Goal: Transaction & Acquisition: Book appointment/travel/reservation

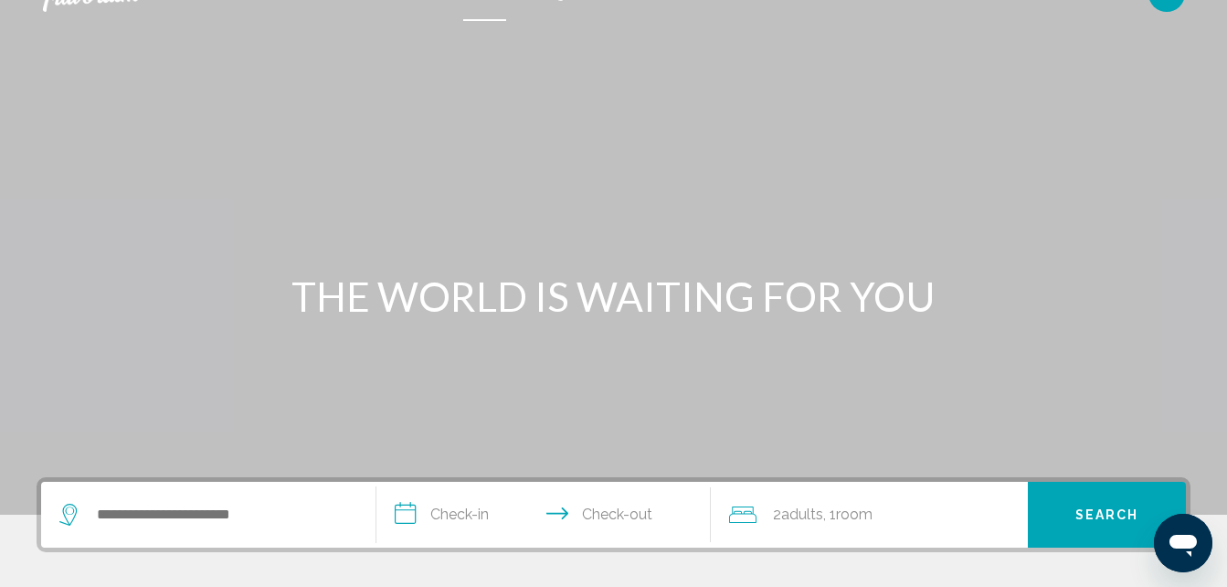
scroll to position [58, 0]
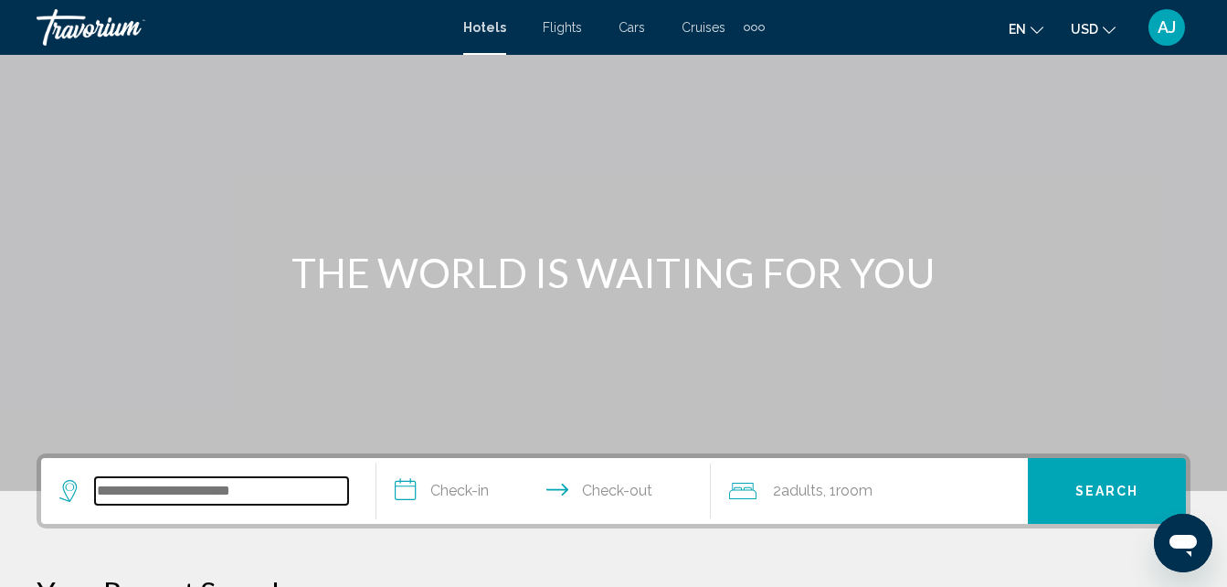
click at [243, 486] on input "Search widget" at bounding box center [221, 490] width 253 height 27
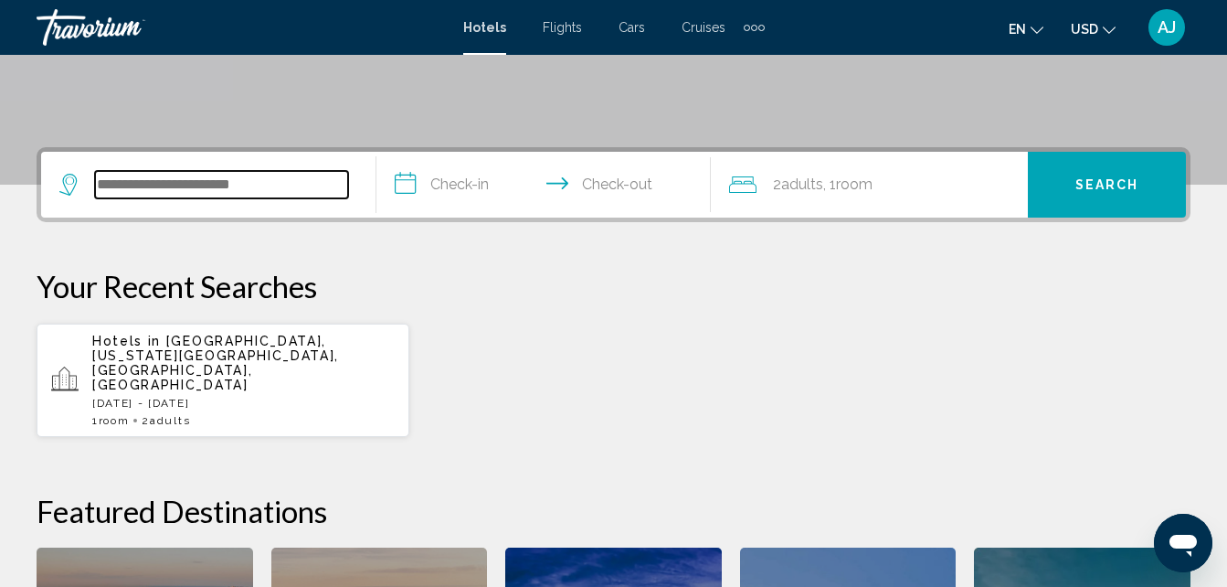
scroll to position [451, 0]
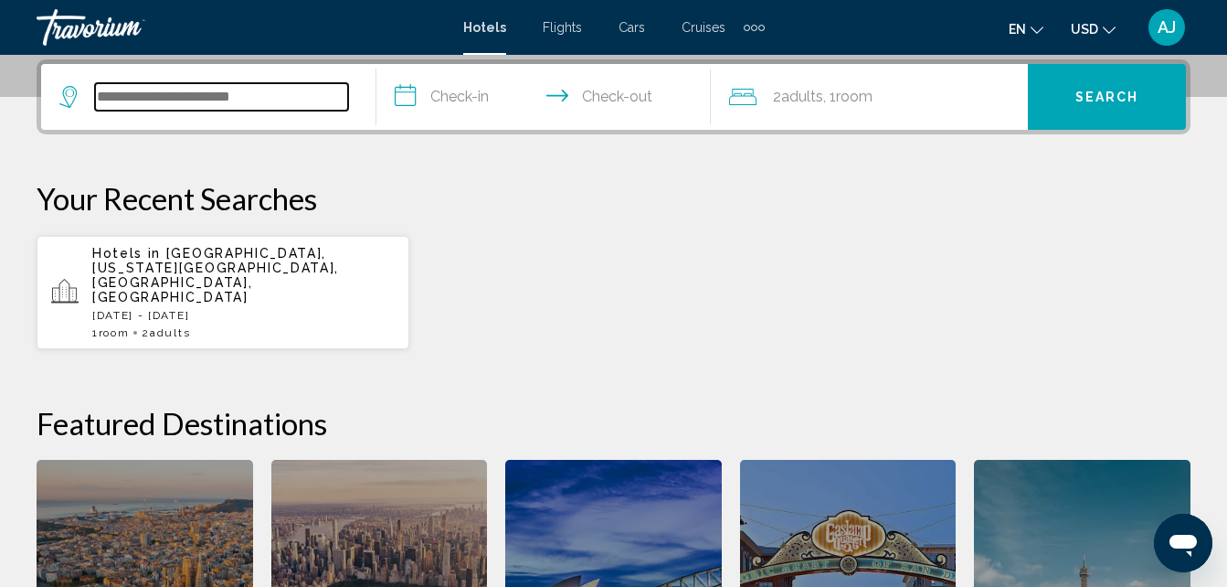
click at [142, 93] on input "Search widget" at bounding box center [221, 96] width 253 height 27
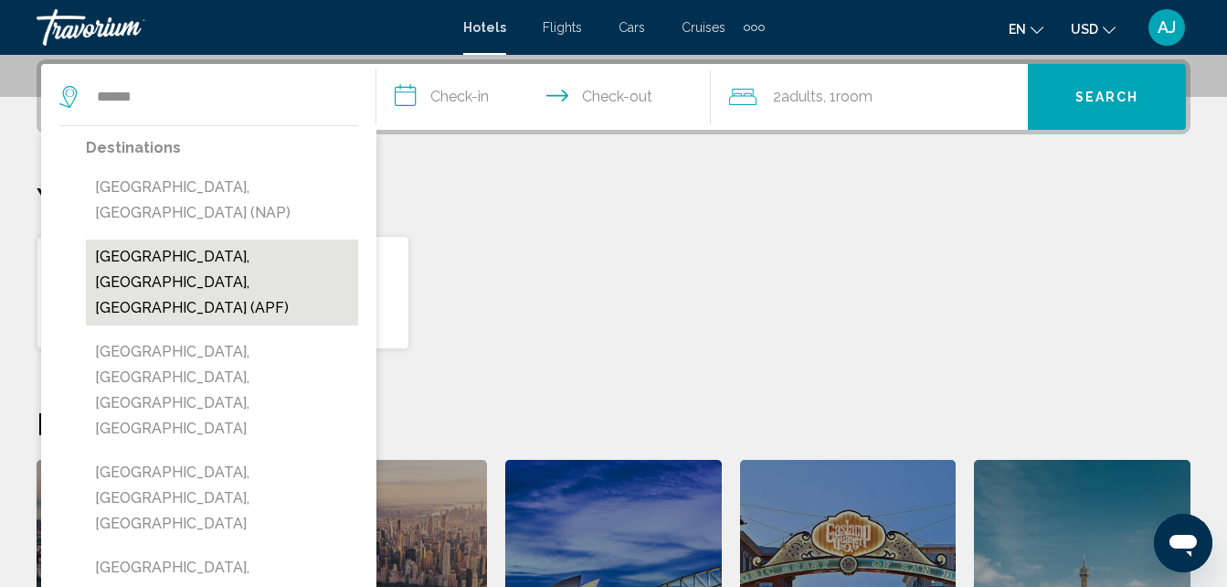
click at [220, 239] on button "[GEOGRAPHIC_DATA], [GEOGRAPHIC_DATA], [GEOGRAPHIC_DATA] (APF)" at bounding box center [222, 282] width 272 height 86
type input "**********"
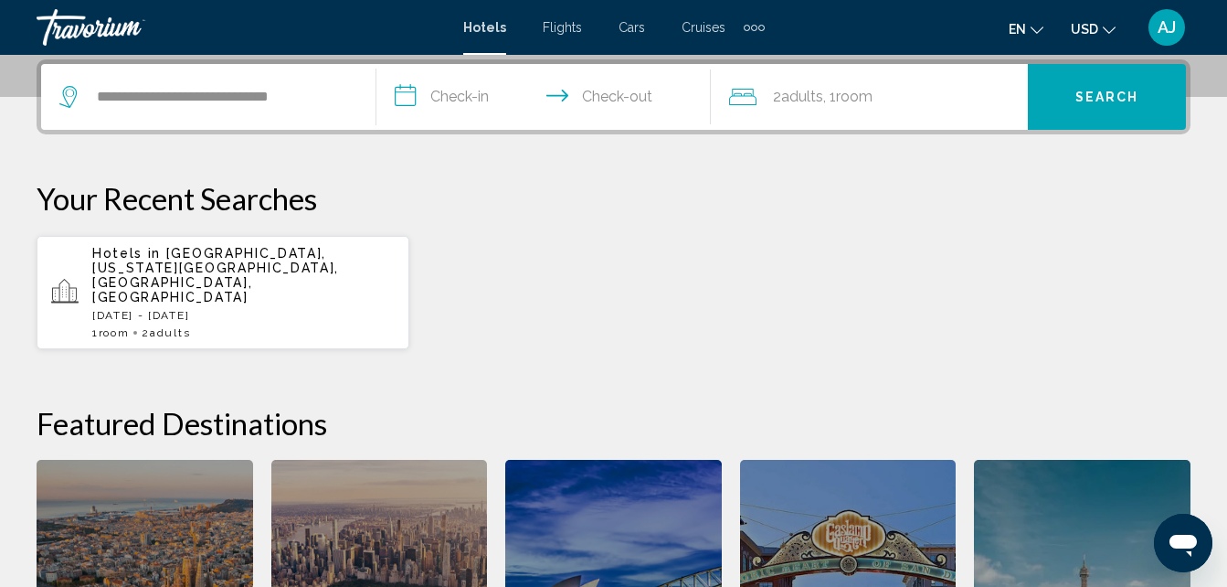
click at [1129, 100] on span "Search" at bounding box center [1107, 97] width 64 height 15
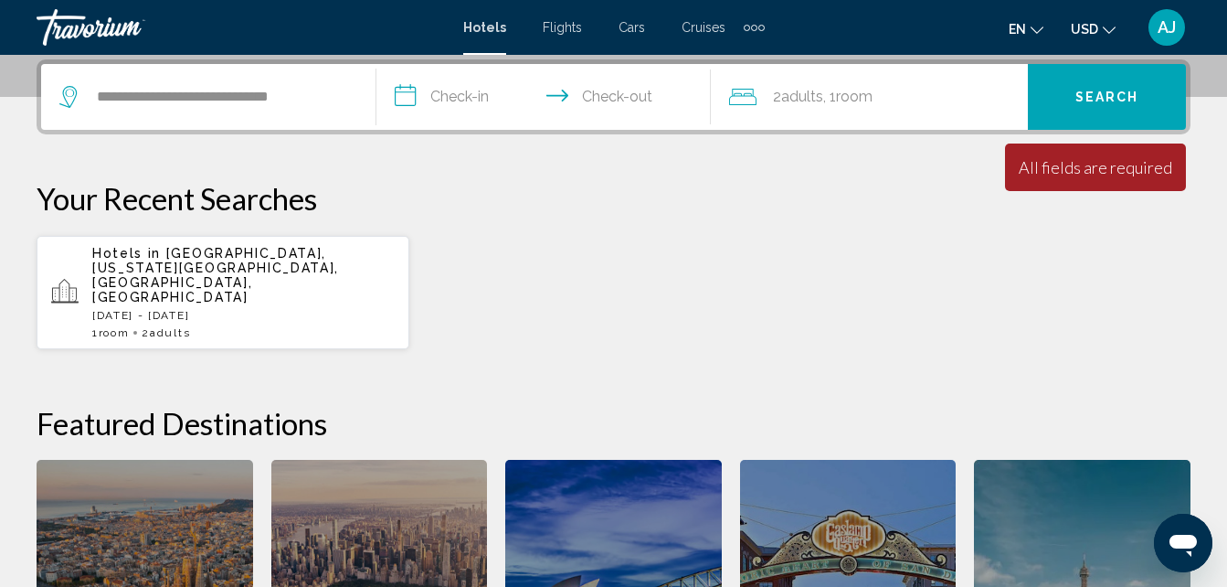
click at [458, 94] on input "**********" at bounding box center [547, 99] width 343 height 71
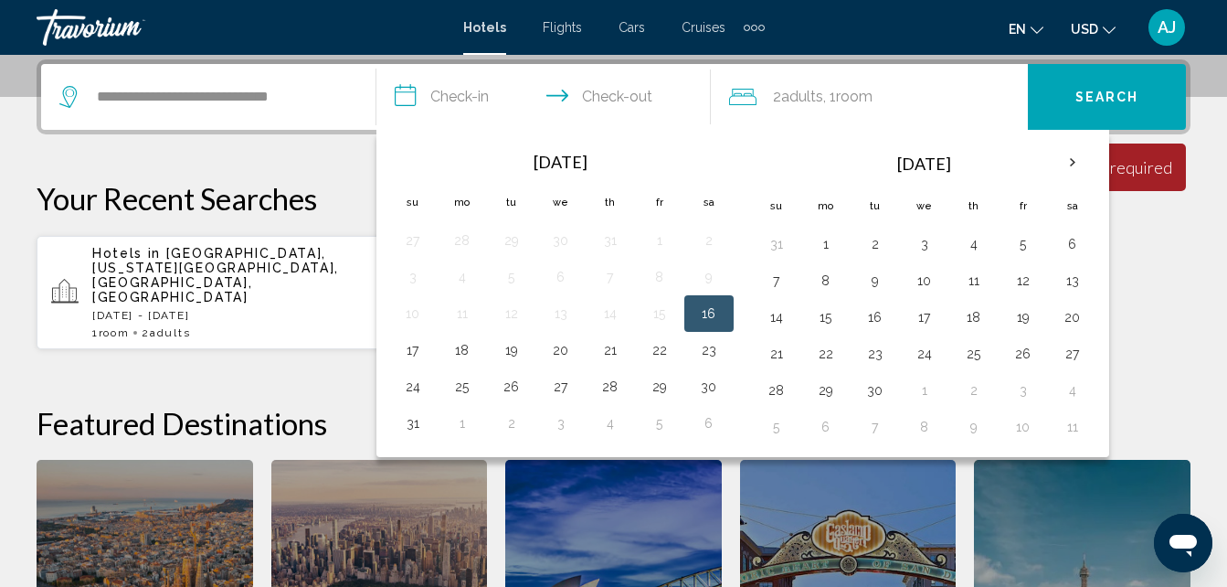
click at [724, 314] on td "16" at bounding box center [708, 313] width 49 height 37
click at [705, 308] on button "16" at bounding box center [708, 314] width 29 height 26
click at [299, 170] on div "**********" at bounding box center [613, 404] width 1227 height 691
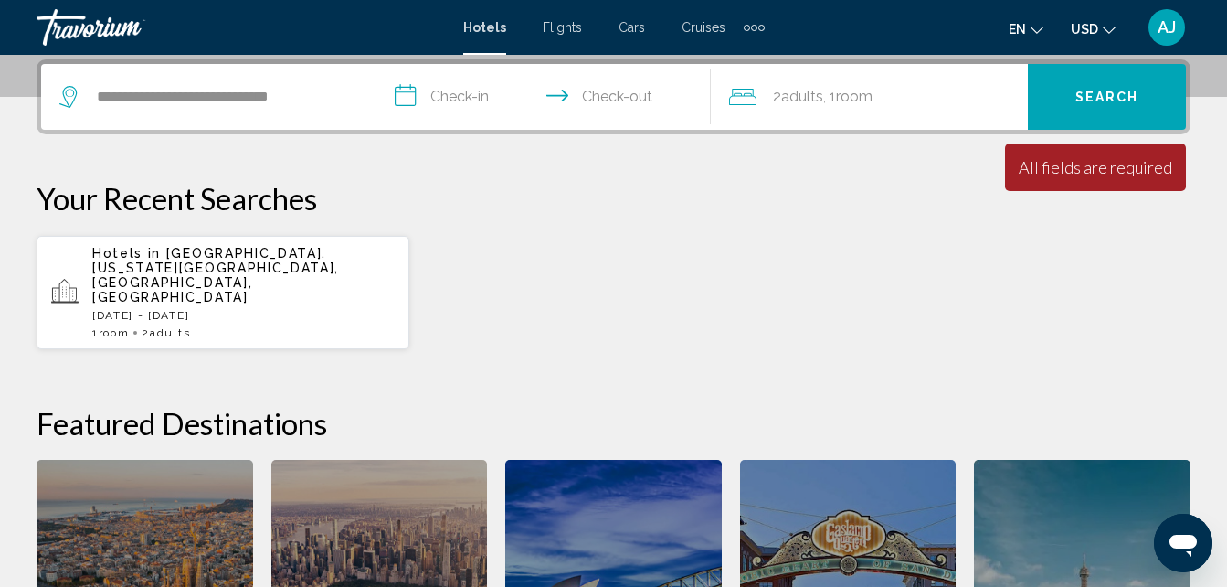
click at [467, 106] on input "**********" at bounding box center [547, 99] width 343 height 71
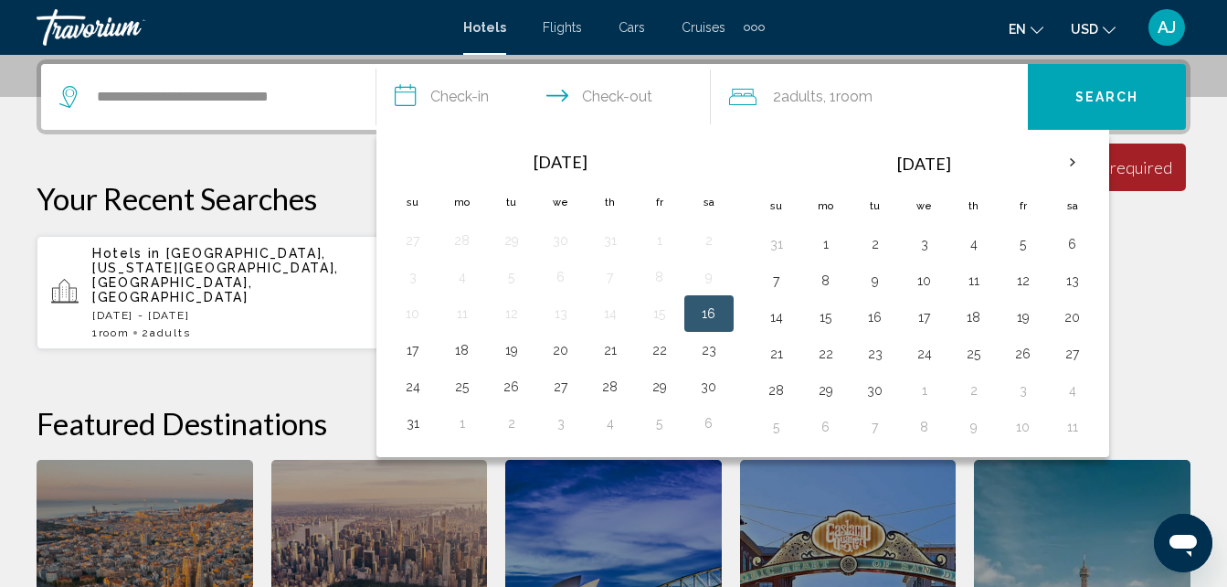
click at [368, 199] on p "Your Recent Searches" at bounding box center [614, 198] width 1154 height 37
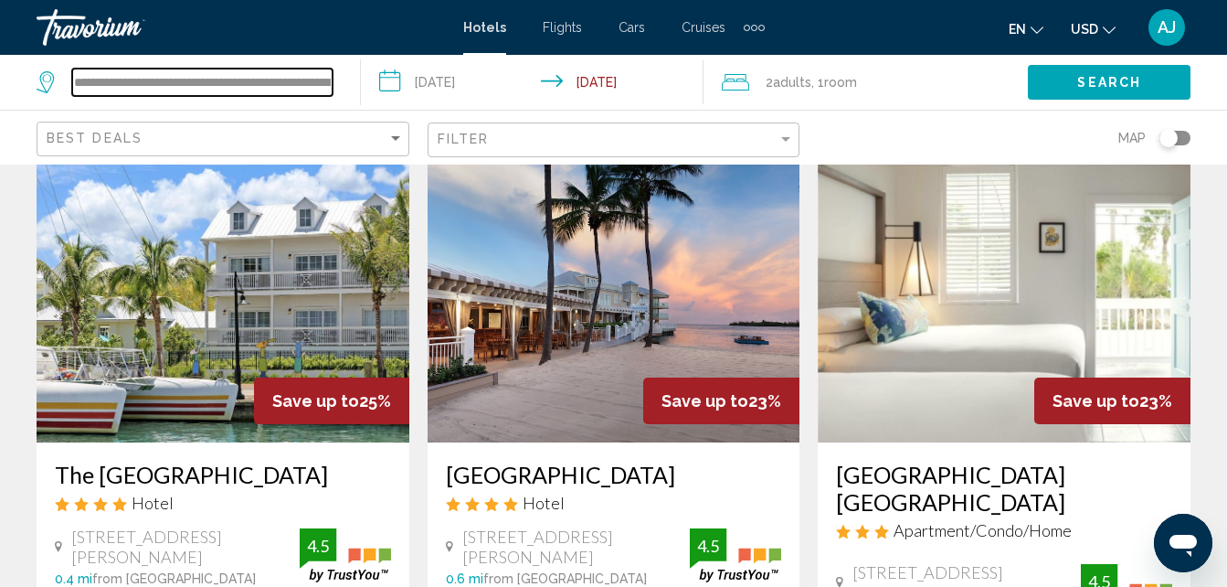
scroll to position [783, 0]
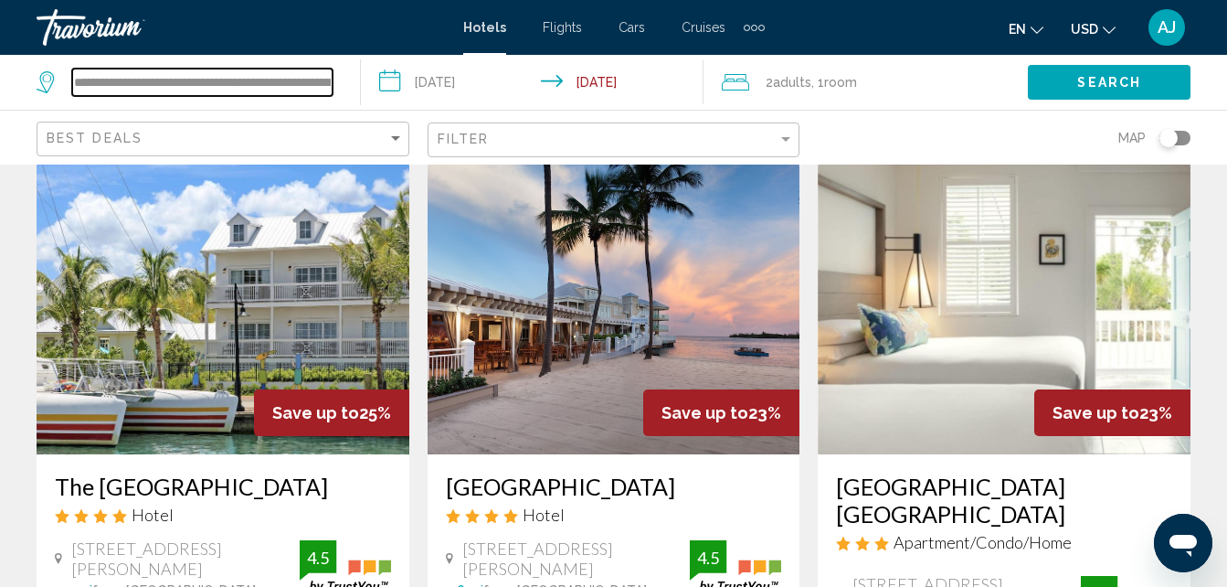
click at [290, 91] on input "**********" at bounding box center [202, 82] width 260 height 27
click at [316, 93] on input "**********" at bounding box center [202, 82] width 260 height 27
click at [0, 0] on div at bounding box center [0, 0] width 0 height 0
click at [271, 90] on input "**********" at bounding box center [202, 82] width 260 height 27
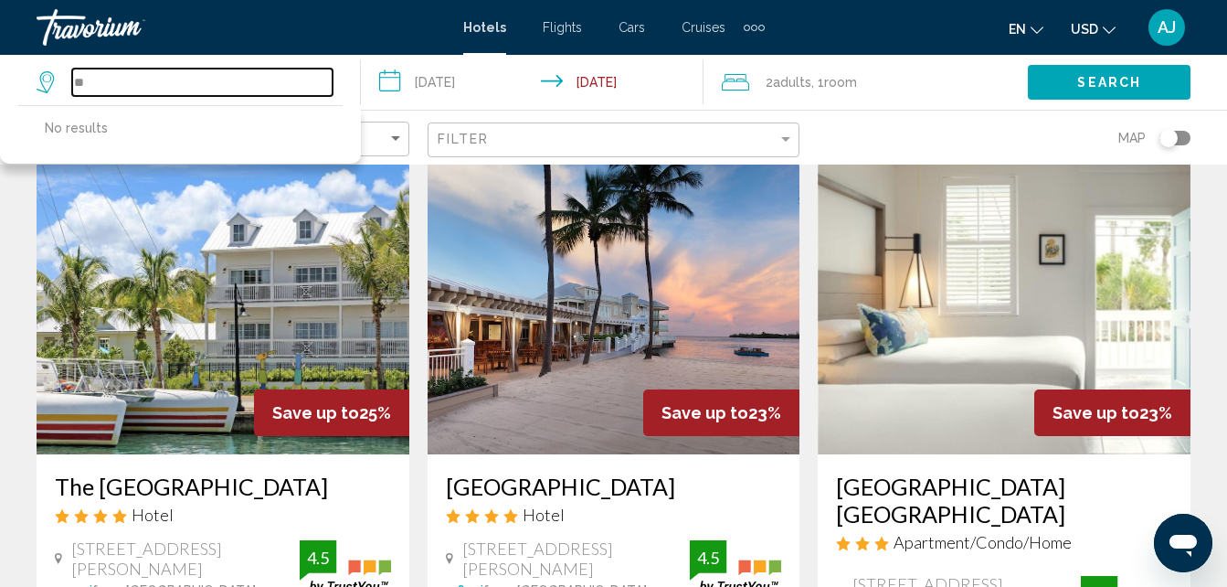
type input "*"
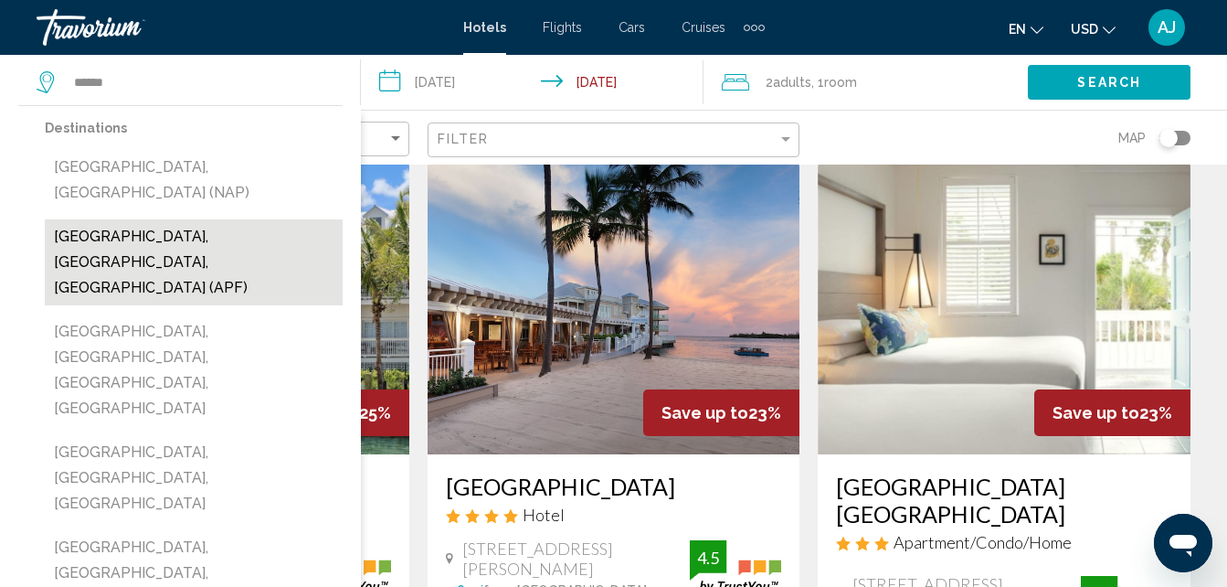
click at [239, 222] on button "[GEOGRAPHIC_DATA], [GEOGRAPHIC_DATA], [GEOGRAPHIC_DATA] (APF)" at bounding box center [194, 262] width 298 height 86
type input "**********"
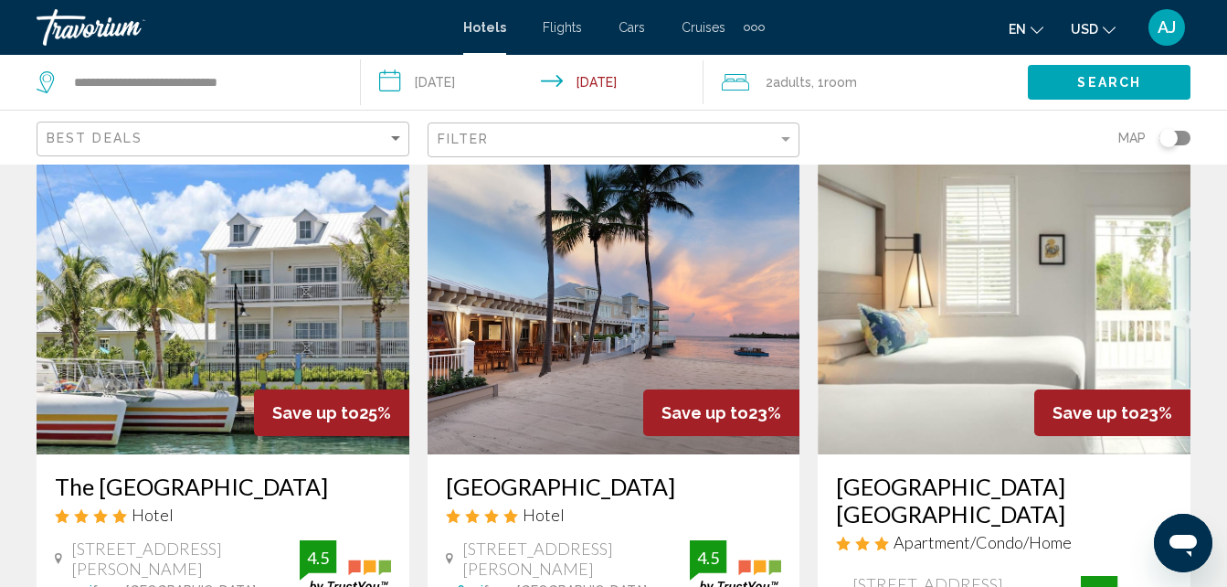
click at [1132, 93] on button "Search" at bounding box center [1109, 82] width 163 height 34
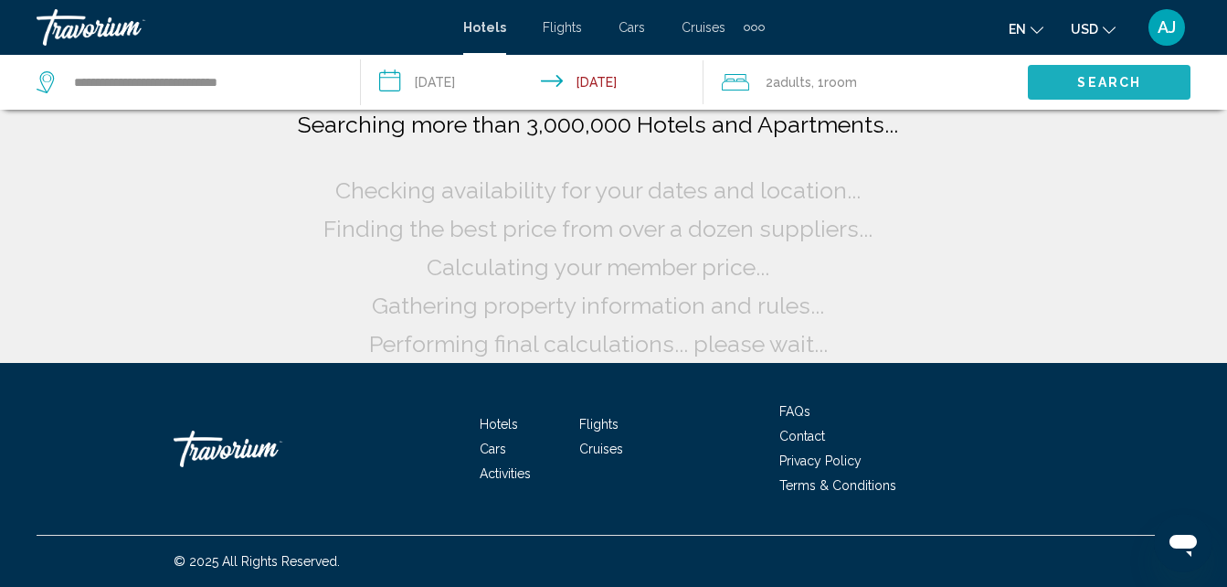
scroll to position [14, 0]
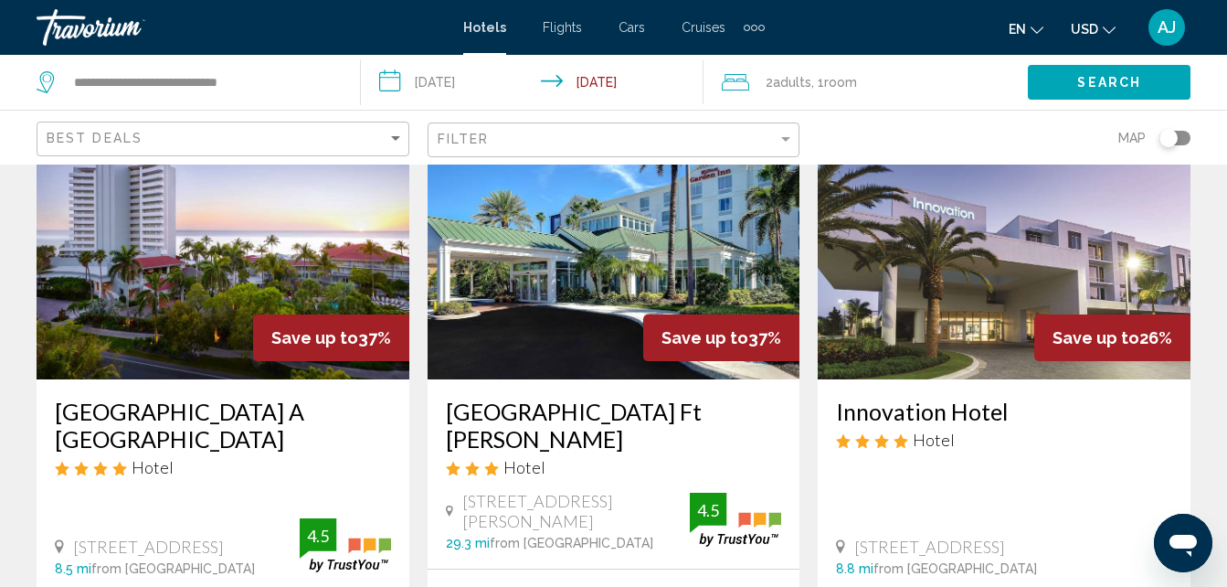
scroll to position [137, 0]
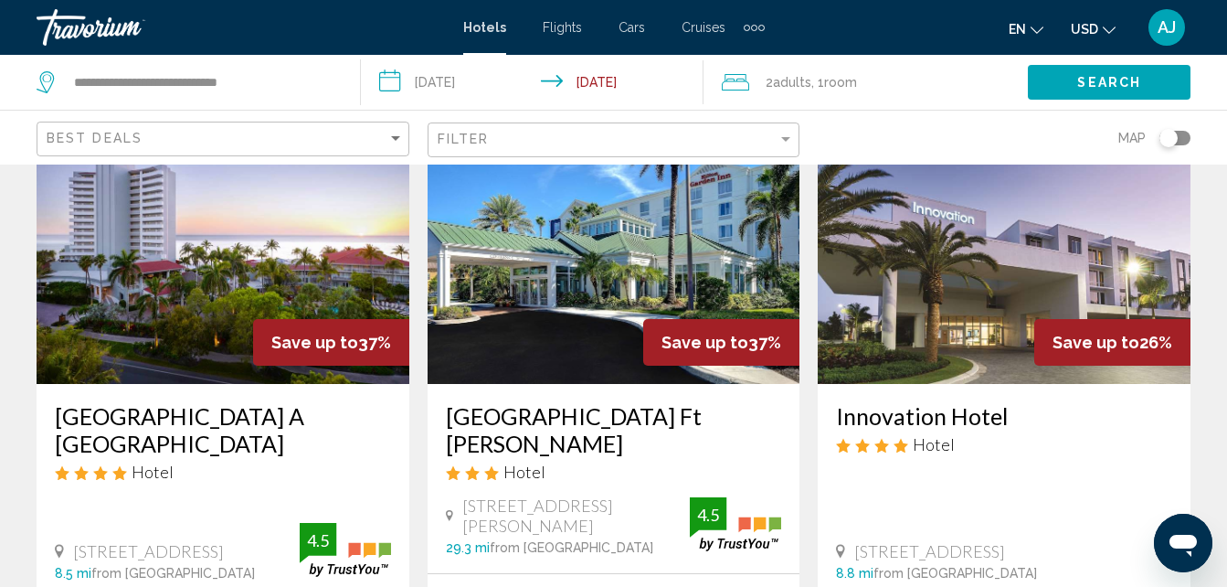
click at [1021, 325] on img "Main content" at bounding box center [1004, 237] width 373 height 292
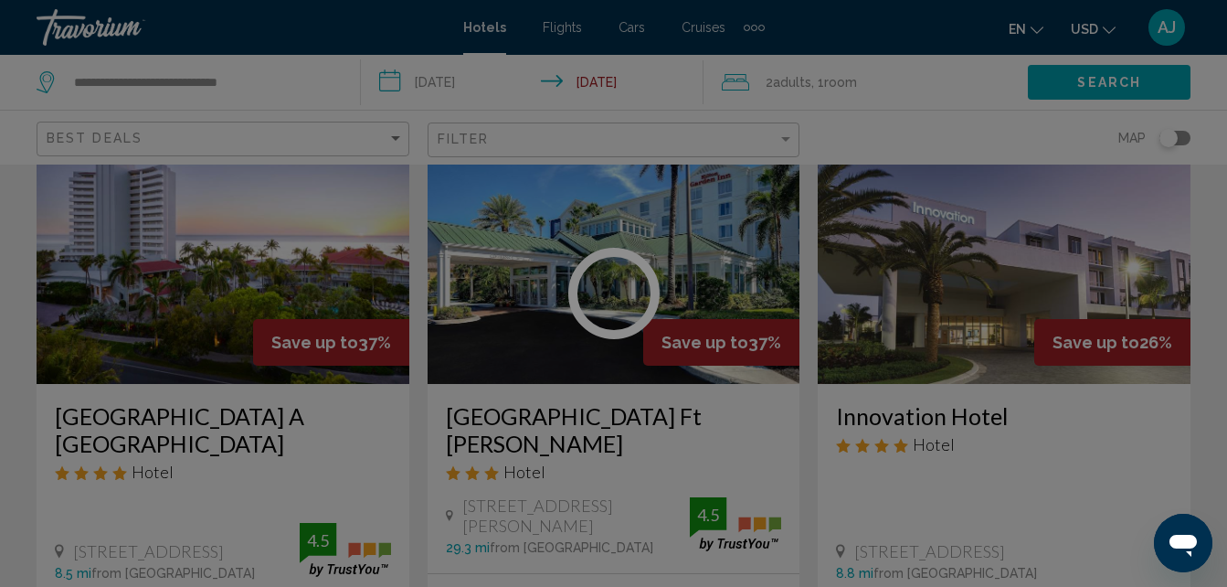
scroll to position [196, 0]
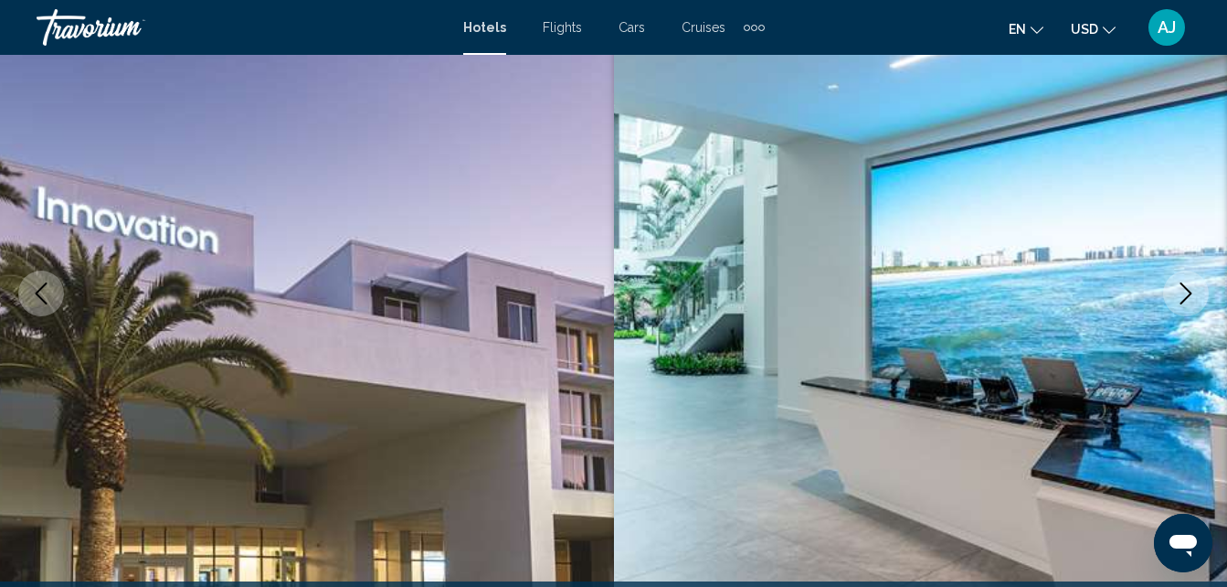
click at [1171, 297] on button "Next image" at bounding box center [1186, 293] width 46 height 46
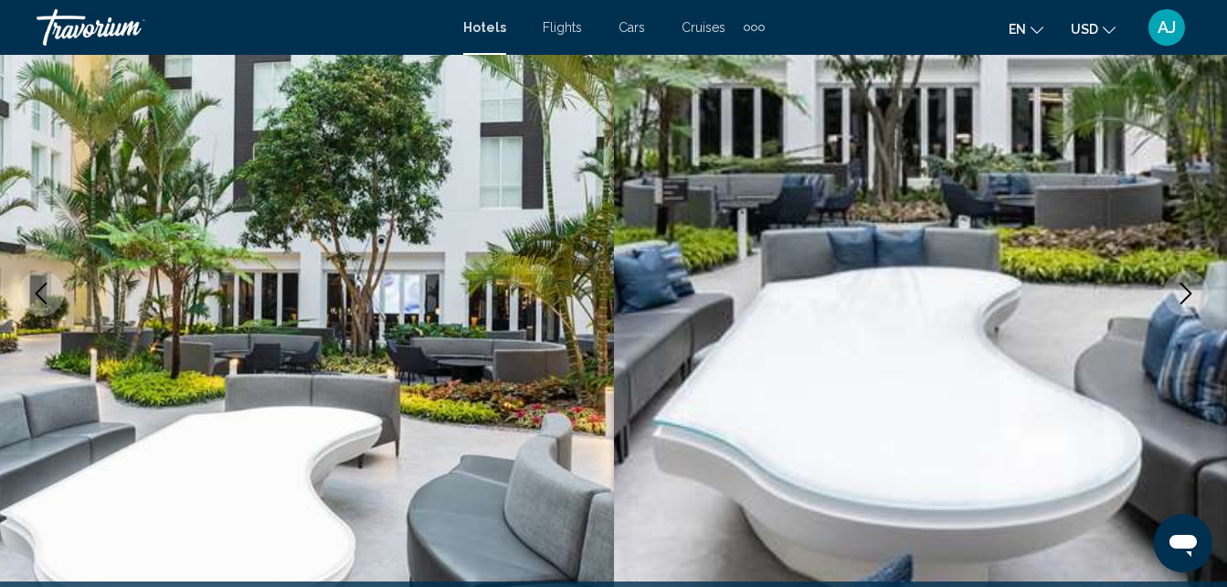
click at [1170, 305] on button "Next image" at bounding box center [1186, 293] width 46 height 46
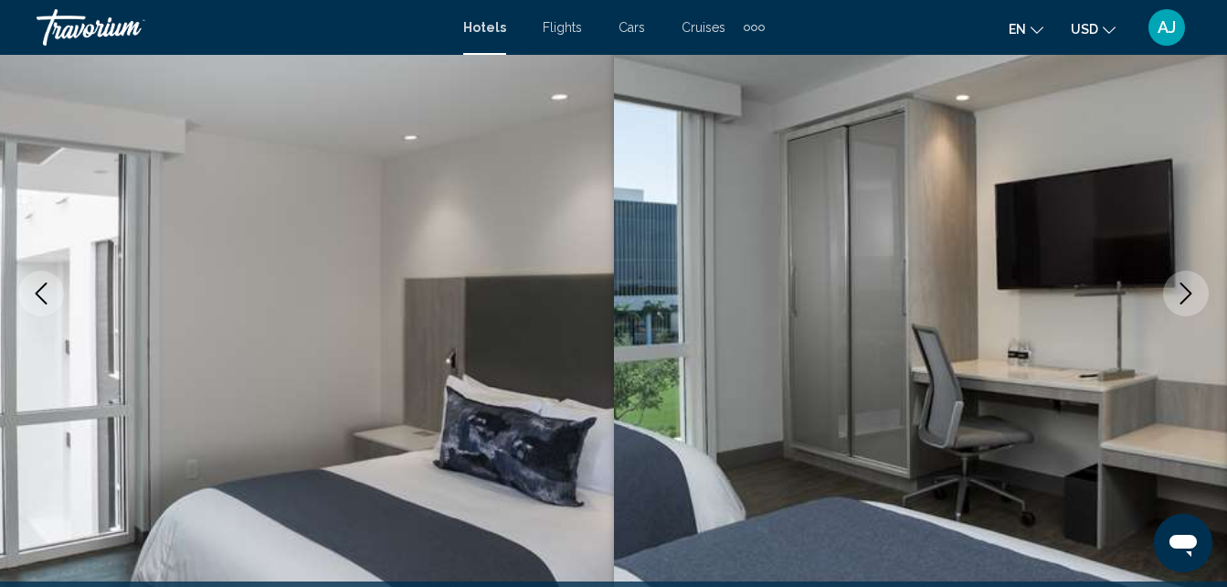
click at [1167, 306] on button "Next image" at bounding box center [1186, 293] width 46 height 46
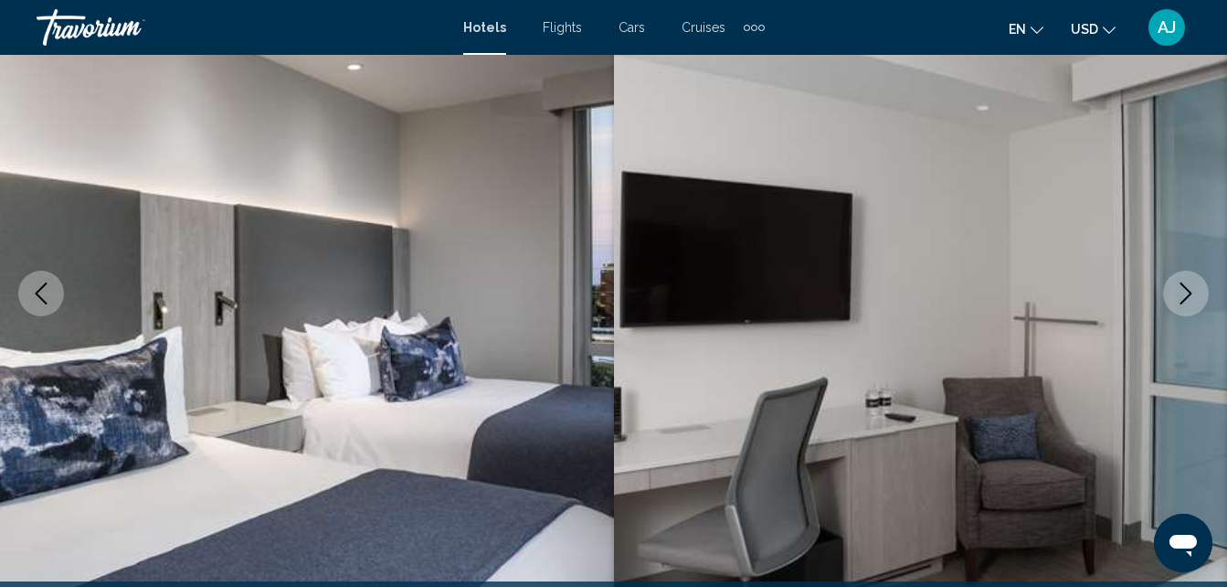
click at [1165, 302] on button "Next image" at bounding box center [1186, 293] width 46 height 46
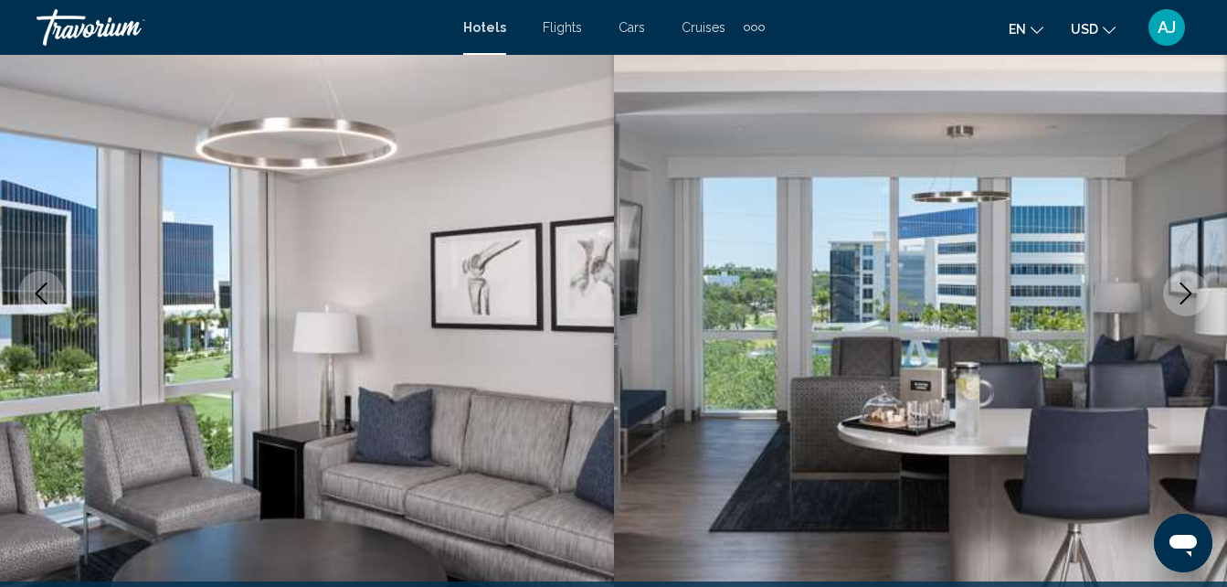
click at [1168, 307] on button "Next image" at bounding box center [1186, 293] width 46 height 46
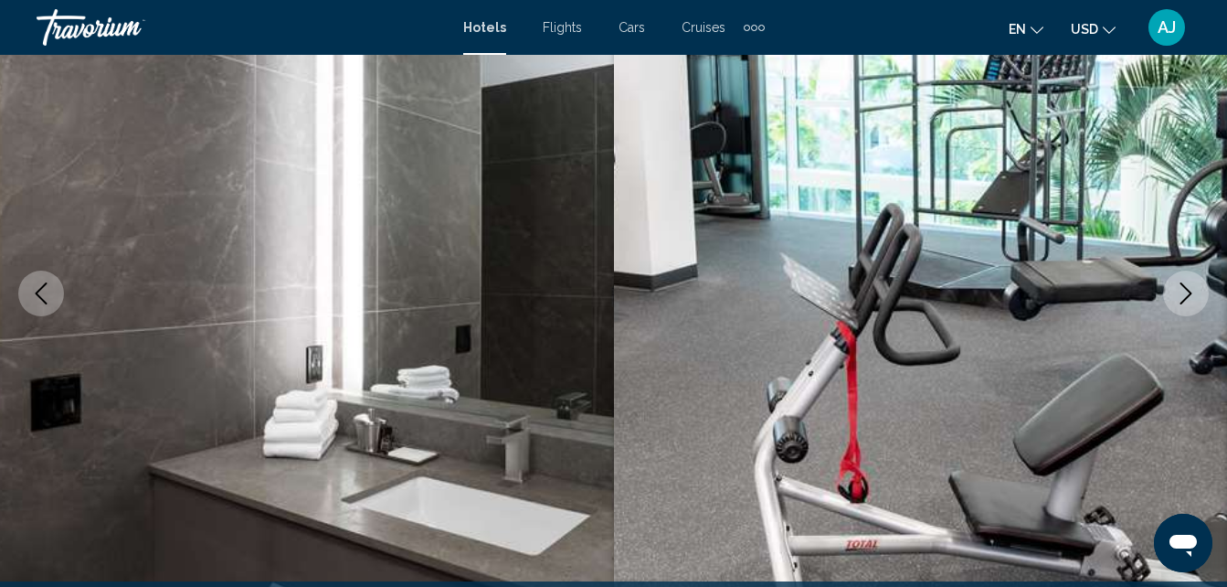
click at [1168, 312] on img "Main content" at bounding box center [921, 293] width 614 height 868
click at [1178, 306] on button "Next image" at bounding box center [1186, 293] width 46 height 46
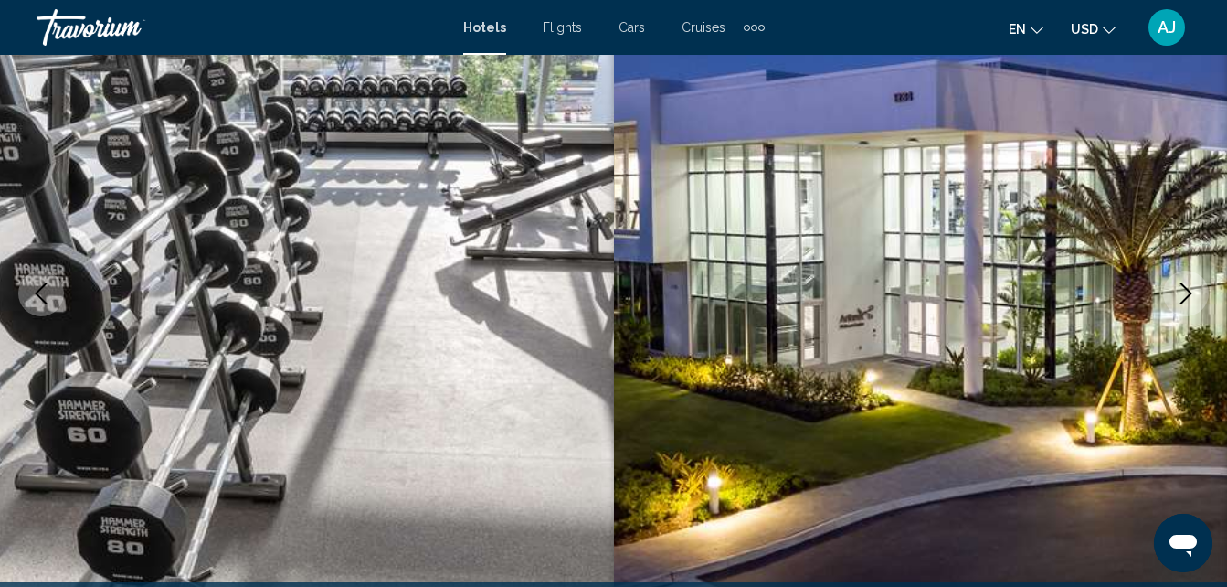
click at [1179, 303] on icon "Next image" at bounding box center [1186, 293] width 22 height 22
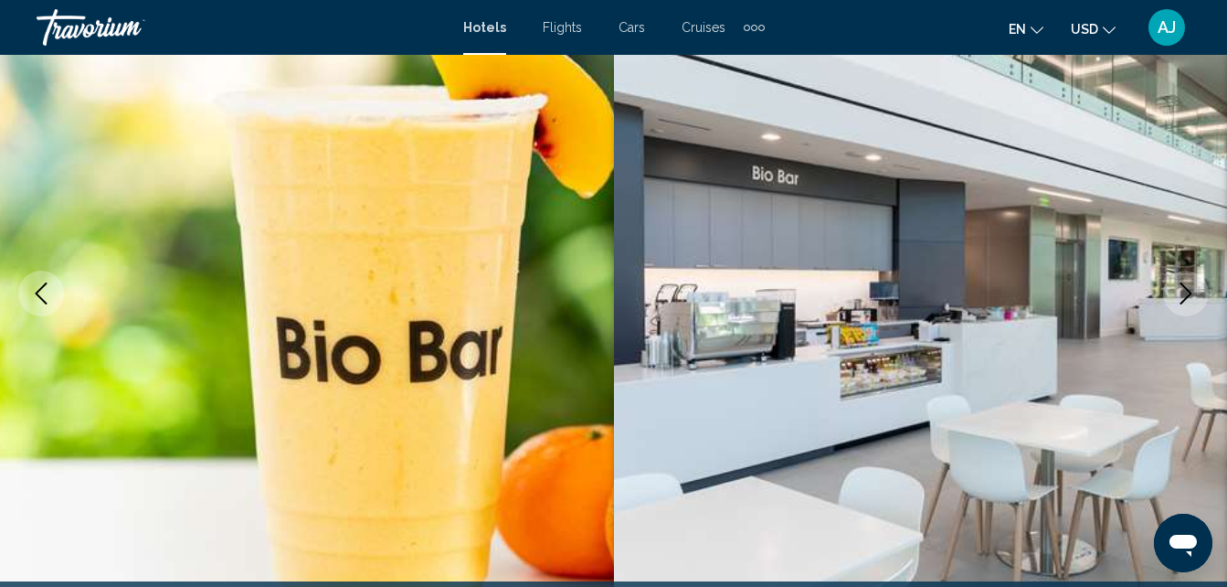
click at [1181, 303] on icon "Next image" at bounding box center [1186, 293] width 12 height 22
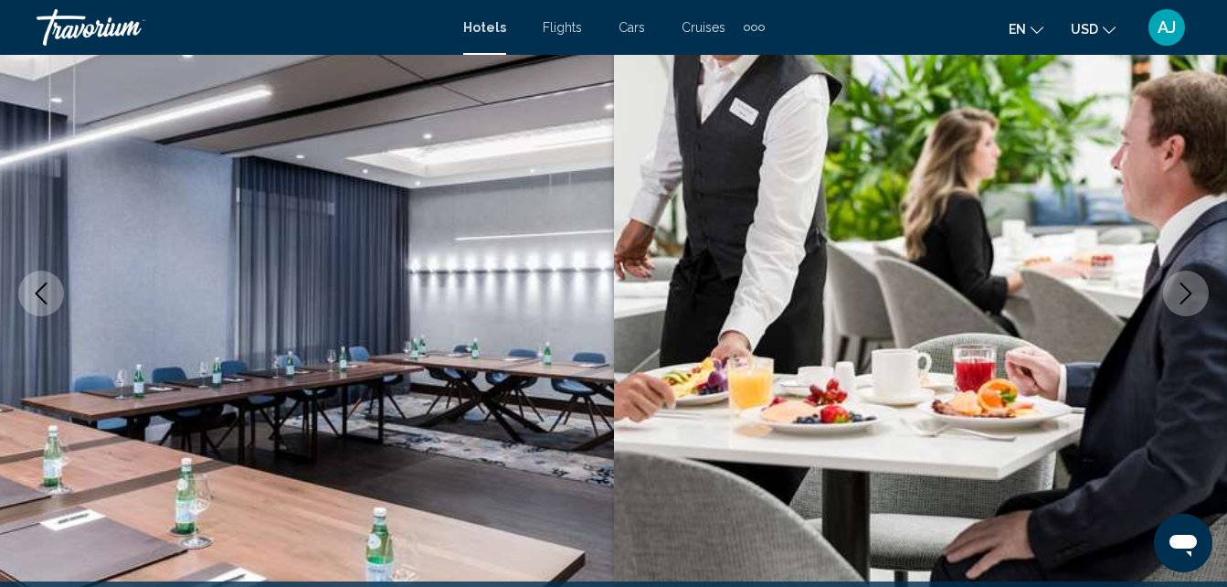
click at [1173, 296] on button "Next image" at bounding box center [1186, 293] width 46 height 46
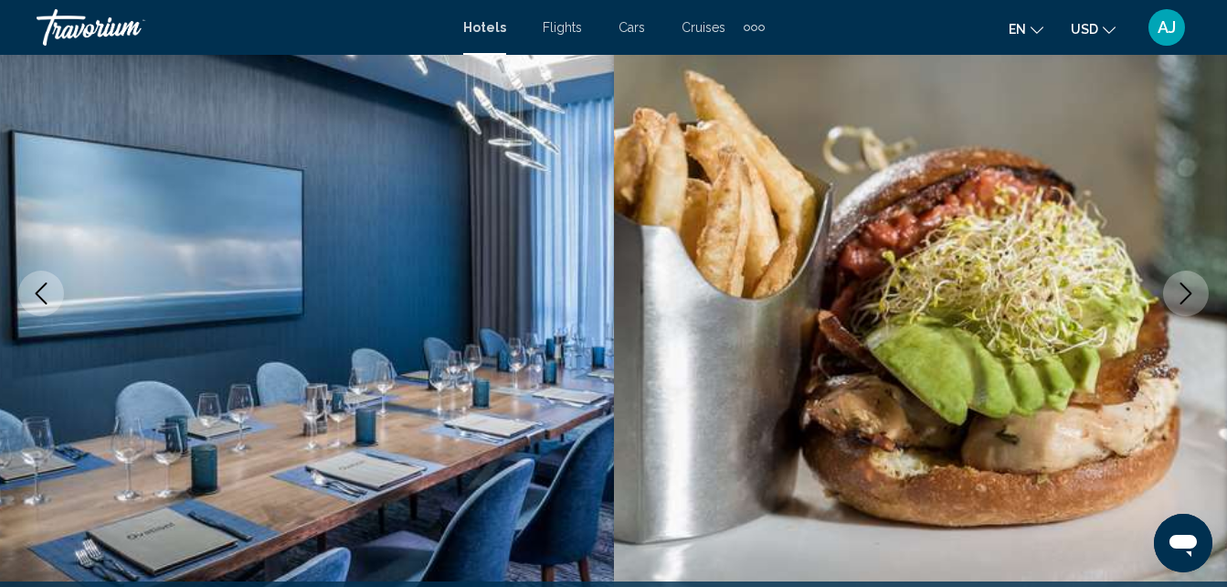
click at [1168, 305] on button "Next image" at bounding box center [1186, 293] width 46 height 46
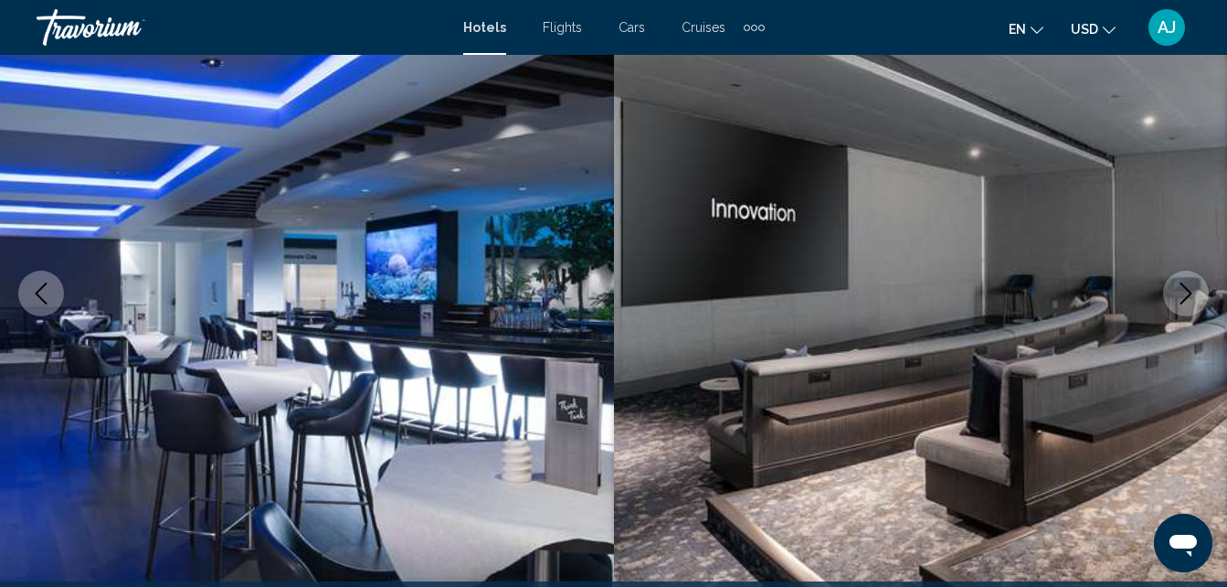
click at [1168, 299] on button "Next image" at bounding box center [1186, 293] width 46 height 46
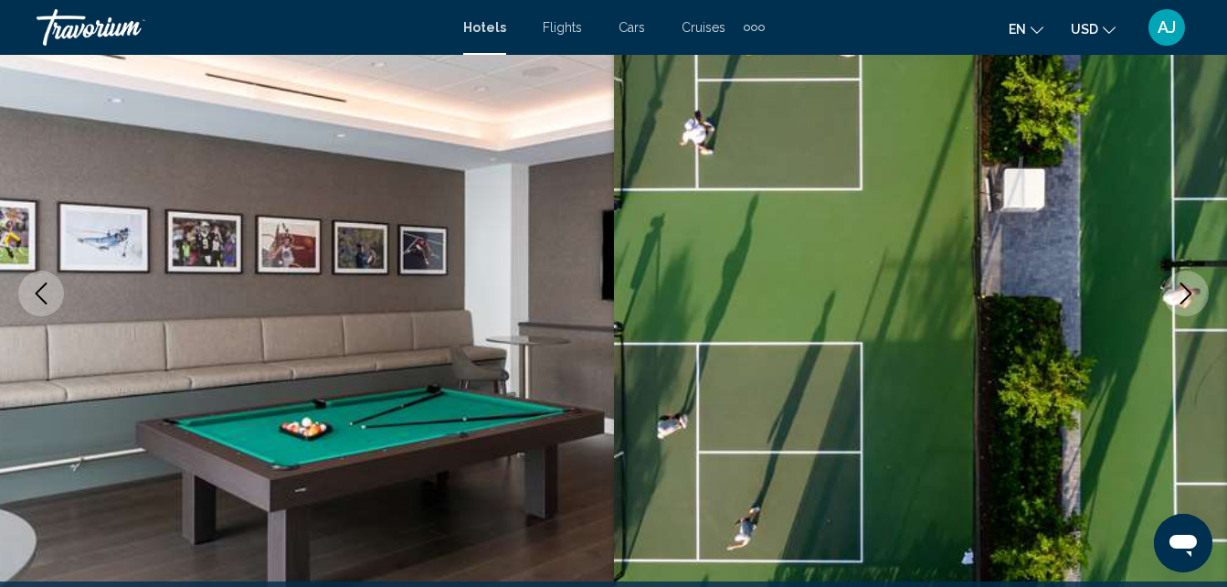
click at [1166, 306] on img "Main content" at bounding box center [921, 293] width 614 height 868
click at [1165, 301] on button "Next image" at bounding box center [1186, 293] width 46 height 46
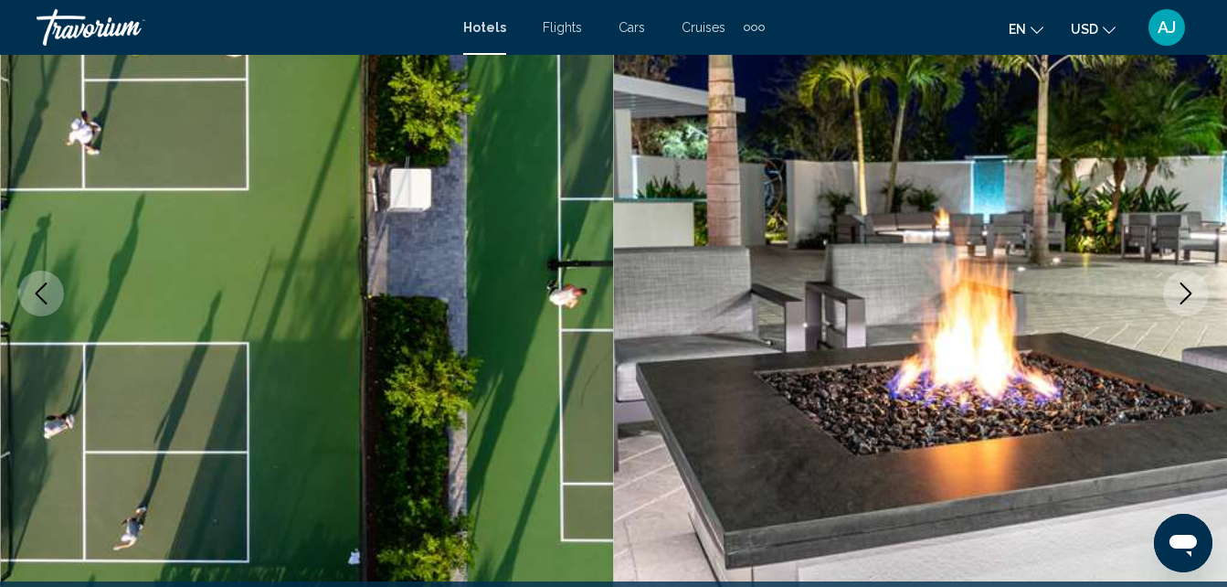
click at [1179, 304] on button "Next image" at bounding box center [1186, 293] width 46 height 46
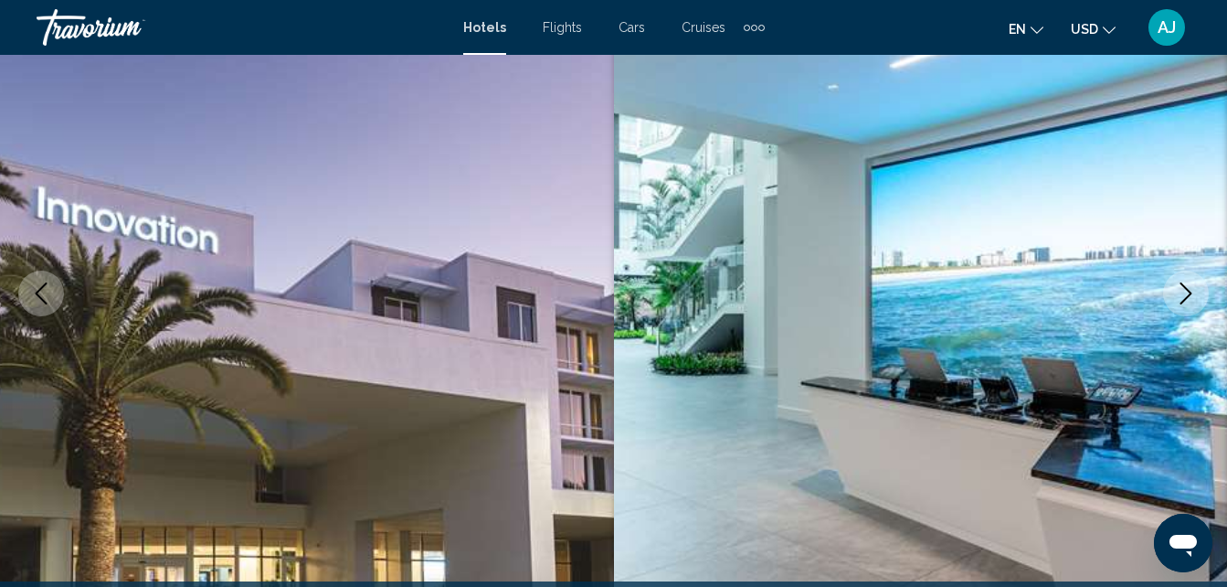
click at [1181, 298] on icon "Next image" at bounding box center [1186, 293] width 22 height 22
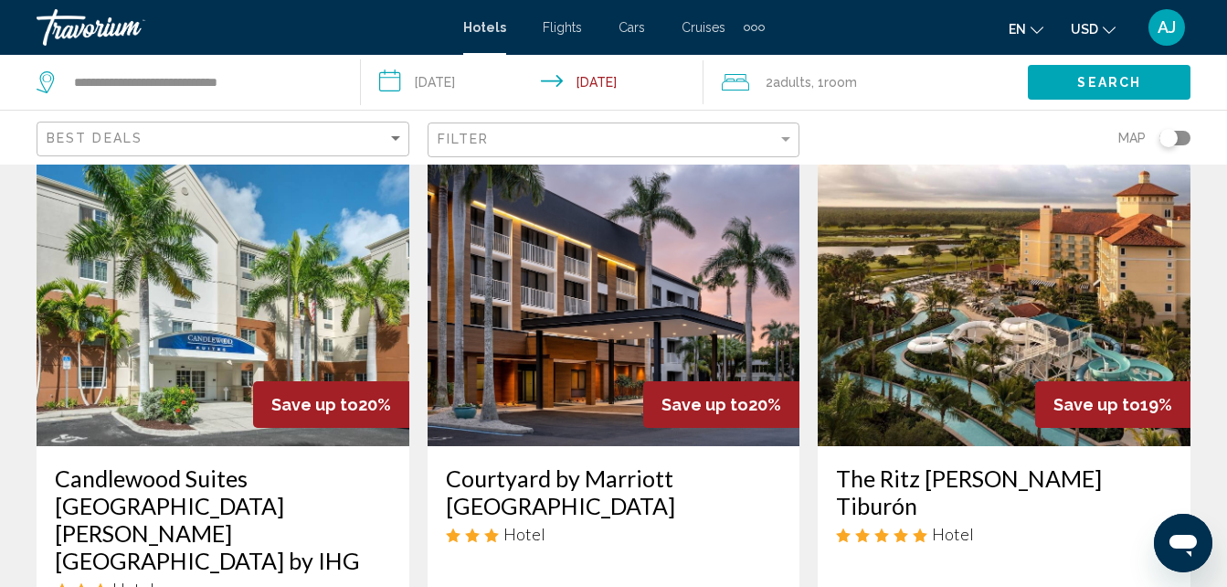
scroll to position [2263, 0]
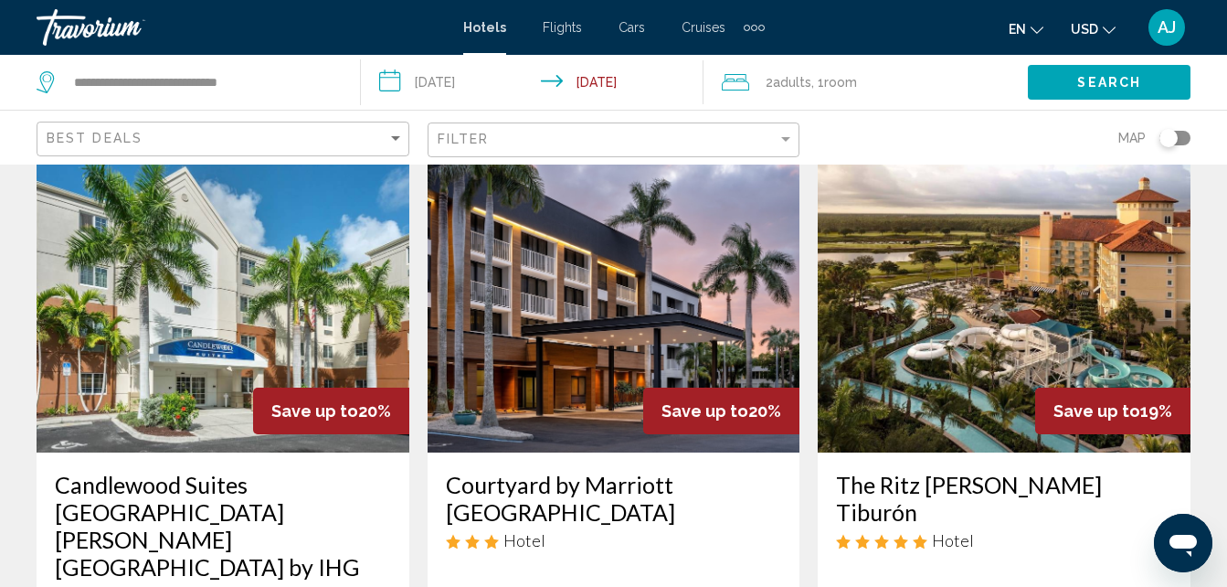
click at [606, 281] on img "Main content" at bounding box center [614, 306] width 373 height 292
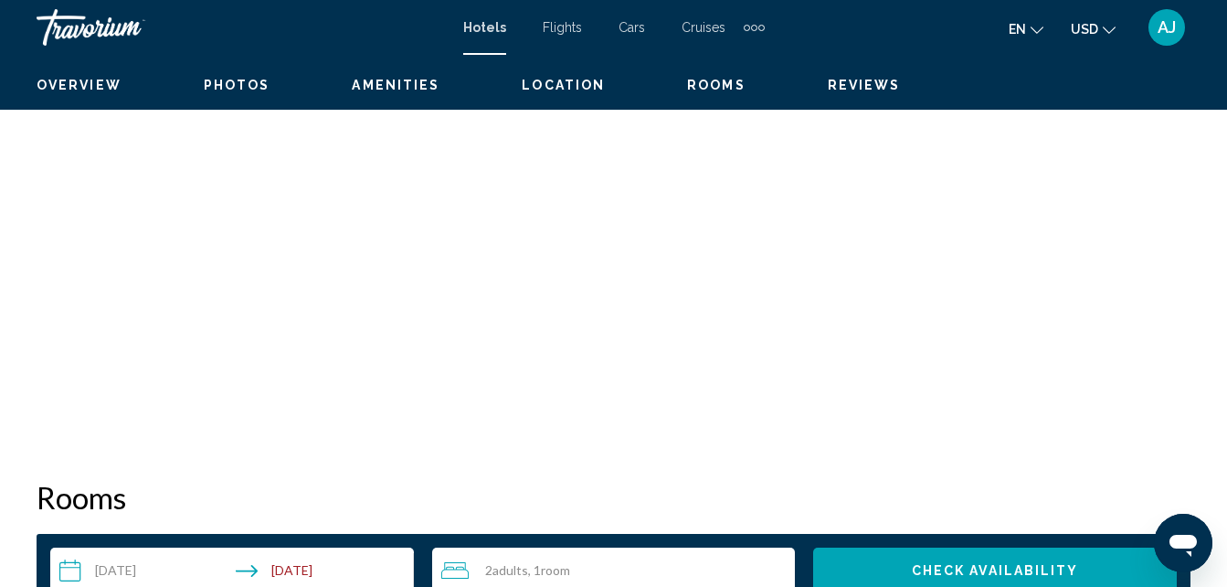
scroll to position [196, 0]
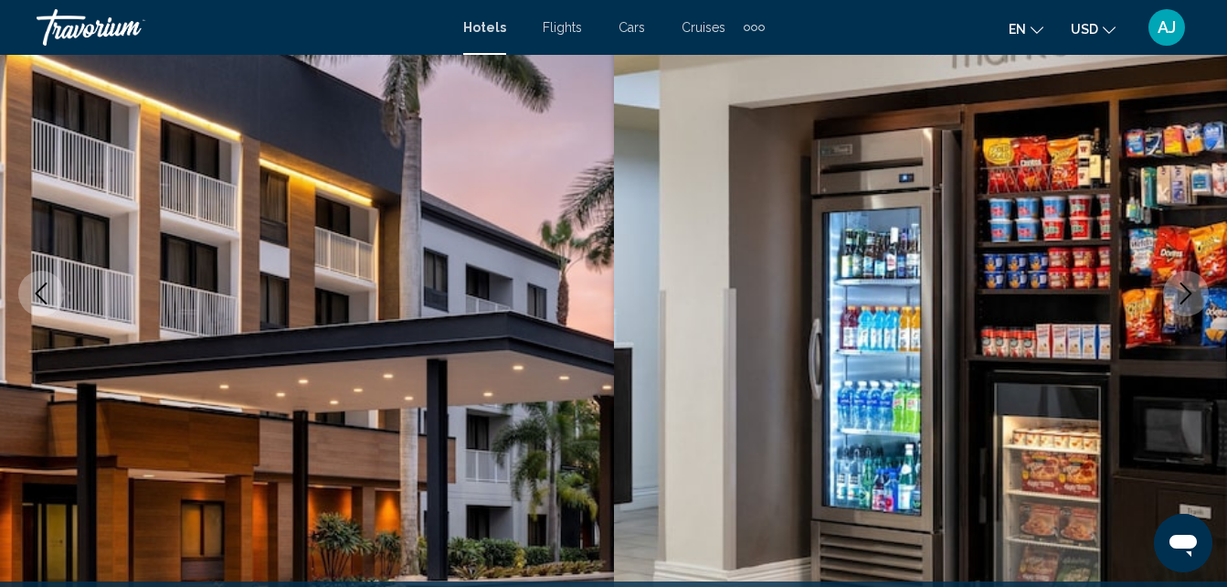
click at [1202, 304] on button "Next image" at bounding box center [1186, 293] width 46 height 46
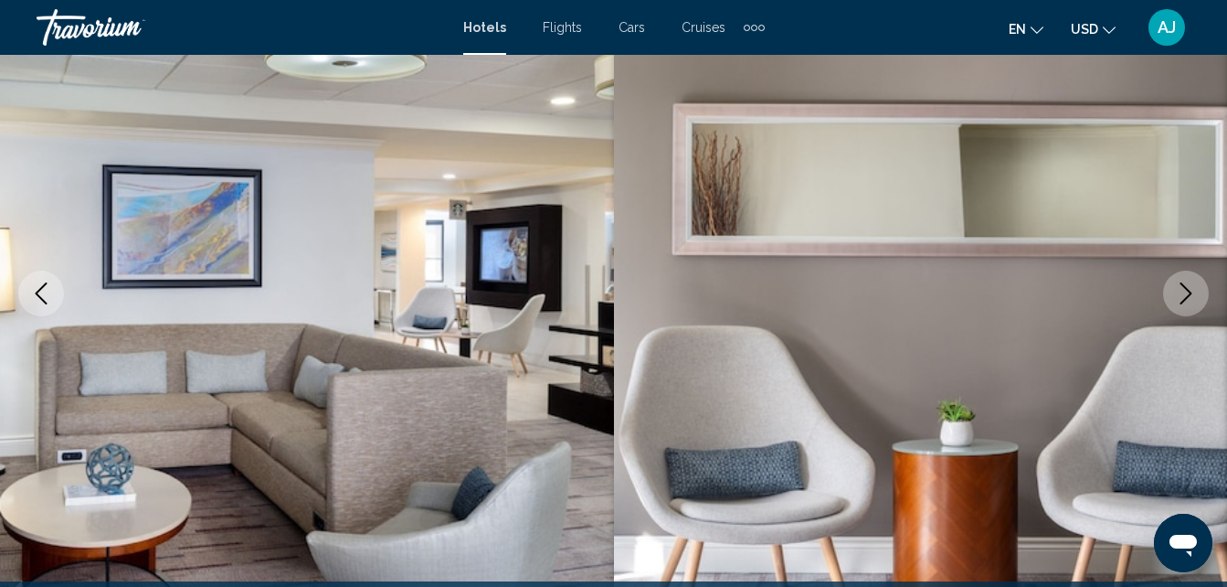
click at [1181, 303] on icon "Next image" at bounding box center [1186, 293] width 12 height 22
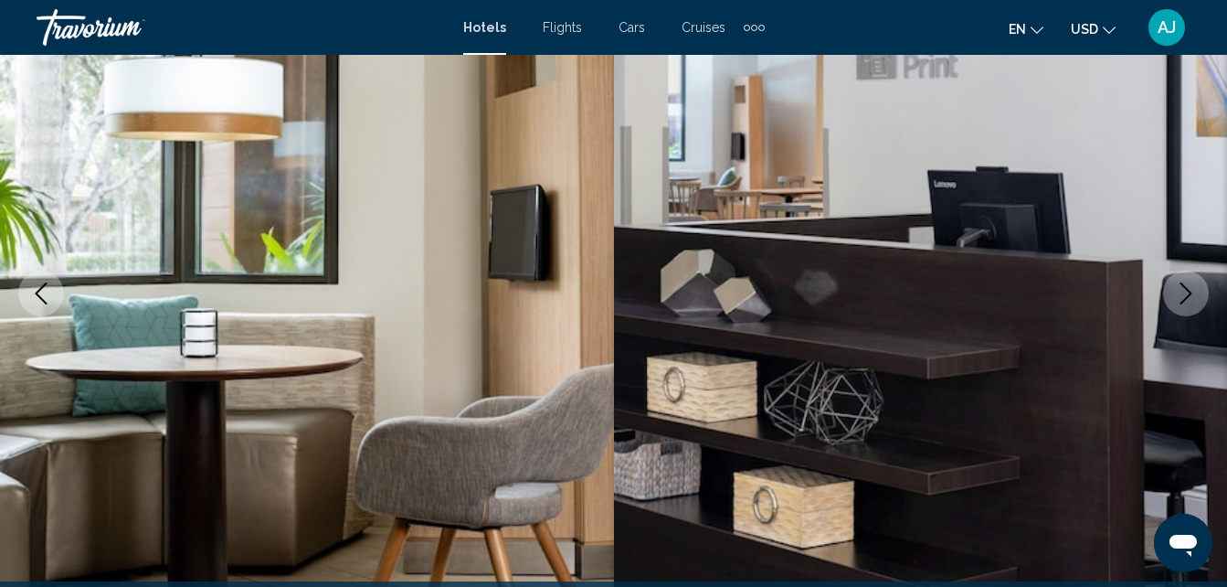
click at [1168, 307] on button "Next image" at bounding box center [1186, 293] width 46 height 46
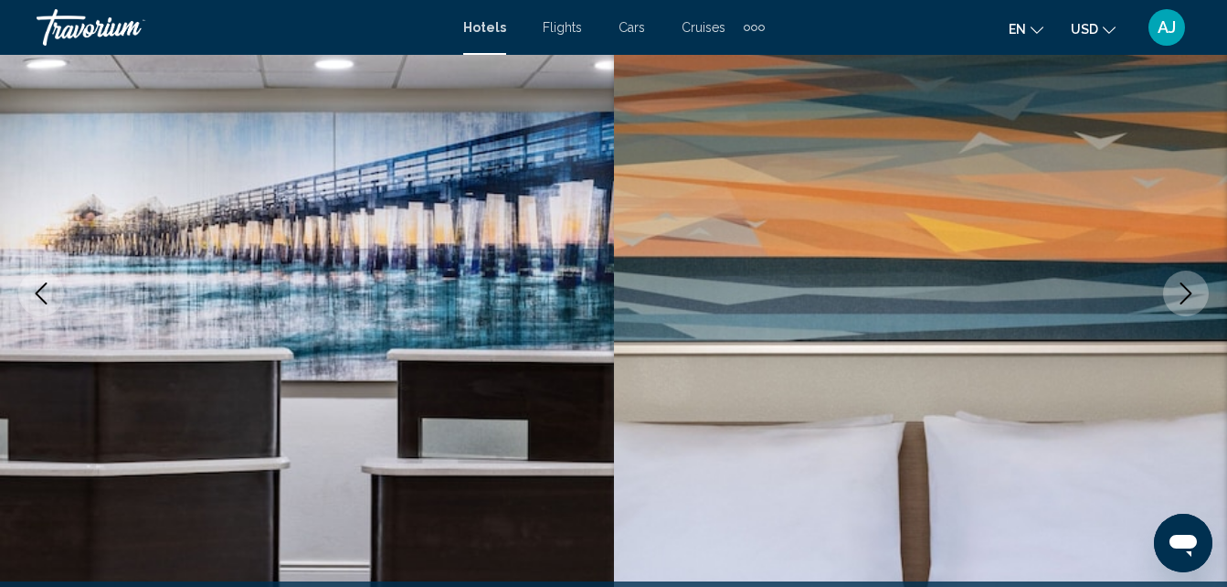
click at [1172, 312] on button "Next image" at bounding box center [1186, 293] width 46 height 46
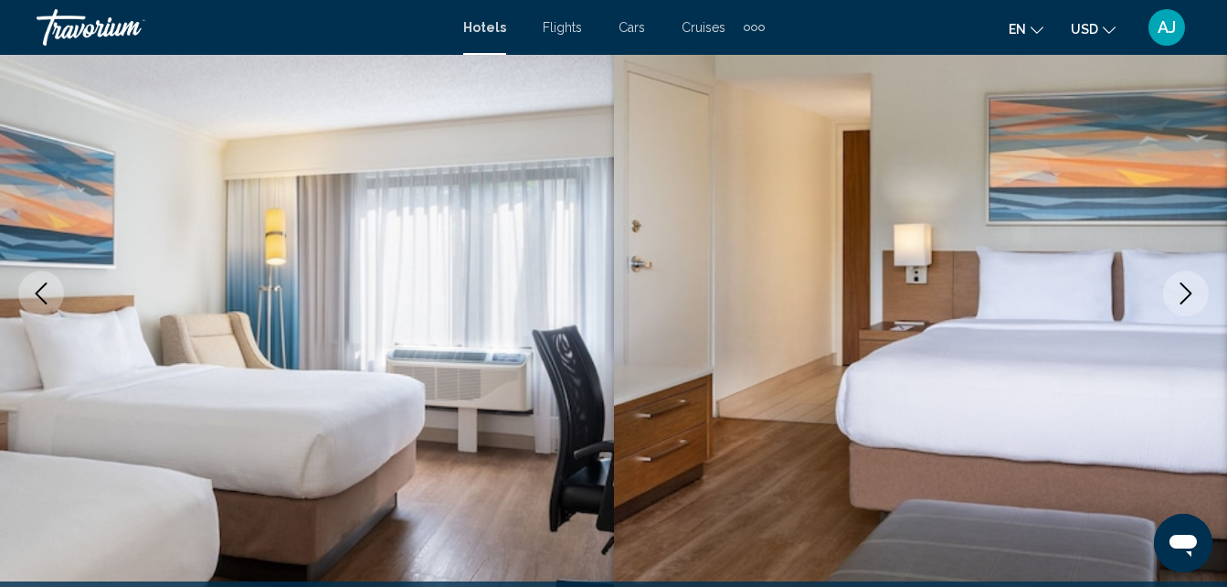
click at [1172, 307] on button "Next image" at bounding box center [1186, 293] width 46 height 46
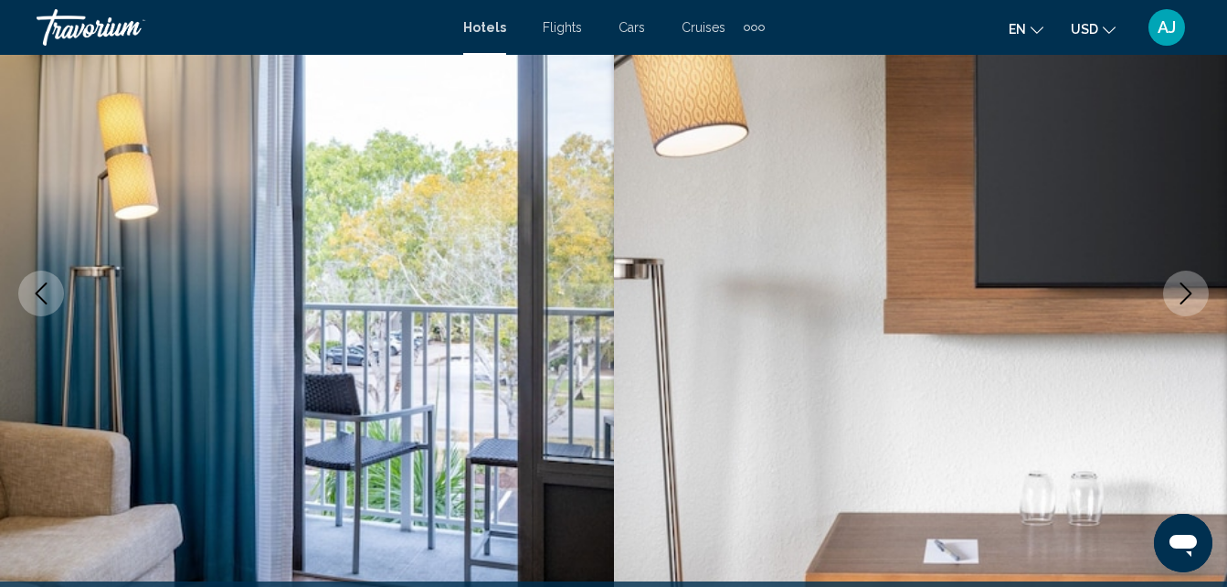
click at [1171, 310] on button "Next image" at bounding box center [1186, 293] width 46 height 46
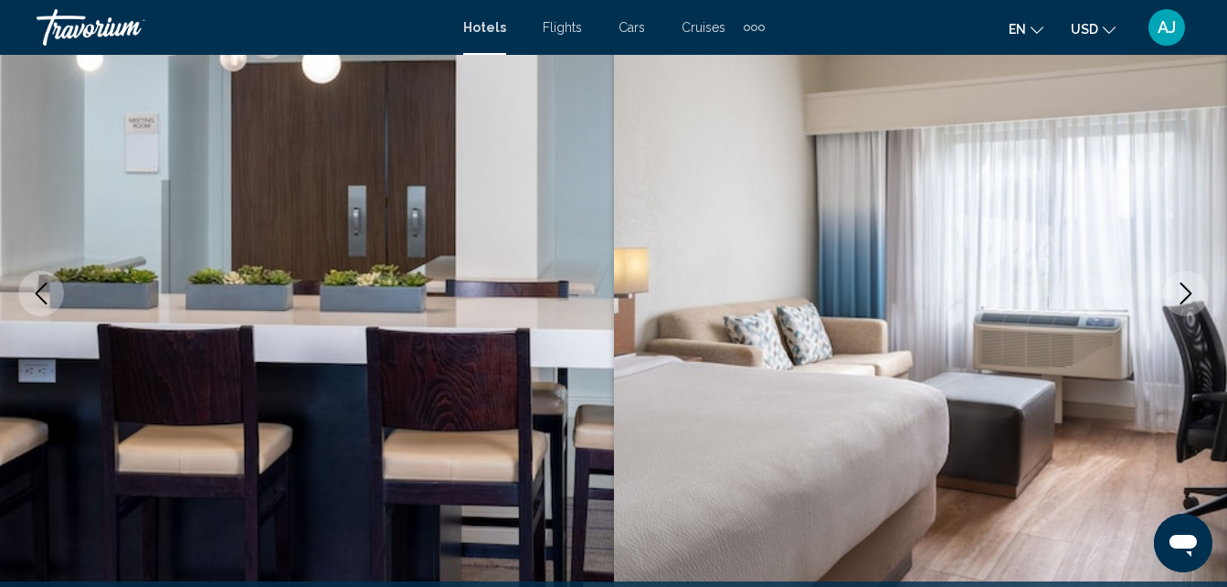
click at [1163, 309] on img "Main content" at bounding box center [921, 293] width 614 height 868
click at [1168, 308] on button "Next image" at bounding box center [1186, 293] width 46 height 46
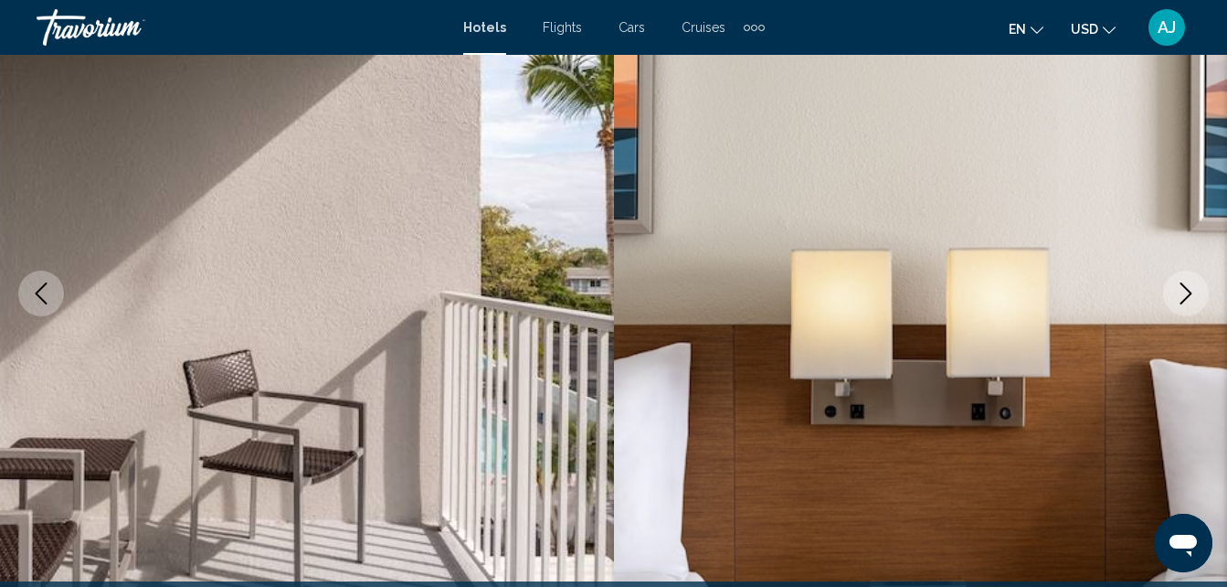
click at [1175, 302] on icon "Next image" at bounding box center [1186, 293] width 22 height 22
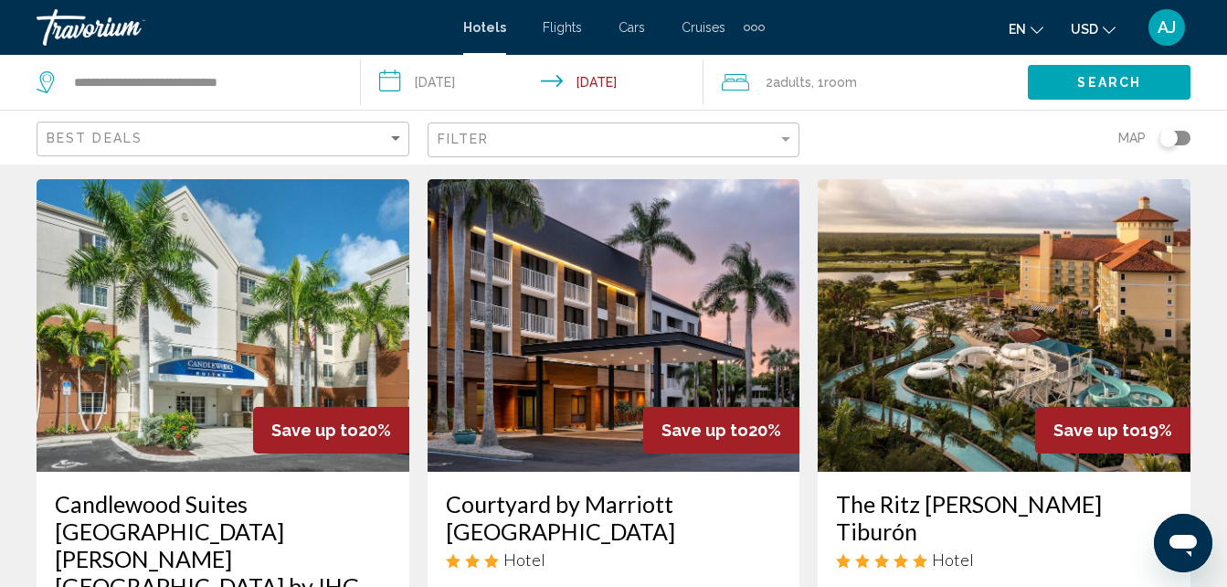
scroll to position [2243, 0]
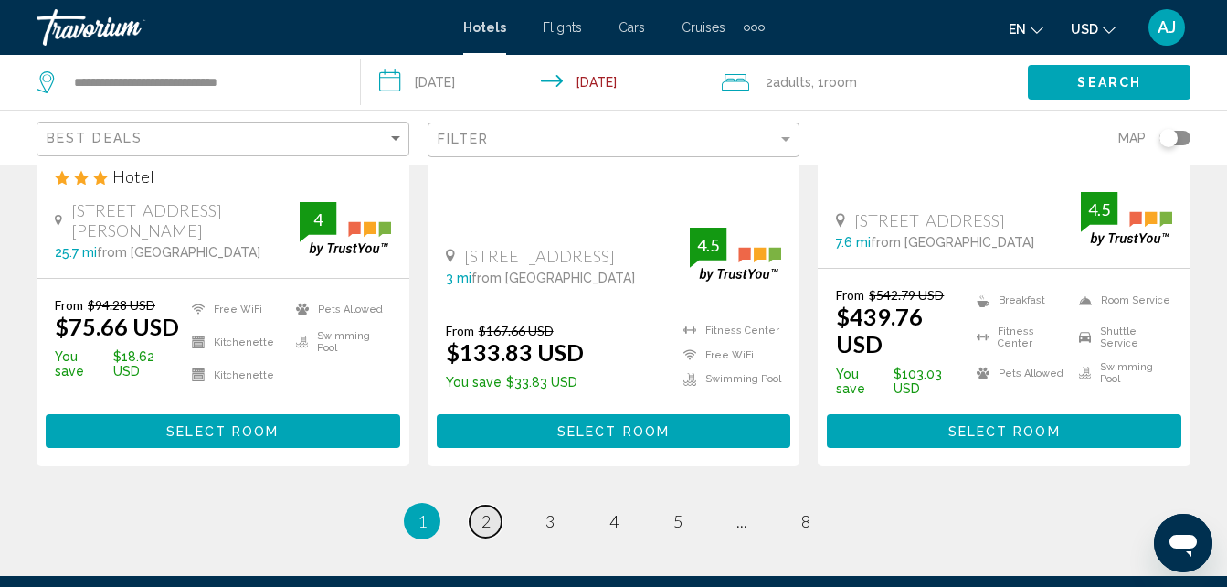
click at [471, 505] on link "page 2" at bounding box center [486, 521] width 32 height 32
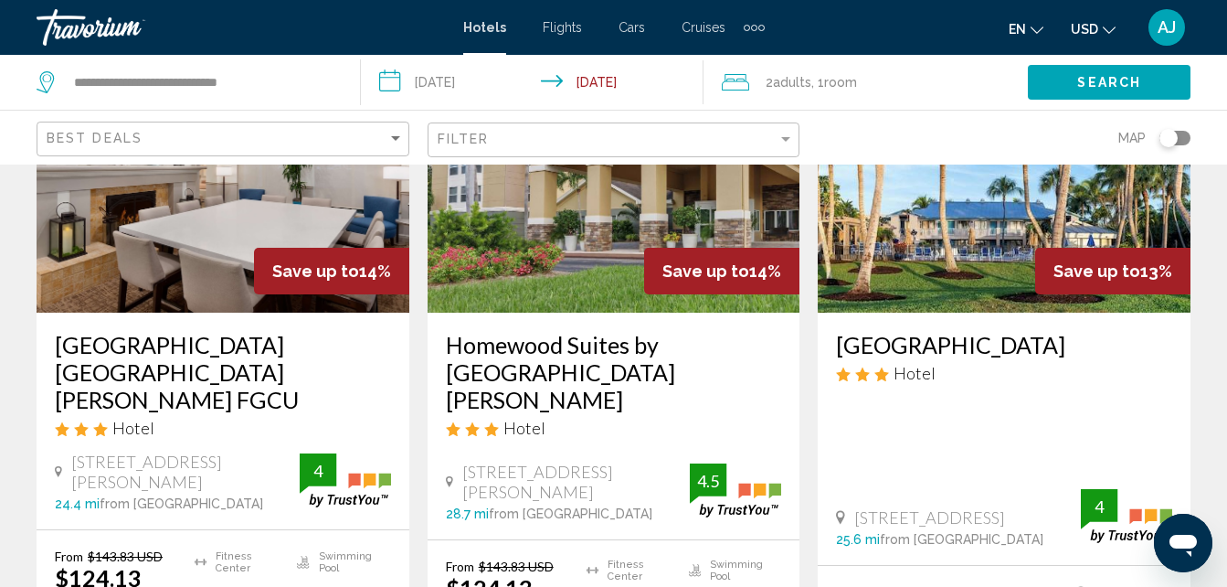
scroll to position [2450, 0]
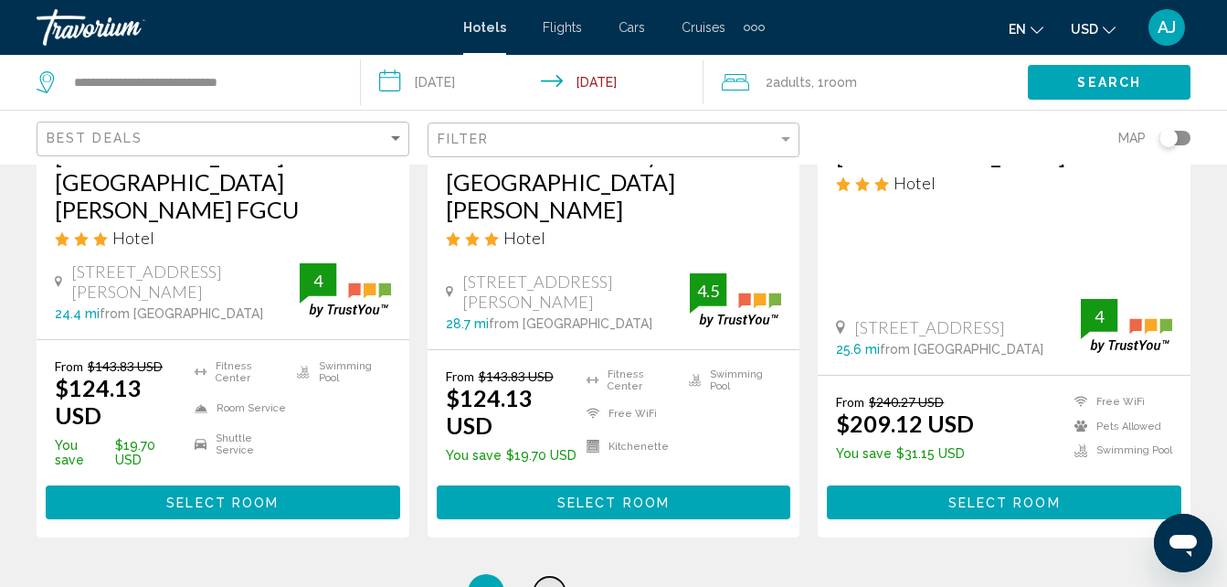
click at [561, 576] on link "page 3" at bounding box center [550, 592] width 32 height 32
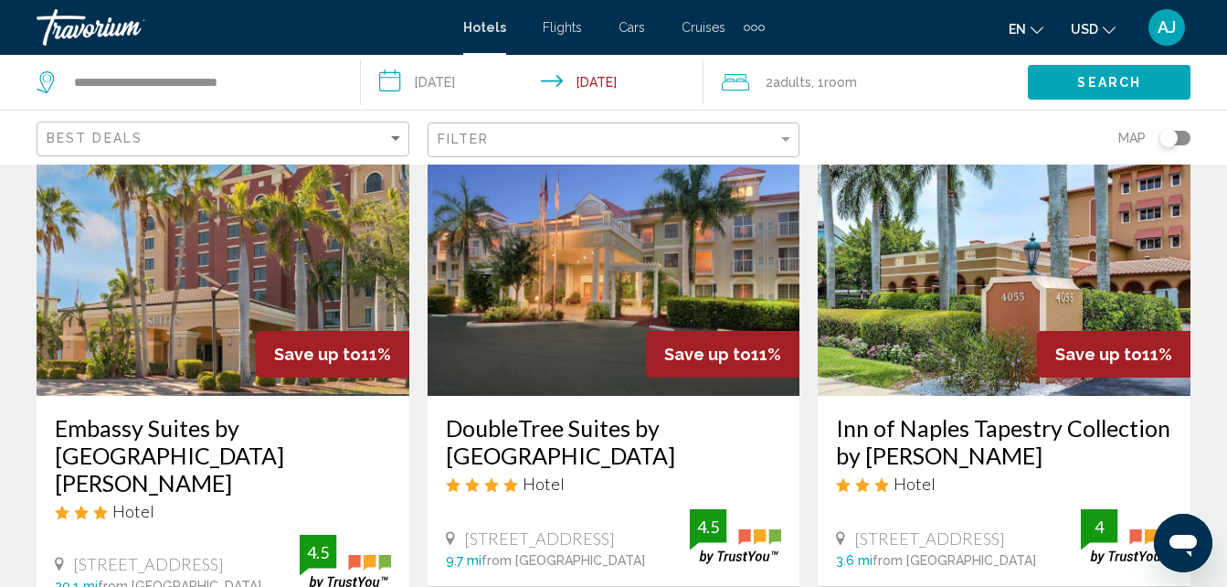
scroll to position [897, 0]
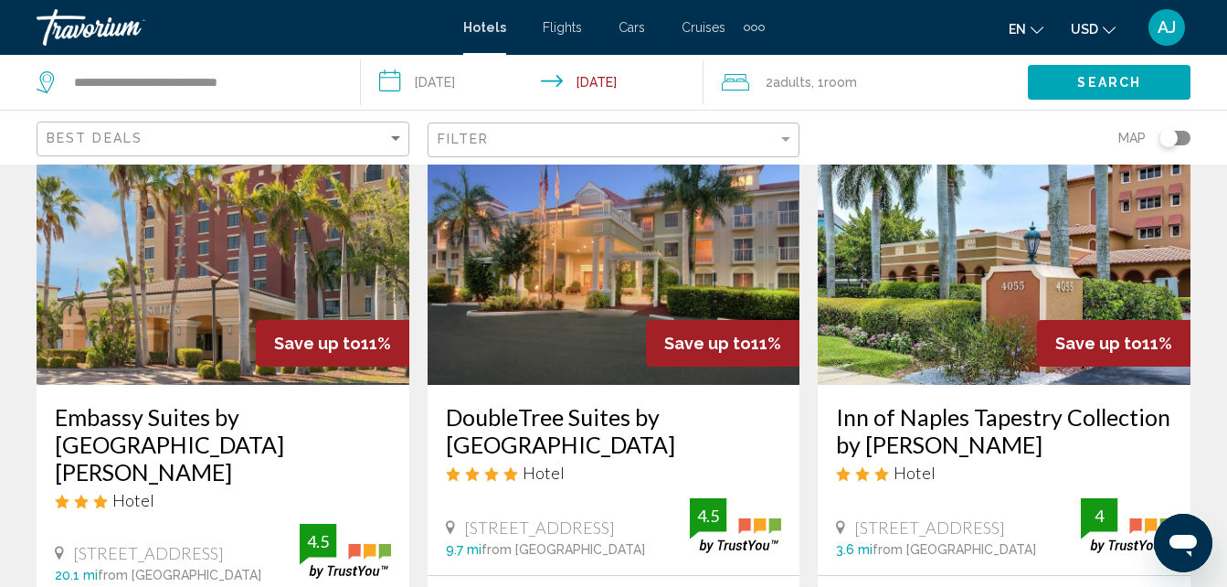
click at [569, 265] on img "Main content" at bounding box center [614, 238] width 373 height 292
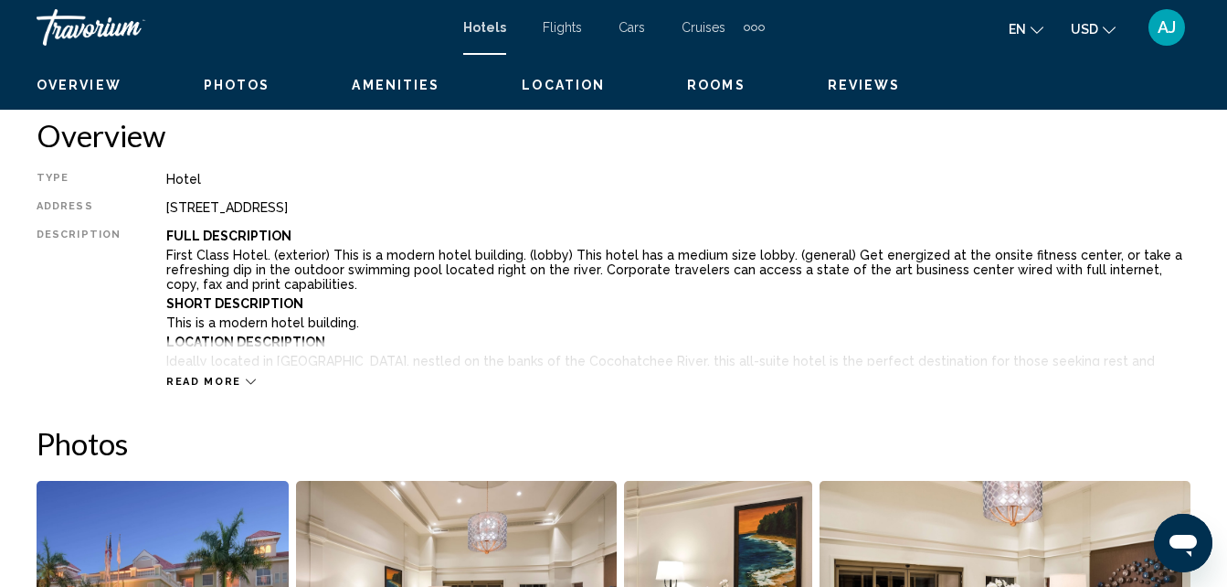
scroll to position [196, 0]
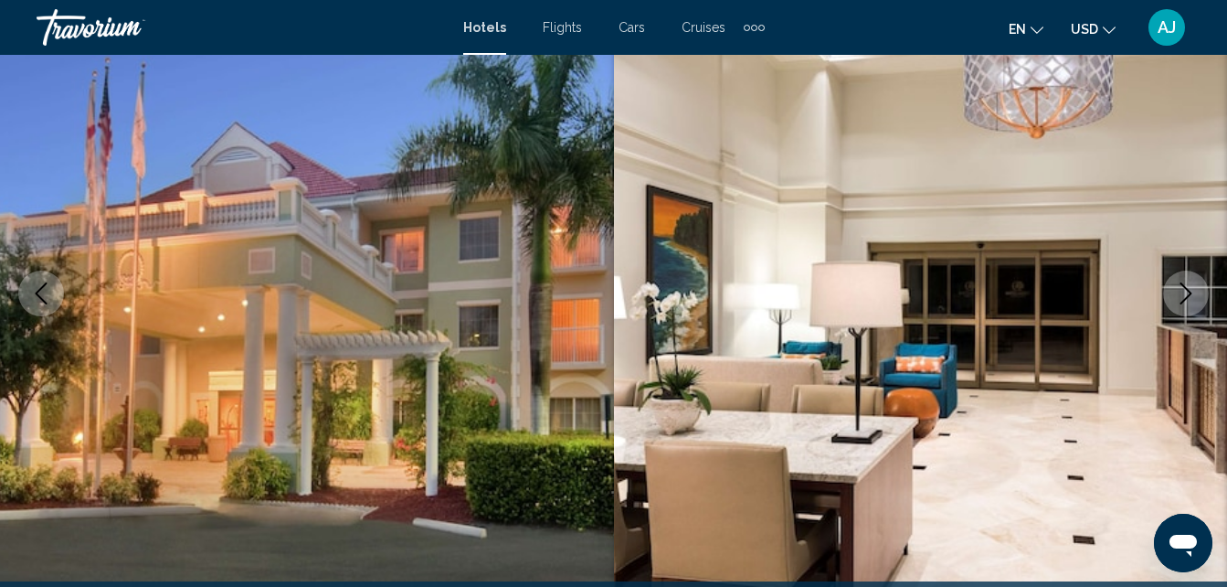
click at [1172, 291] on button "Next image" at bounding box center [1186, 293] width 46 height 46
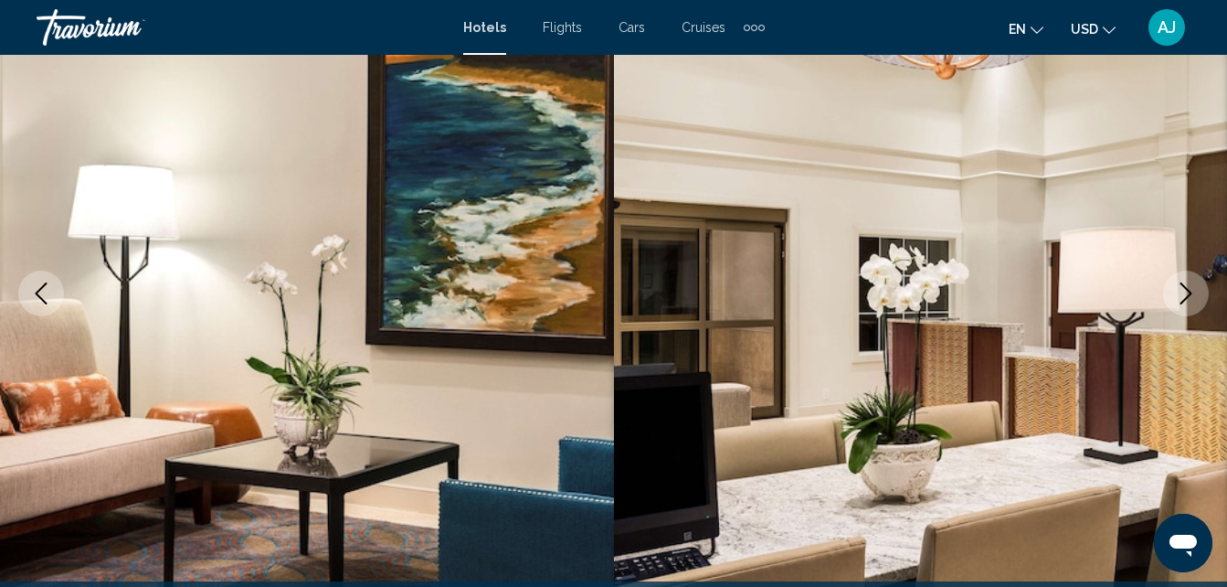
click at [1184, 299] on icon "Next image" at bounding box center [1186, 293] width 22 height 22
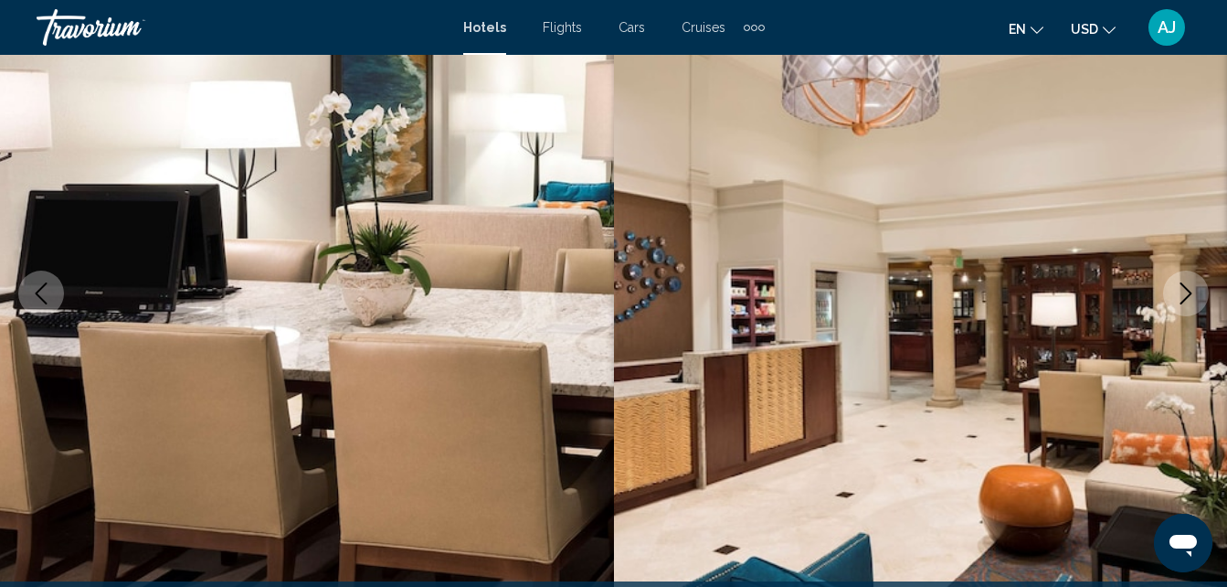
click at [1180, 294] on icon "Next image" at bounding box center [1186, 293] width 22 height 22
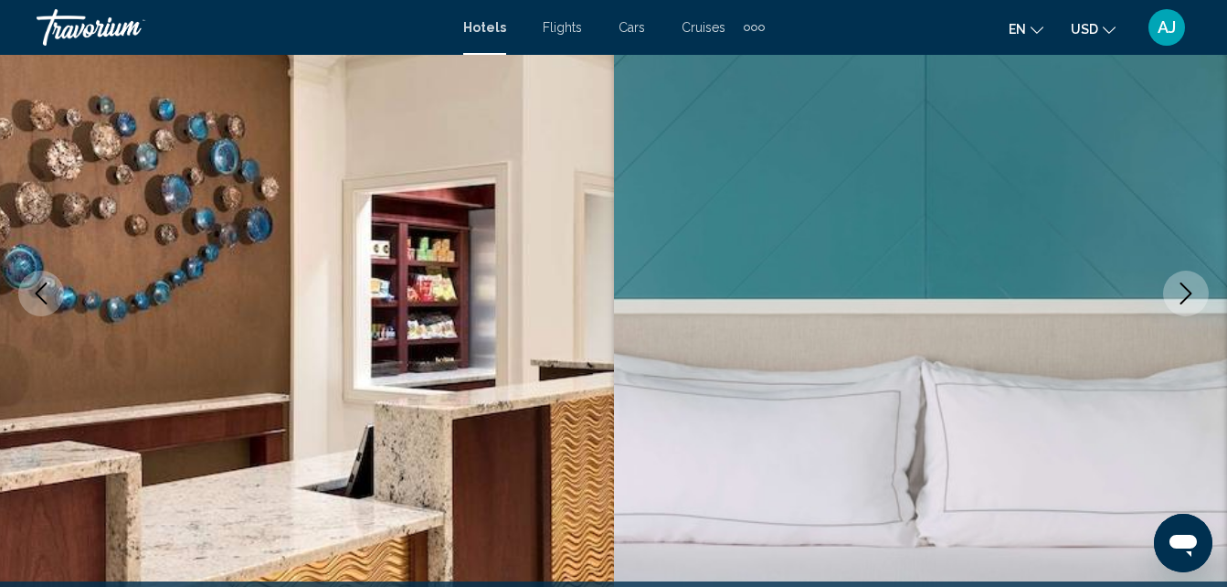
click at [1179, 293] on icon "Next image" at bounding box center [1186, 293] width 22 height 22
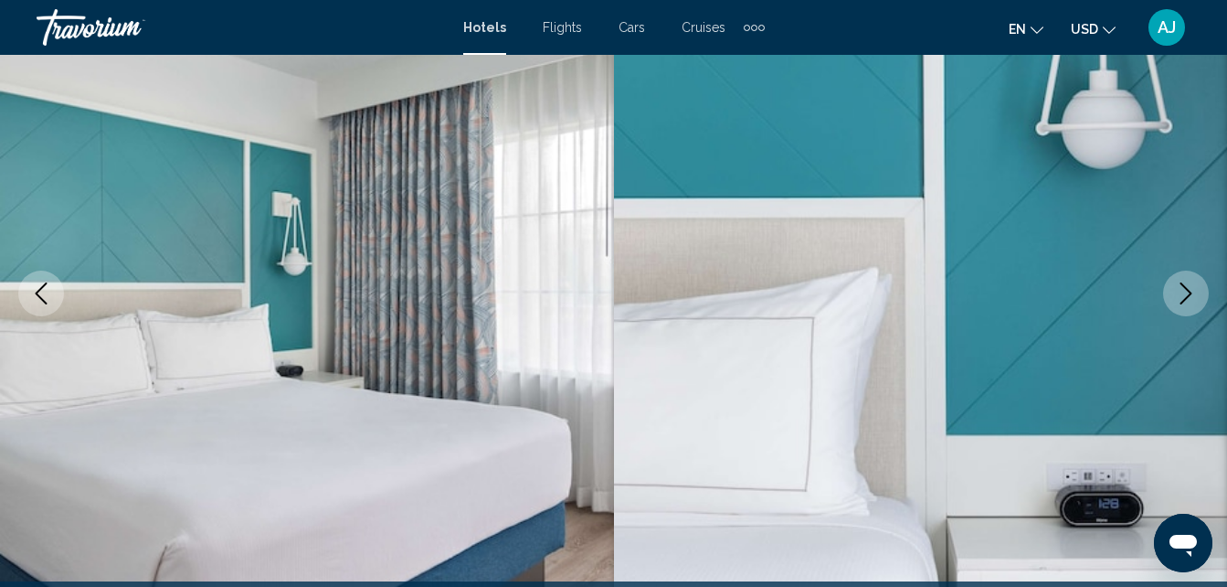
click at [1178, 309] on button "Next image" at bounding box center [1186, 293] width 46 height 46
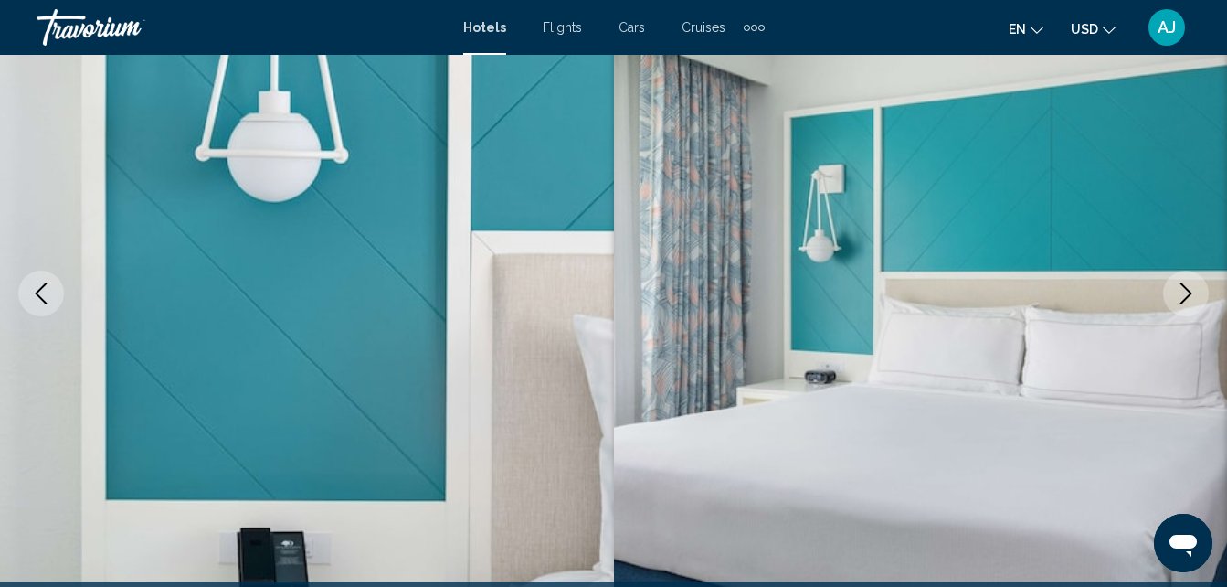
click at [1181, 297] on icon "Next image" at bounding box center [1186, 293] width 22 height 22
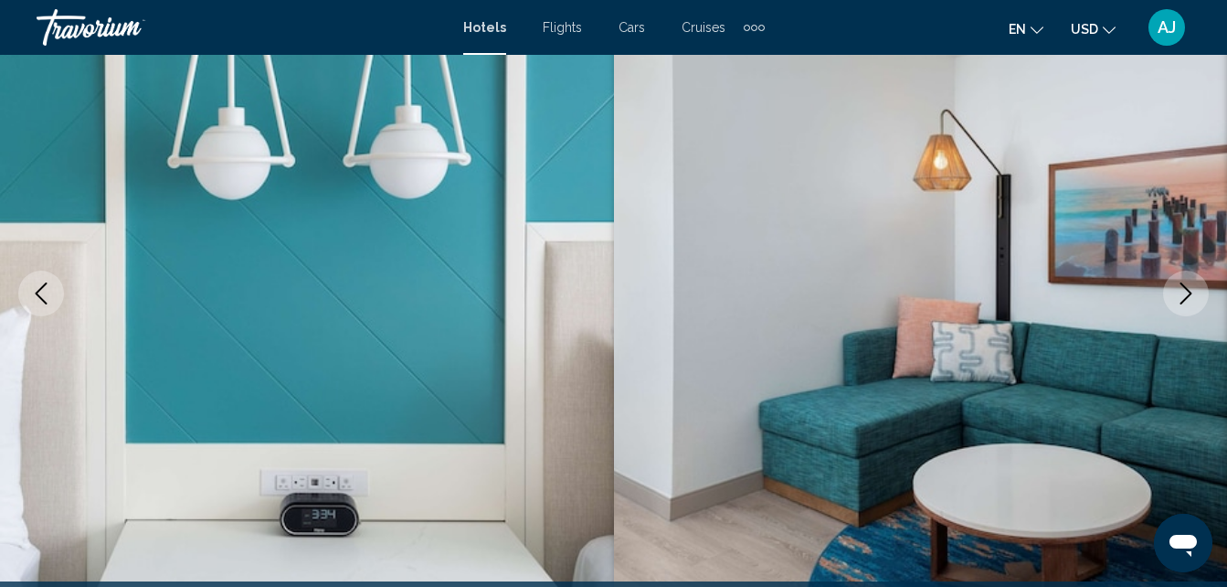
click at [1172, 287] on button "Next image" at bounding box center [1186, 293] width 46 height 46
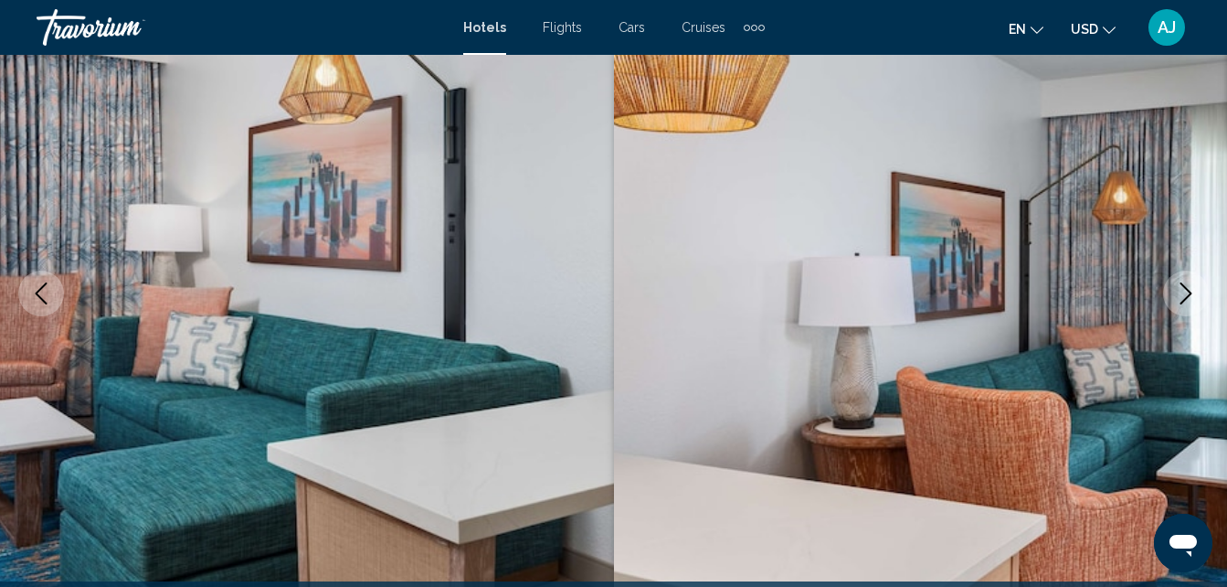
click at [1176, 296] on icon "Next image" at bounding box center [1186, 293] width 22 height 22
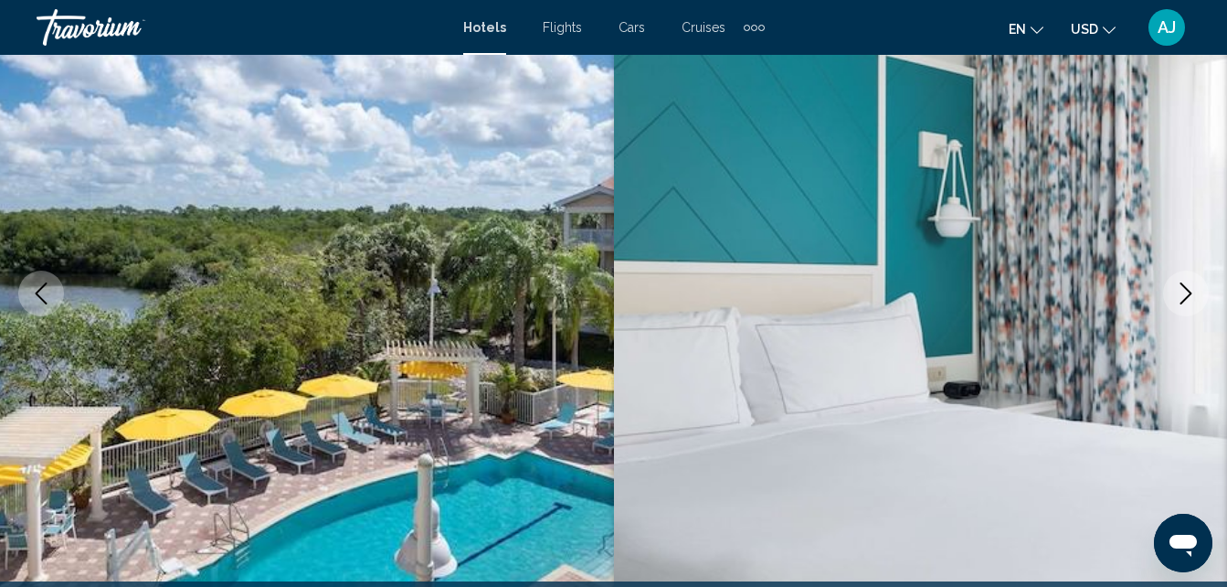
click at [1178, 293] on icon "Next image" at bounding box center [1186, 293] width 22 height 22
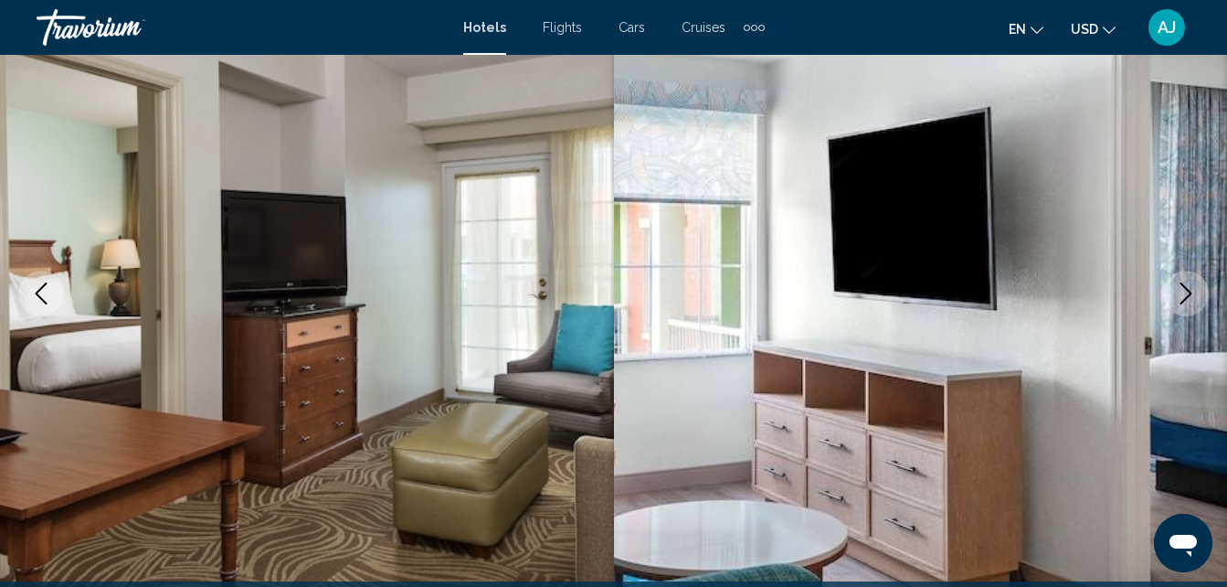
click at [1182, 305] on button "Next image" at bounding box center [1186, 293] width 46 height 46
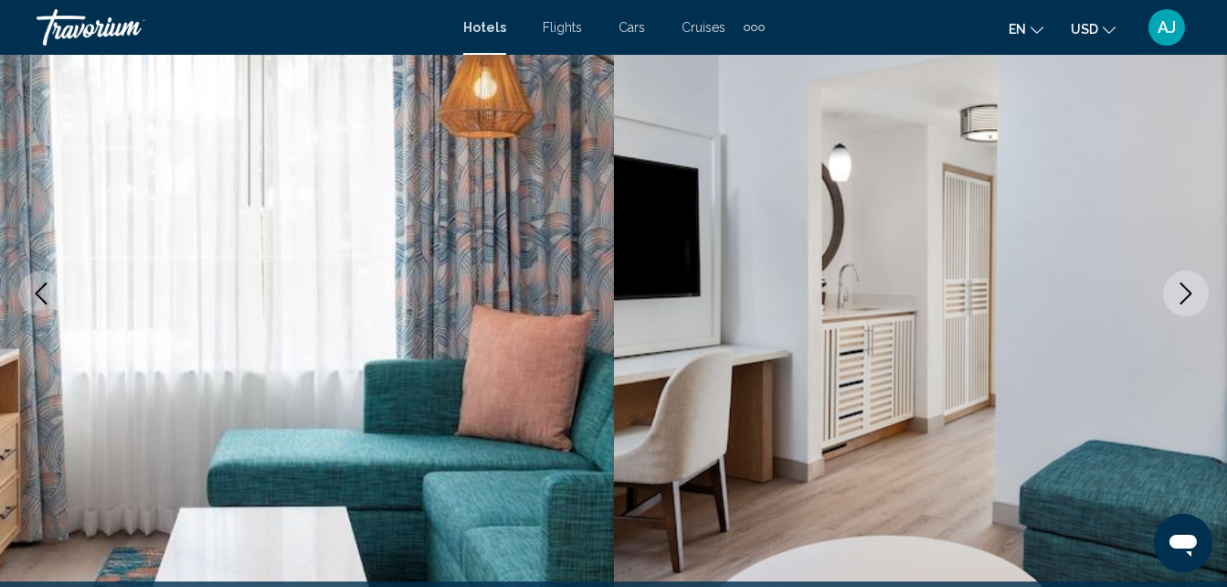
click at [1185, 298] on icon "Next image" at bounding box center [1186, 293] width 22 height 22
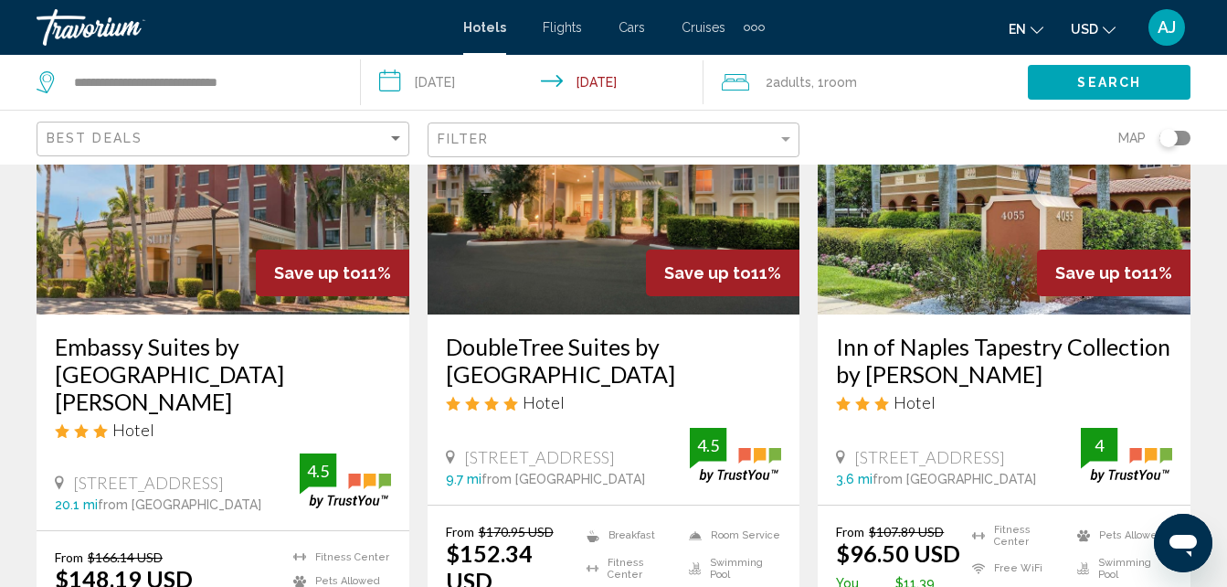
scroll to position [974, 0]
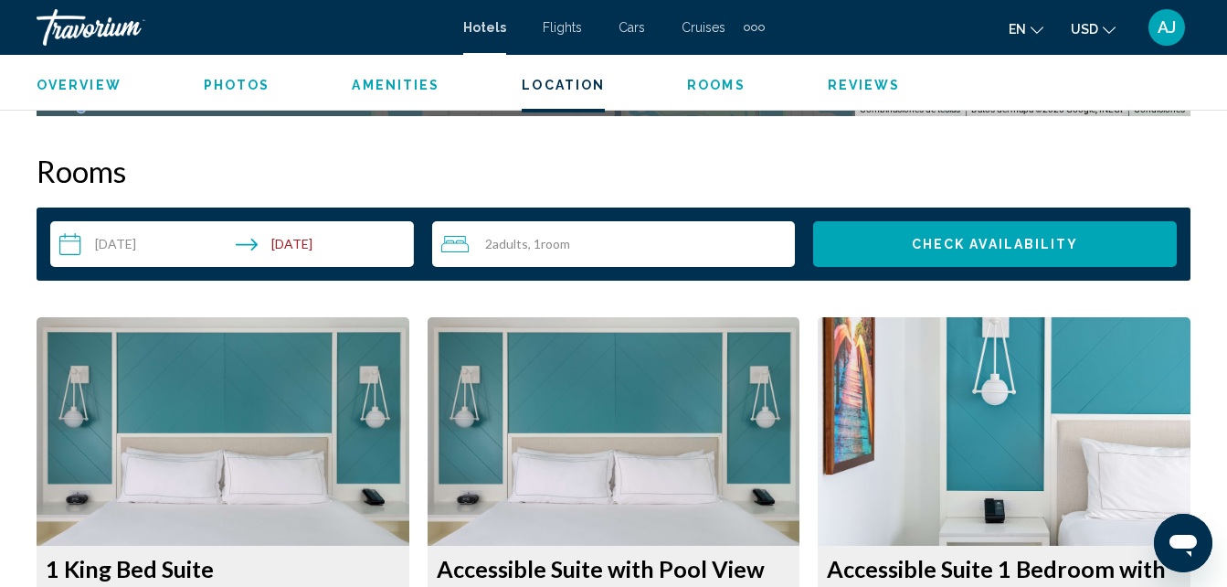
scroll to position [2600, 0]
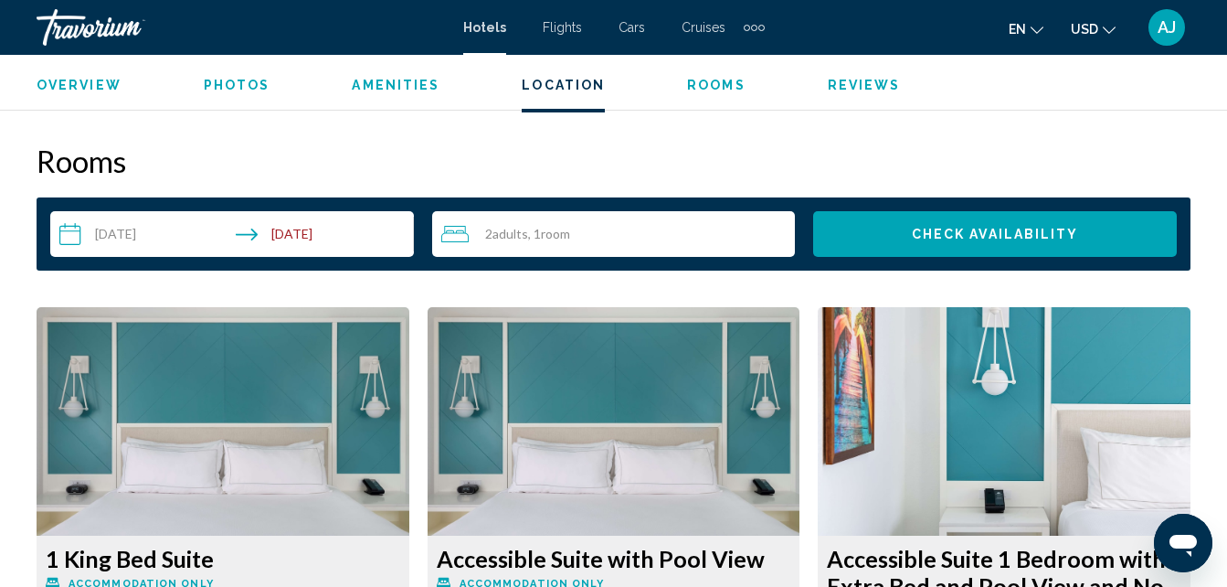
click at [1005, 238] on span "Check Availability" at bounding box center [995, 234] width 167 height 15
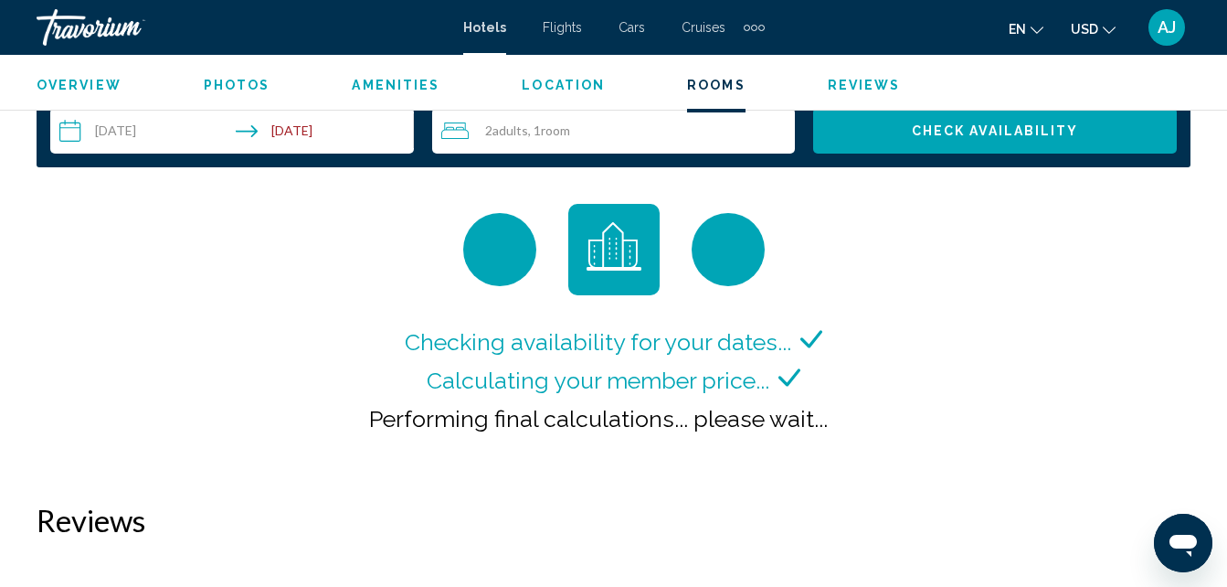
scroll to position [2701, 0]
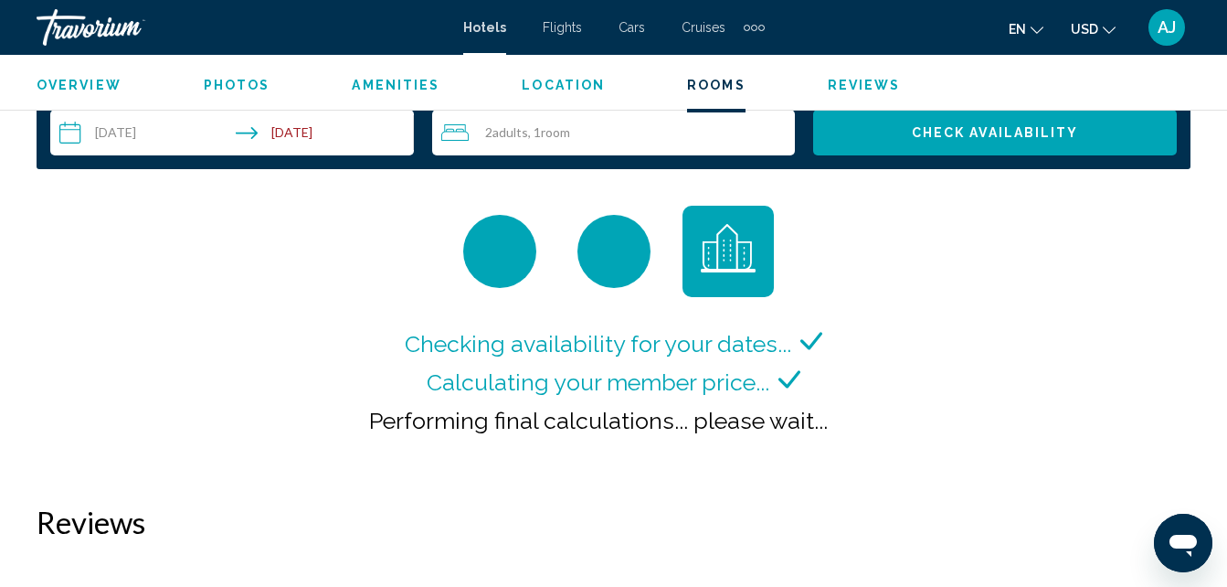
click at [657, 348] on span "Checking availability for your dates..." at bounding box center [598, 343] width 386 height 27
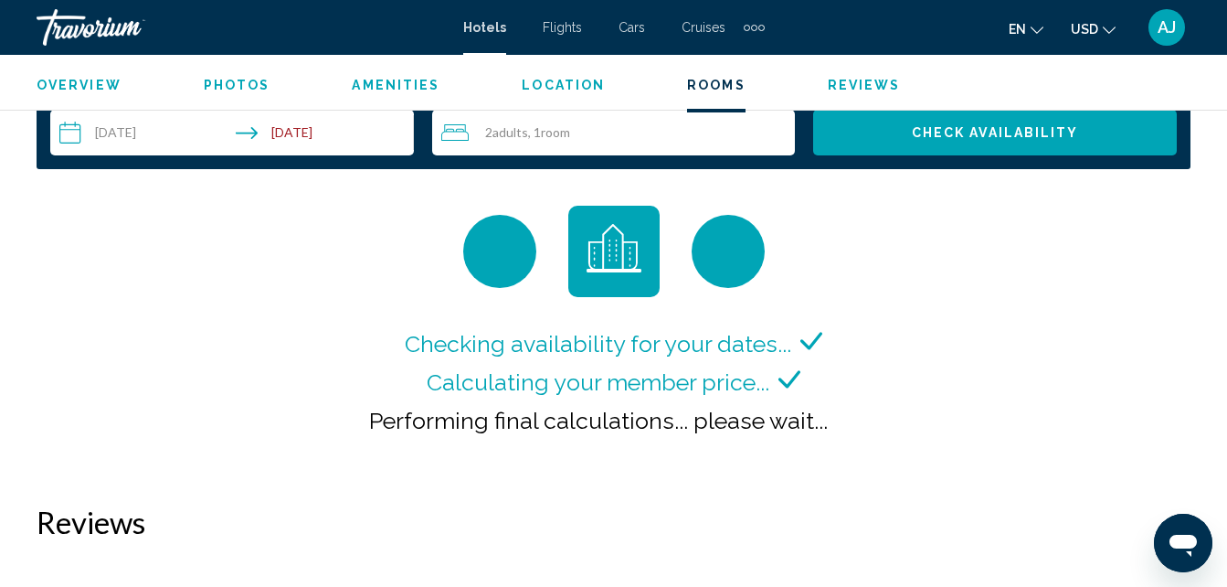
click at [633, 284] on div "Main content" at bounding box center [613, 251] width 91 height 91
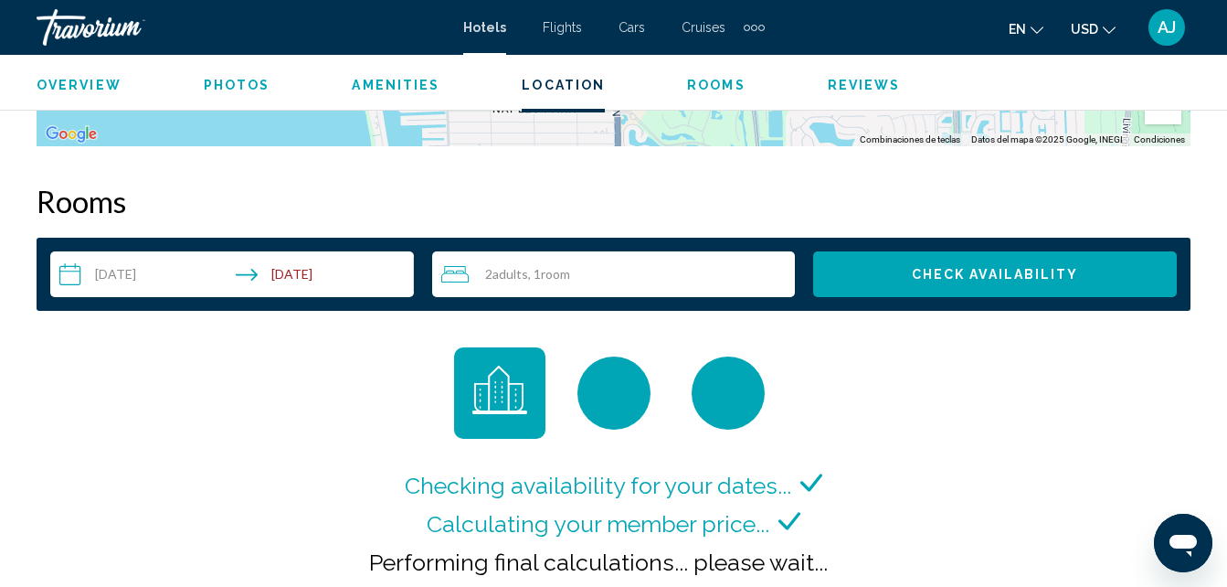
scroll to position [2559, 0]
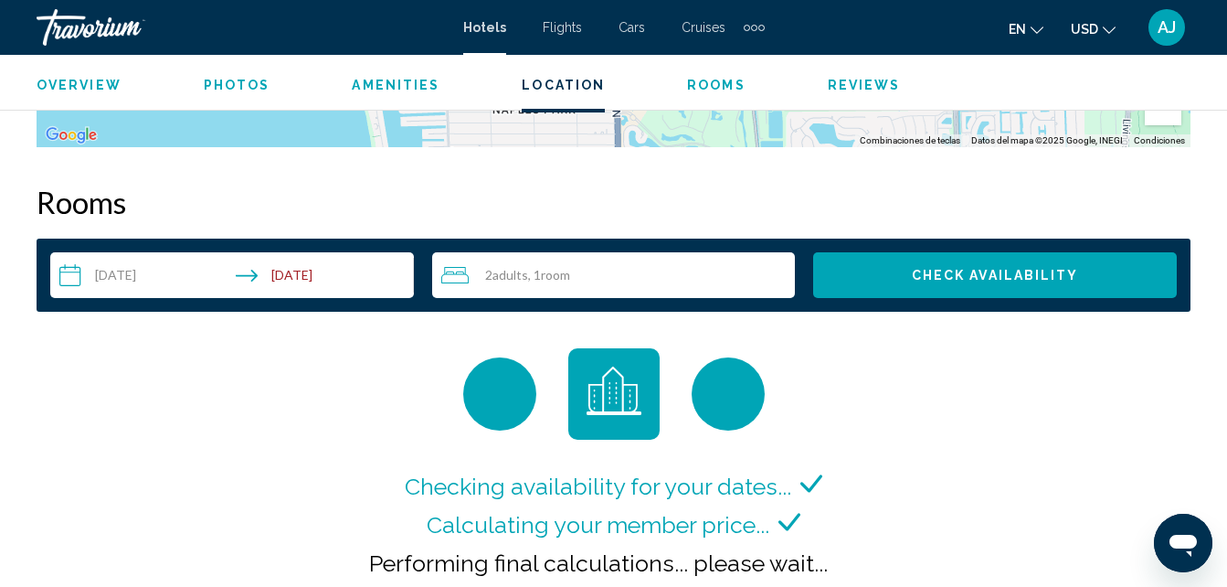
click at [1183, 36] on button "AJ" at bounding box center [1167, 27] width 48 height 38
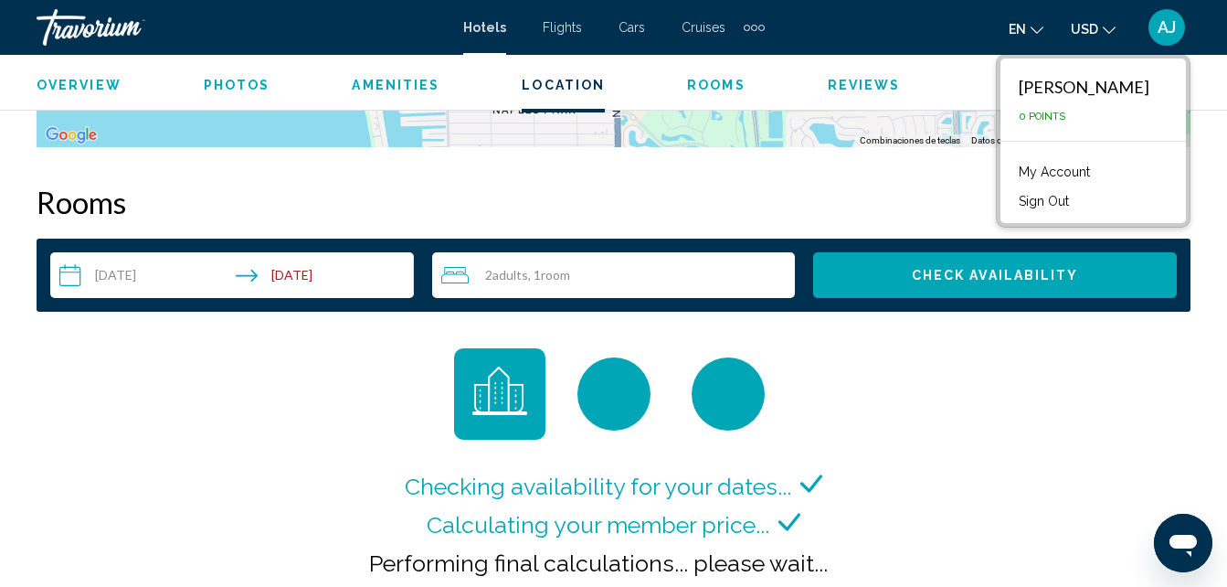
click at [1095, 175] on link "My Account" at bounding box center [1054, 172] width 90 height 24
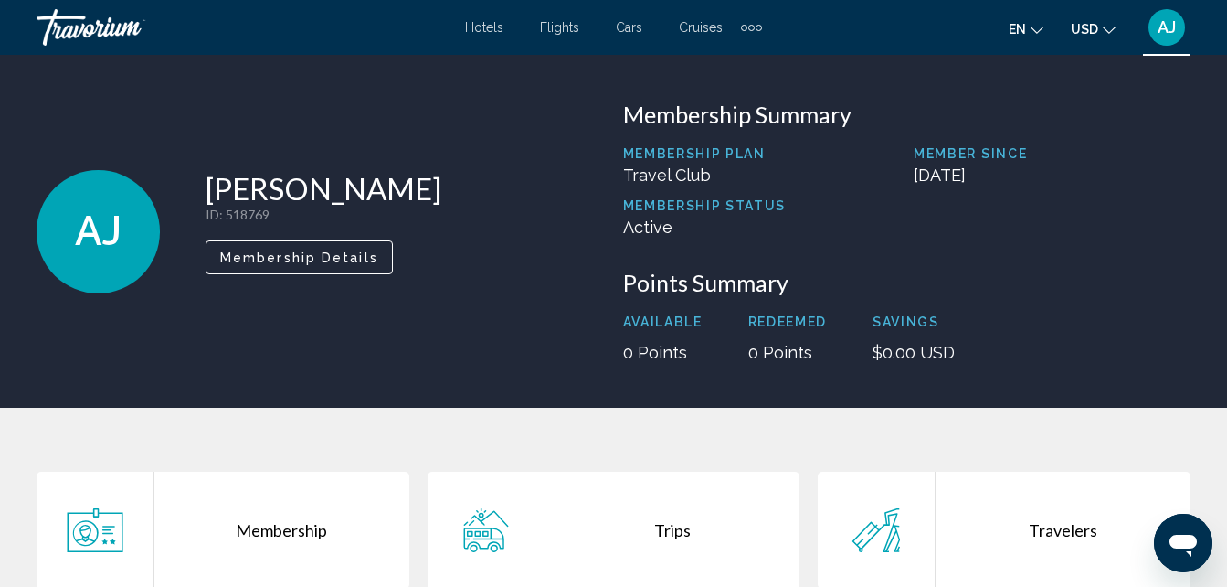
click at [353, 254] on span "Membership Details" at bounding box center [299, 257] width 158 height 15
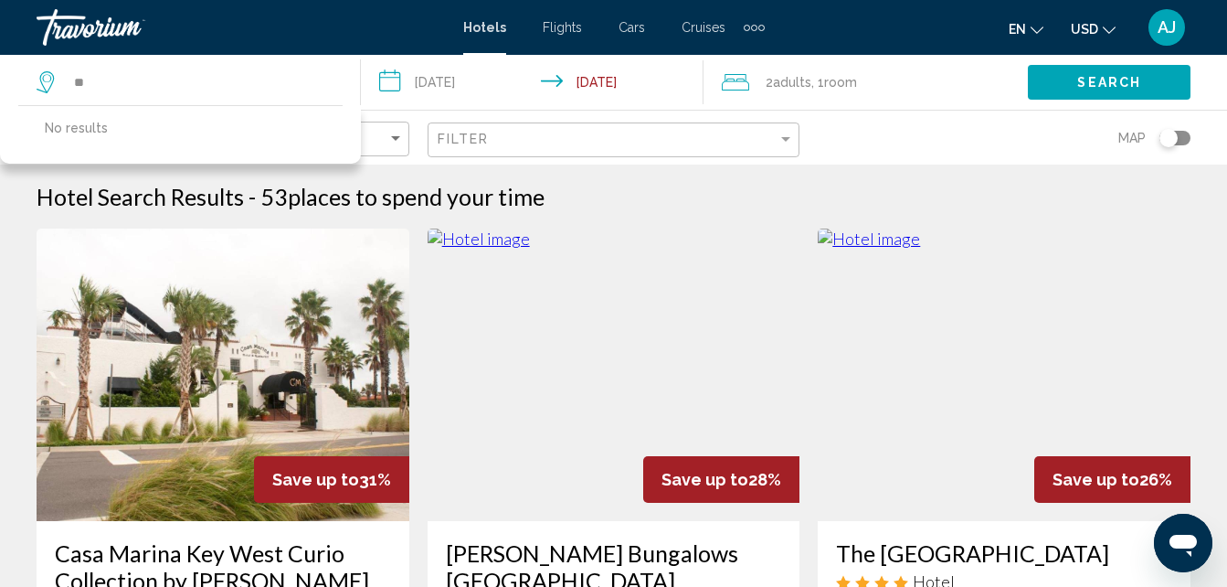
type input "*"
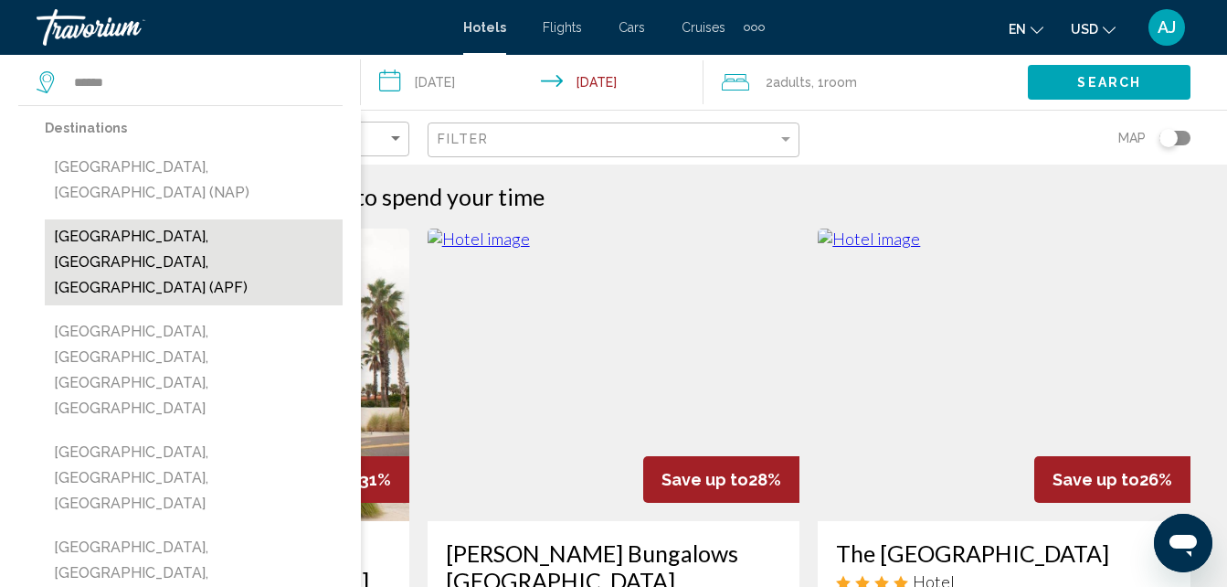
click at [187, 219] on button "[GEOGRAPHIC_DATA], [GEOGRAPHIC_DATA], [GEOGRAPHIC_DATA] (APF)" at bounding box center [194, 262] width 298 height 86
type input "**********"
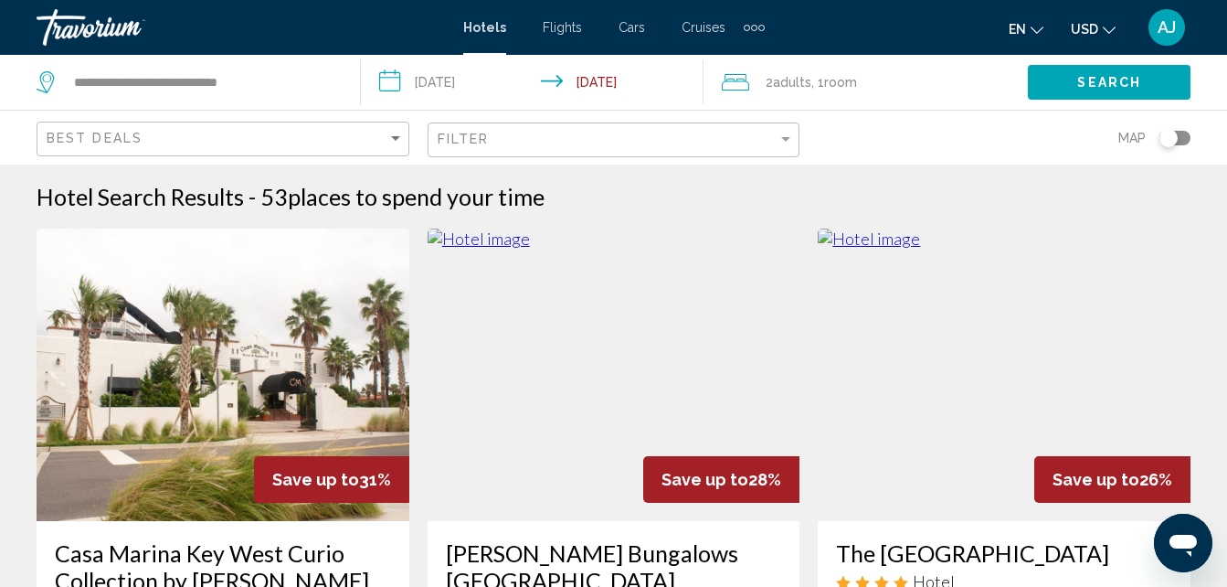
click at [1105, 86] on span "Search" at bounding box center [1109, 83] width 64 height 15
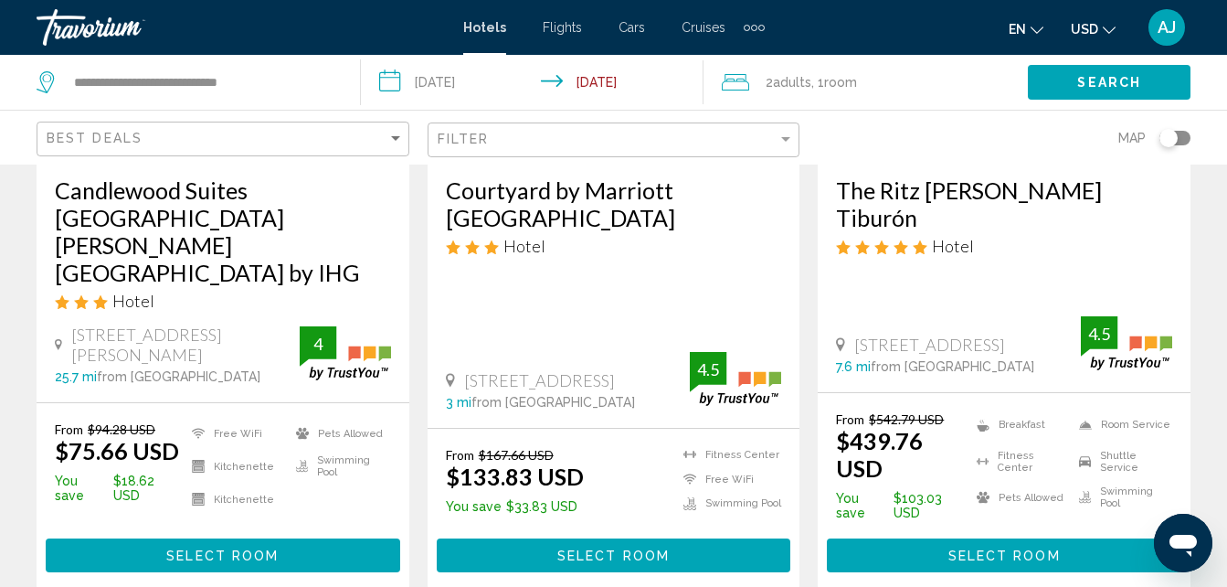
scroll to position [2568, 0]
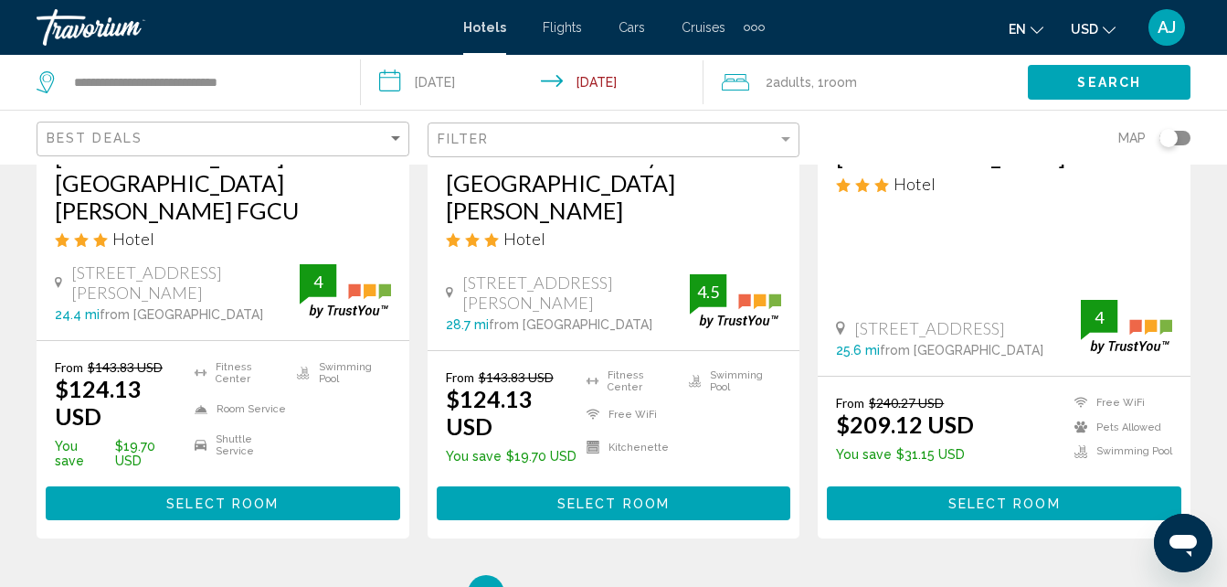
scroll to position [2731, 0]
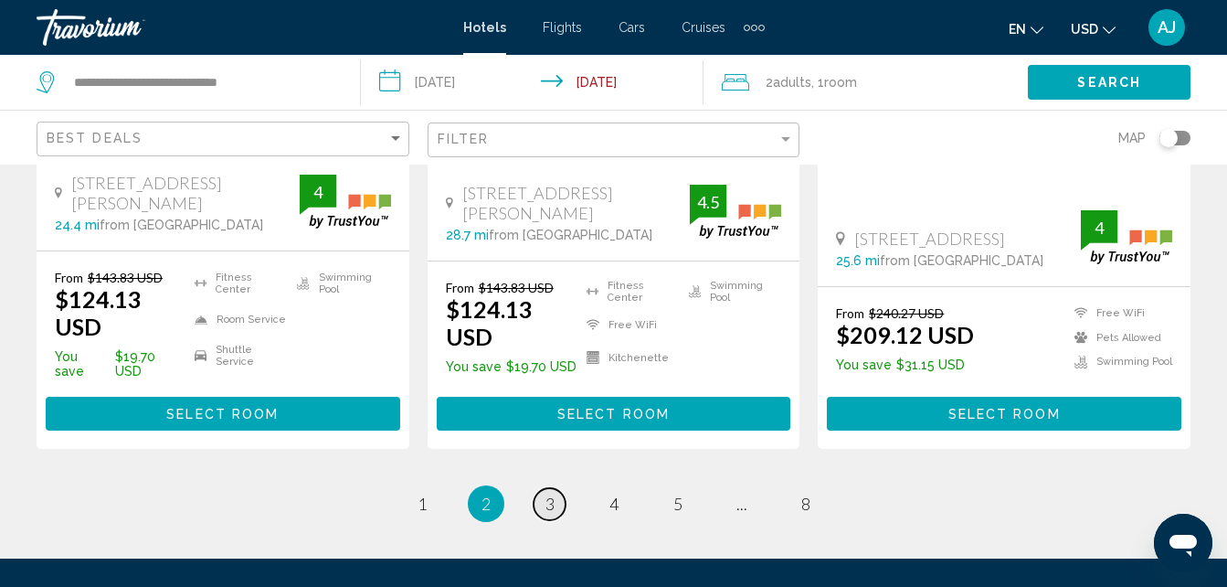
click at [550, 493] on span "3" at bounding box center [549, 503] width 9 height 20
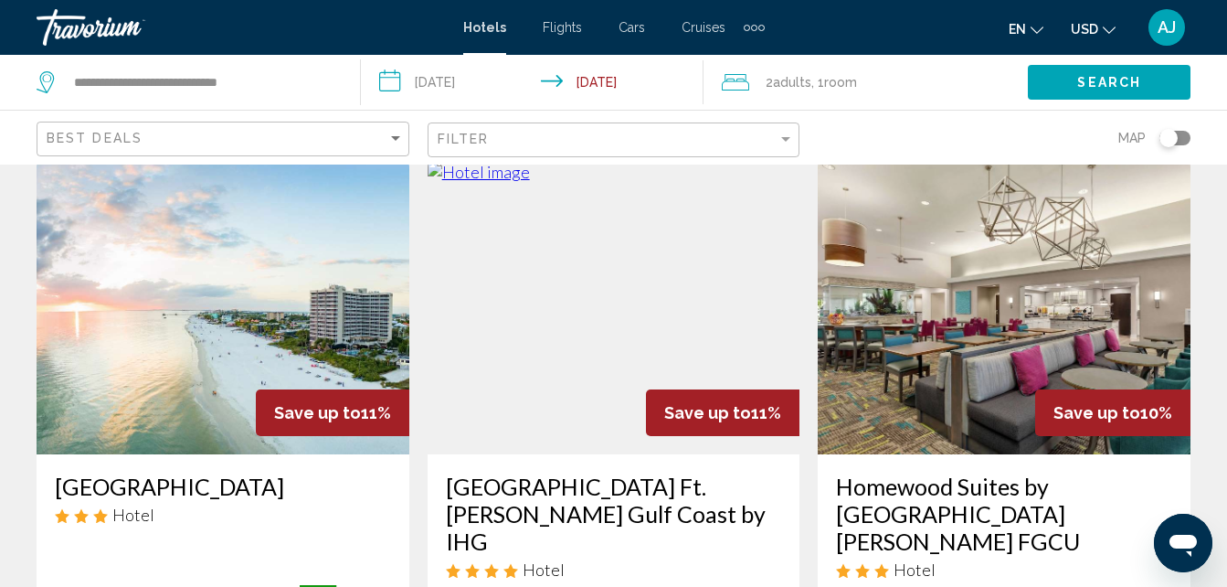
scroll to position [1523, 0]
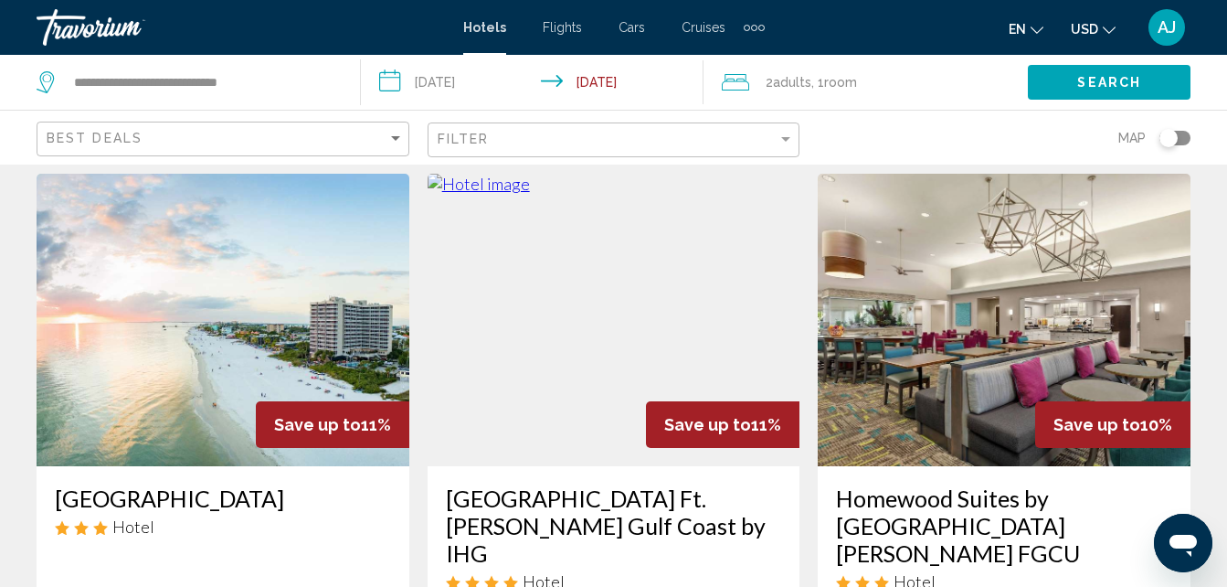
click at [276, 273] on img "Main content" at bounding box center [223, 320] width 373 height 292
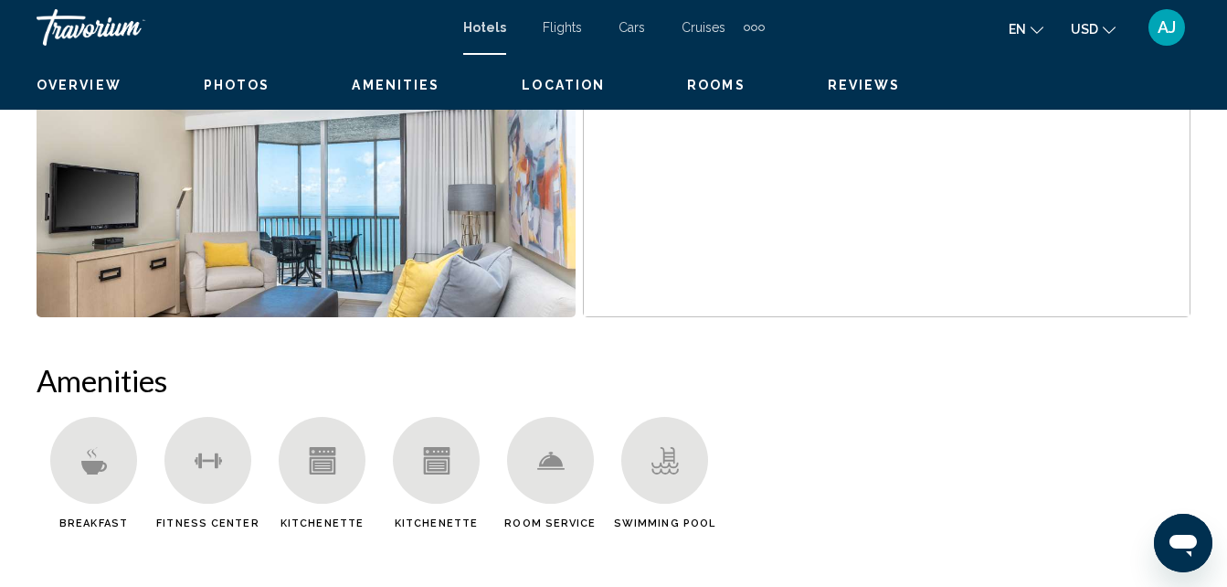
scroll to position [196, 0]
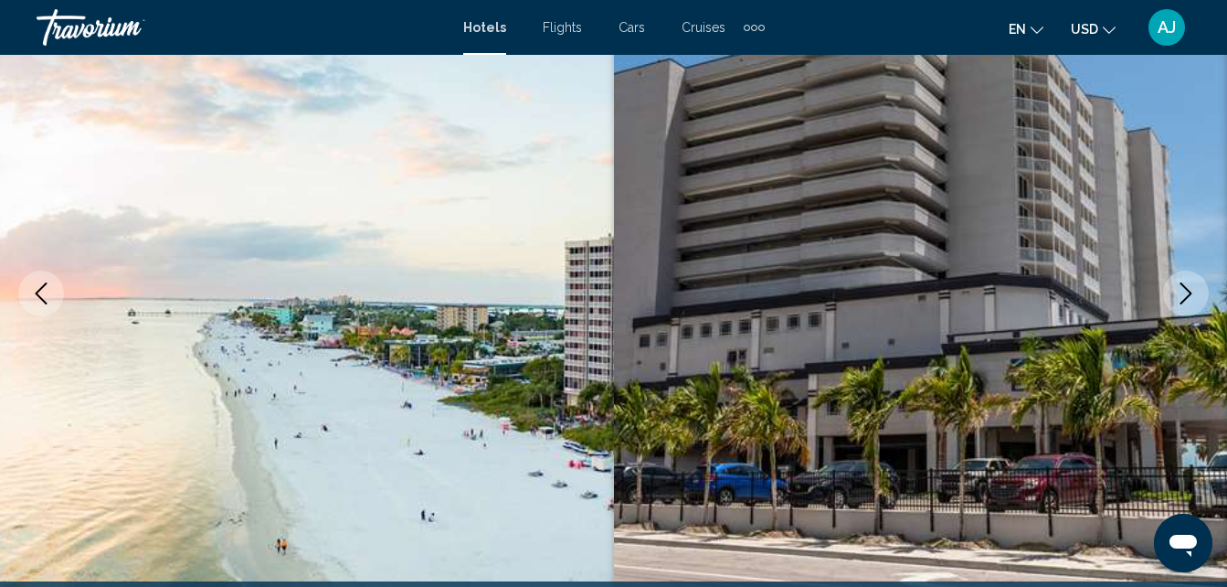
click at [1187, 298] on icon "Next image" at bounding box center [1186, 293] width 12 height 22
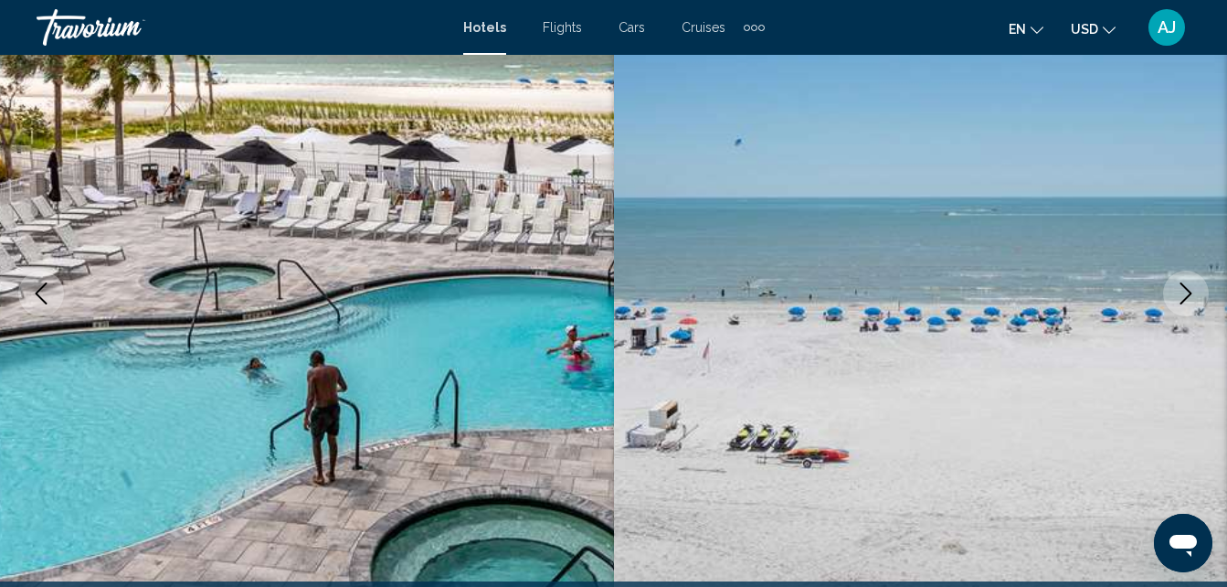
click at [1187, 298] on icon "Next image" at bounding box center [1186, 293] width 12 height 22
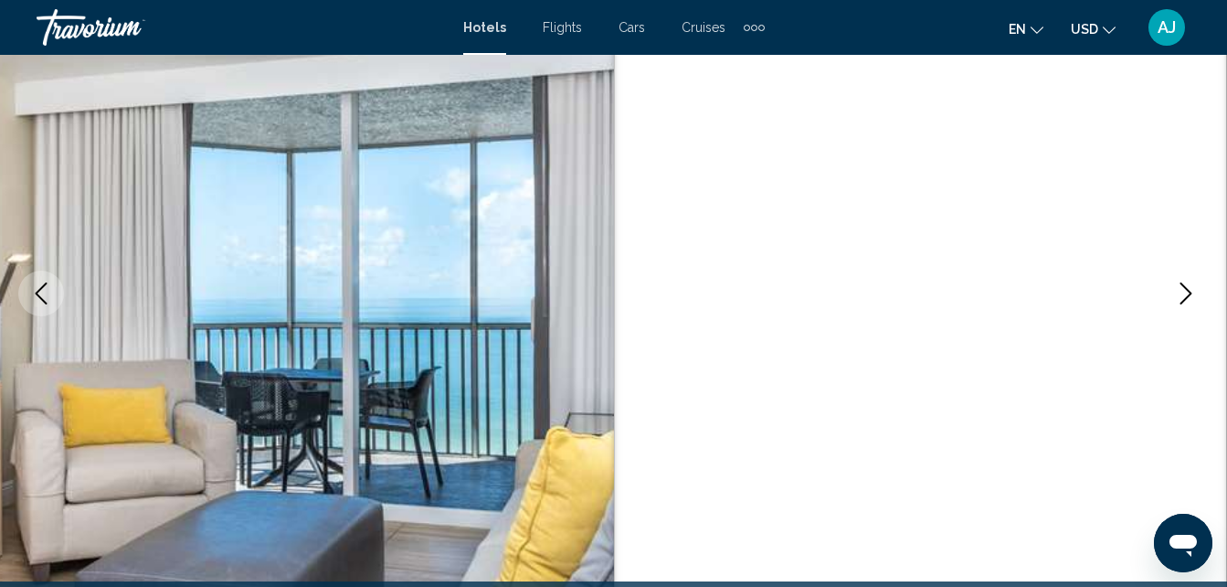
click at [1187, 298] on icon "Next image" at bounding box center [1186, 293] width 12 height 22
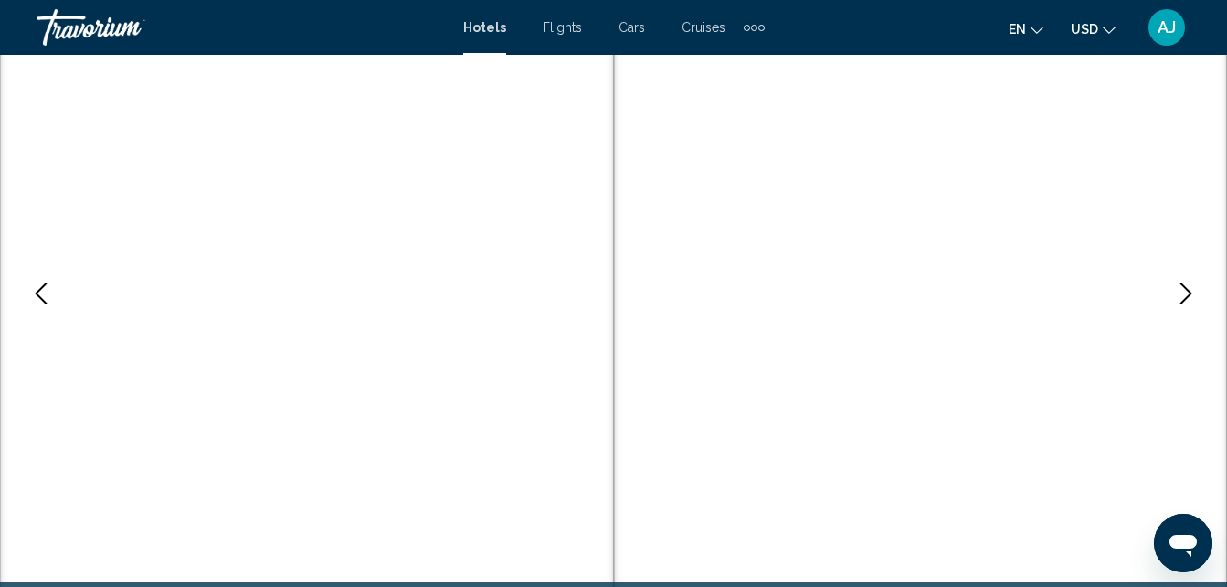
click at [1187, 298] on icon "Next image" at bounding box center [1186, 293] width 12 height 22
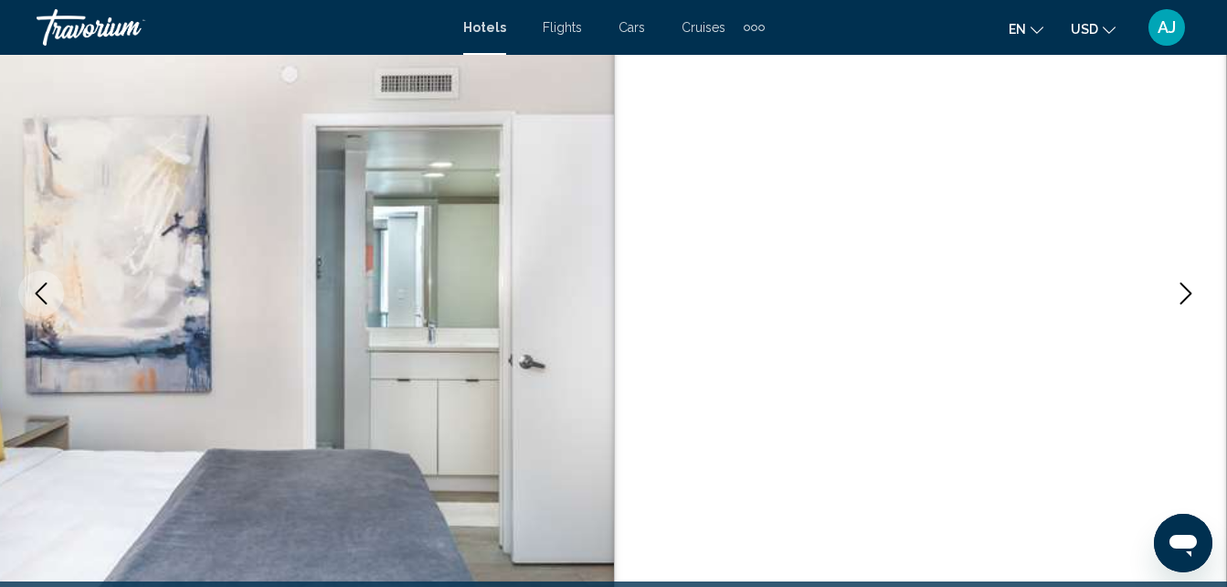
click at [1187, 298] on icon "Next image" at bounding box center [1186, 293] width 12 height 22
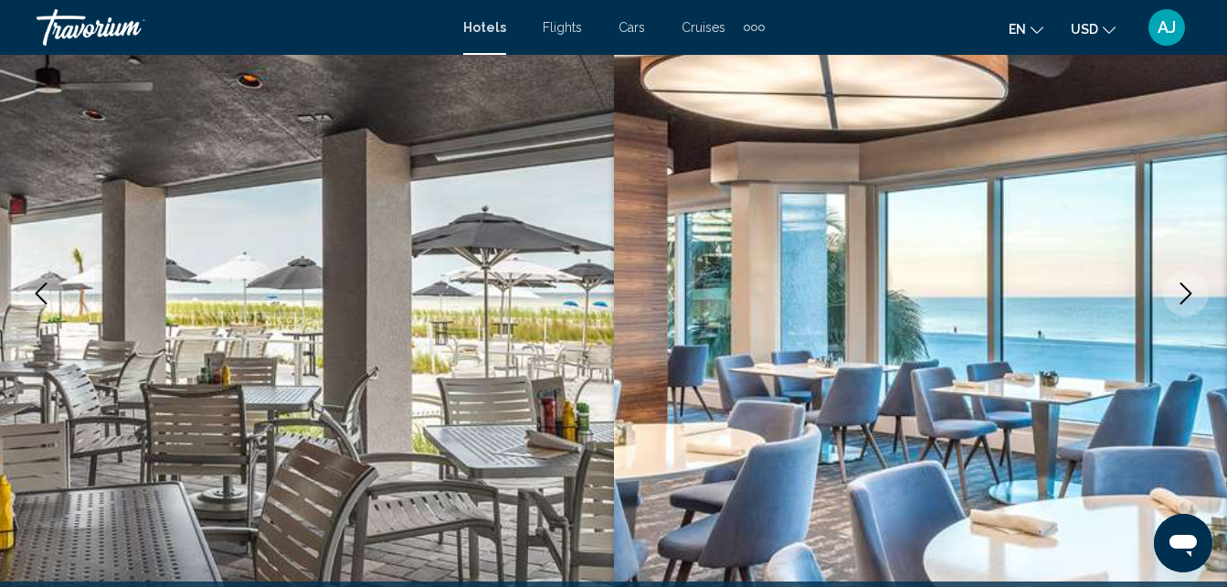
click at [1187, 298] on icon "Next image" at bounding box center [1186, 293] width 12 height 22
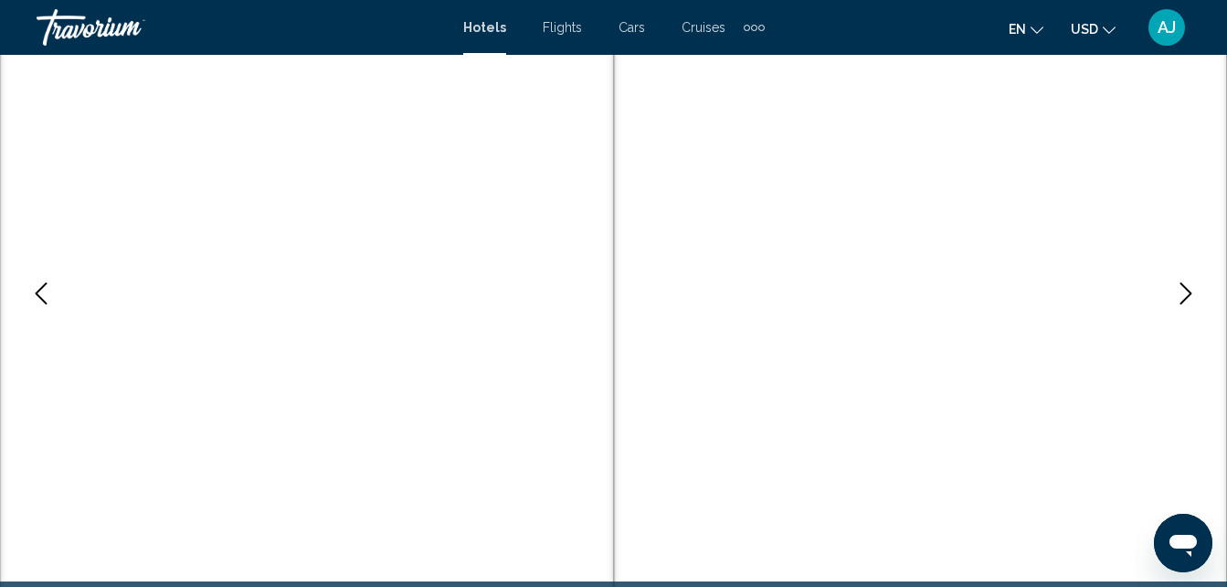
click at [1187, 298] on icon "Next image" at bounding box center [1186, 293] width 12 height 22
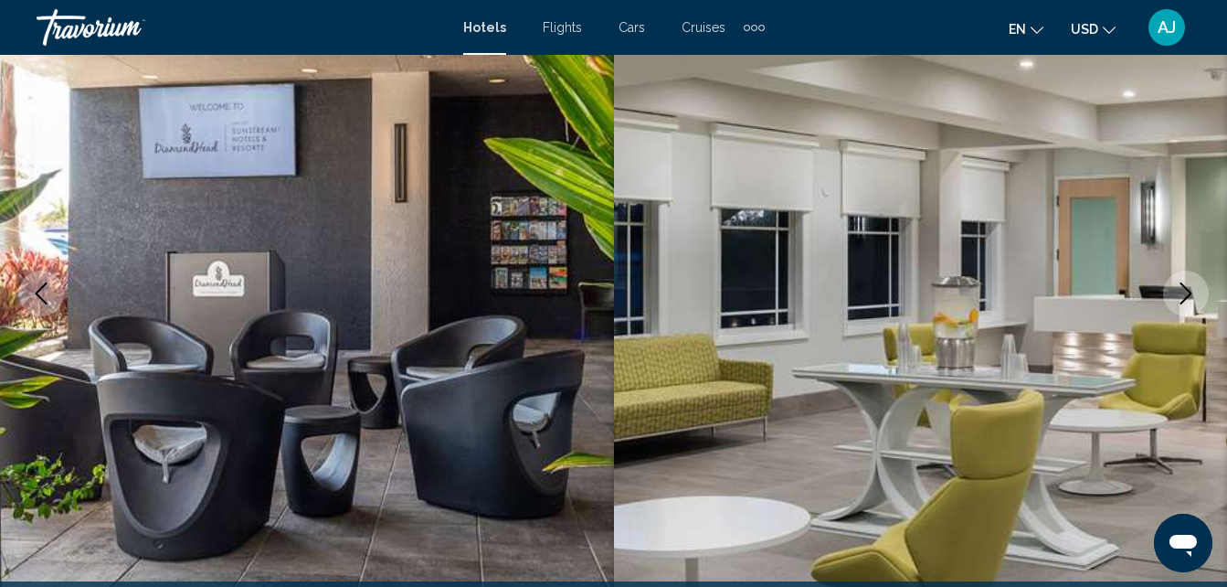
click at [1187, 298] on icon "Next image" at bounding box center [1186, 293] width 12 height 22
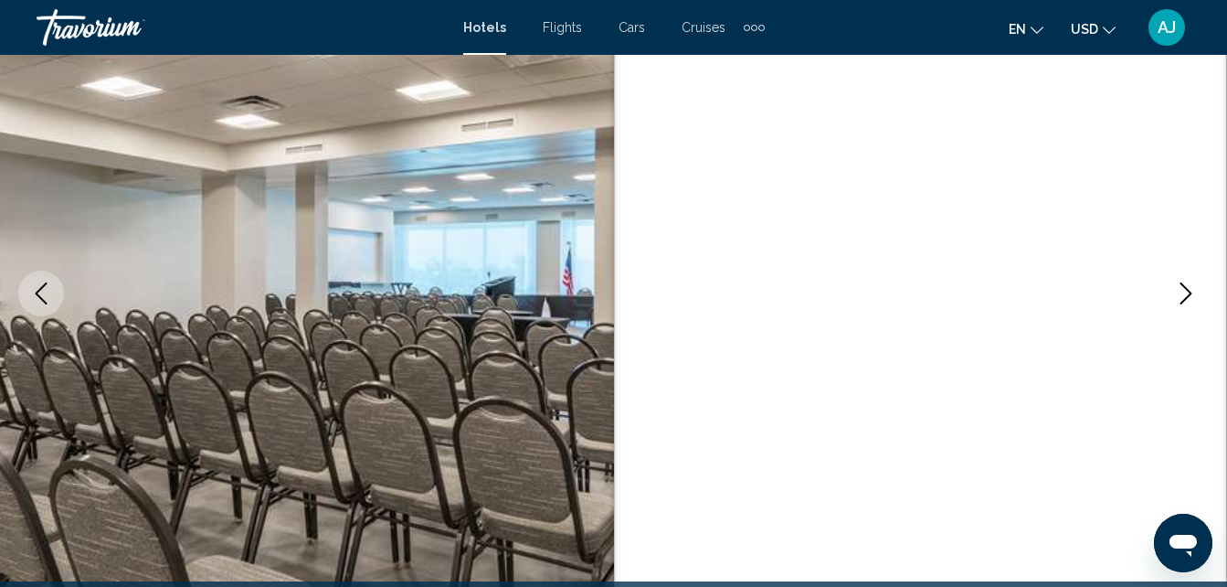
click at [1187, 298] on icon "Next image" at bounding box center [1186, 293] width 12 height 22
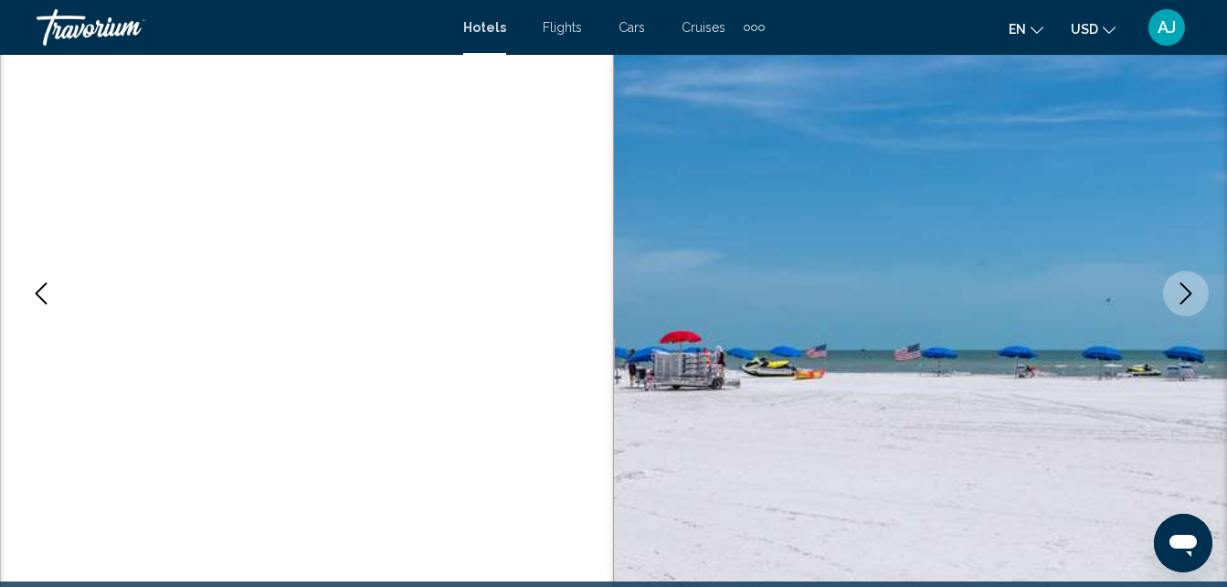
click at [1187, 298] on icon "Next image" at bounding box center [1186, 293] width 12 height 22
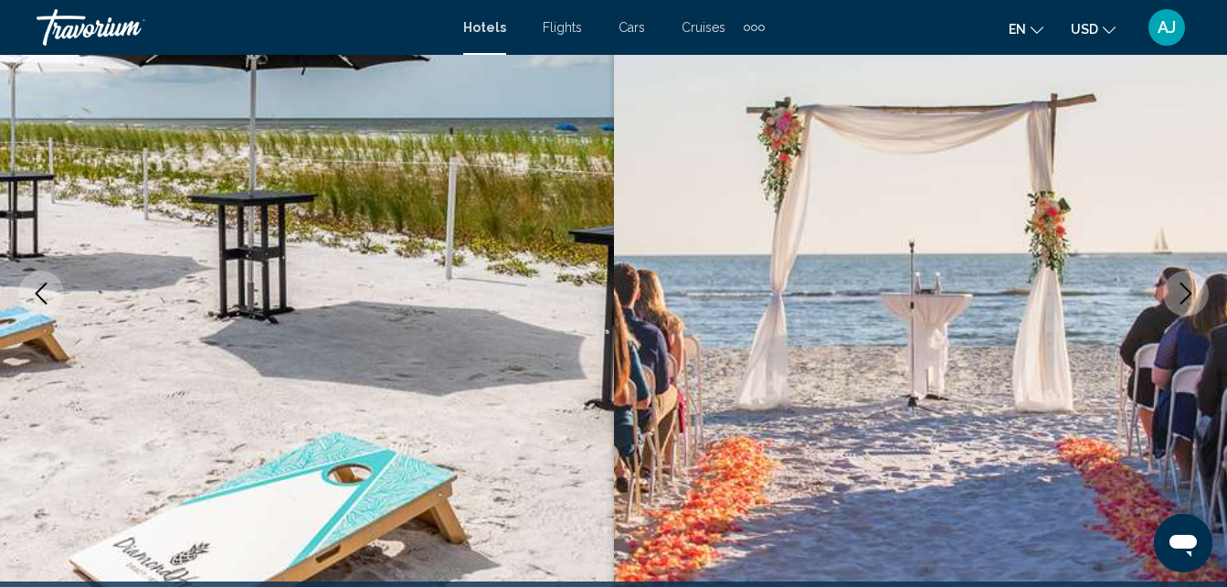
click at [1187, 298] on icon "Next image" at bounding box center [1186, 293] width 12 height 22
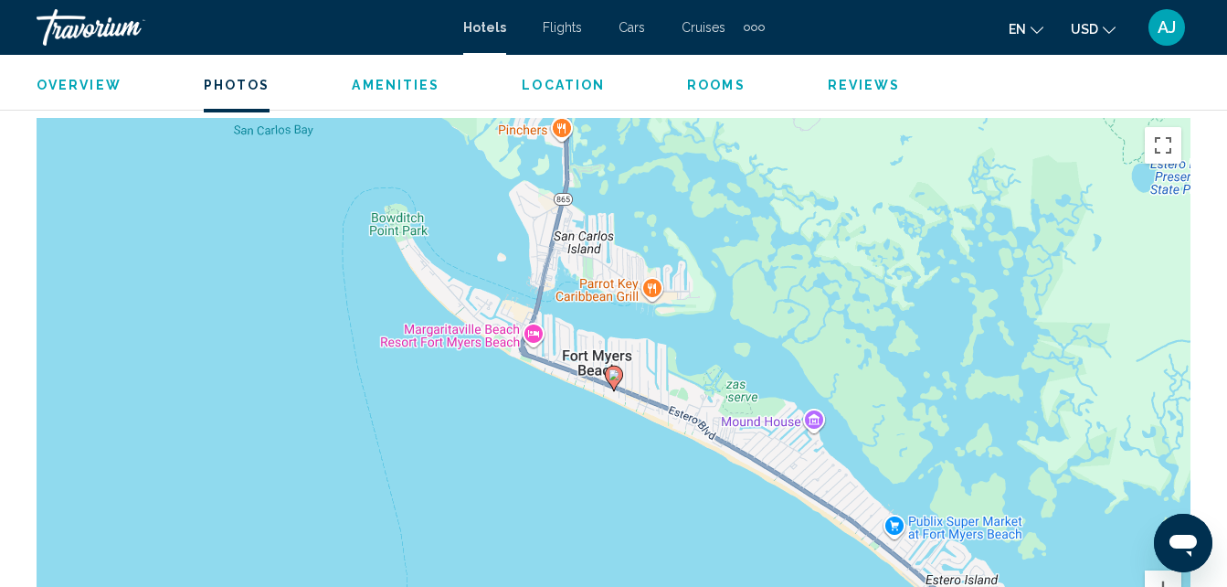
scroll to position [1654, 0]
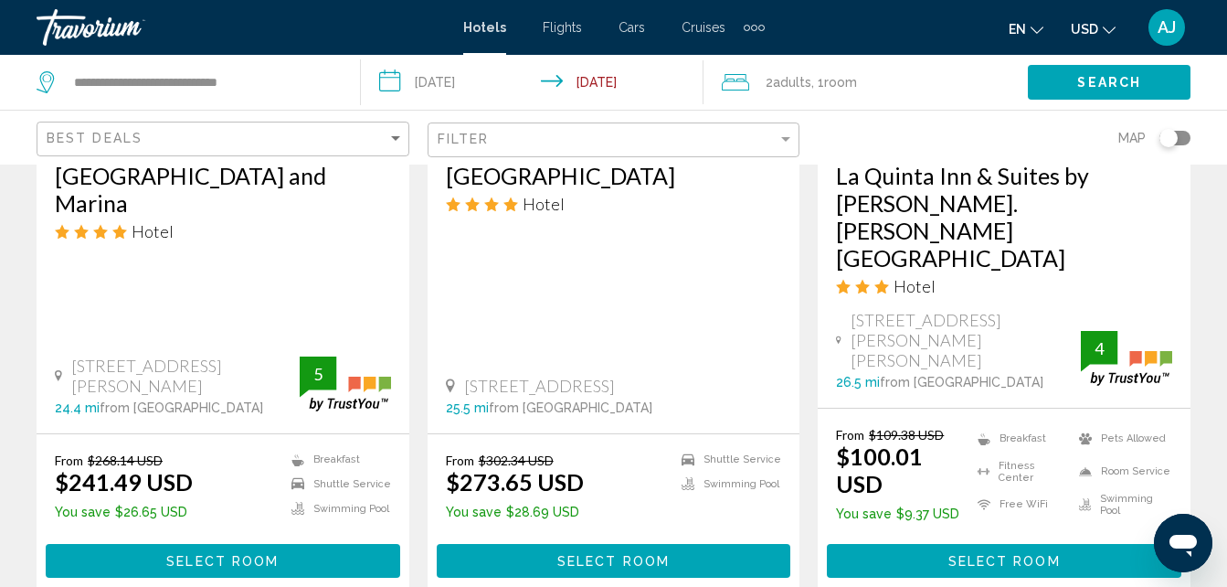
scroll to position [2669, 0]
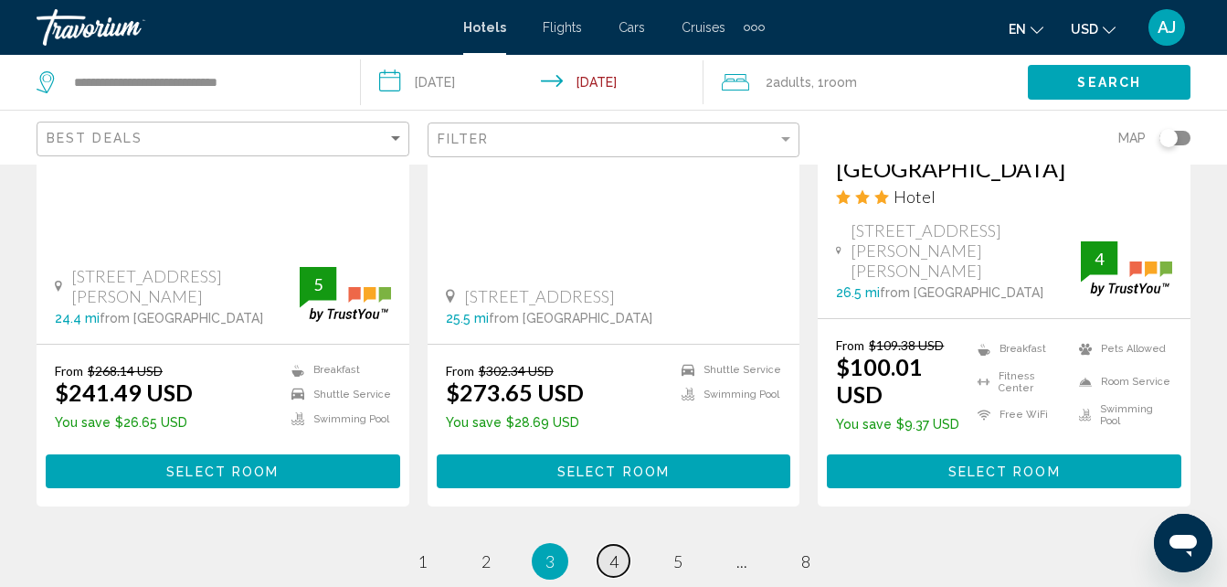
click at [608, 544] on link "page 4" at bounding box center [613, 560] width 32 height 32
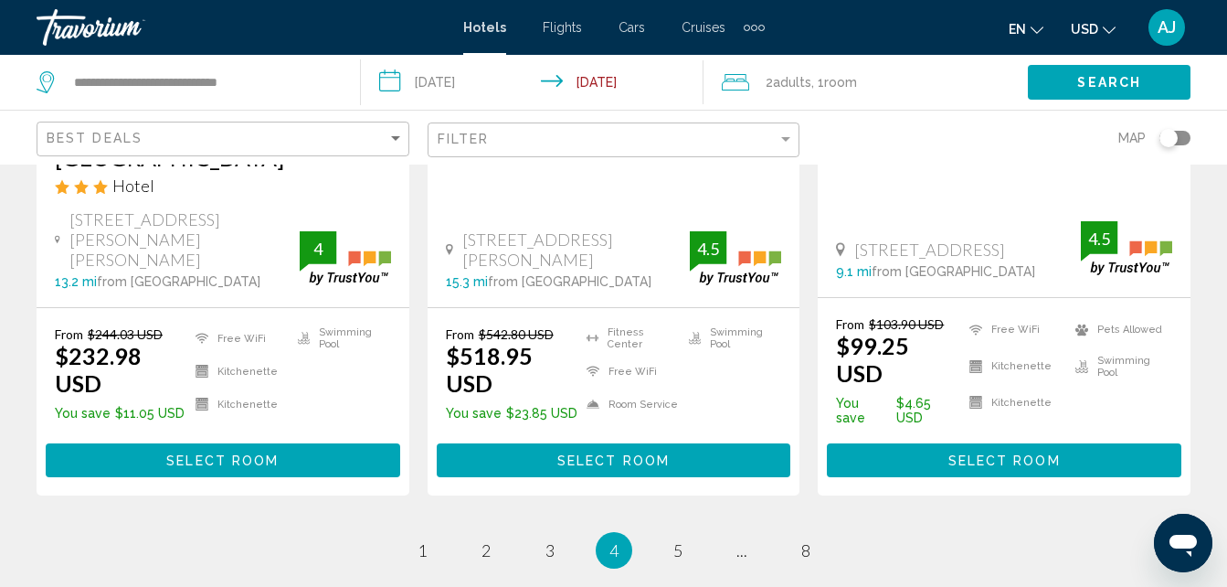
scroll to position [2665, 0]
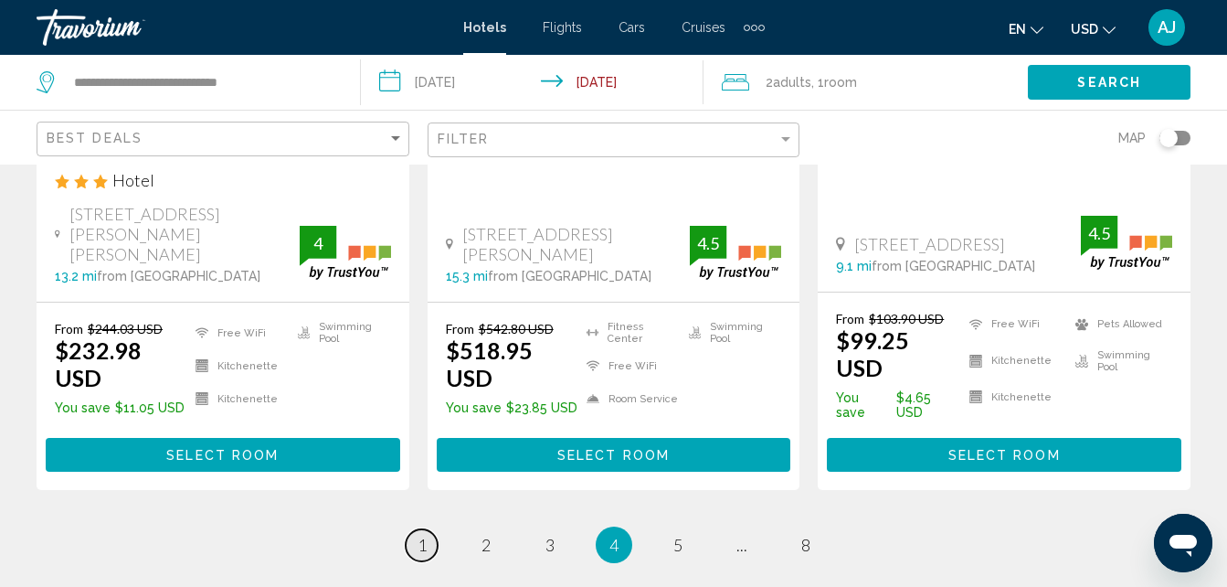
click at [425, 534] on span "1" at bounding box center [421, 544] width 9 height 20
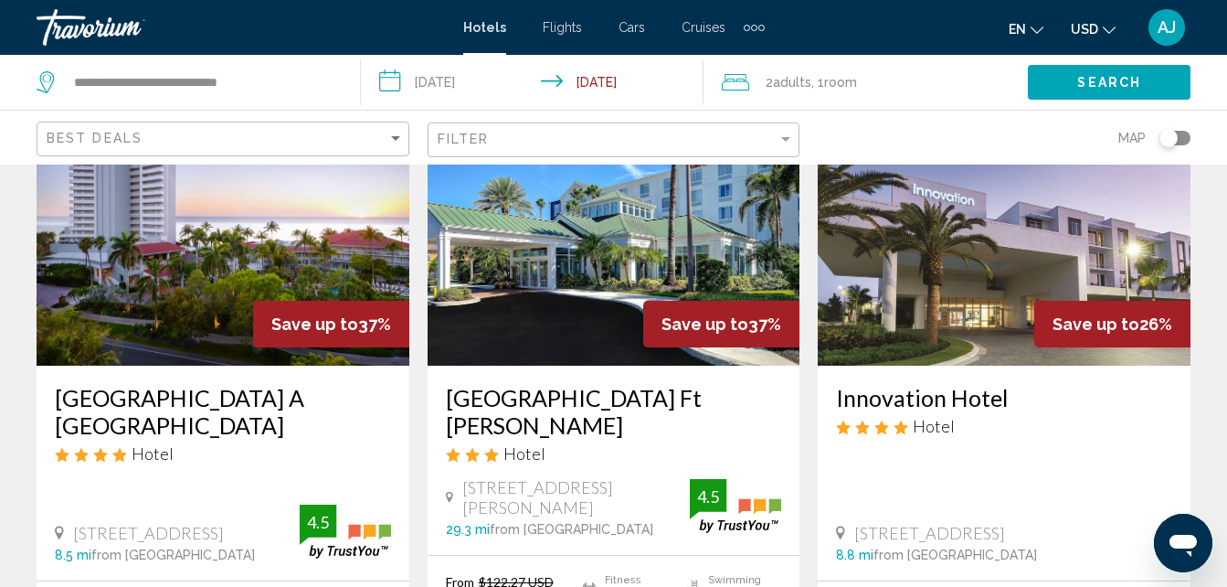
scroll to position [161, 0]
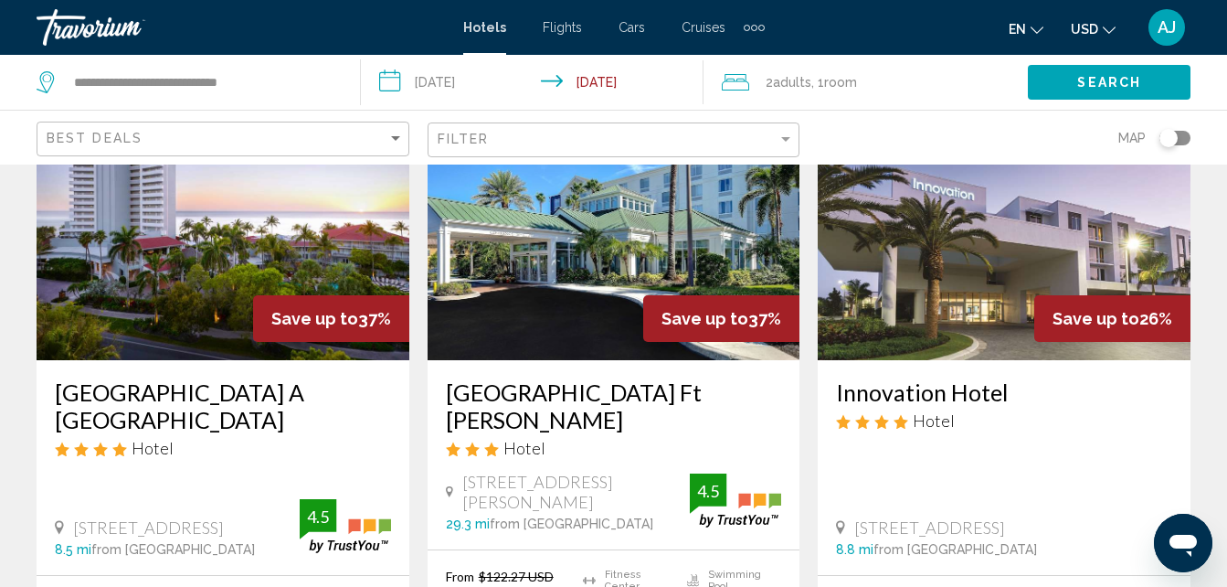
click at [633, 218] on img "Main content" at bounding box center [614, 214] width 373 height 292
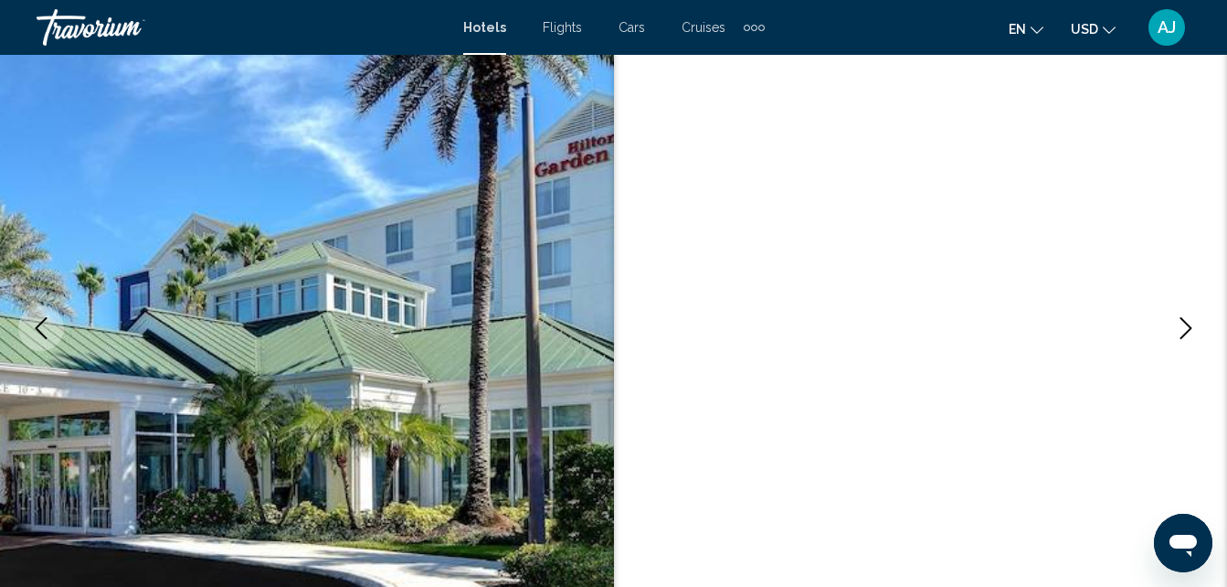
scroll to position [196, 0]
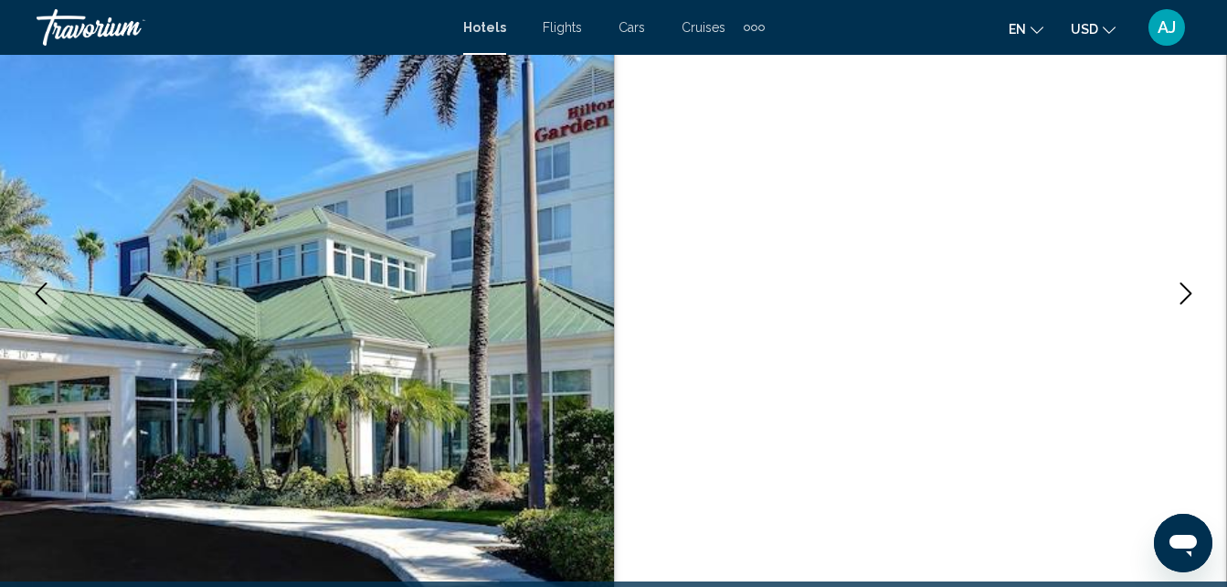
click at [1176, 289] on icon "Next image" at bounding box center [1186, 293] width 22 height 22
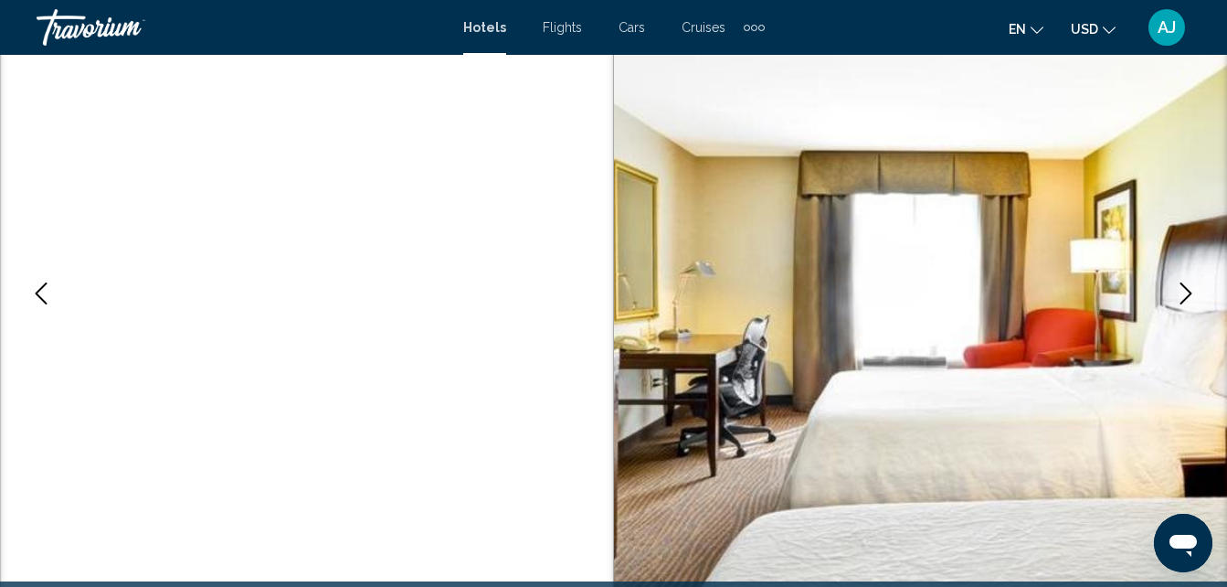
click at [1176, 289] on icon "Next image" at bounding box center [1186, 293] width 22 height 22
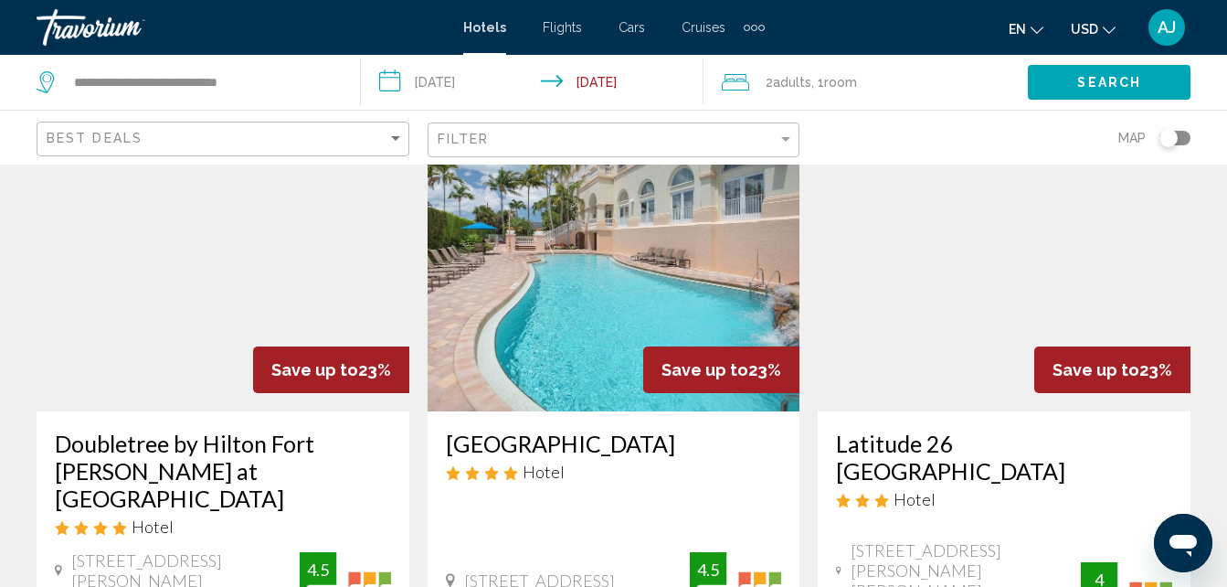
scroll to position [777, 0]
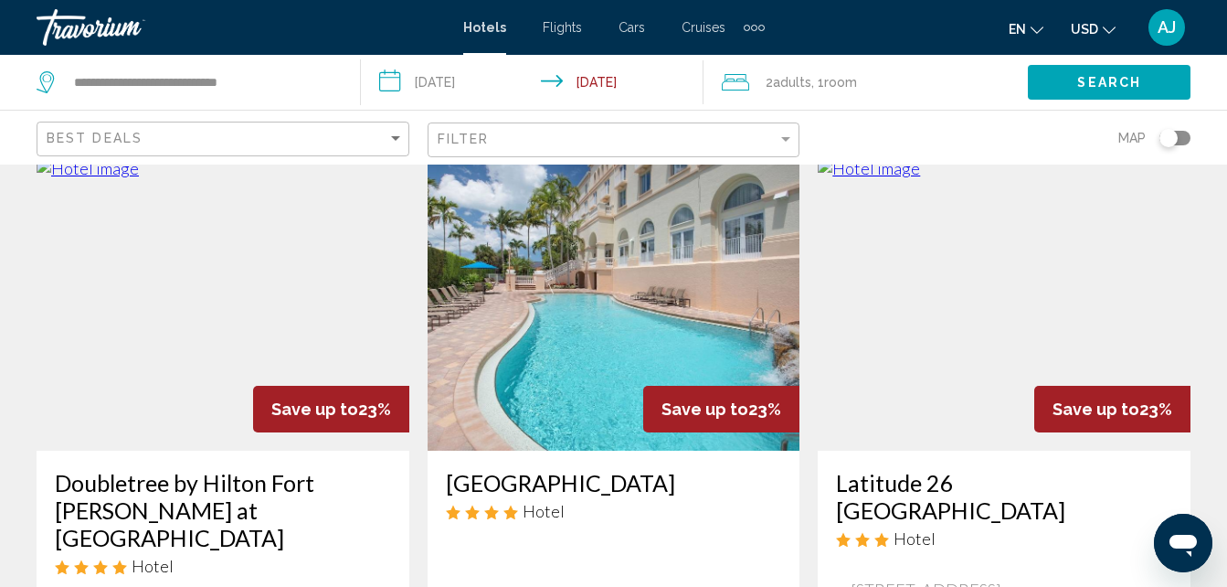
click at [1051, 248] on img "Main content" at bounding box center [1004, 304] width 373 height 292
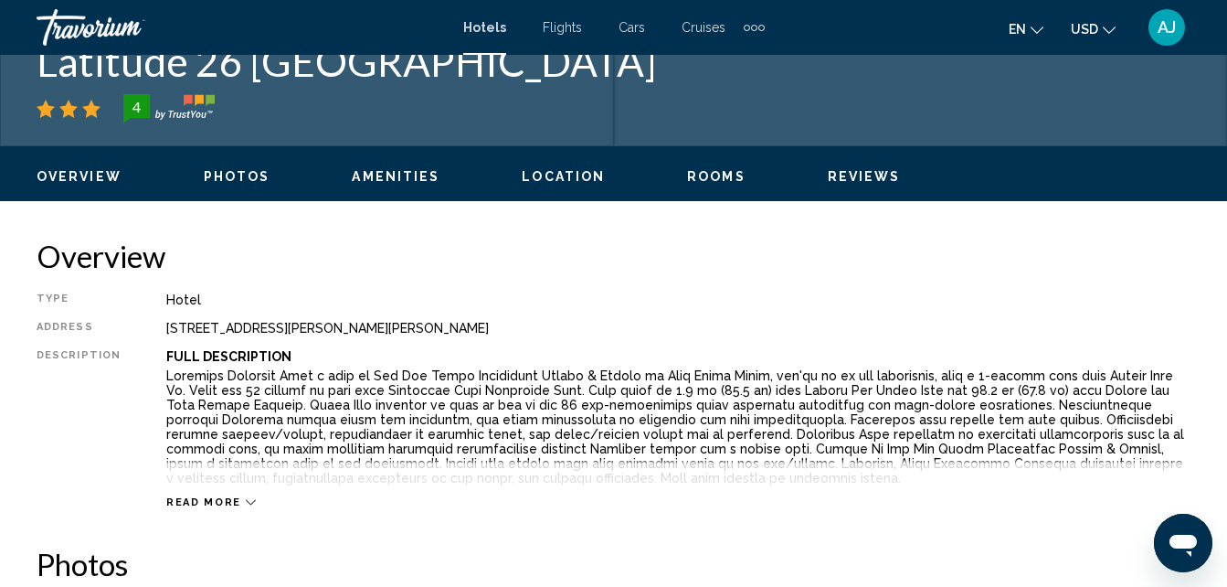
scroll to position [196, 0]
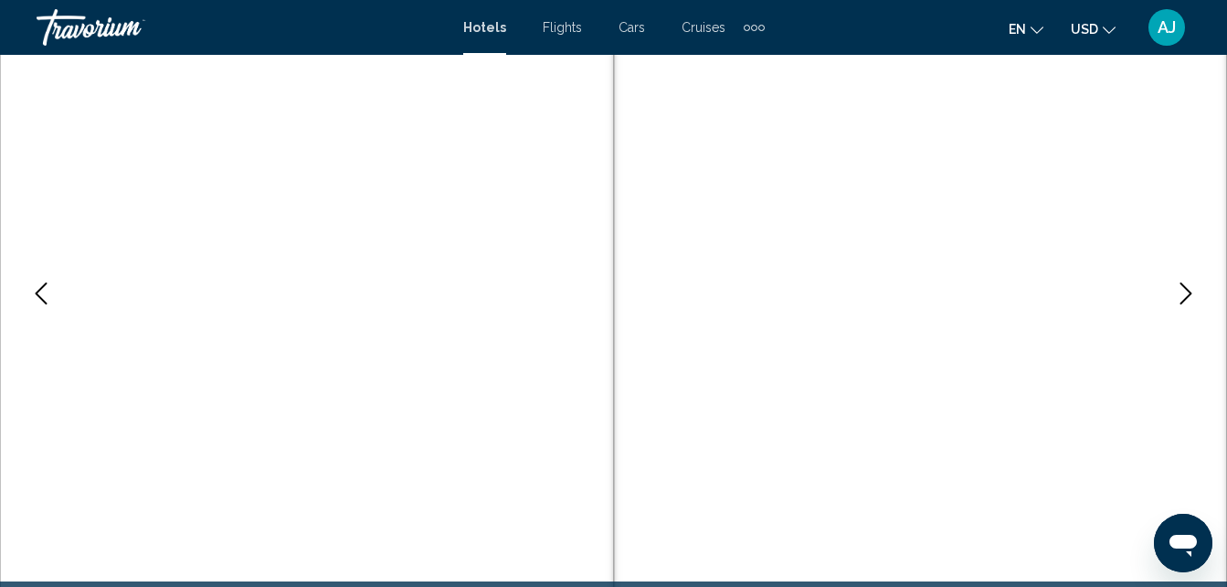
click at [1189, 292] on icon "Next image" at bounding box center [1186, 293] width 12 height 22
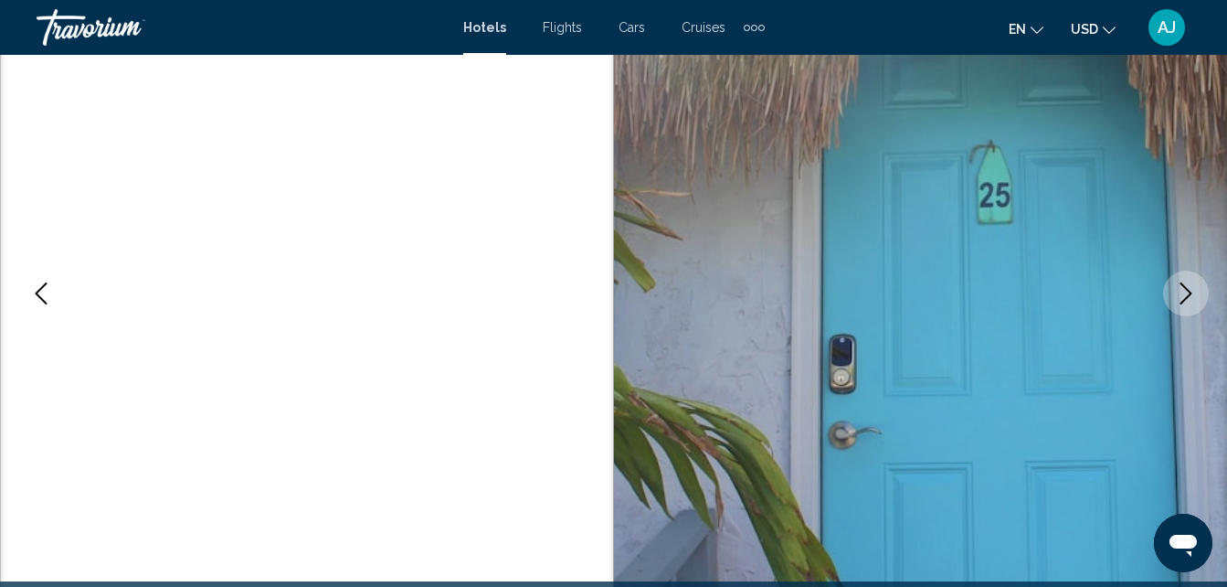
click at [1181, 291] on icon "Next image" at bounding box center [1186, 293] width 22 height 22
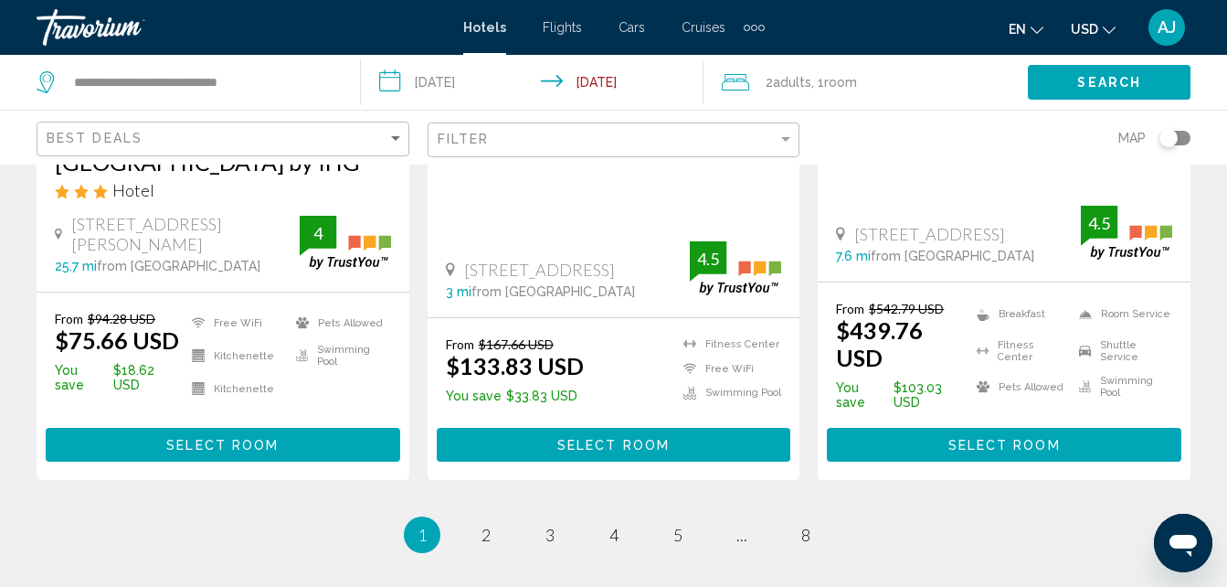
scroll to position [2679, 0]
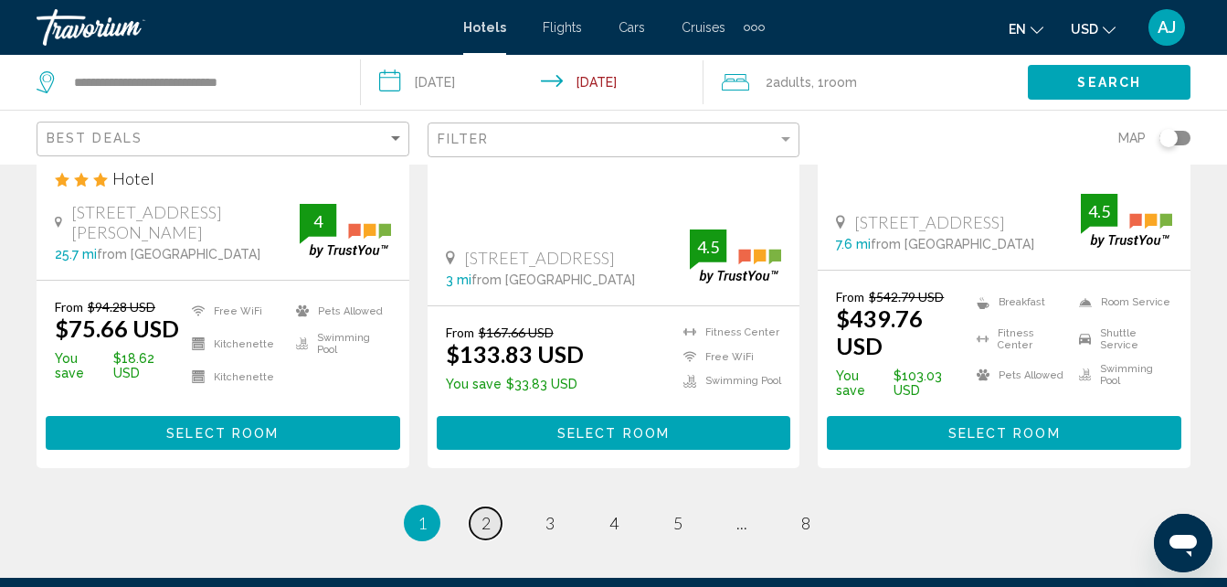
click at [483, 513] on span "2" at bounding box center [485, 523] width 9 height 20
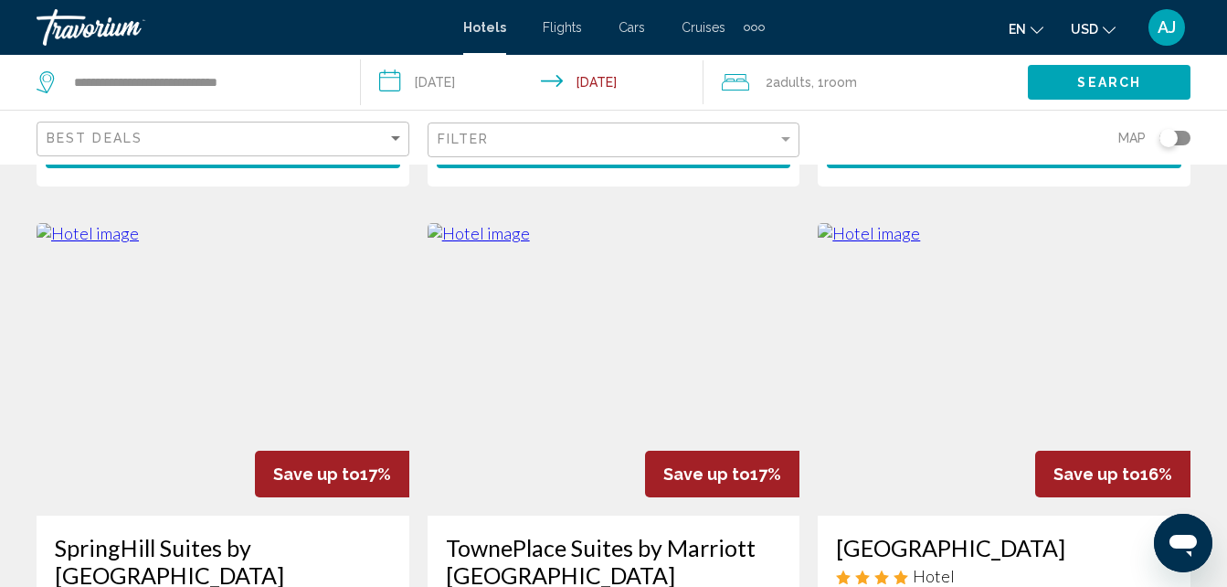
scroll to position [781, 0]
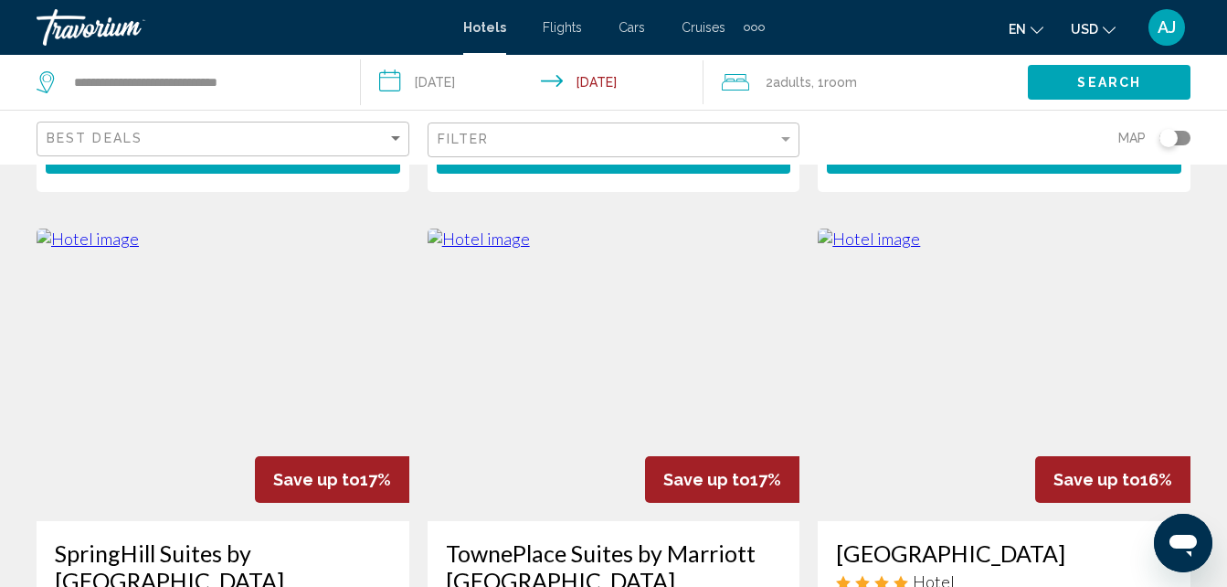
click at [978, 307] on img "Main content" at bounding box center [1004, 374] width 373 height 292
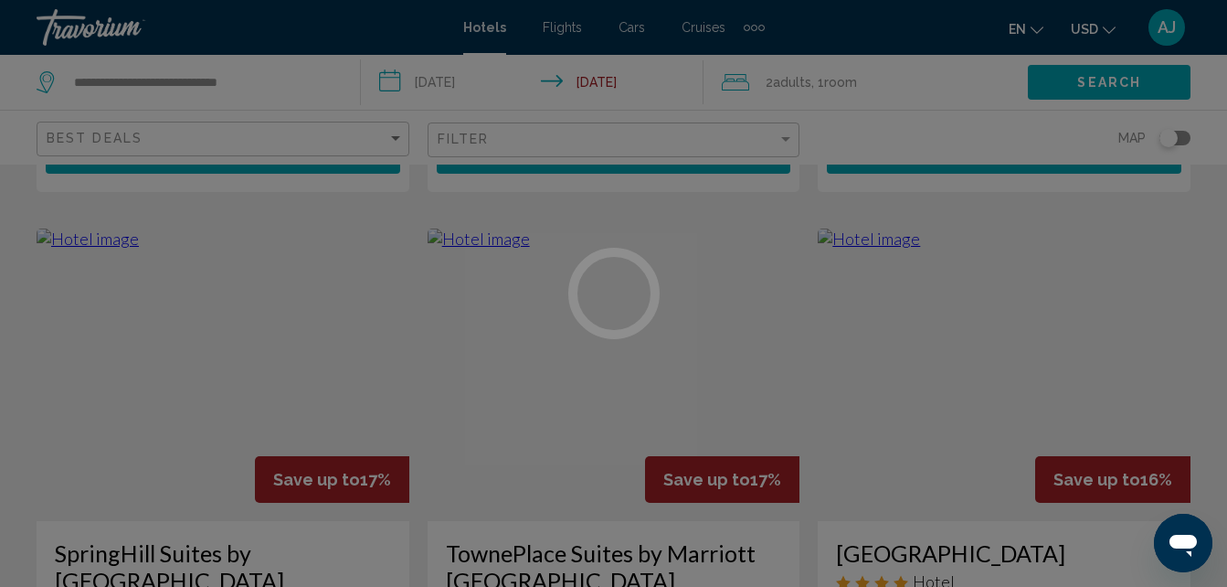
scroll to position [196, 0]
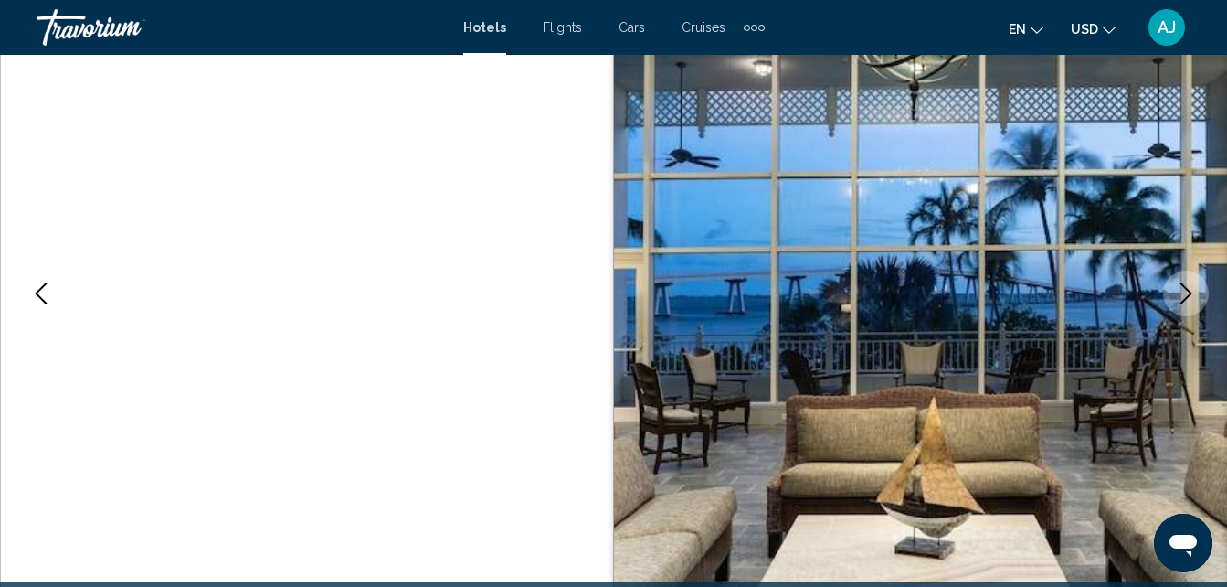
click at [1184, 290] on icon "Next image" at bounding box center [1186, 293] width 22 height 22
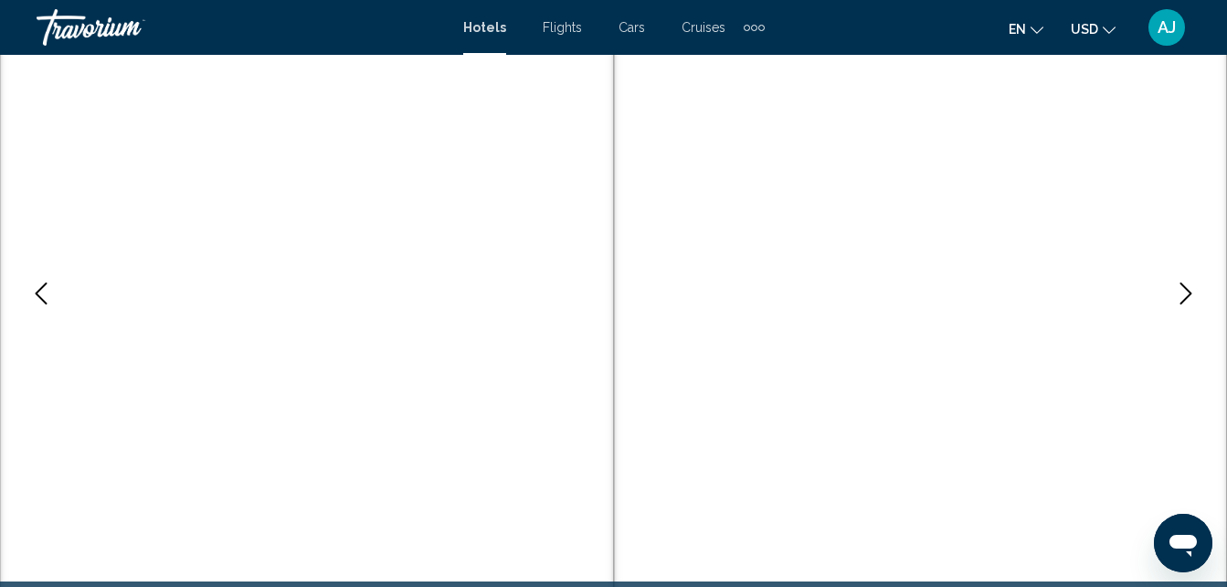
click at [1184, 290] on icon "Next image" at bounding box center [1186, 293] width 22 height 22
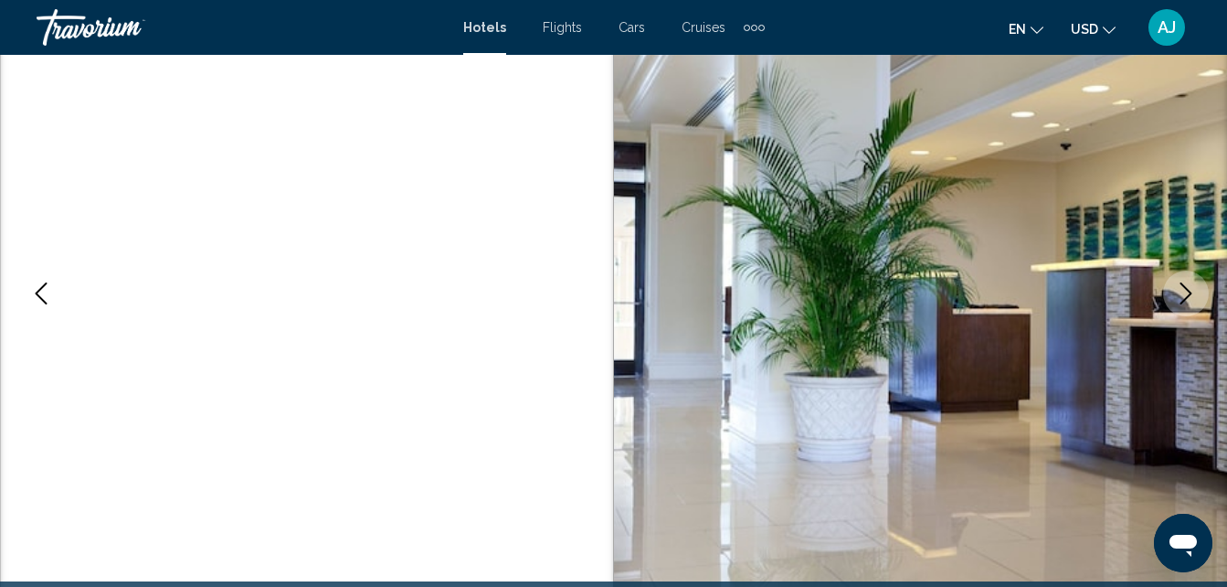
click at [1184, 290] on icon "Next image" at bounding box center [1186, 293] width 22 height 22
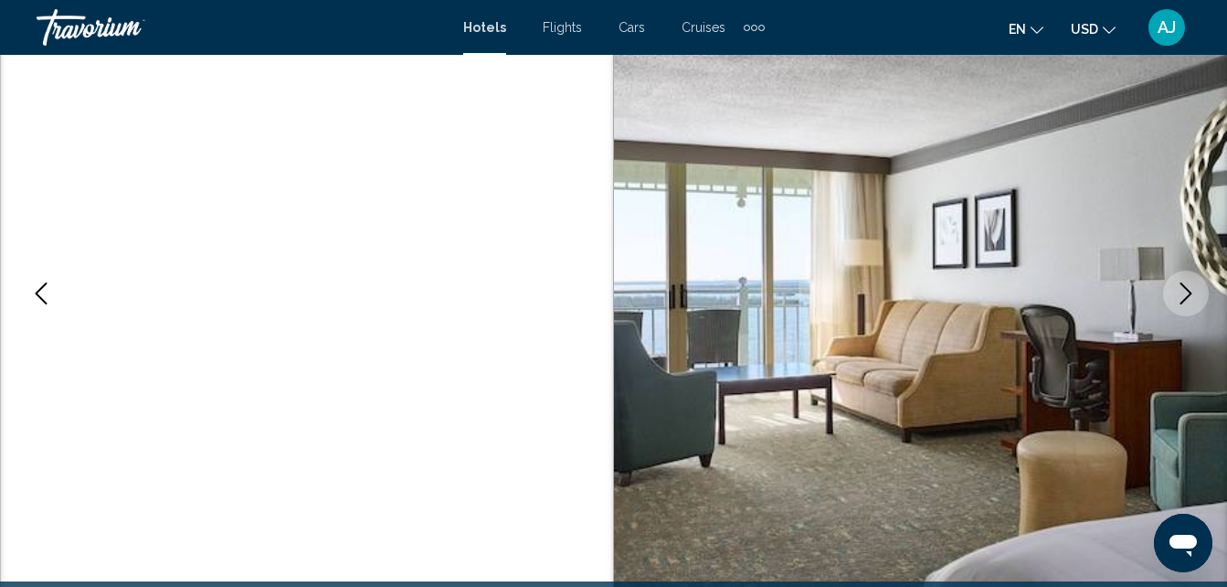
click at [1184, 290] on icon "Next image" at bounding box center [1186, 293] width 22 height 22
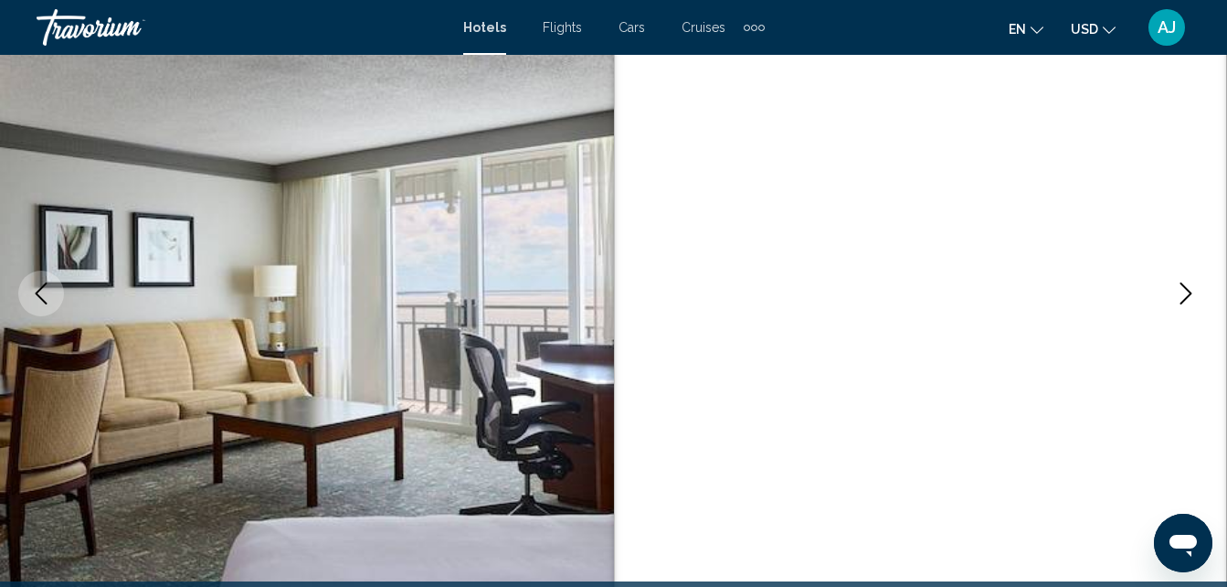
click at [1184, 290] on icon "Next image" at bounding box center [1186, 293] width 22 height 22
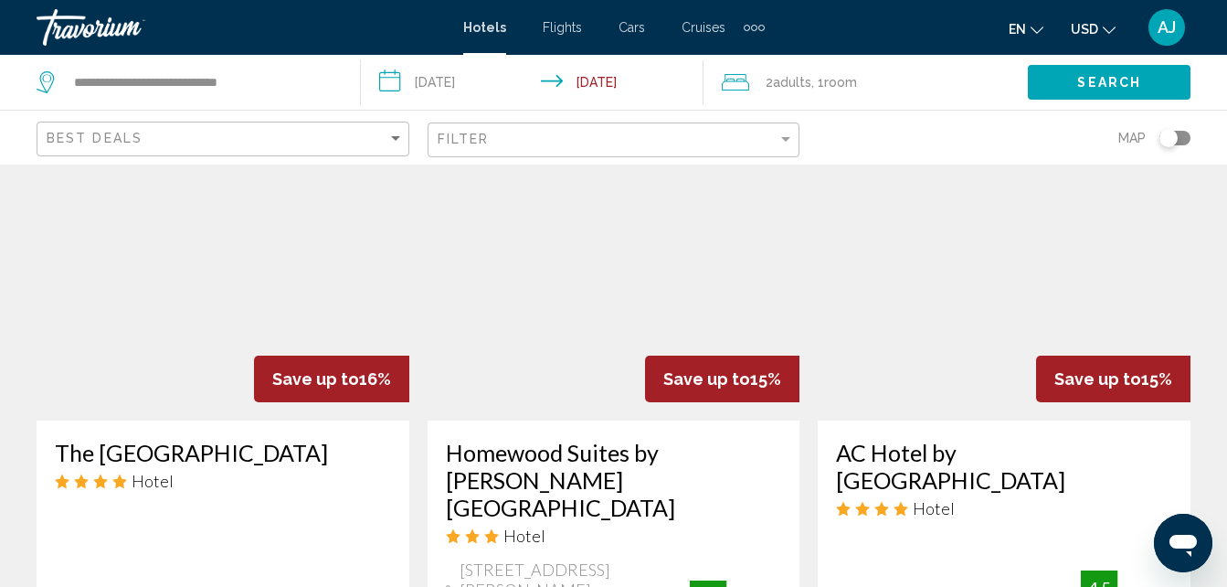
scroll to position [1579, 0]
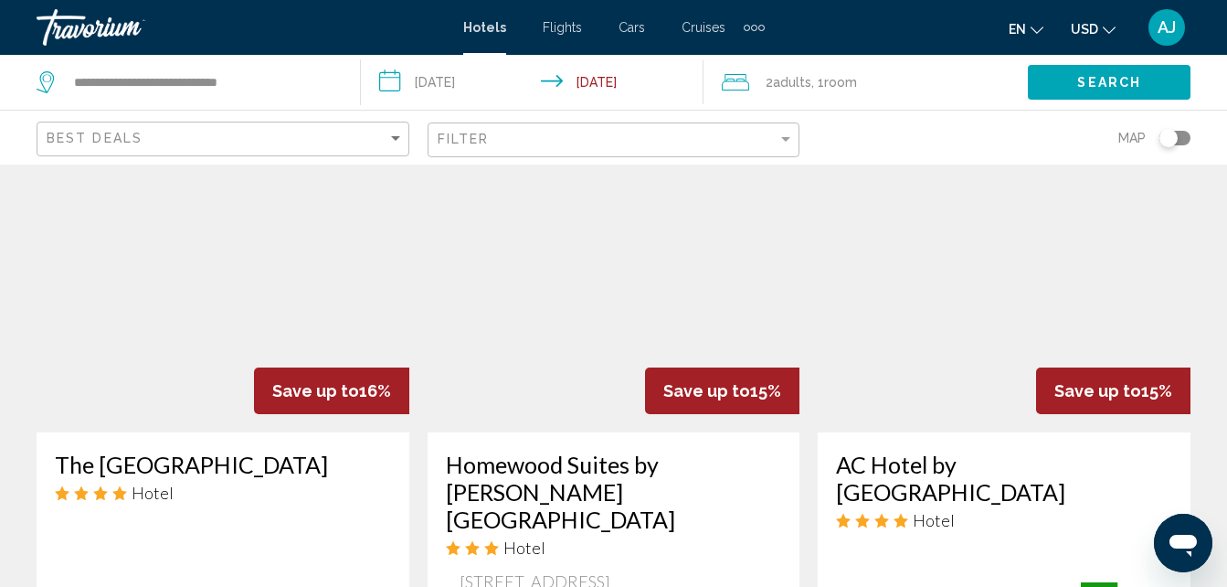
click at [980, 279] on img "Main content" at bounding box center [1004, 286] width 373 height 292
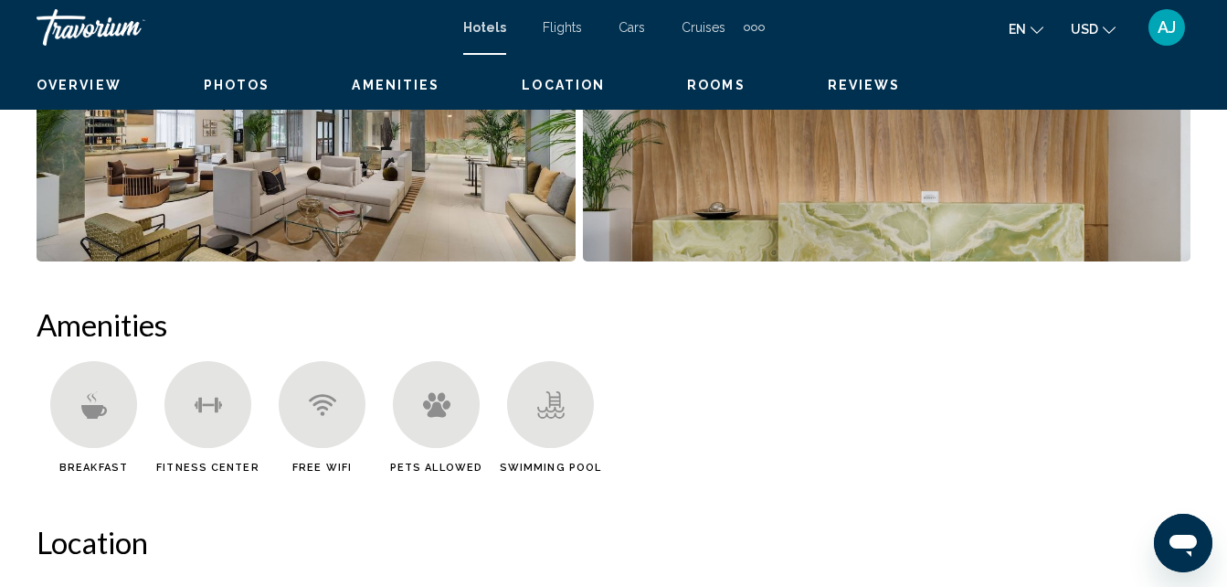
scroll to position [196, 0]
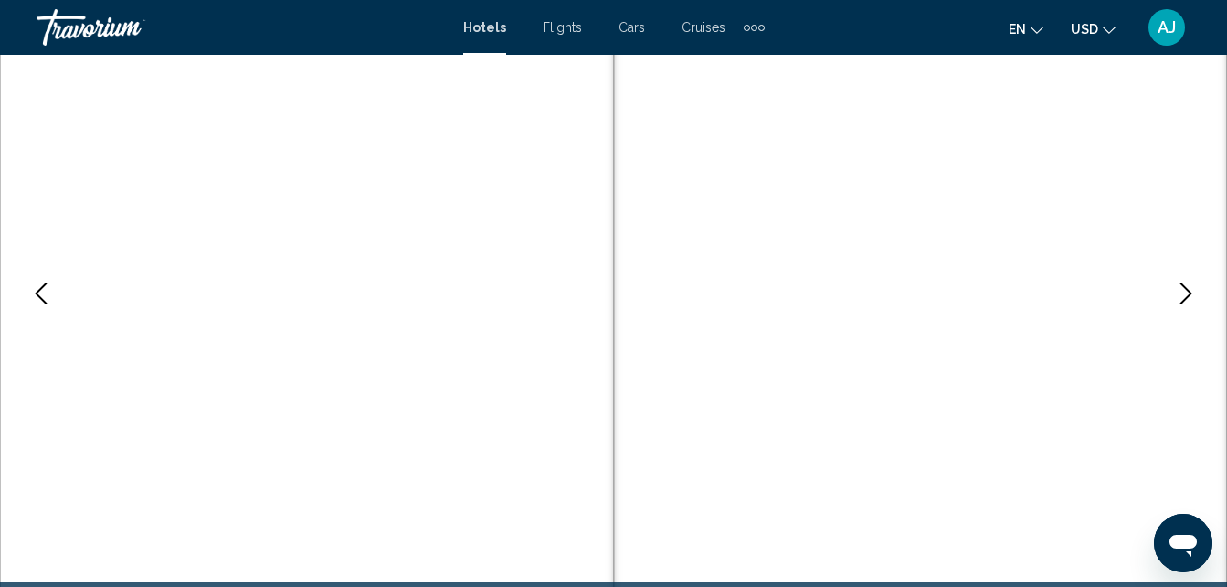
click at [1189, 289] on icon "Next image" at bounding box center [1186, 293] width 22 height 22
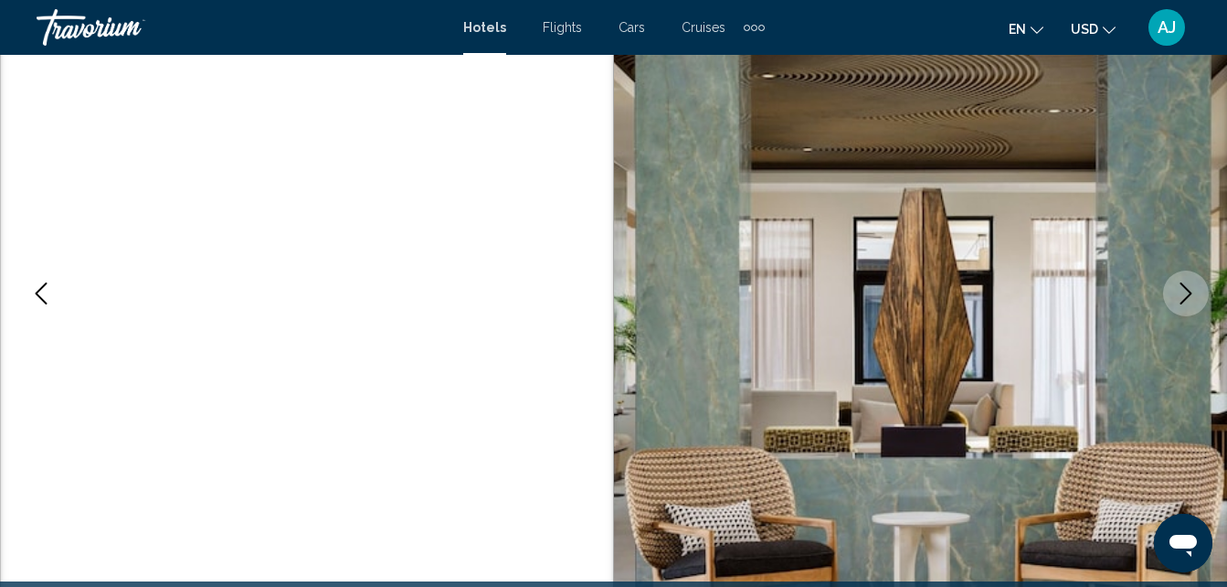
click at [1189, 289] on icon "Next image" at bounding box center [1186, 293] width 22 height 22
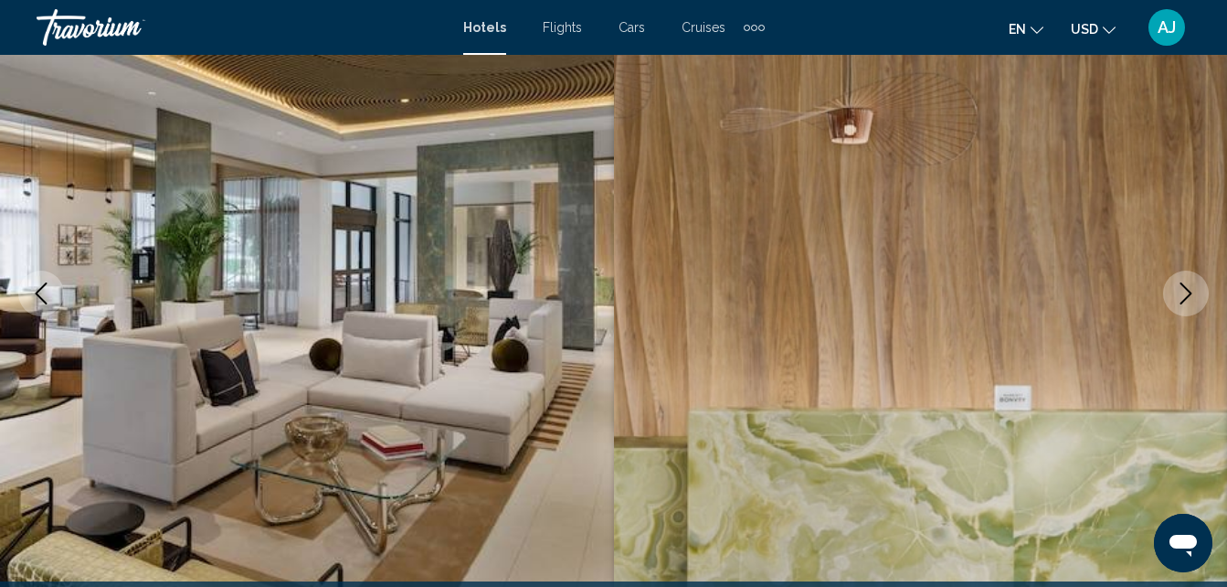
click at [1189, 289] on icon "Next image" at bounding box center [1186, 293] width 22 height 22
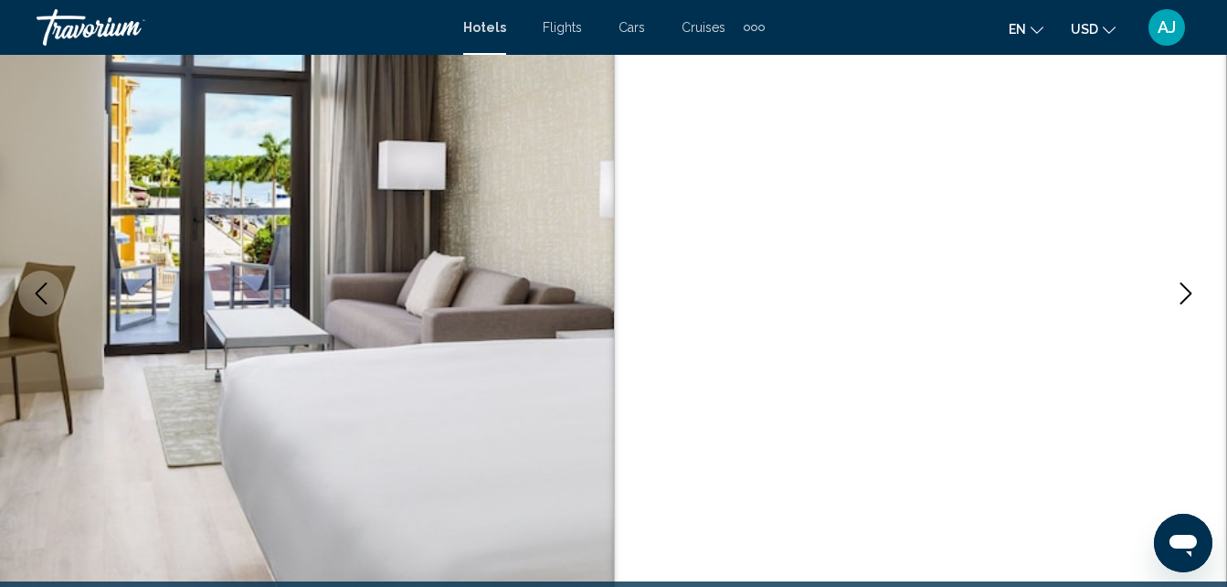
click at [1189, 289] on icon "Next image" at bounding box center [1186, 293] width 22 height 22
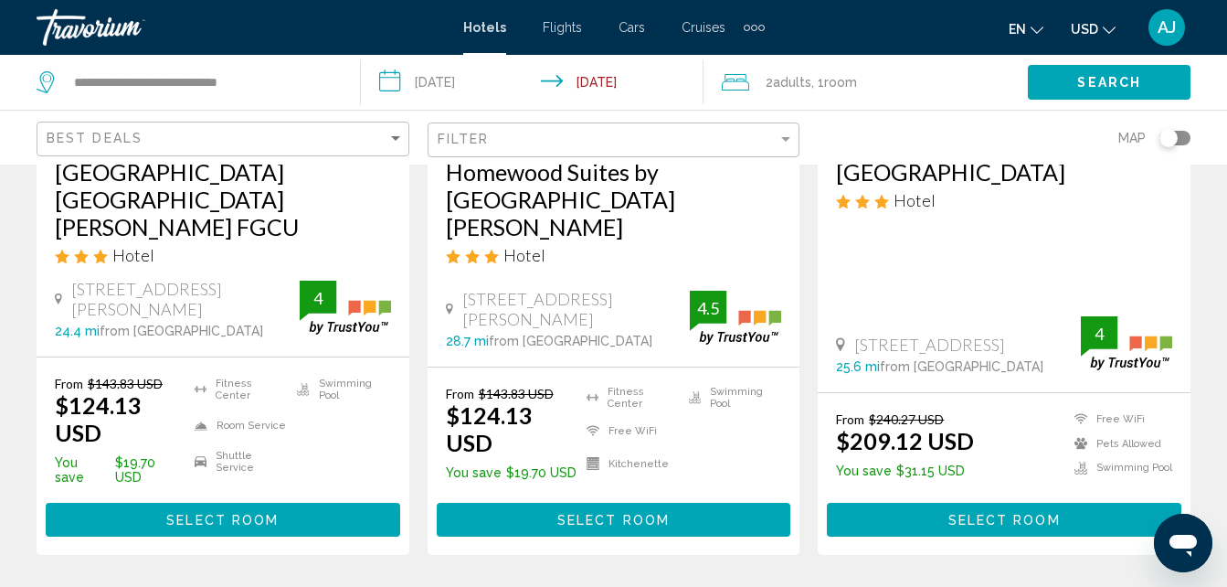
scroll to position [2630, 0]
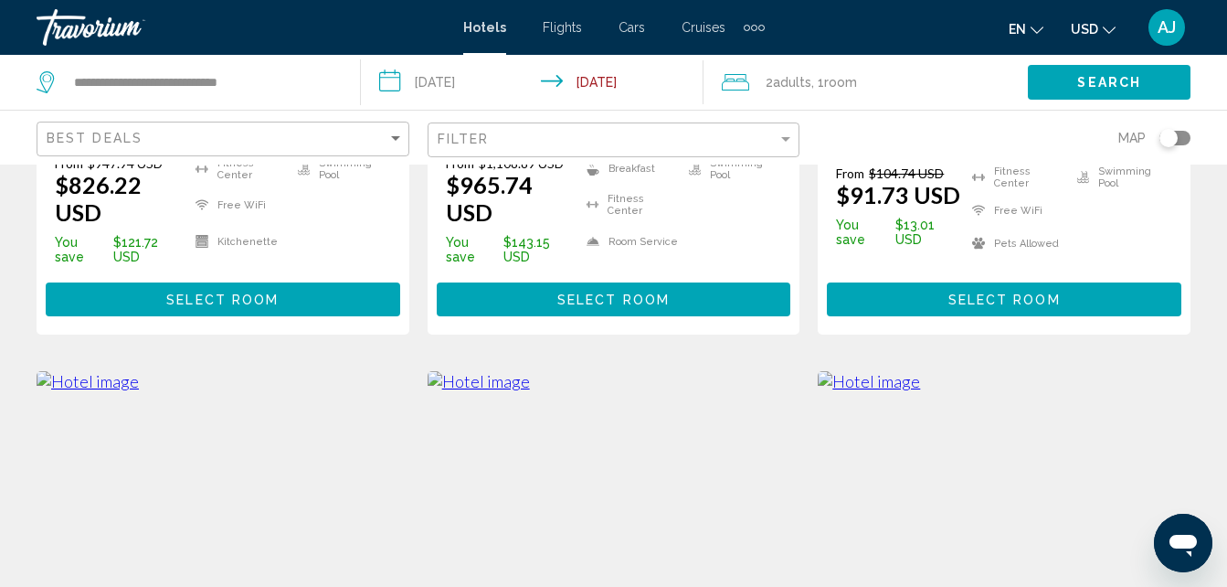
scroll to position [680, 0]
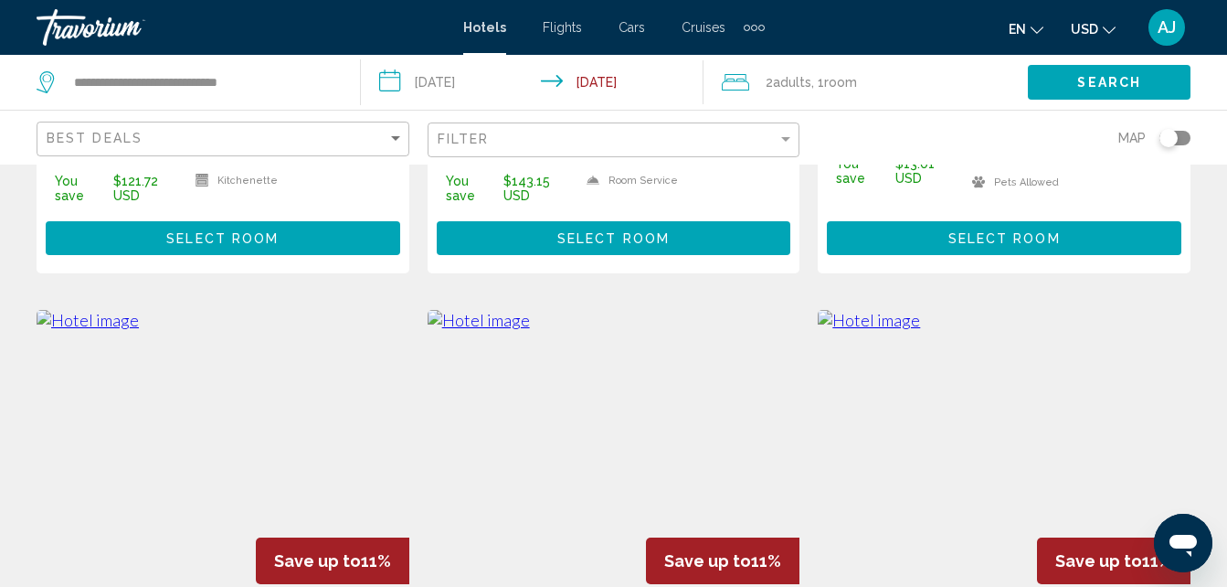
drag, startPoint x: 1224, startPoint y: 169, endPoint x: 1224, endPoint y: 194, distance: 24.7
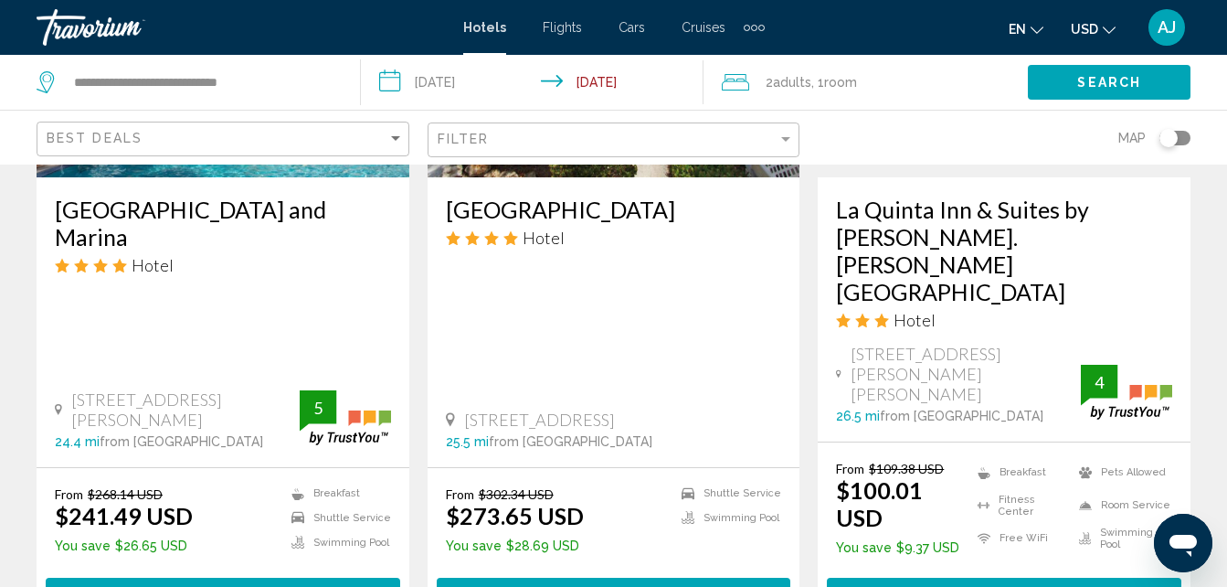
scroll to position [2518, 0]
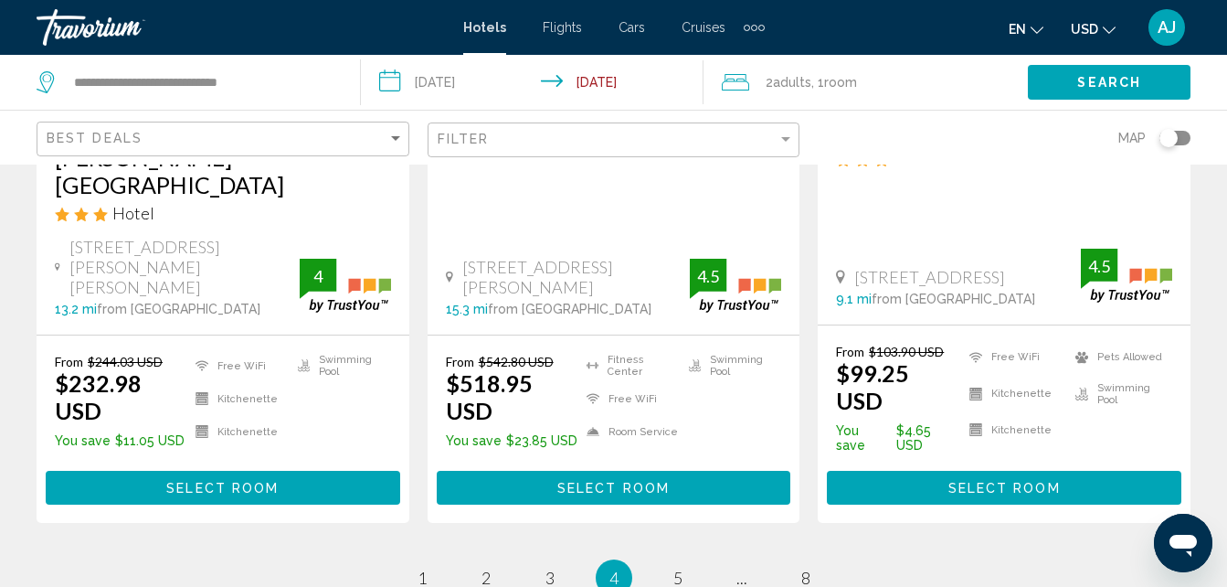
scroll to position [2637, 0]
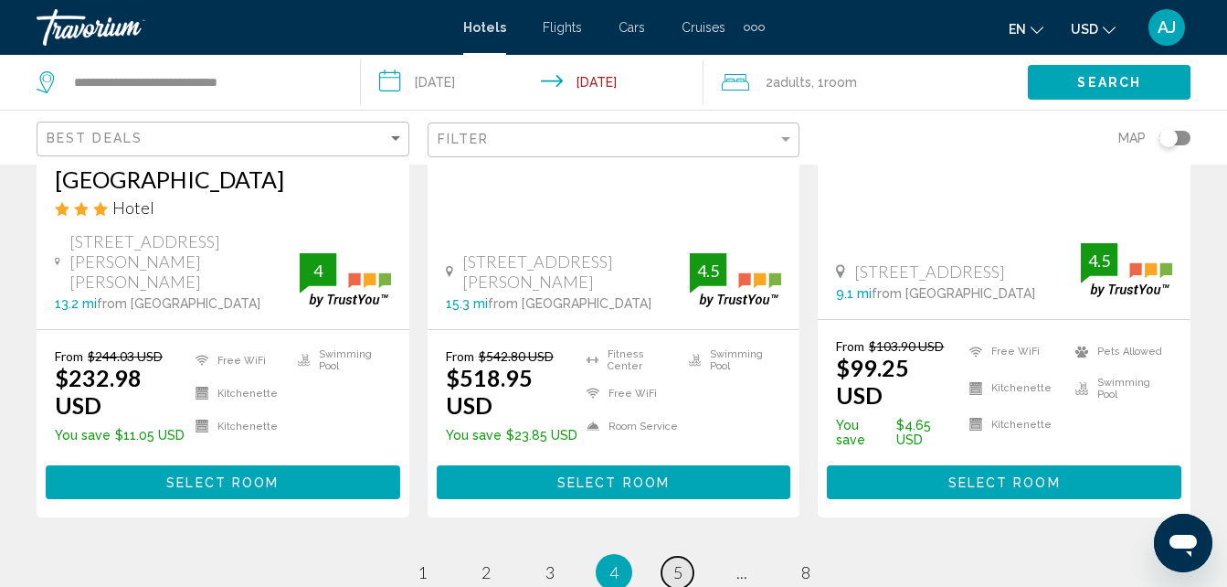
click at [683, 556] on link "page 5" at bounding box center [677, 572] width 32 height 32
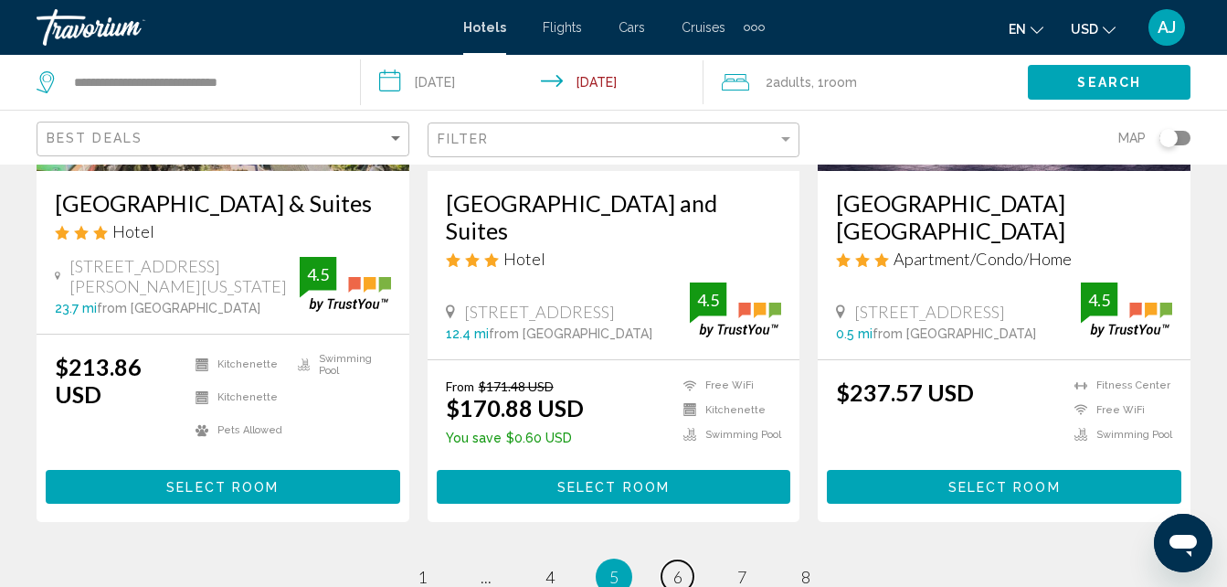
scroll to position [2587, 0]
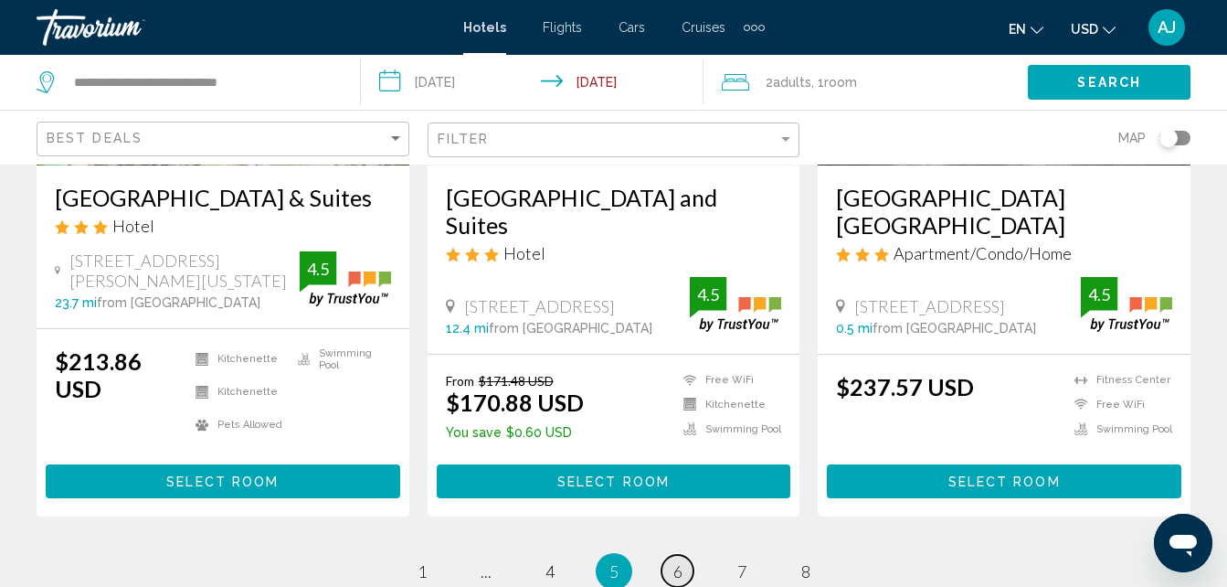
click at [674, 561] on span "6" at bounding box center [677, 571] width 9 height 20
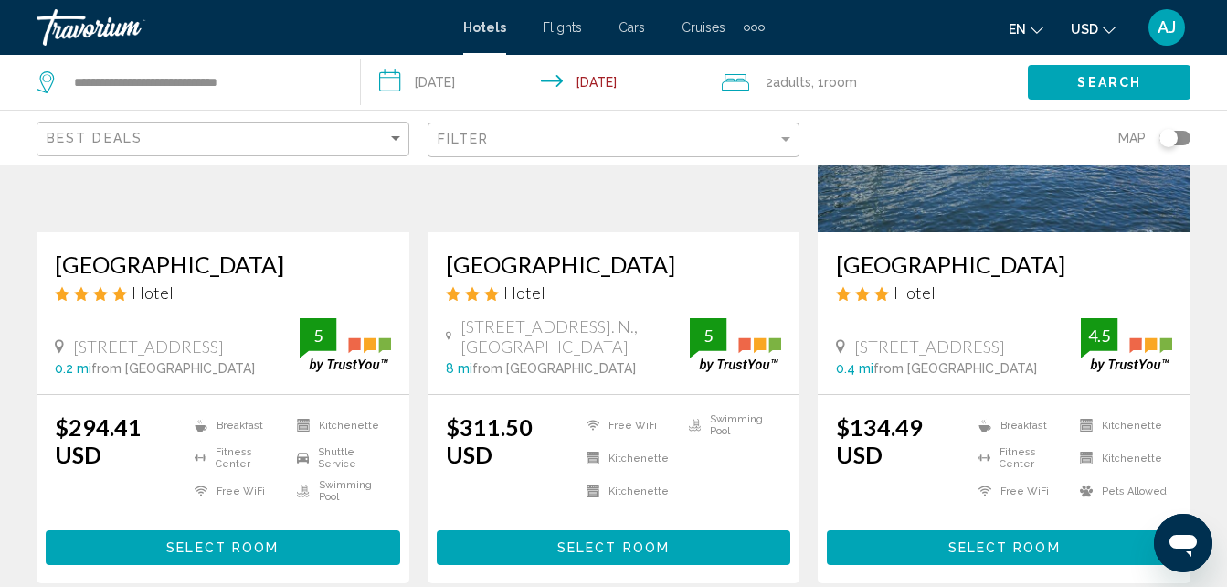
scroll to position [1719, 0]
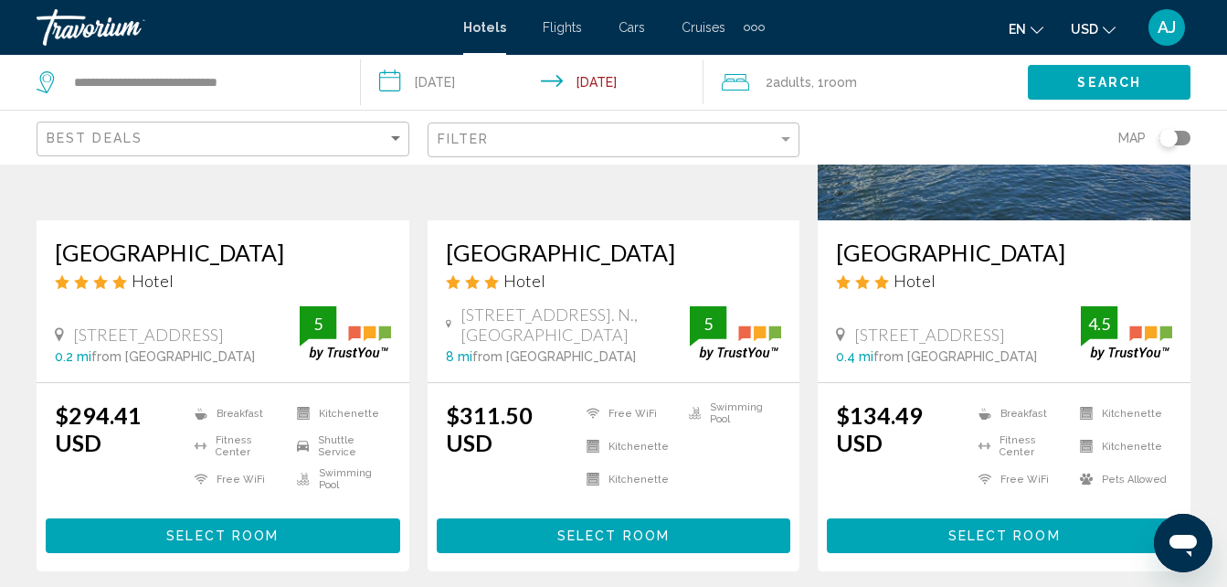
click at [1013, 270] on div "Hotel" at bounding box center [1004, 280] width 336 height 20
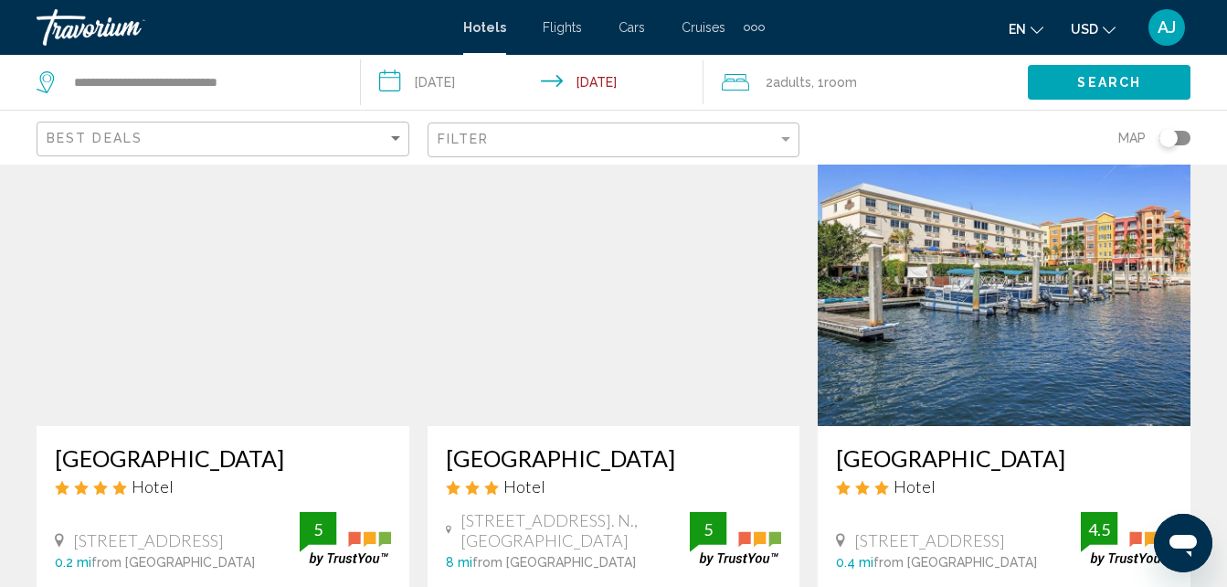
scroll to position [1530, 0]
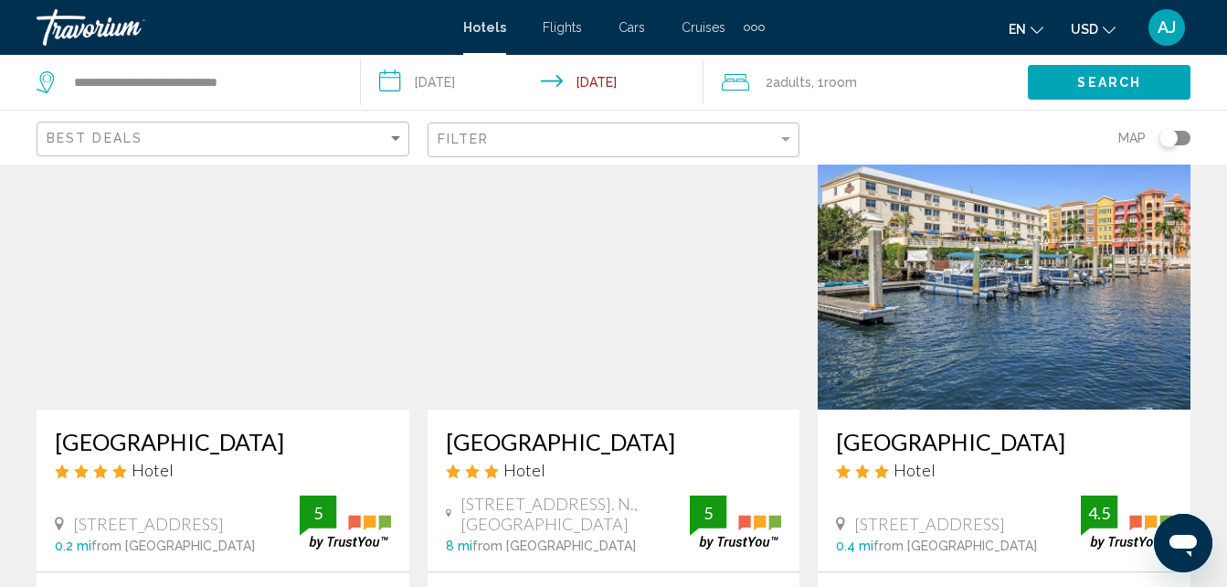
click at [975, 431] on div "[GEOGRAPHIC_DATA] Hotel" at bounding box center [1004, 461] width 336 height 66
click at [972, 428] on h3 "[GEOGRAPHIC_DATA]" at bounding box center [1004, 441] width 336 height 27
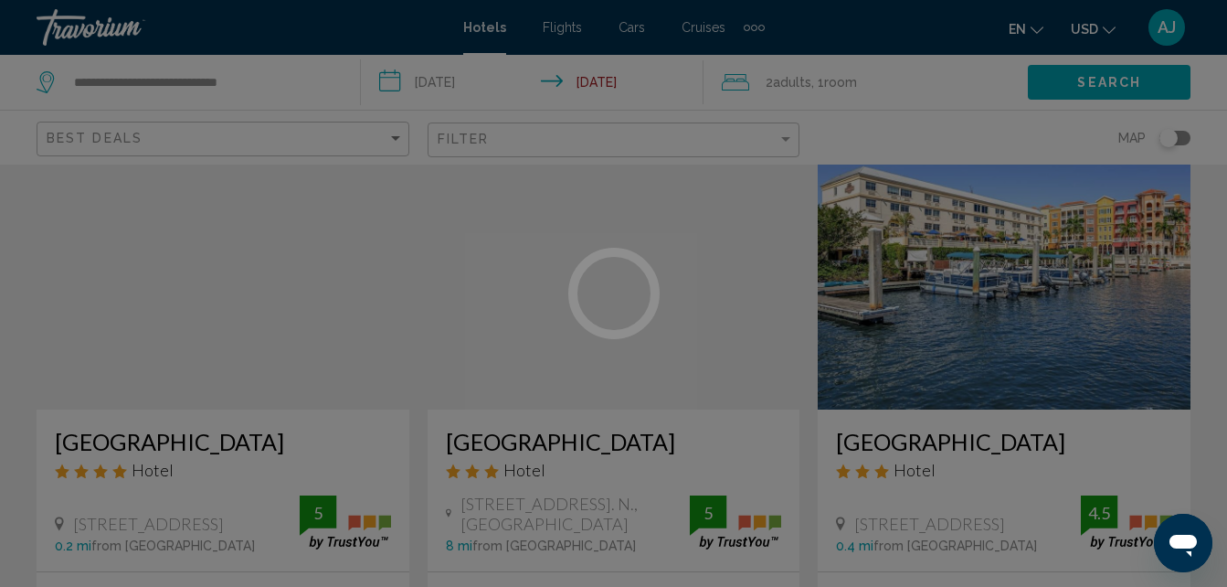
scroll to position [196, 0]
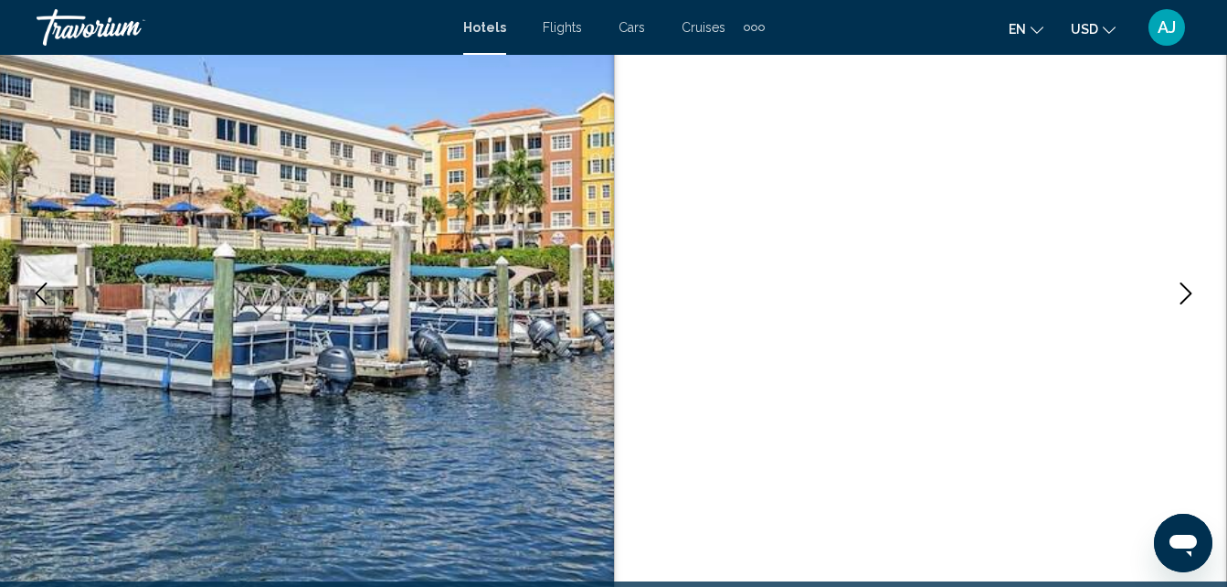
click at [1182, 301] on icon "Next image" at bounding box center [1186, 293] width 22 height 22
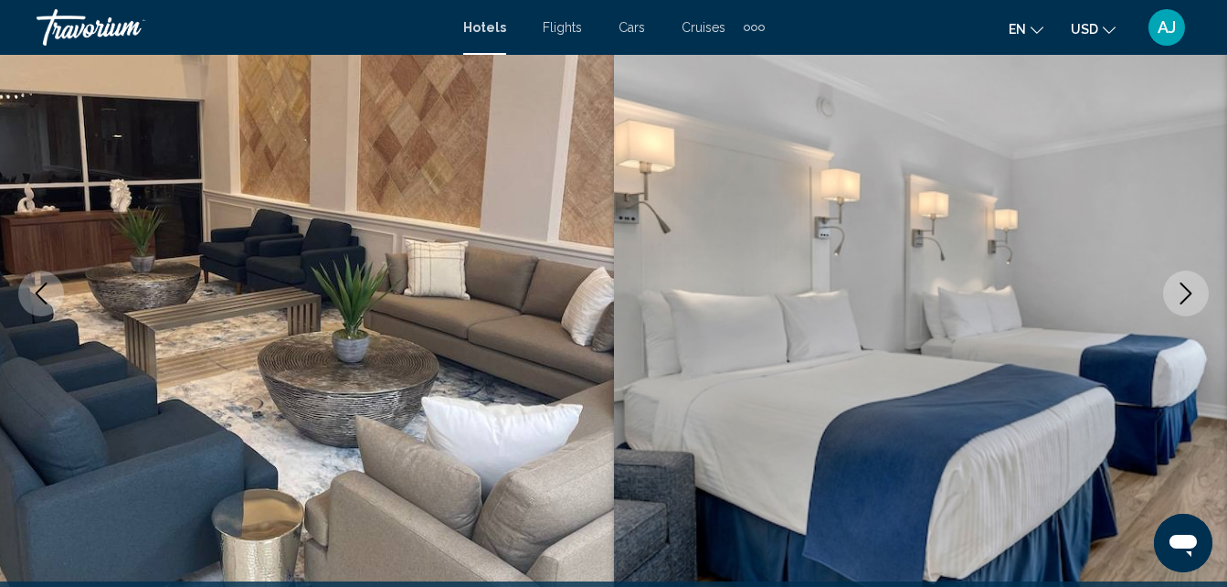
click at [1179, 299] on icon "Next image" at bounding box center [1186, 293] width 22 height 22
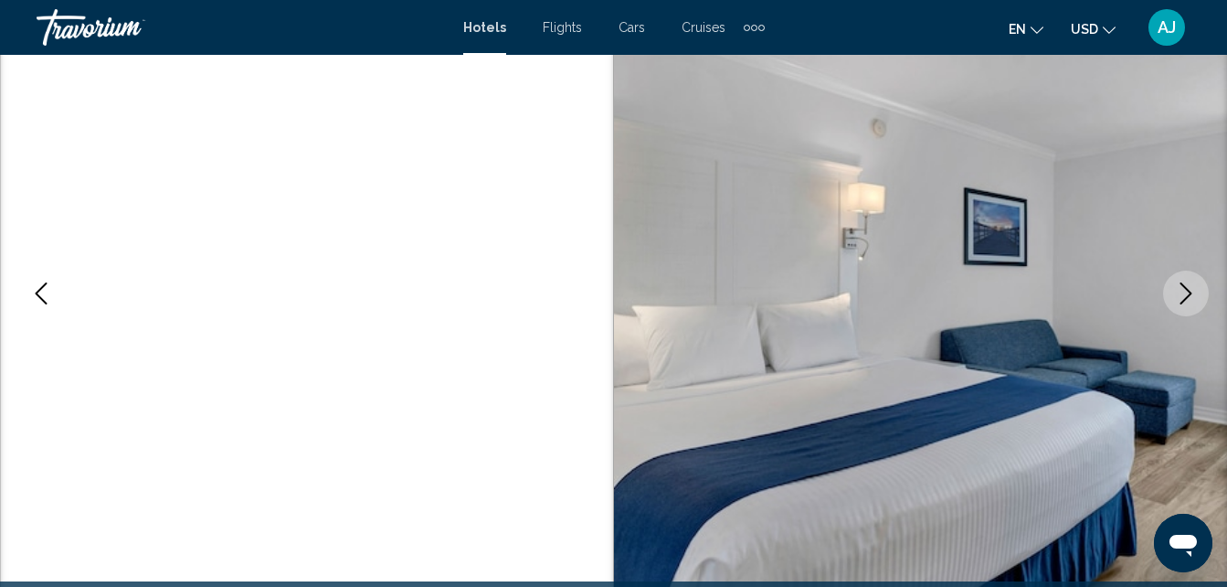
click at [1178, 296] on icon "Next image" at bounding box center [1186, 293] width 22 height 22
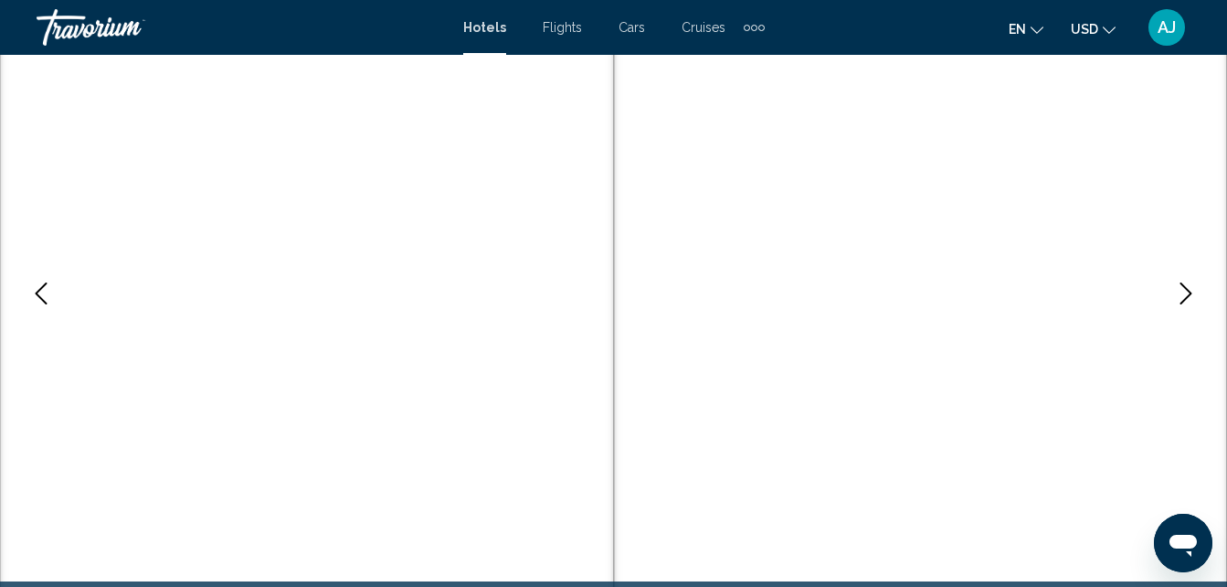
click at [1172, 296] on button "Next image" at bounding box center [1186, 293] width 46 height 46
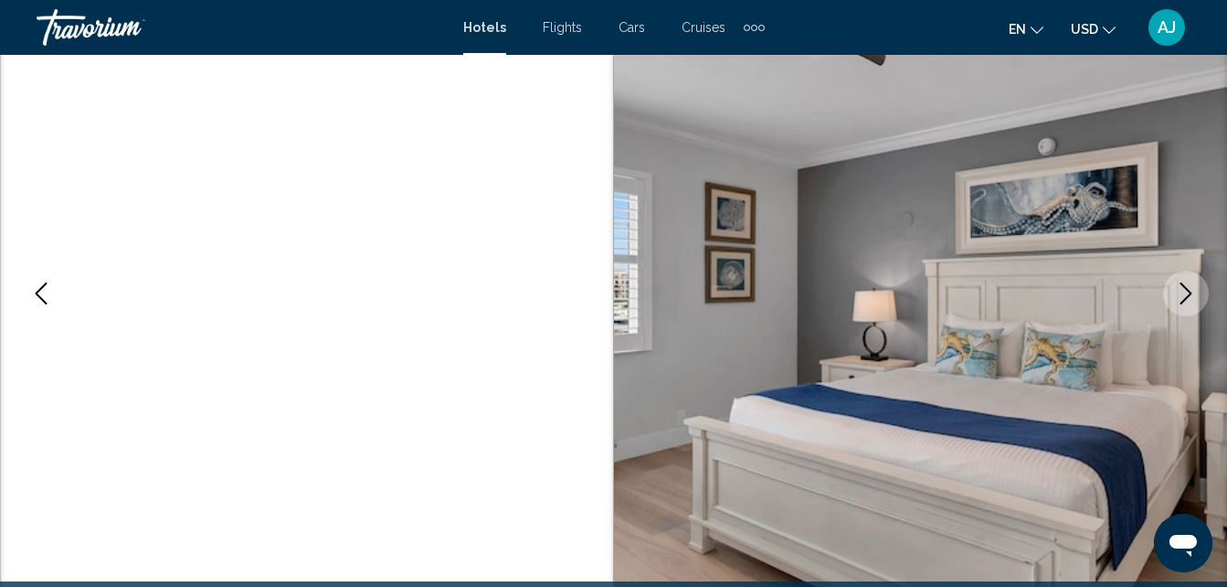
click at [1177, 312] on button "Next image" at bounding box center [1186, 293] width 46 height 46
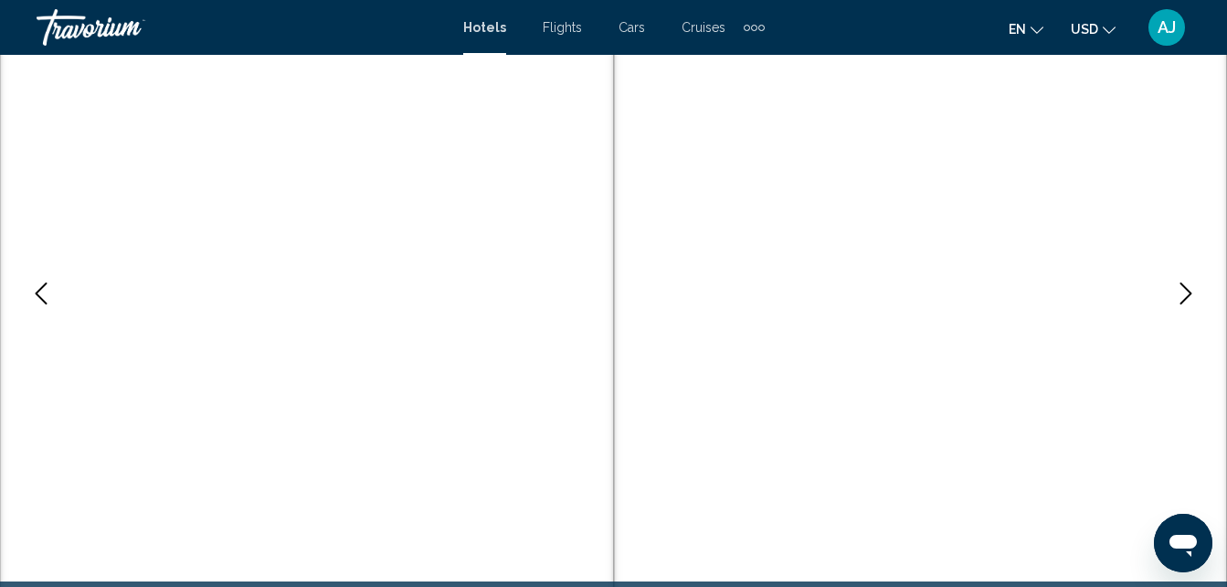
click at [42, 313] on button "Previous image" at bounding box center [41, 293] width 46 height 46
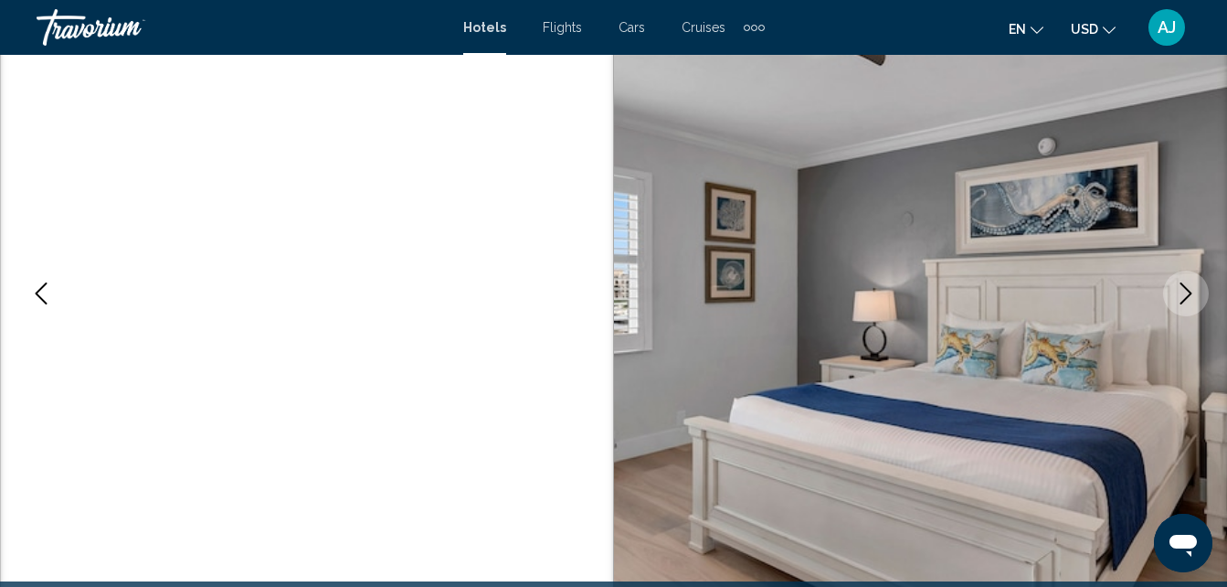
click at [37, 301] on icon "Previous image" at bounding box center [41, 293] width 22 height 22
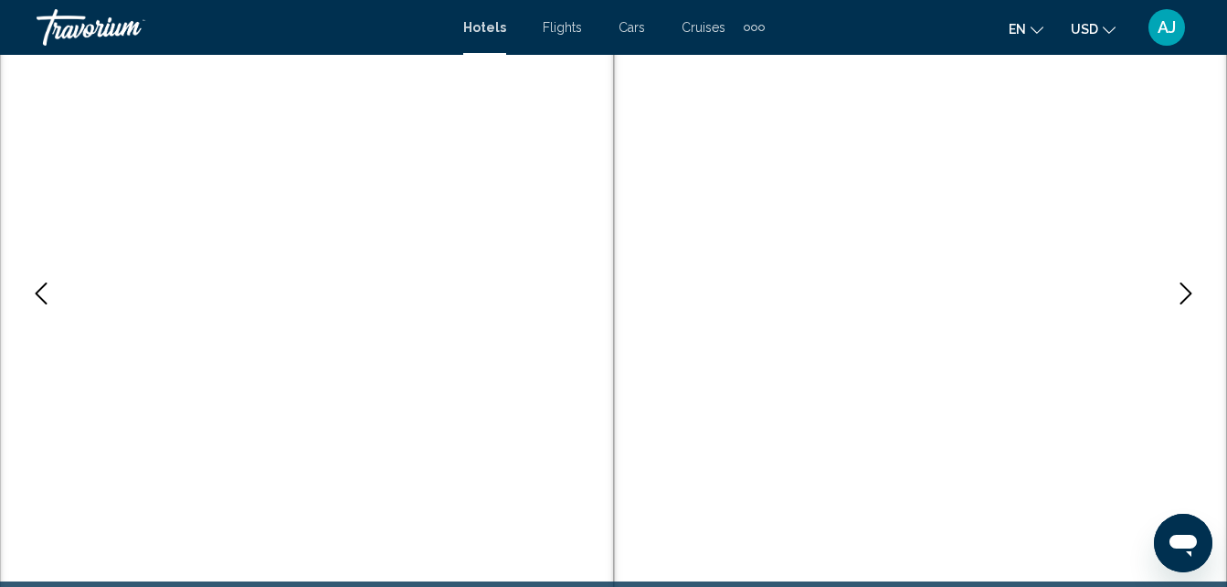
click at [43, 296] on icon "Previous image" at bounding box center [41, 293] width 22 height 22
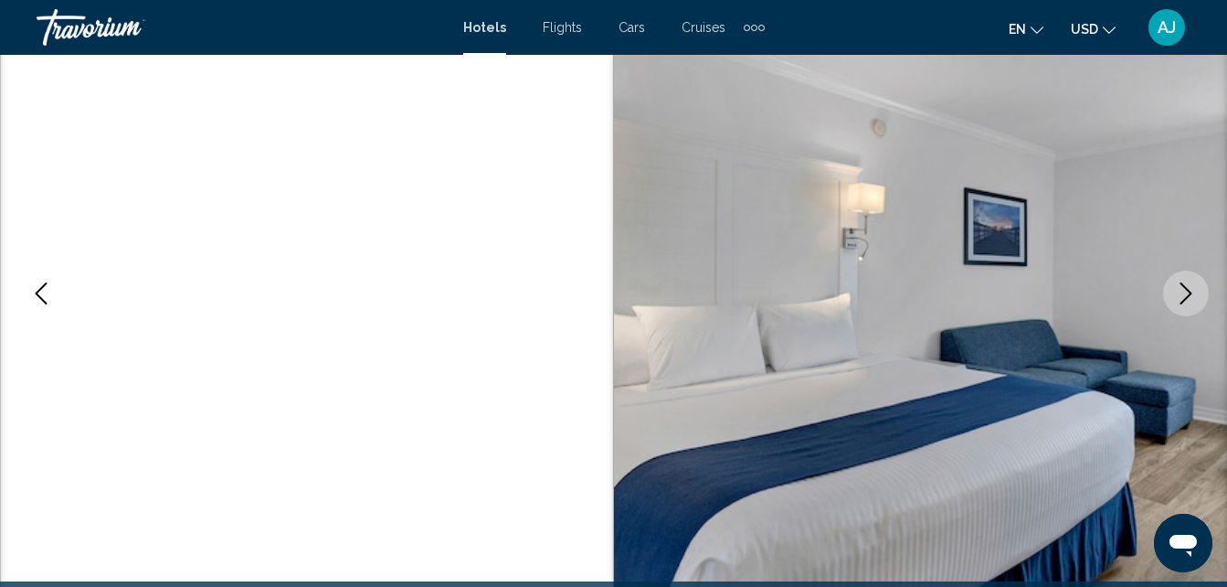
click at [45, 297] on icon "Previous image" at bounding box center [41, 293] width 22 height 22
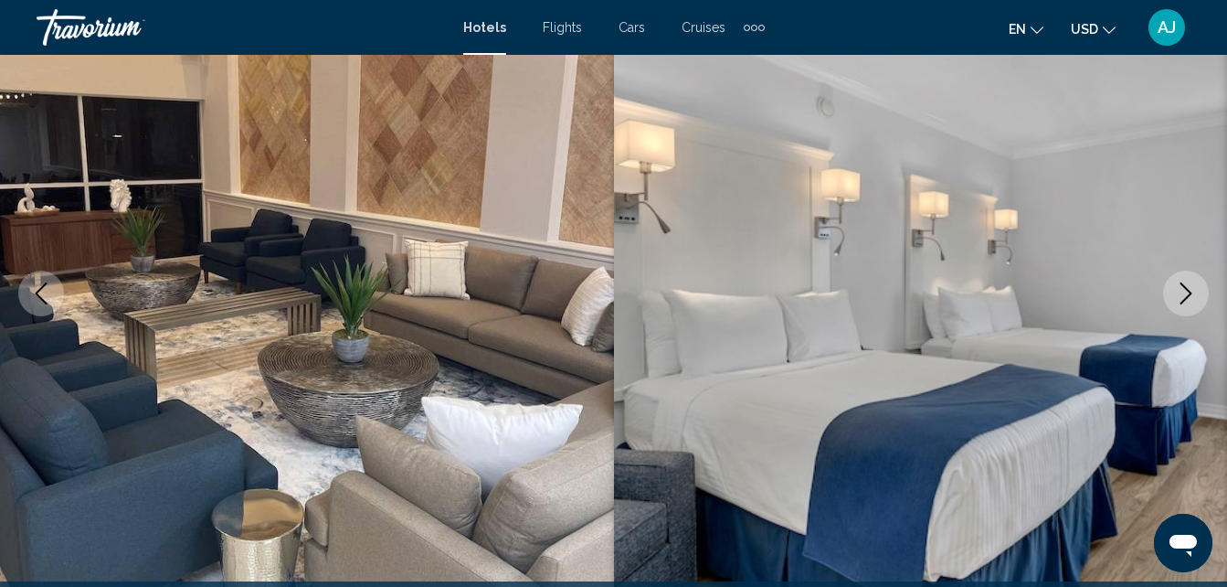
click at [44, 310] on button "Previous image" at bounding box center [41, 293] width 46 height 46
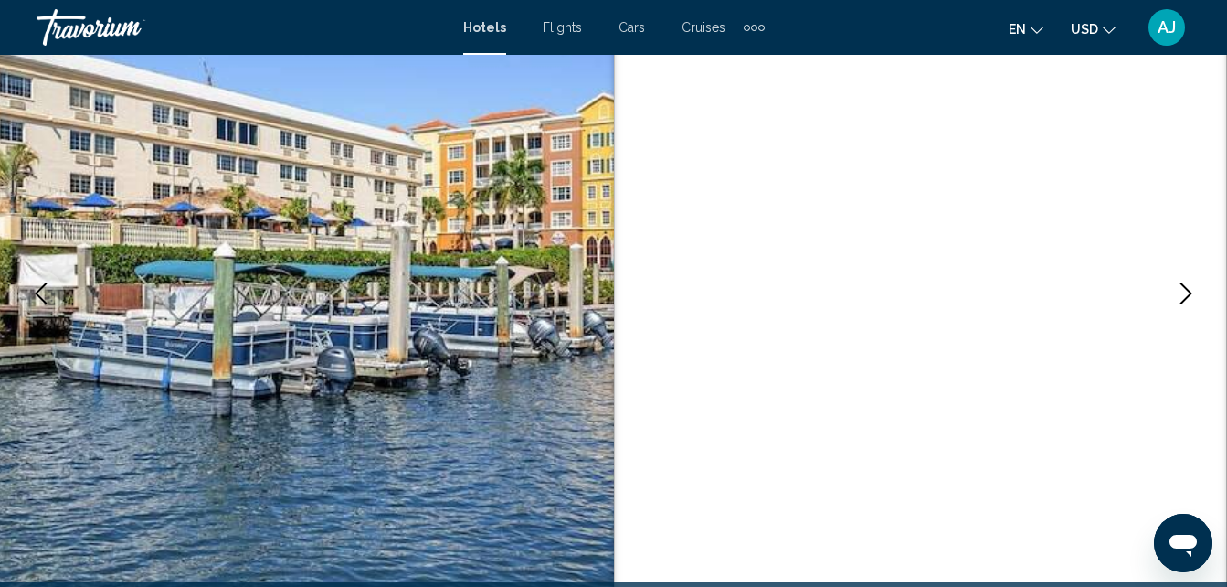
click at [47, 304] on button "Previous image" at bounding box center [41, 293] width 46 height 46
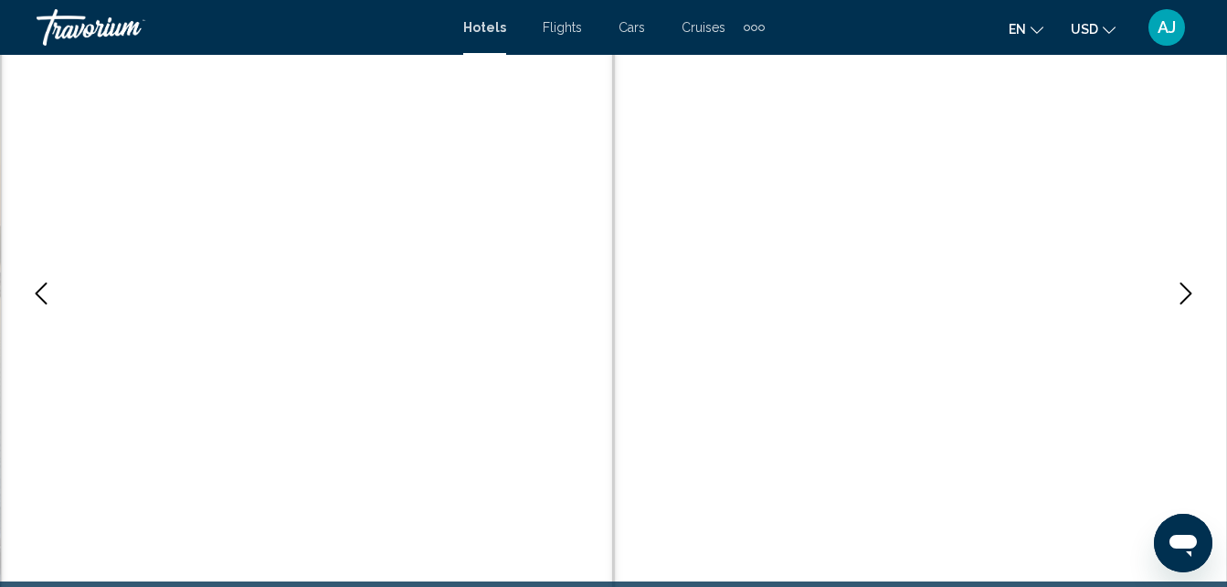
click at [32, 289] on icon "Previous image" at bounding box center [41, 293] width 22 height 22
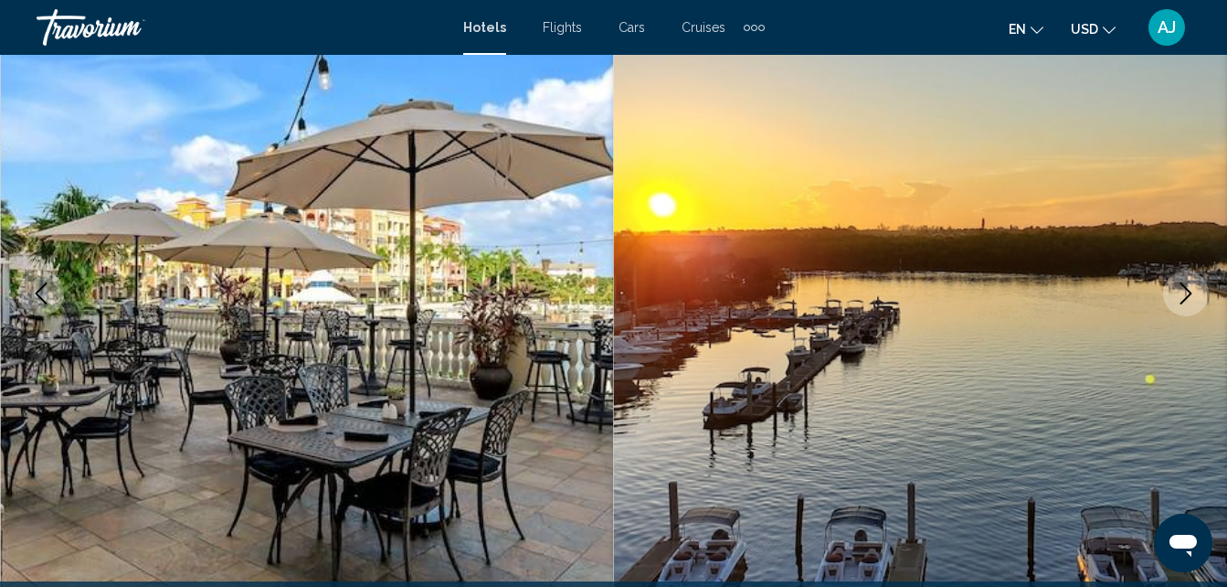
click at [31, 285] on icon "Previous image" at bounding box center [41, 293] width 22 height 22
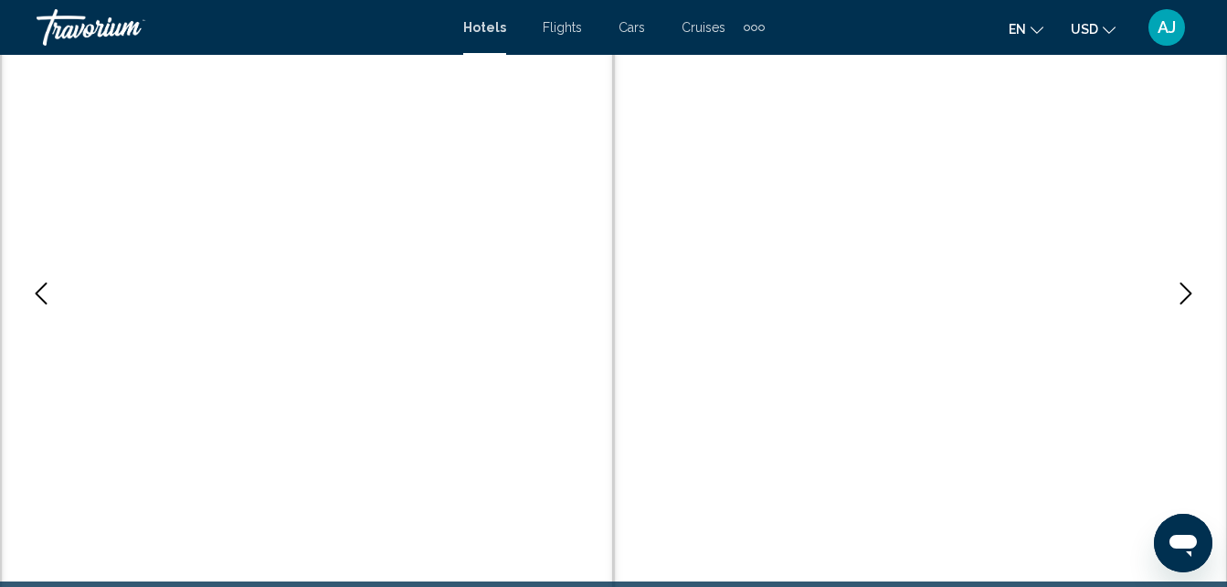
click at [31, 285] on icon "Previous image" at bounding box center [41, 293] width 22 height 22
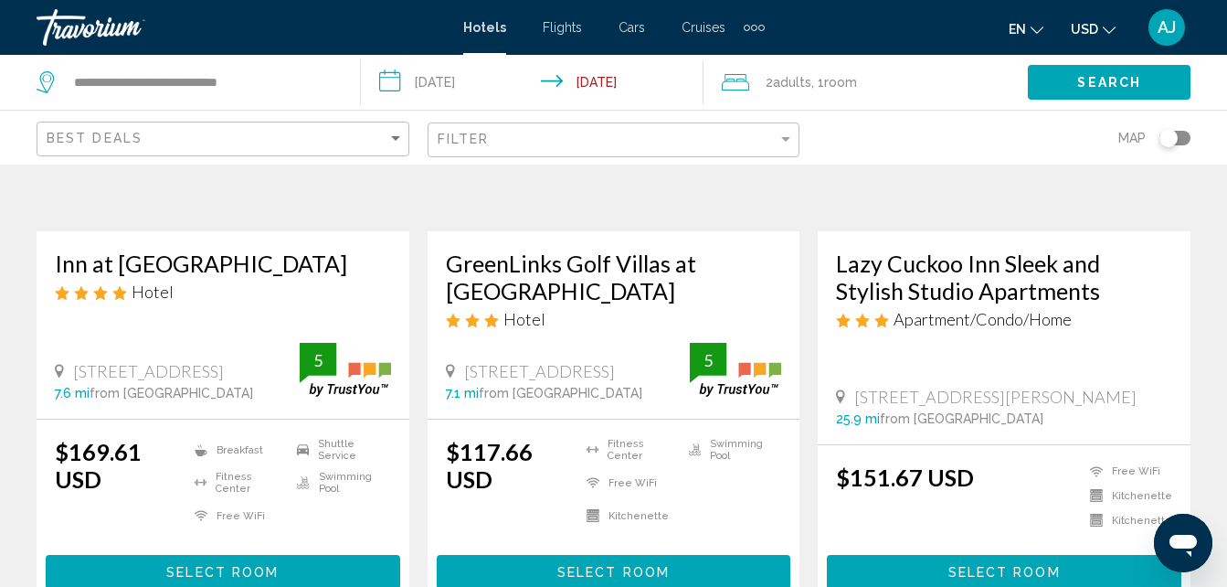
scroll to position [299, 0]
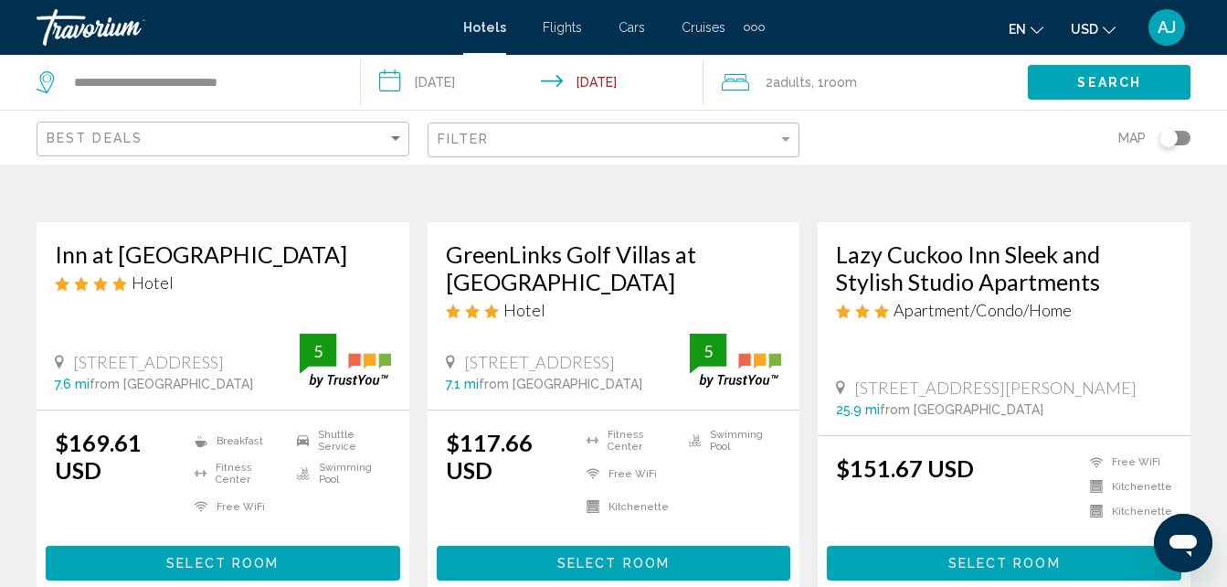
click at [265, 217] on img "Main content" at bounding box center [223, 76] width 373 height 292
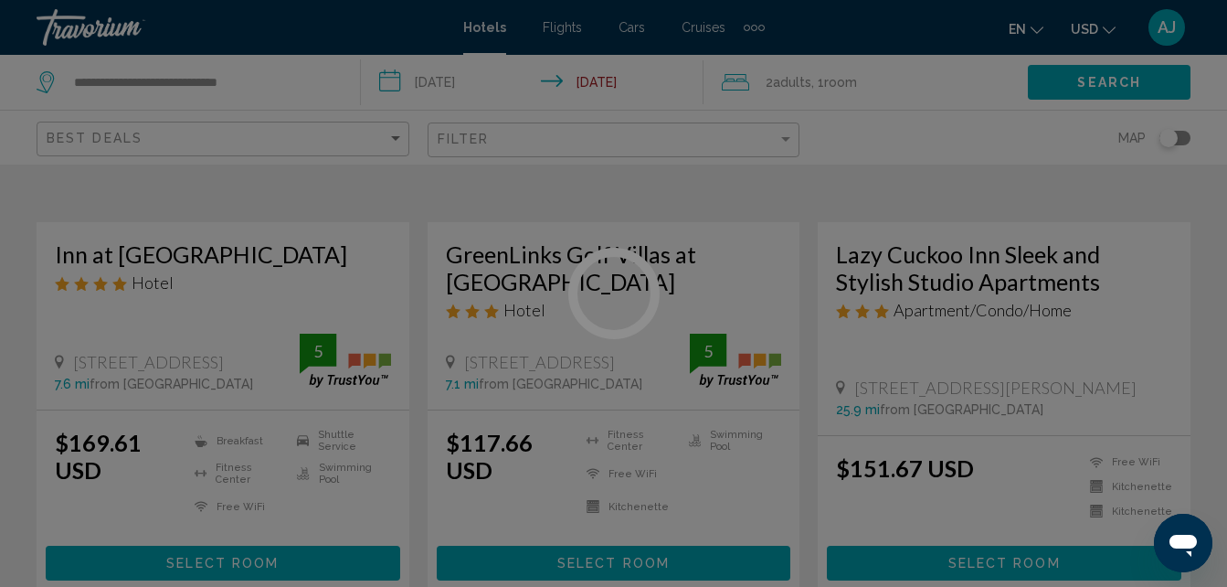
scroll to position [196, 0]
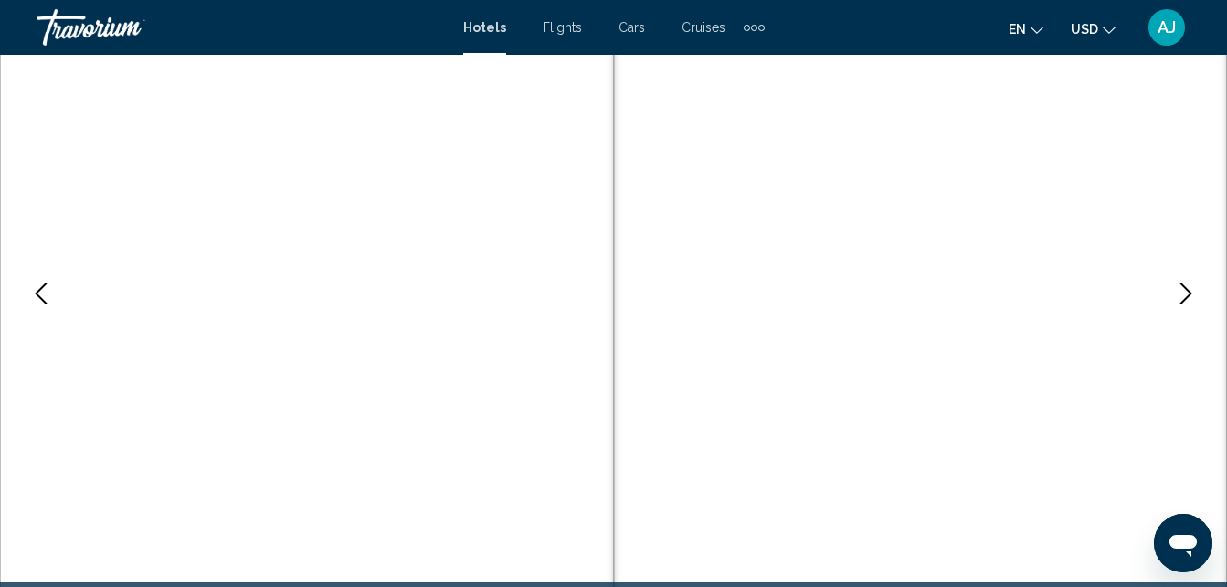
click at [1168, 312] on img "Main content" at bounding box center [921, 293] width 614 height 868
click at [1165, 305] on img "Main content" at bounding box center [921, 293] width 614 height 868
click at [1174, 301] on button "Next image" at bounding box center [1186, 293] width 46 height 46
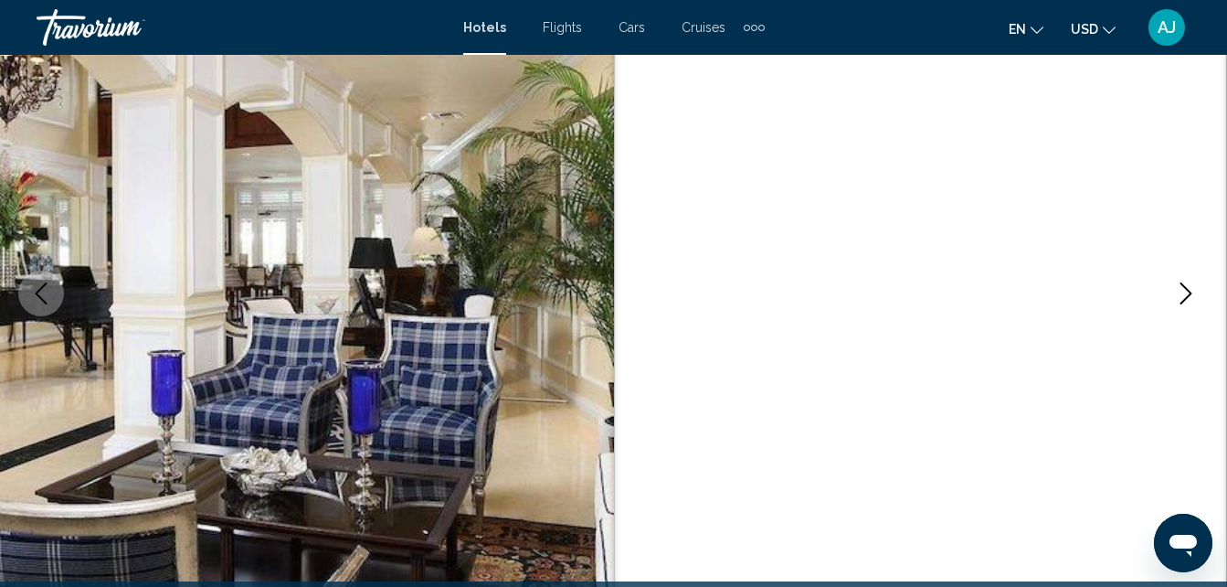
scroll to position [146, 0]
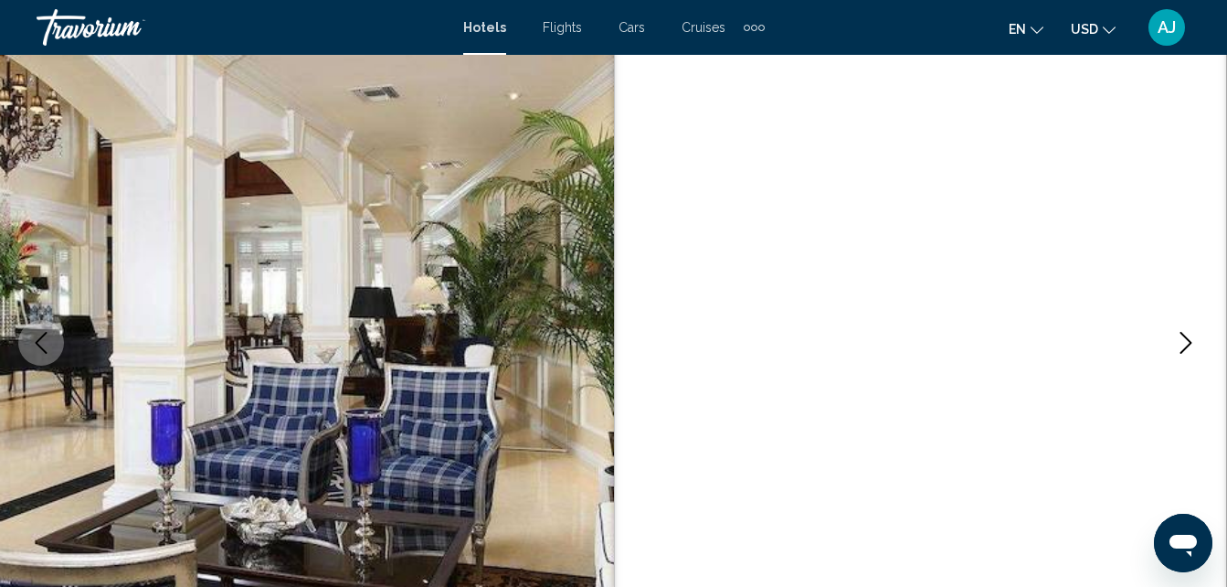
click at [1174, 352] on button "Next image" at bounding box center [1186, 343] width 46 height 46
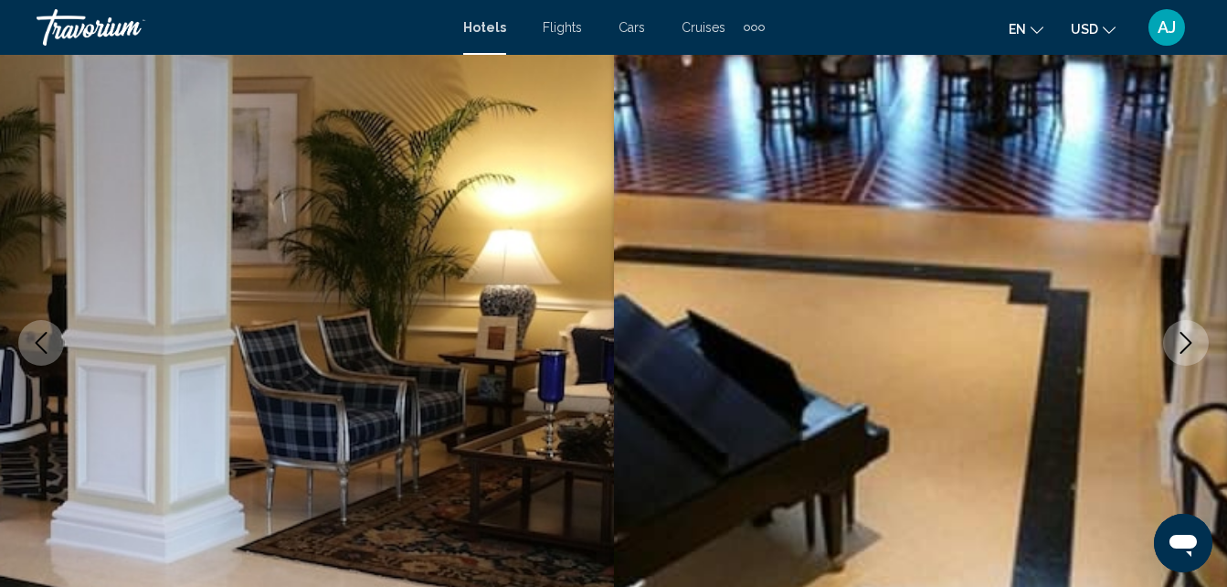
click at [1184, 345] on icon "Next image" at bounding box center [1186, 343] width 22 height 22
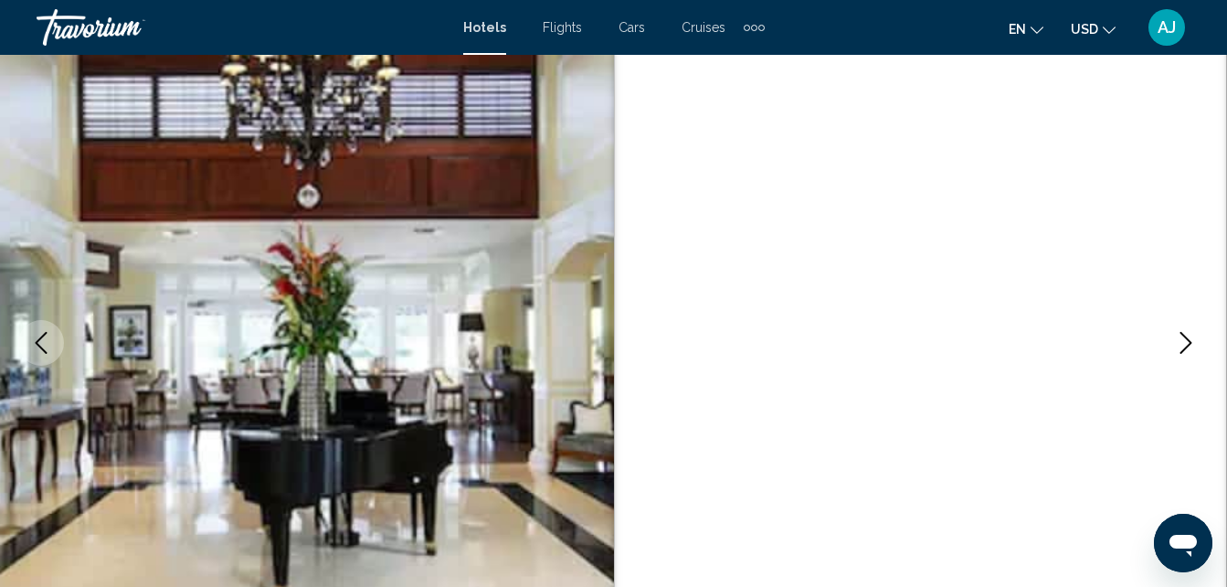
click at [1189, 336] on icon "Next image" at bounding box center [1186, 343] width 22 height 22
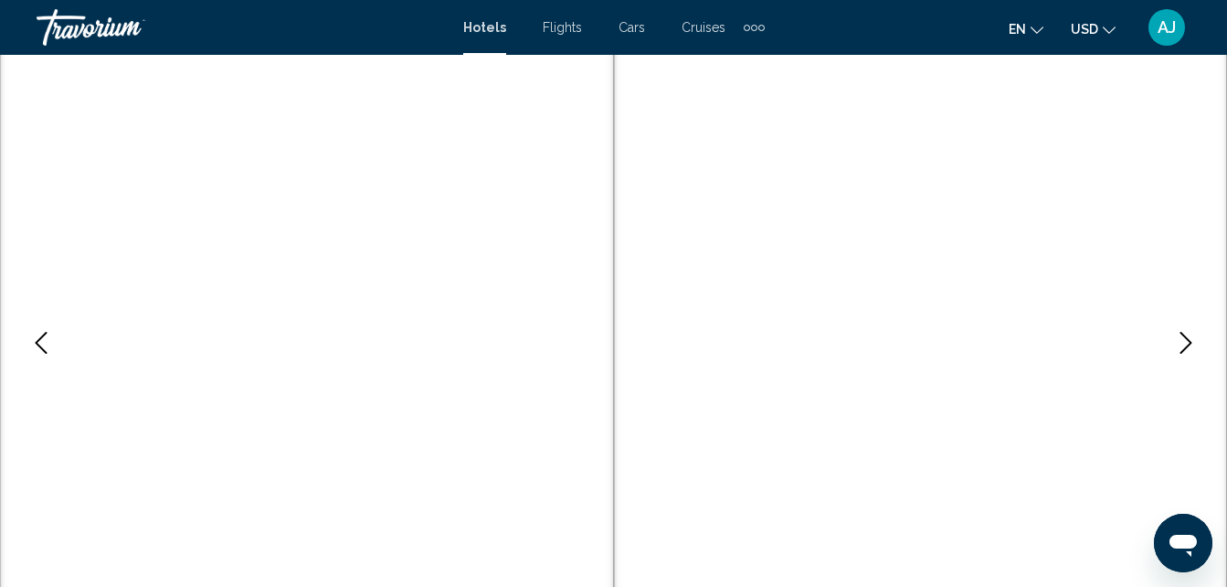
click at [58, 354] on button "Previous image" at bounding box center [41, 343] width 46 height 46
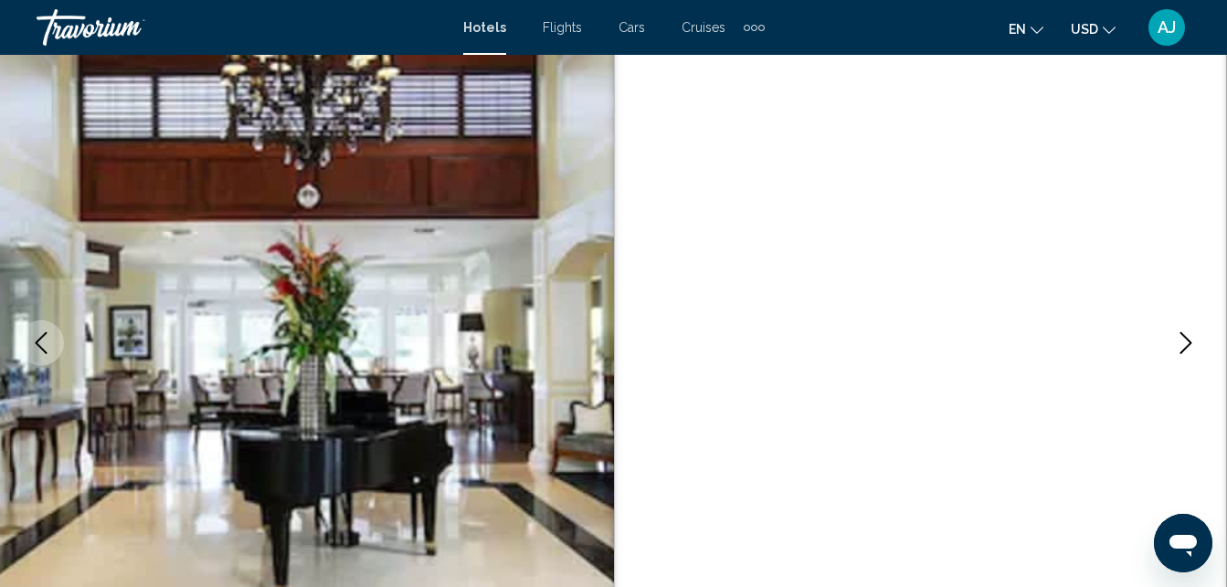
click at [47, 344] on icon "Previous image" at bounding box center [41, 343] width 22 height 22
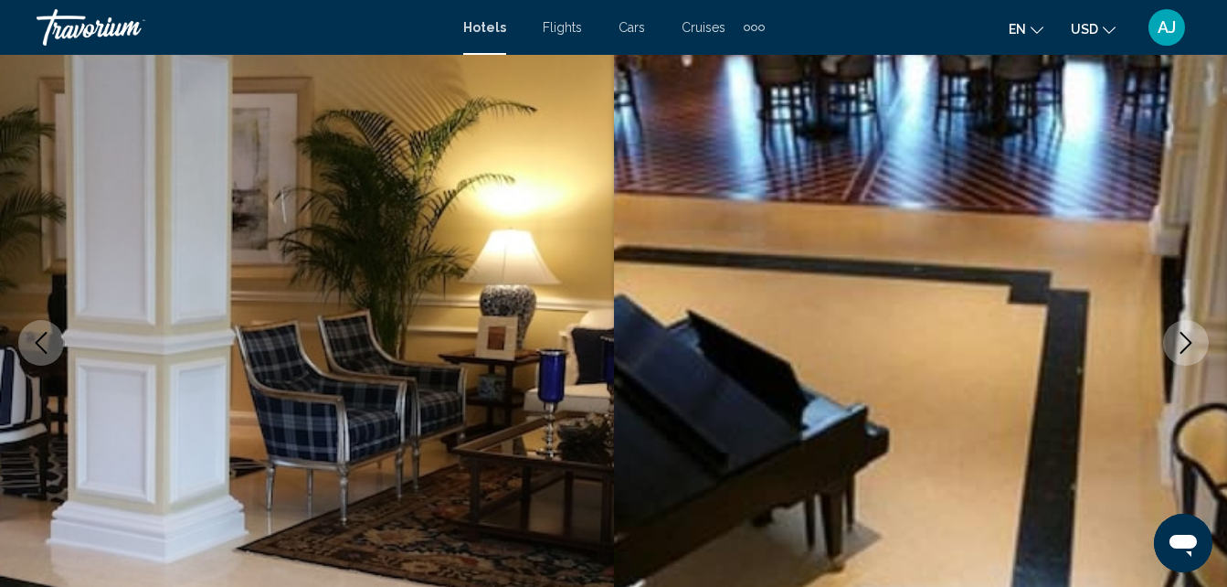
click at [50, 336] on icon "Previous image" at bounding box center [41, 343] width 22 height 22
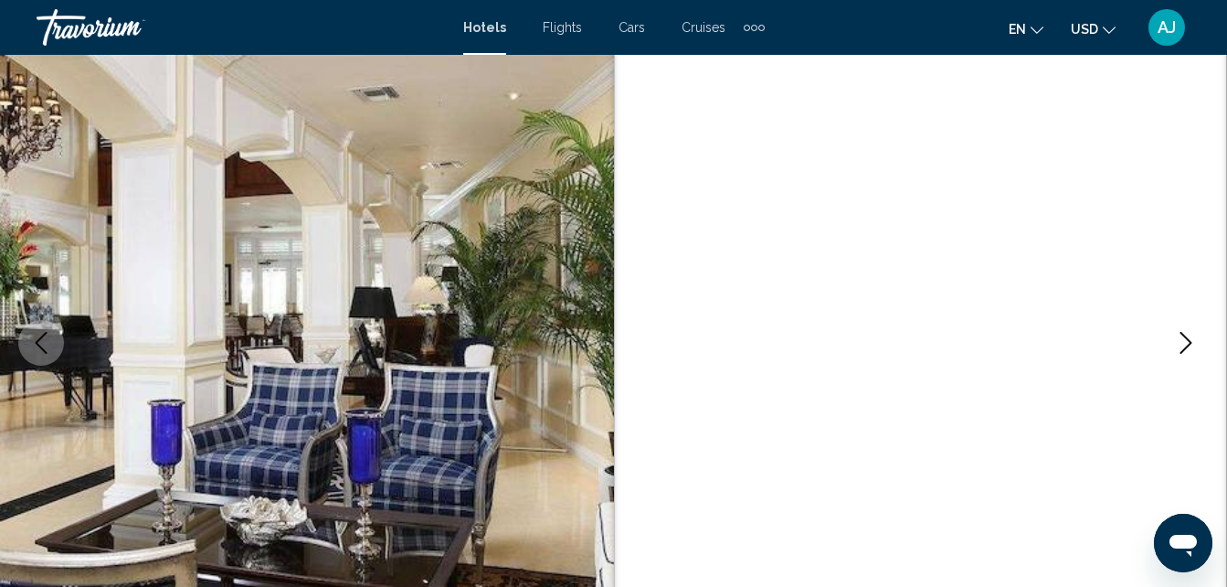
click at [51, 336] on icon "Previous image" at bounding box center [41, 343] width 22 height 22
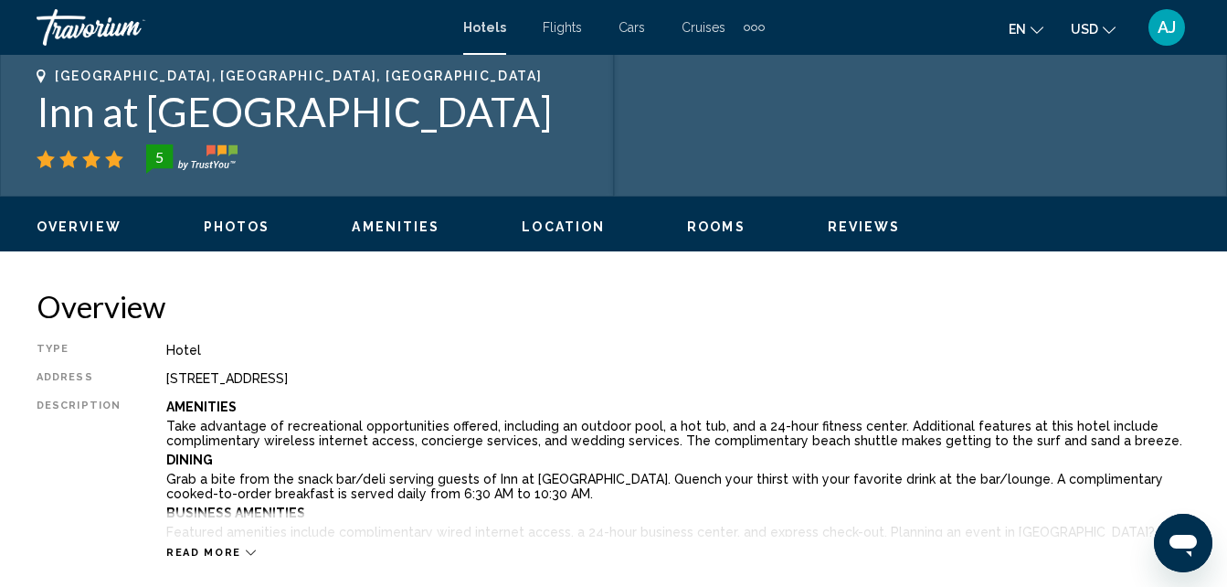
click at [242, 220] on span "Photos" at bounding box center [237, 226] width 67 height 15
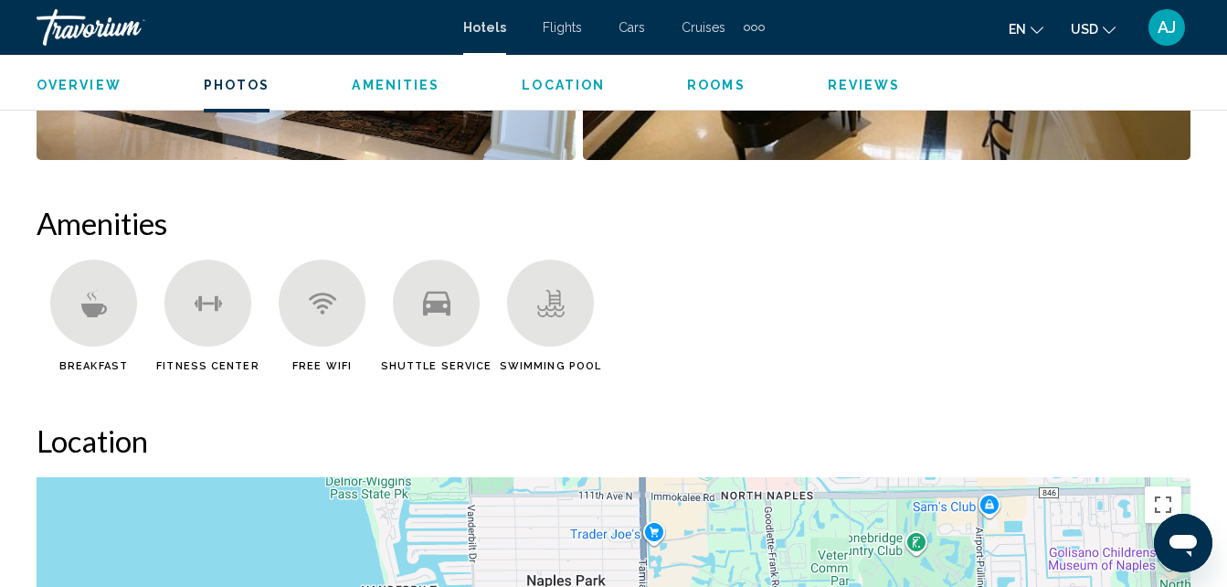
scroll to position [1686, 0]
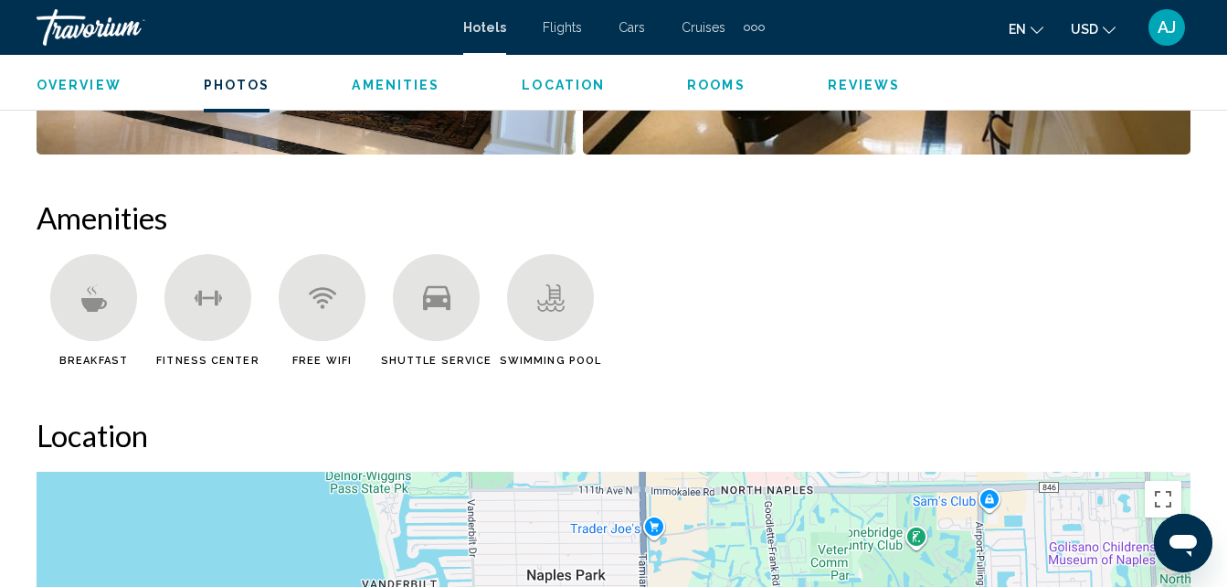
click at [102, 358] on span "Breakfast" at bounding box center [93, 360] width 69 height 12
click at [102, 310] on icon "Main content" at bounding box center [93, 297] width 27 height 27
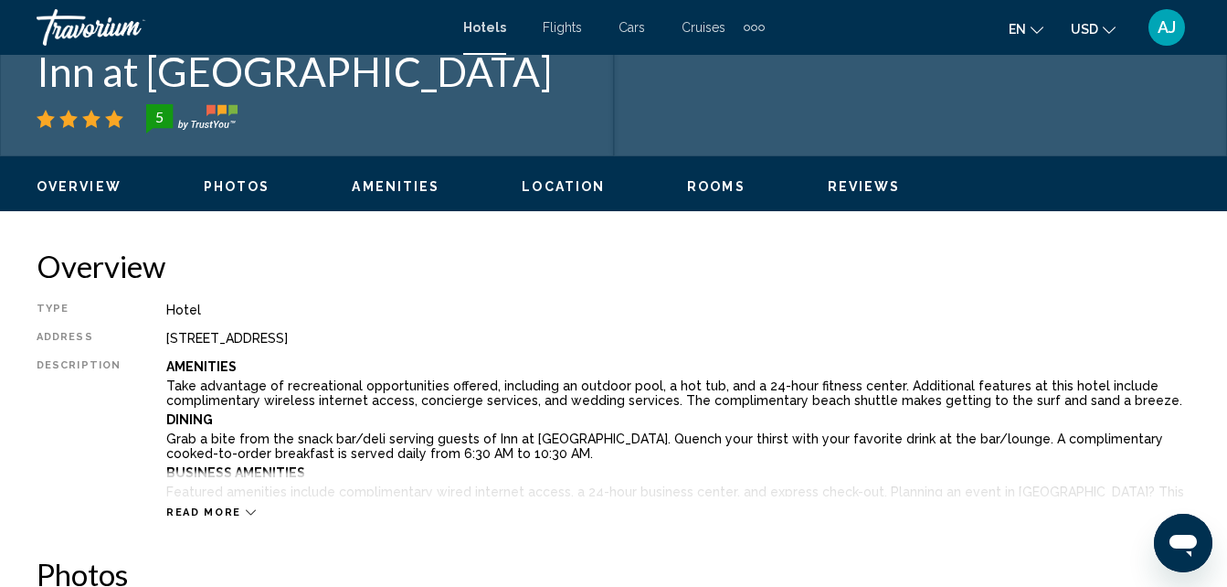
scroll to position [756, 0]
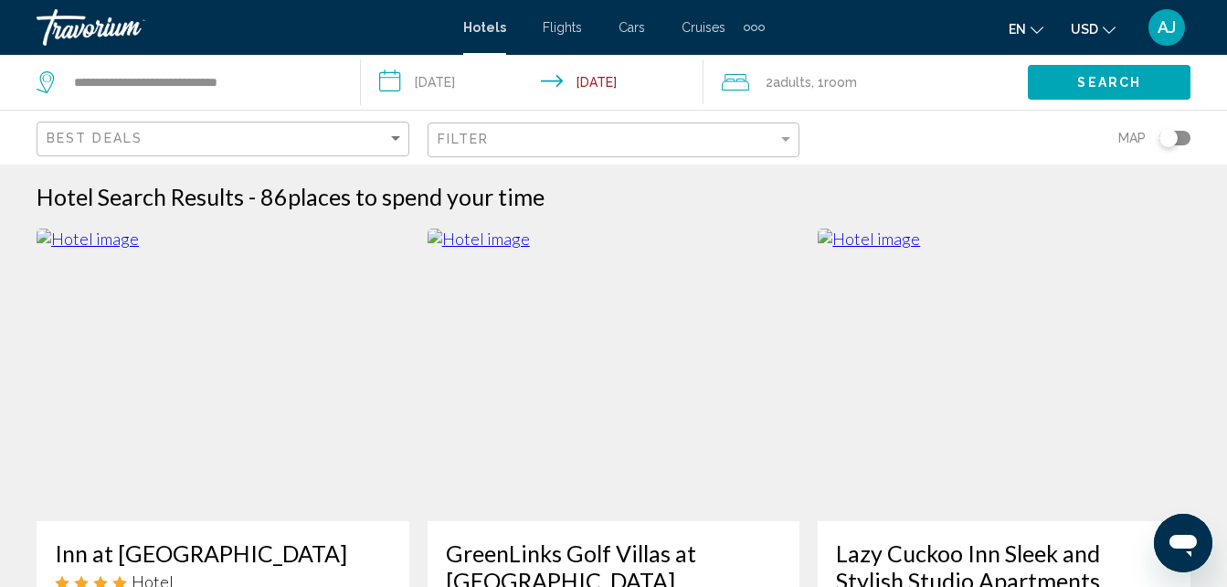
click at [1156, 542] on div "Abrir ventana de mensajería" at bounding box center [1183, 542] width 55 height 55
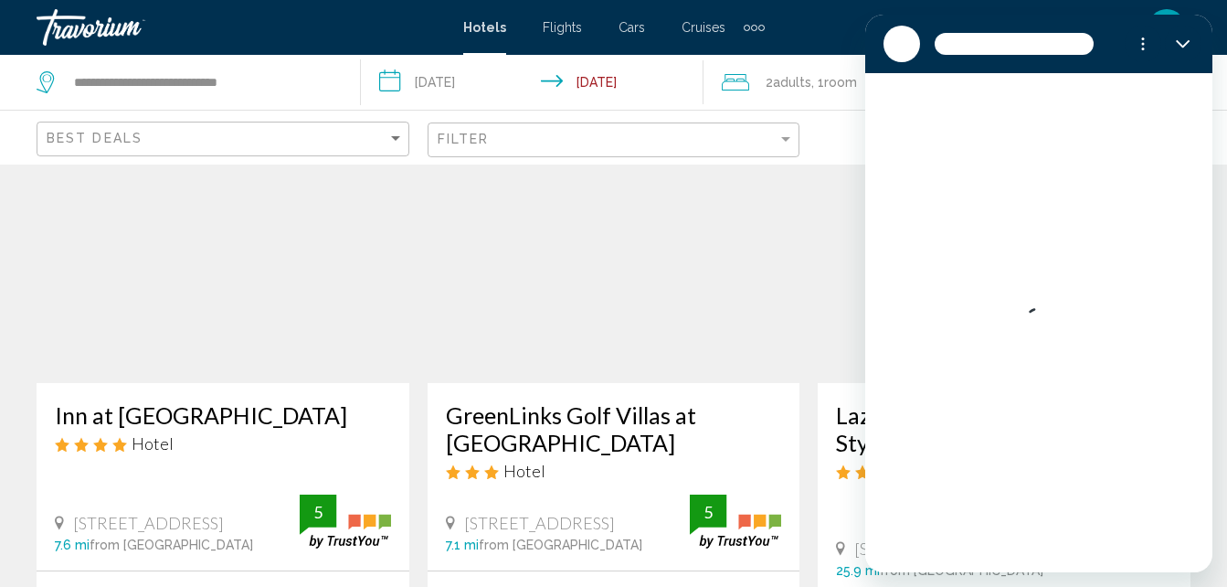
scroll to position [128, 0]
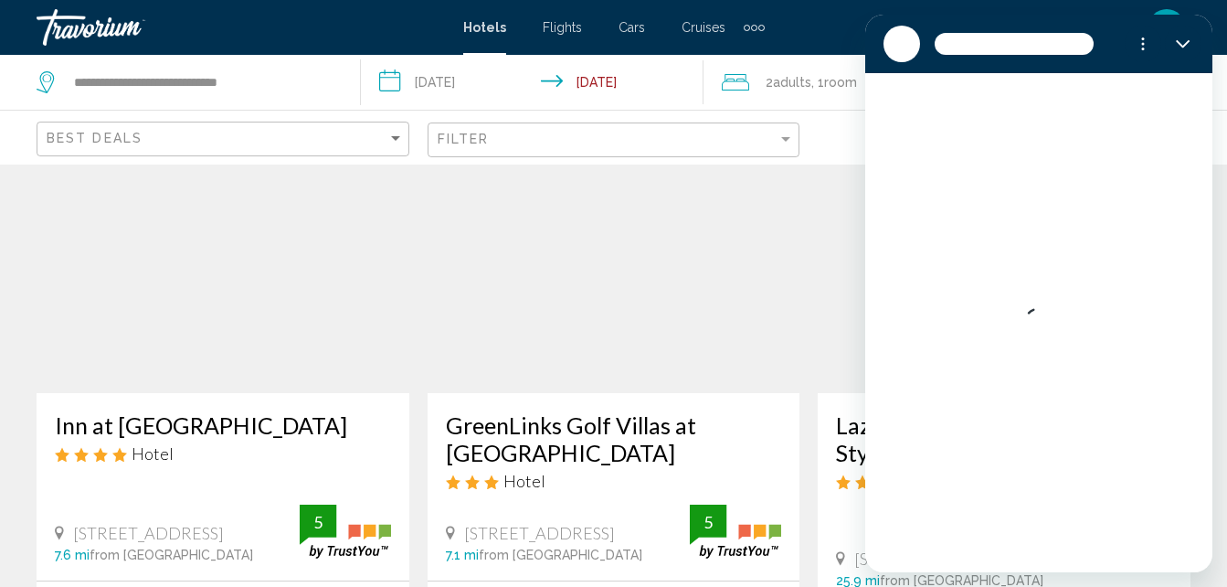
click at [638, 419] on h3 "GreenLinks Golf Villas at [GEOGRAPHIC_DATA]" at bounding box center [614, 438] width 336 height 55
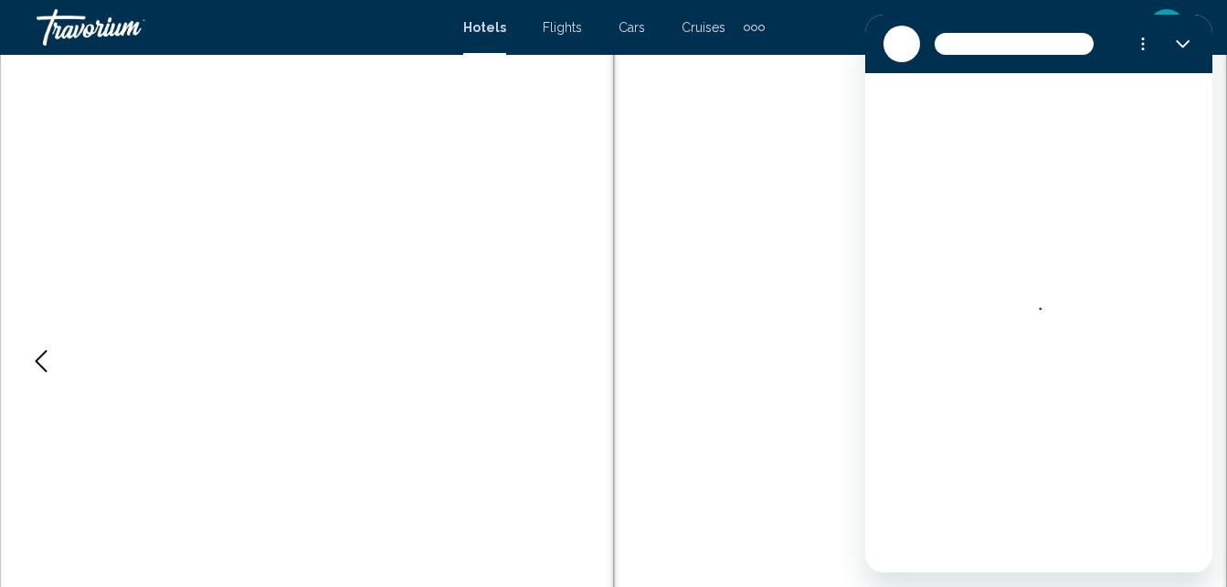
scroll to position [196, 0]
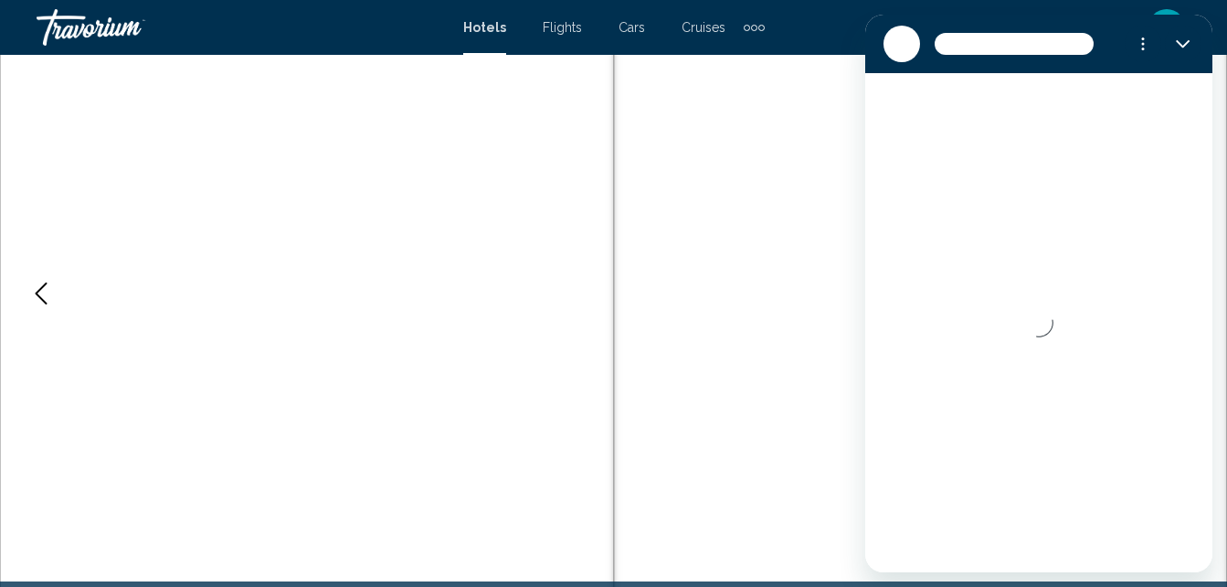
click at [40, 287] on icon "Previous image" at bounding box center [41, 293] width 22 height 22
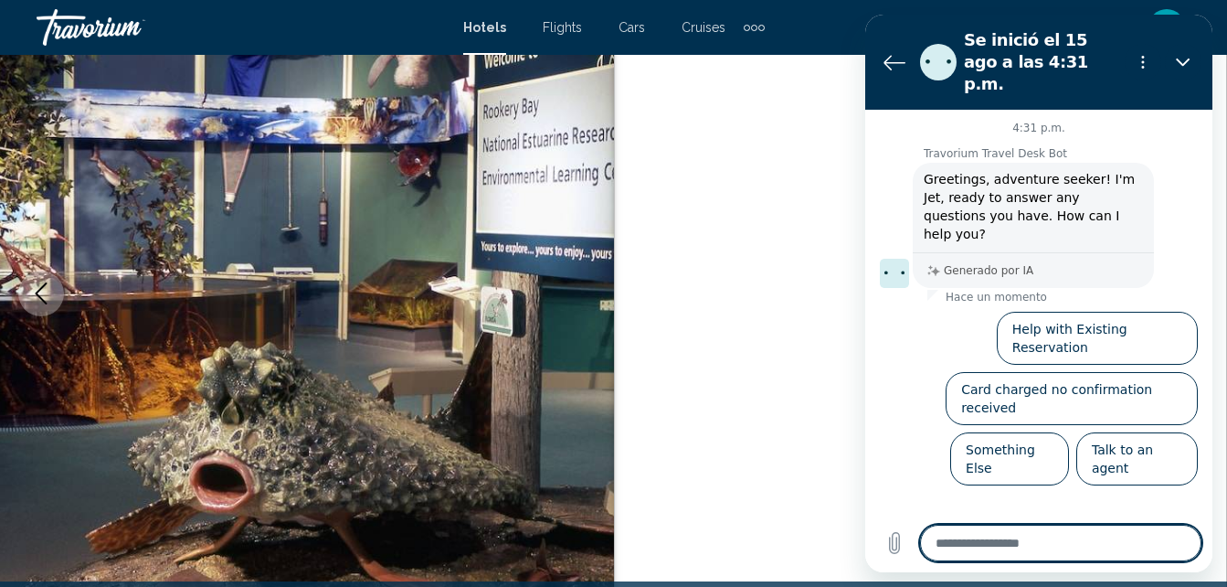
click at [40, 297] on icon "Previous image" at bounding box center [42, 293] width 12 height 22
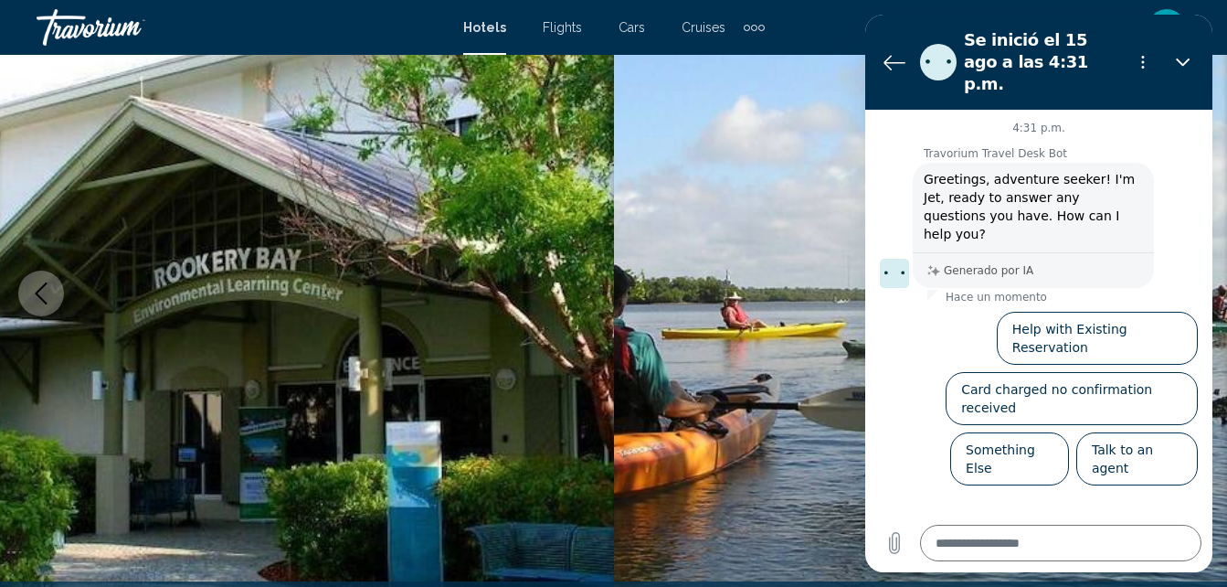
click at [37, 297] on icon "Previous image" at bounding box center [41, 293] width 22 height 22
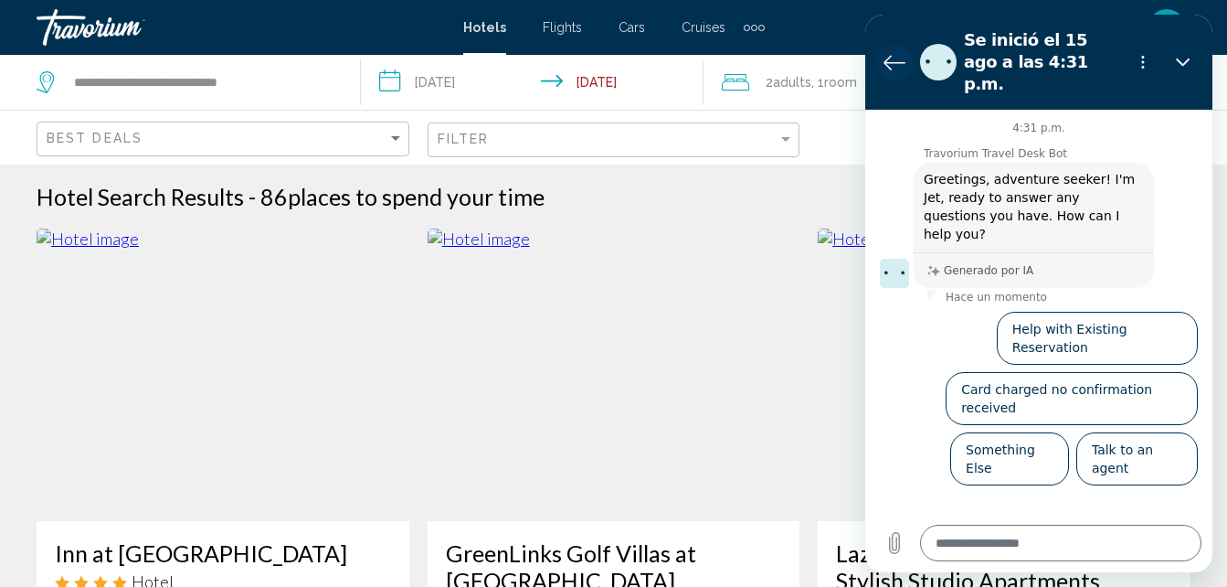
click at [888, 51] on icon "Volver a la lista de conversaciones" at bounding box center [894, 62] width 22 height 22
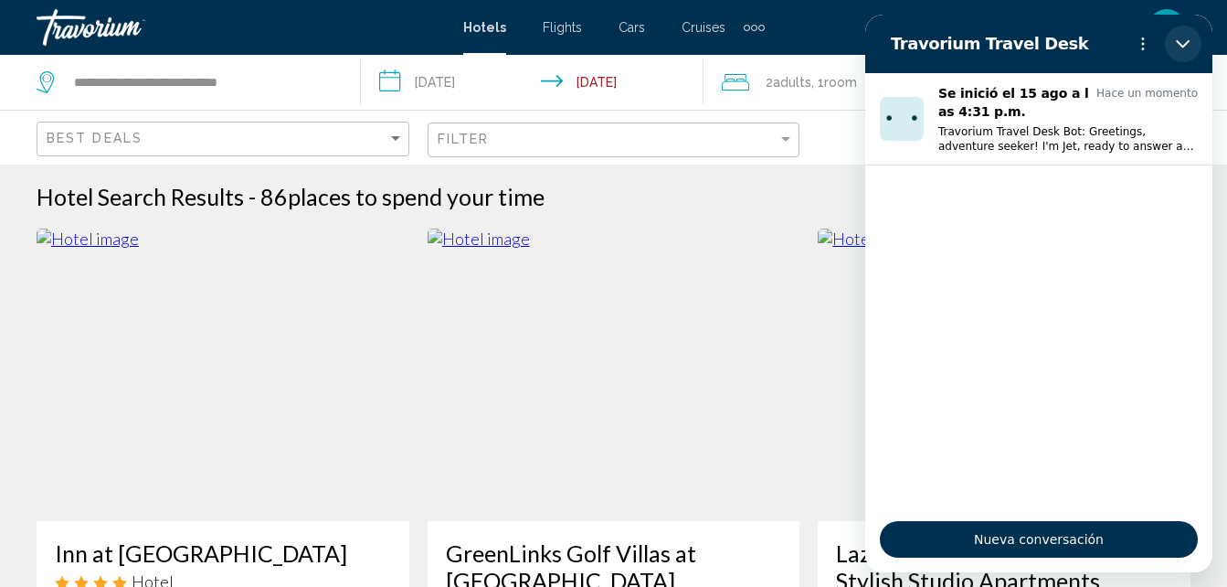
click at [1169, 41] on button "Cerrar" at bounding box center [1183, 44] width 37 height 37
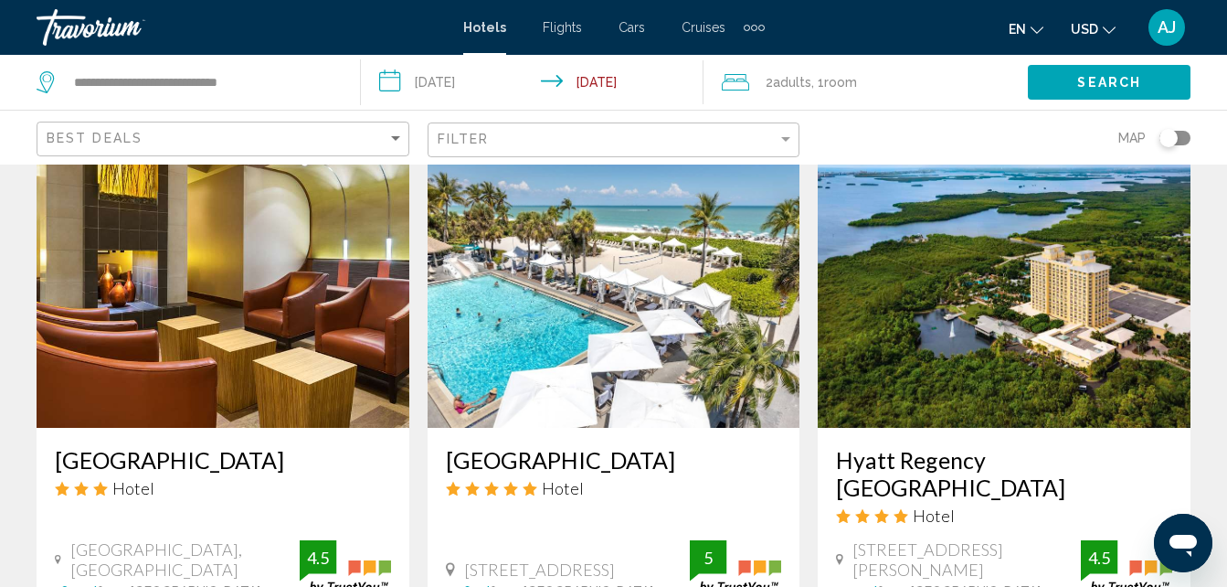
scroll to position [2165, 0]
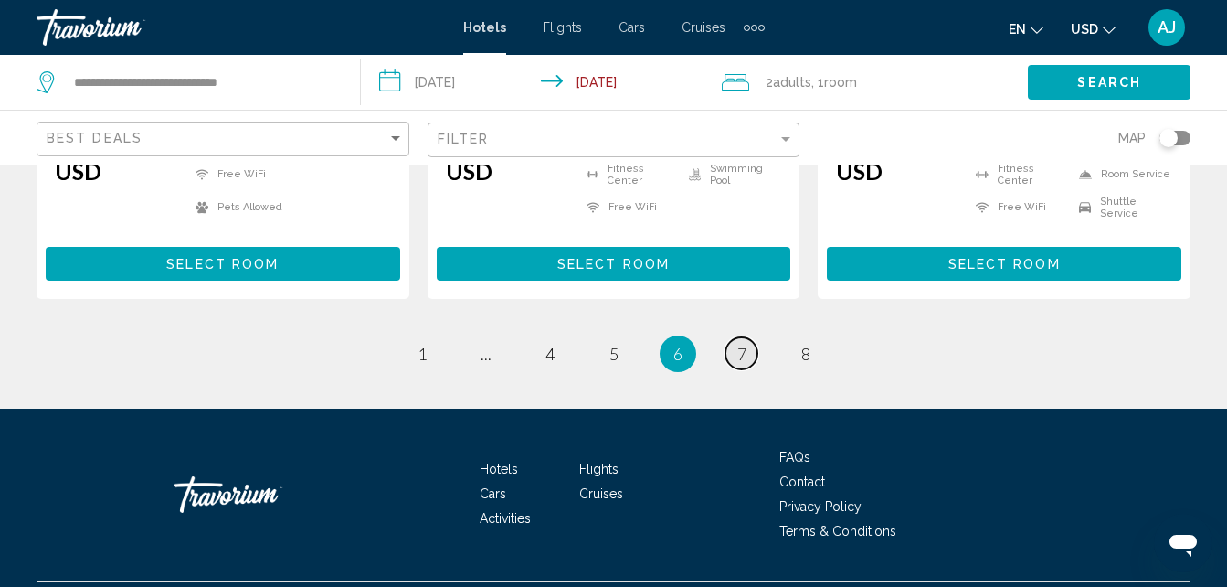
click at [741, 339] on link "page 7" at bounding box center [741, 353] width 32 height 32
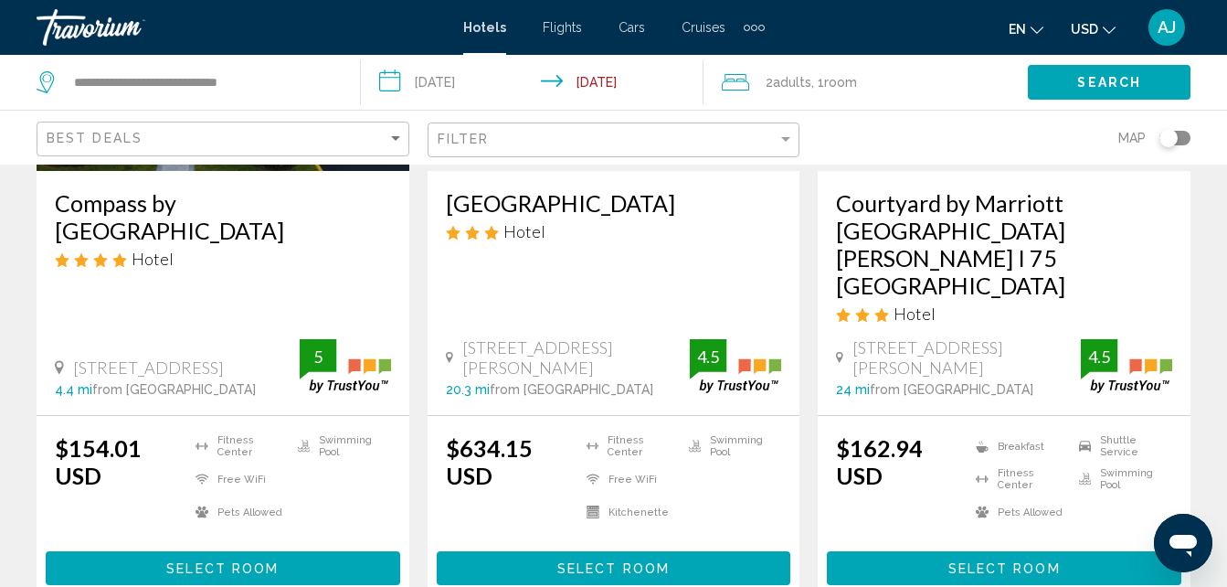
scroll to position [354, 0]
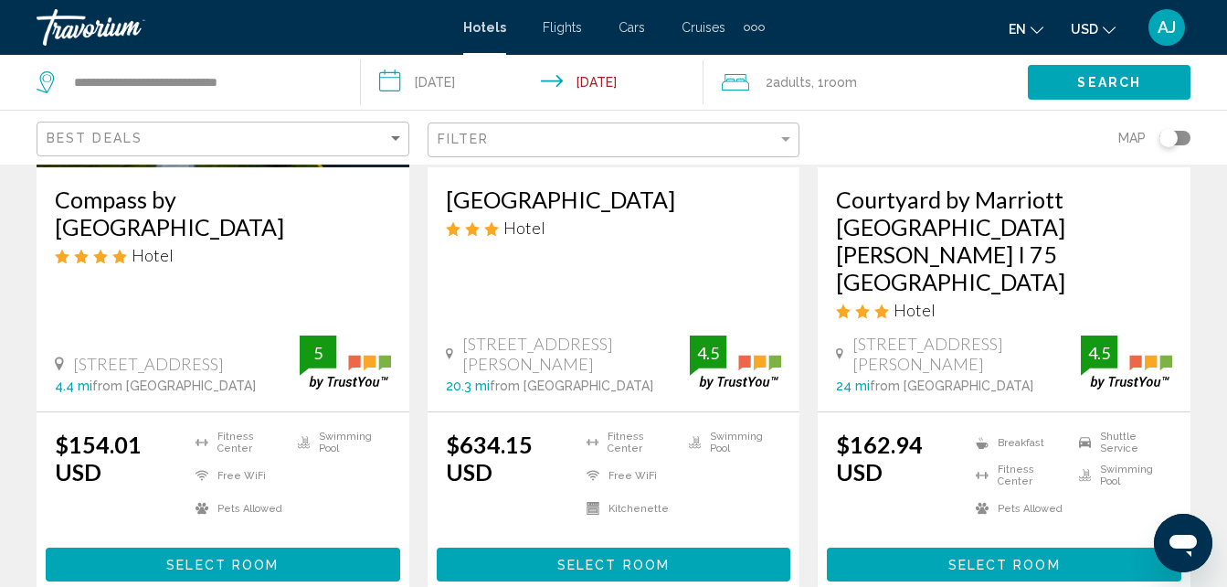
click at [101, 378] on span "from [GEOGRAPHIC_DATA]" at bounding box center [174, 385] width 164 height 15
click at [111, 227] on h3 "Compass by [GEOGRAPHIC_DATA]" at bounding box center [223, 212] width 336 height 55
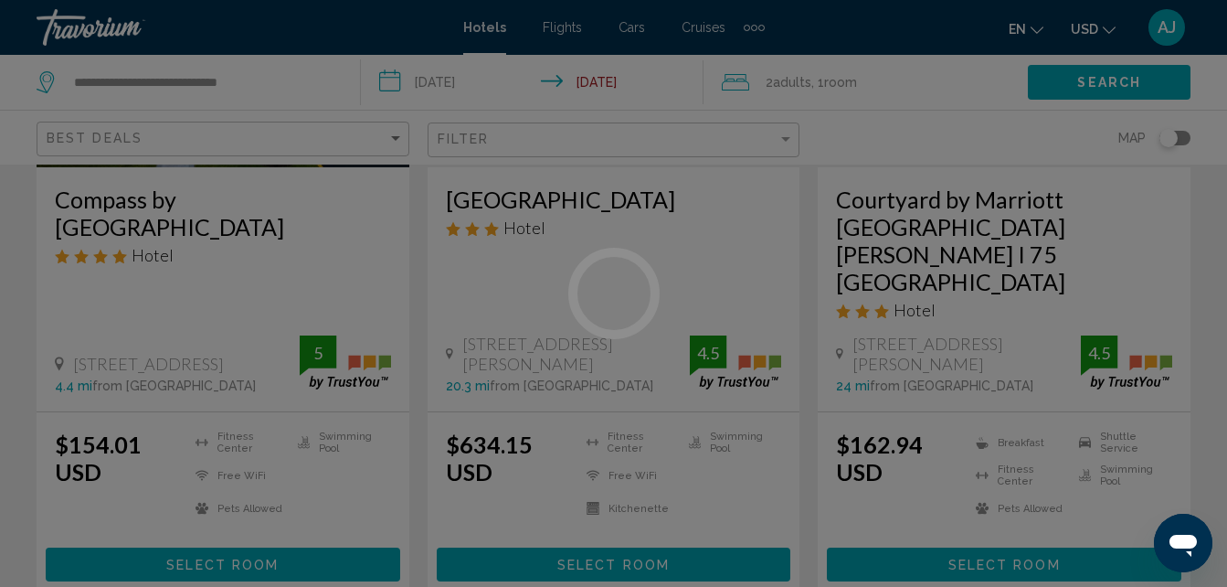
scroll to position [196, 0]
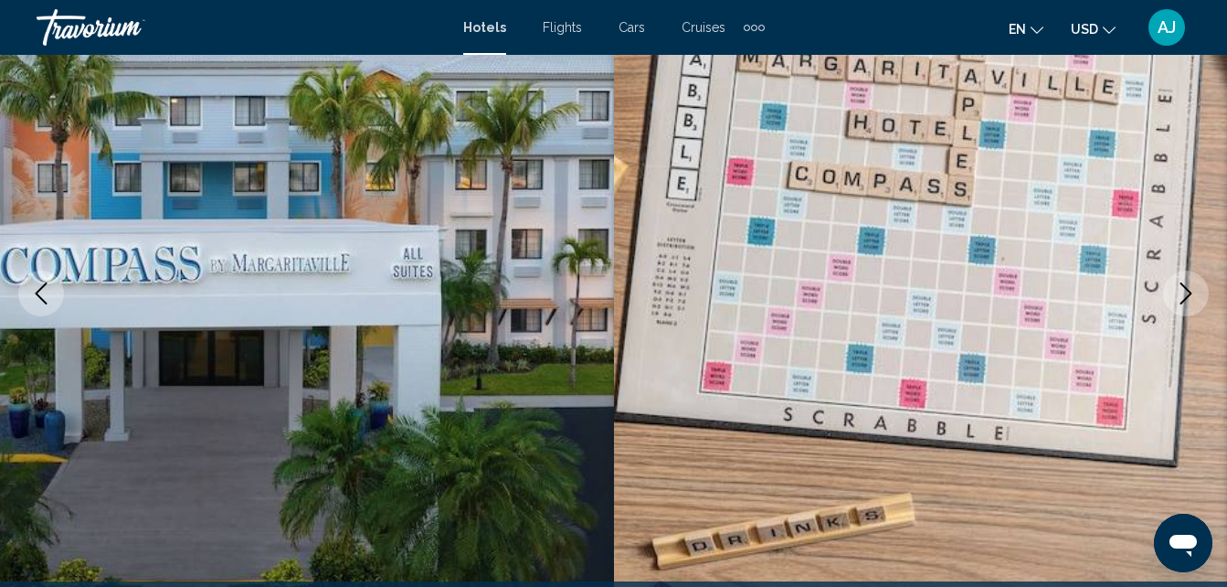
click at [1172, 289] on button "Next image" at bounding box center [1186, 293] width 46 height 46
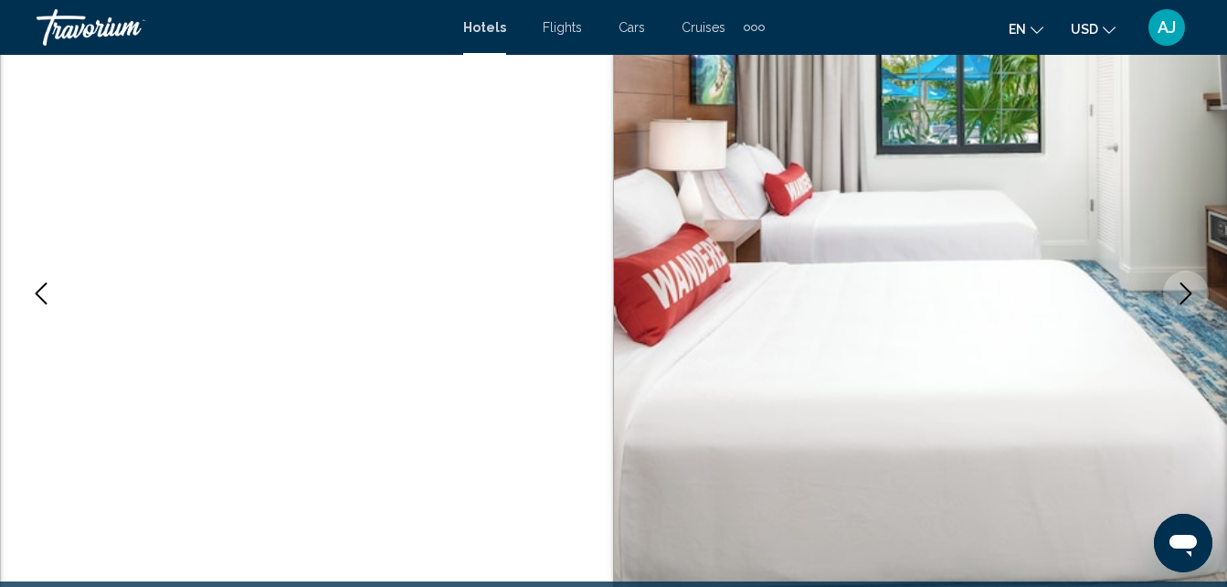
click at [1170, 300] on button "Next image" at bounding box center [1186, 293] width 46 height 46
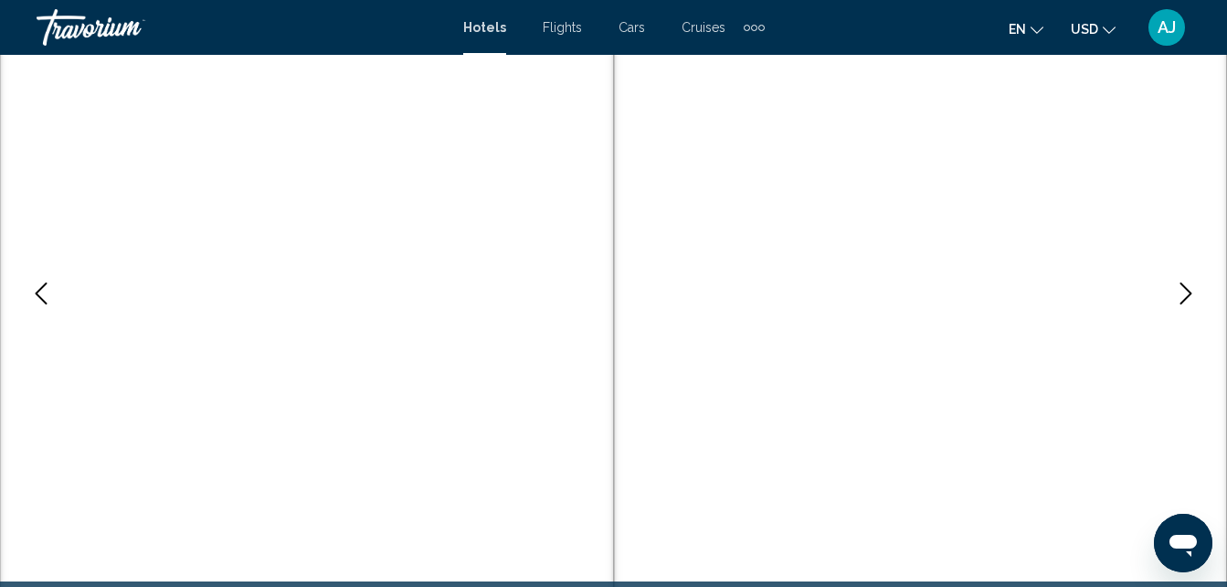
click at [1166, 305] on button "Next image" at bounding box center [1186, 293] width 46 height 46
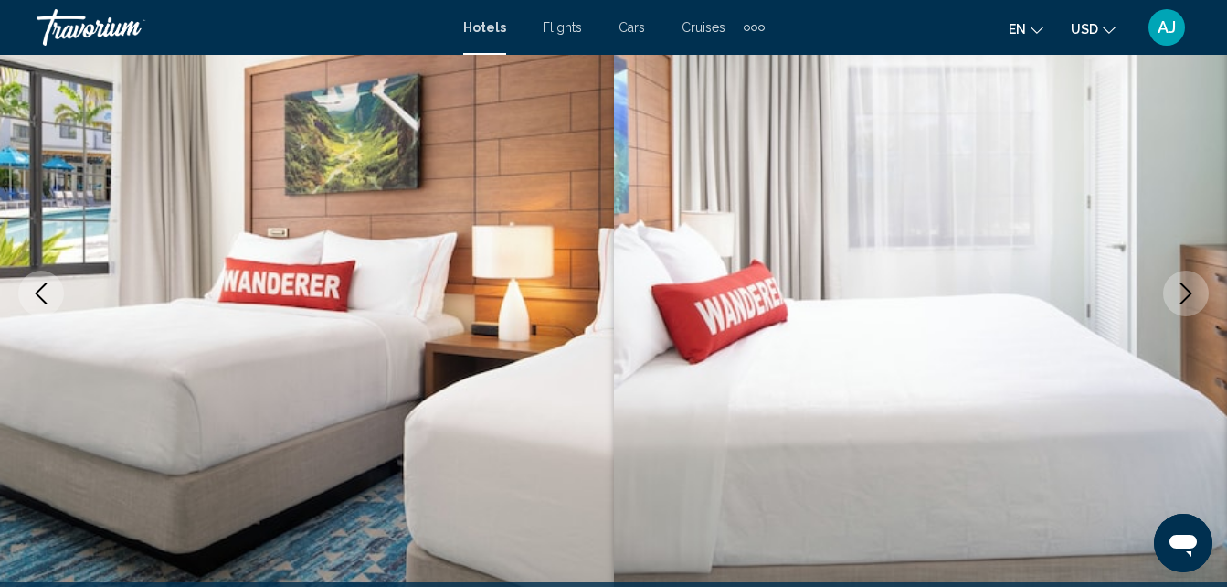
click at [1174, 309] on button "Next image" at bounding box center [1186, 293] width 46 height 46
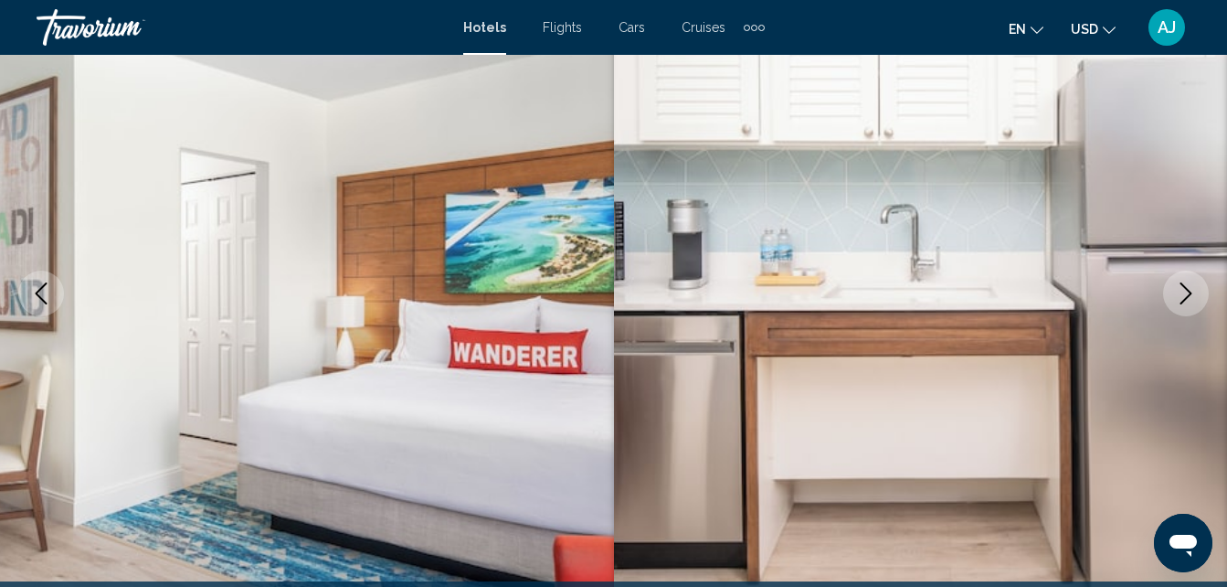
click at [1174, 312] on button "Next image" at bounding box center [1186, 293] width 46 height 46
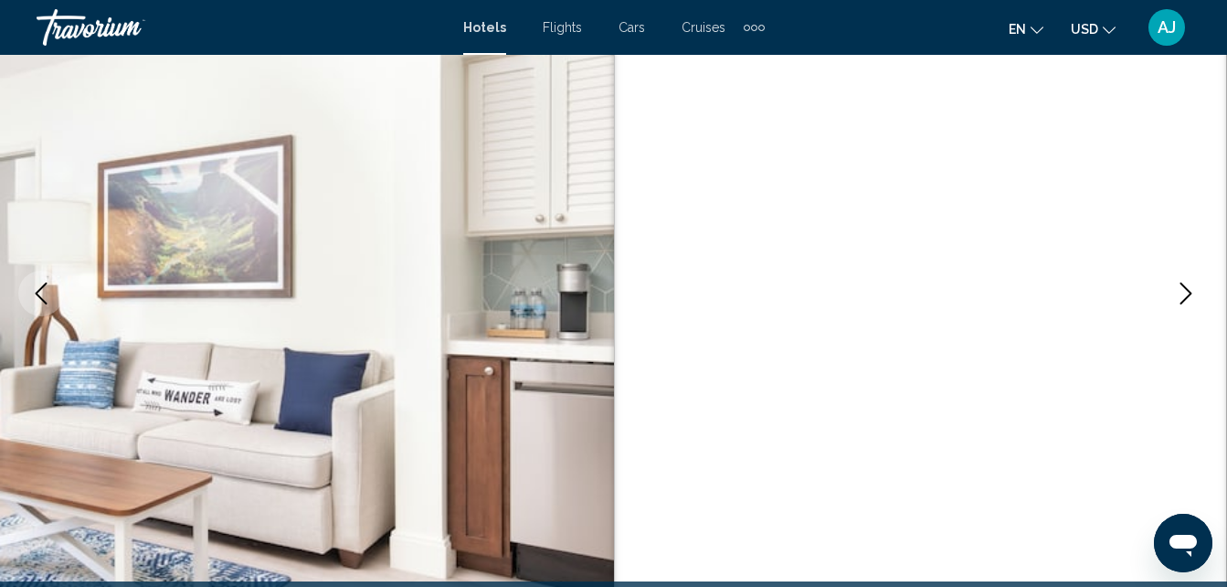
click at [44, 277] on button "Previous image" at bounding box center [41, 293] width 46 height 46
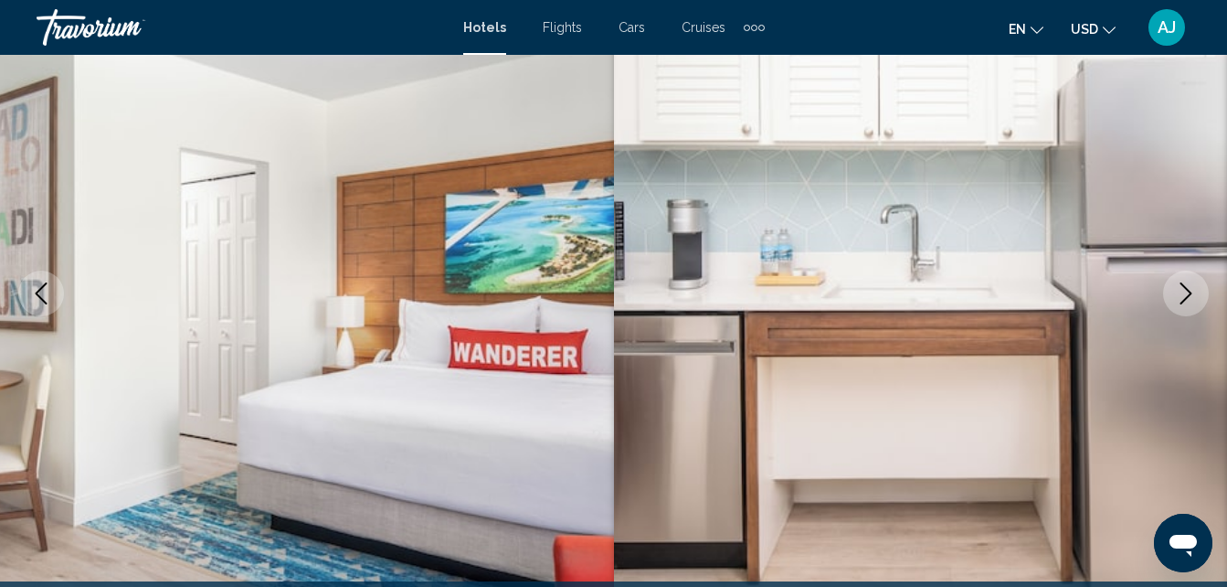
click at [37, 293] on icon "Previous image" at bounding box center [42, 293] width 12 height 22
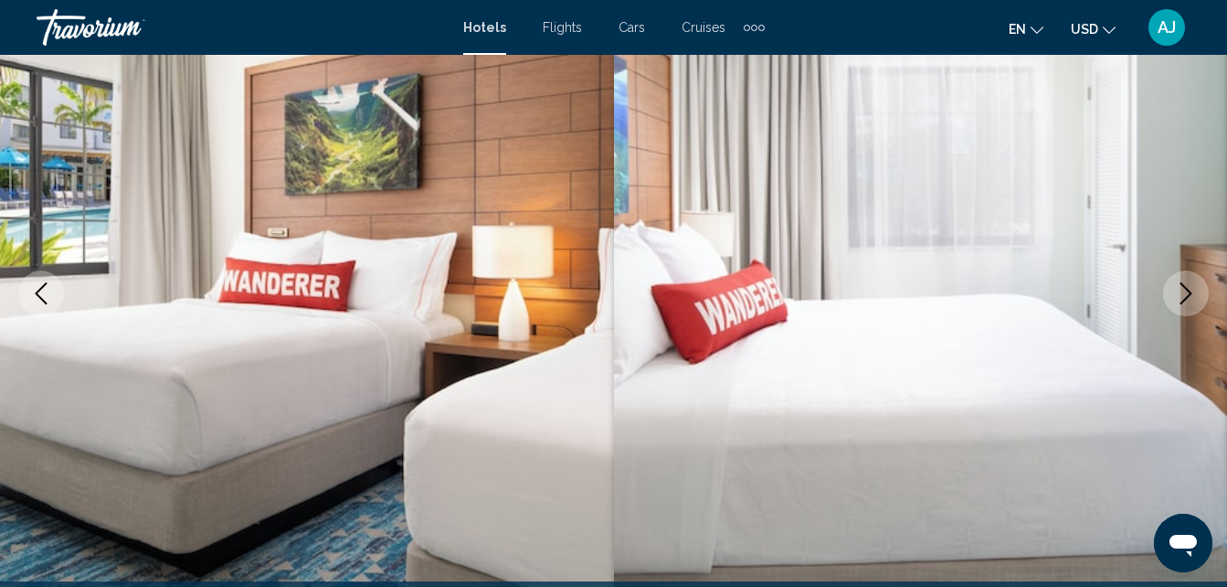
click at [37, 290] on icon "Previous image" at bounding box center [41, 293] width 22 height 22
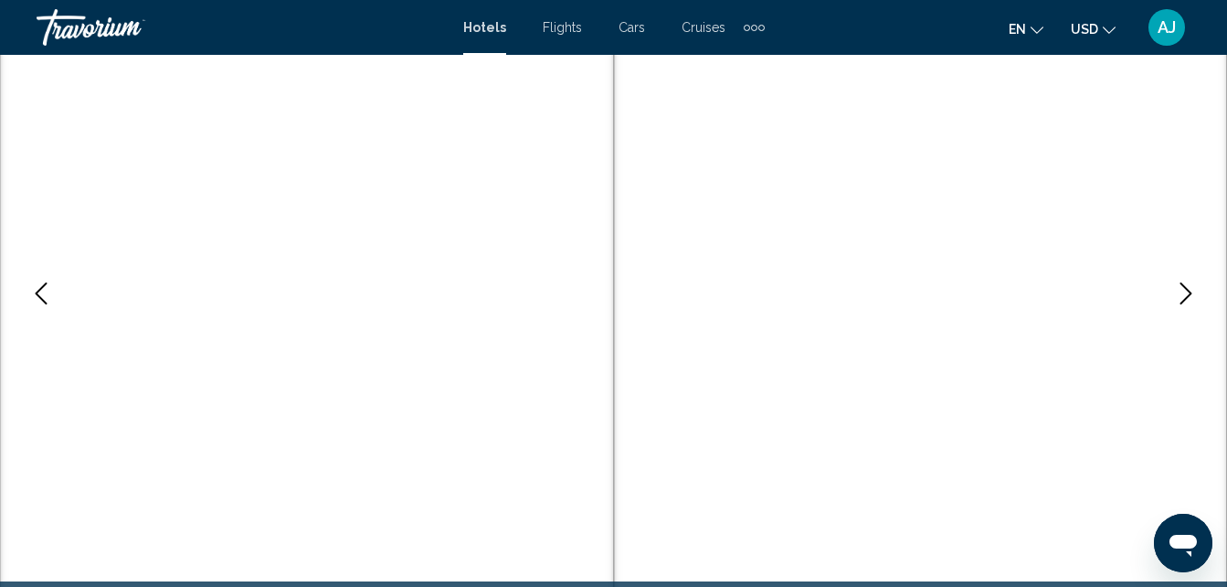
click at [38, 294] on icon "Previous image" at bounding box center [41, 293] width 22 height 22
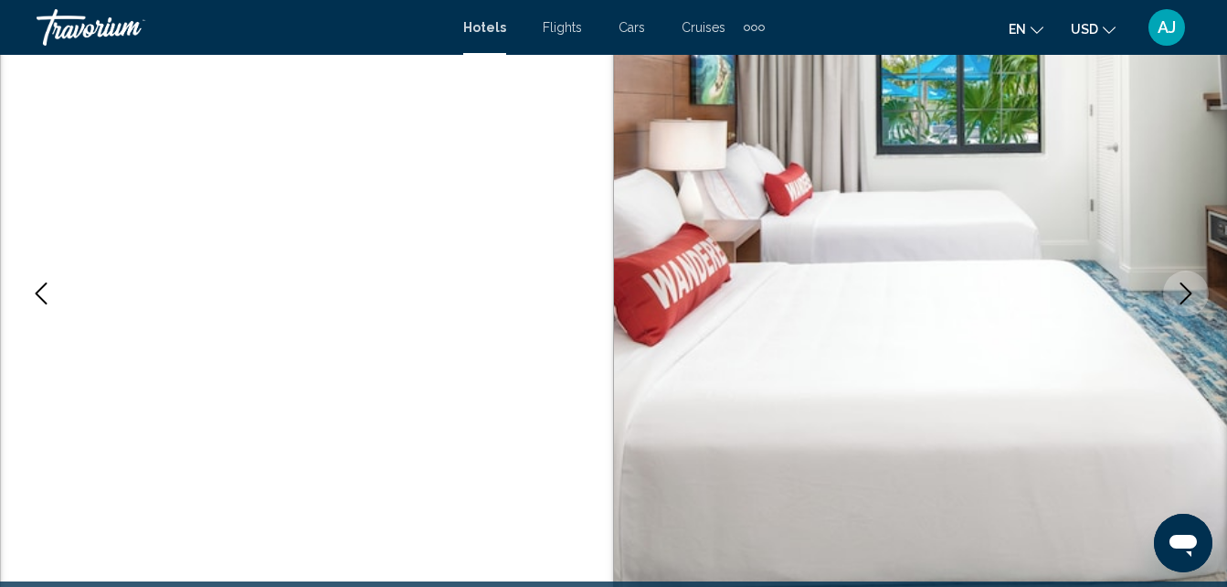
click at [37, 291] on icon "Previous image" at bounding box center [41, 293] width 22 height 22
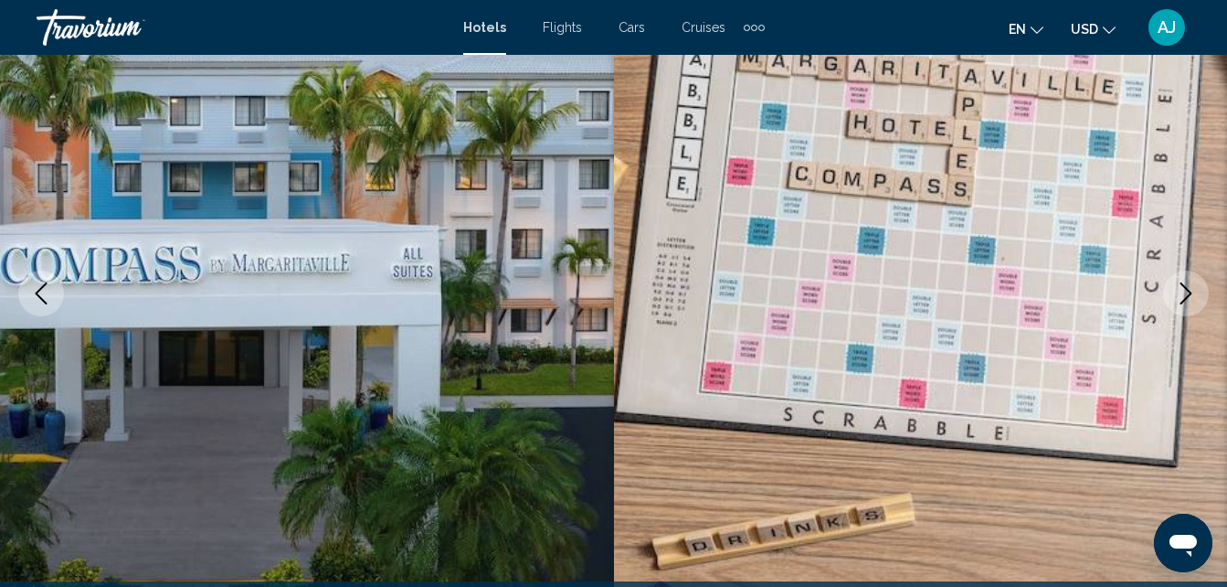
click at [32, 296] on icon "Previous image" at bounding box center [41, 293] width 22 height 22
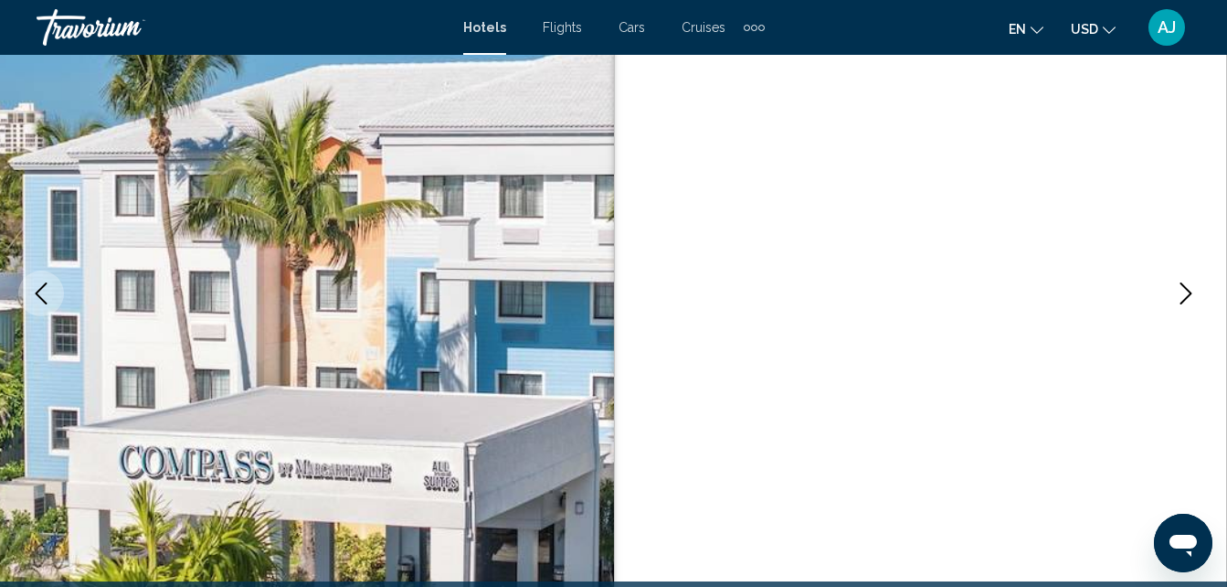
click at [32, 296] on icon "Previous image" at bounding box center [41, 293] width 22 height 22
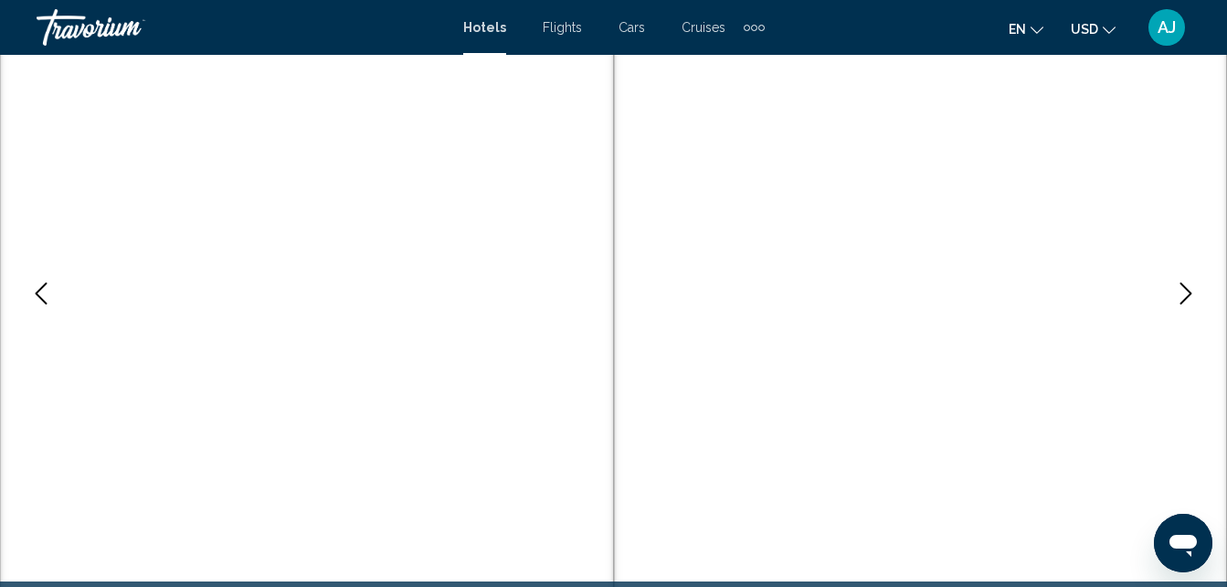
click at [32, 295] on icon "Previous image" at bounding box center [41, 293] width 22 height 22
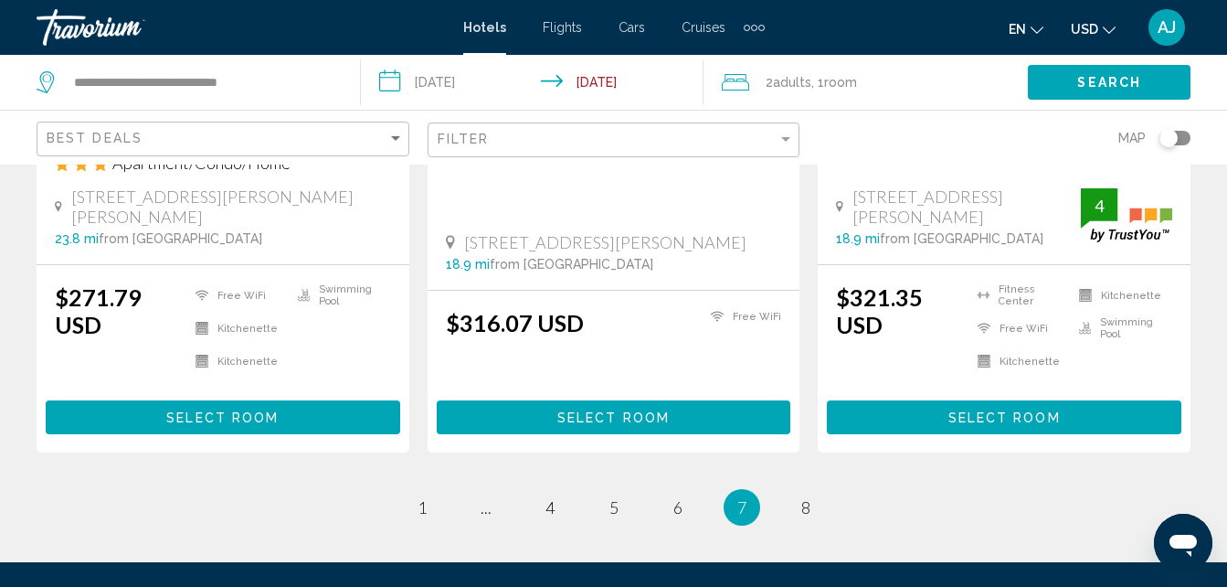
scroll to position [2690, 0]
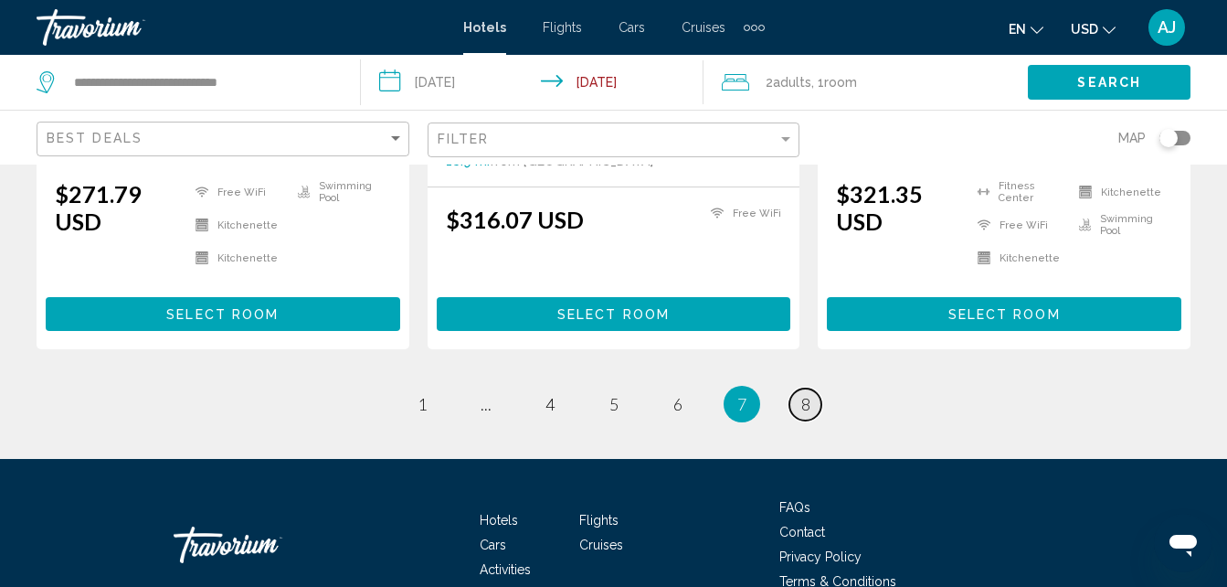
click at [813, 388] on link "page 8" at bounding box center [805, 404] width 32 height 32
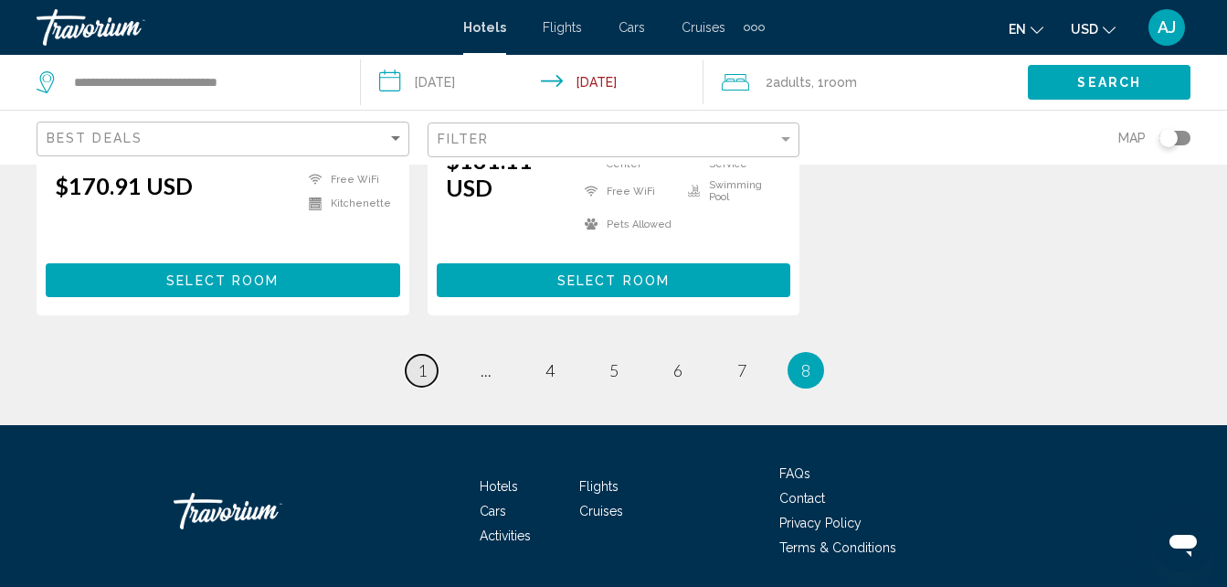
click at [431, 354] on link "page 1" at bounding box center [422, 370] width 32 height 32
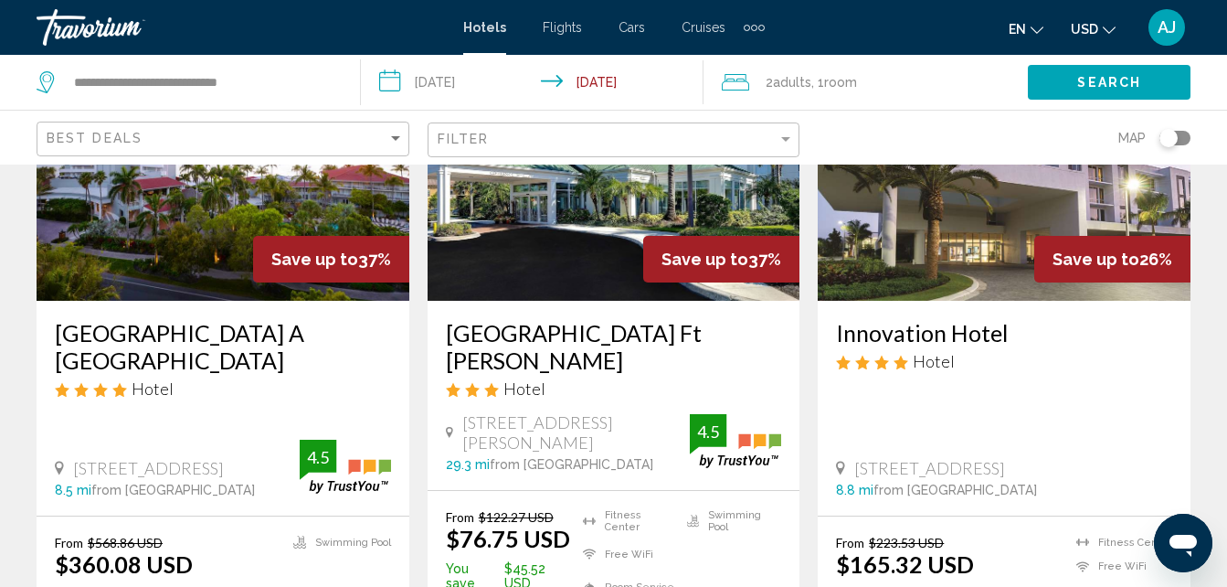
scroll to position [228, 0]
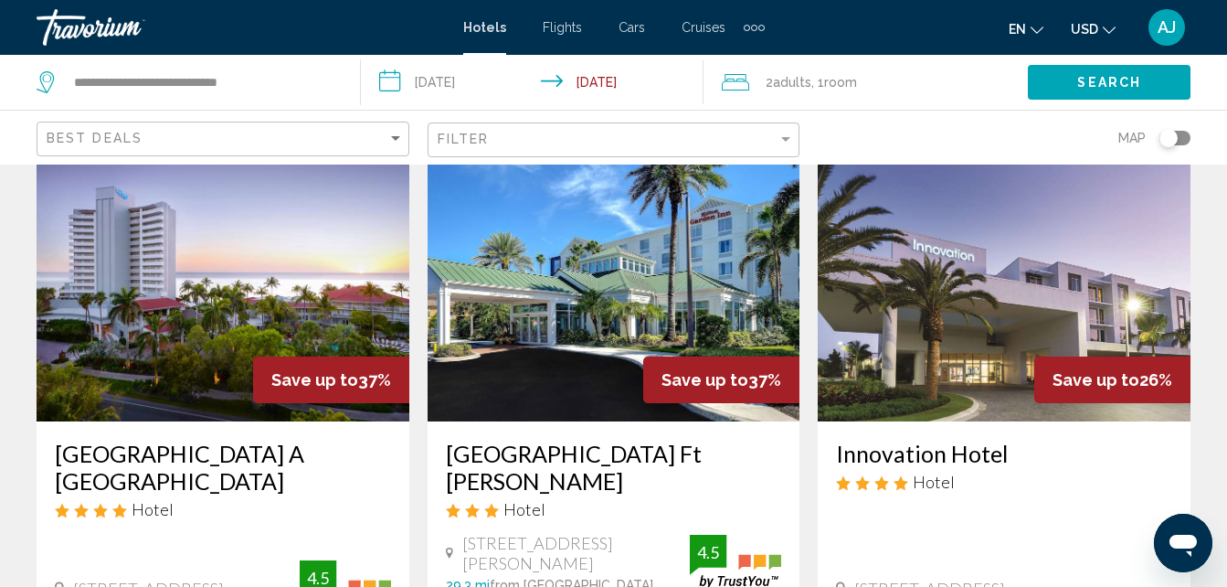
click at [600, 364] on img "Main content" at bounding box center [614, 275] width 373 height 292
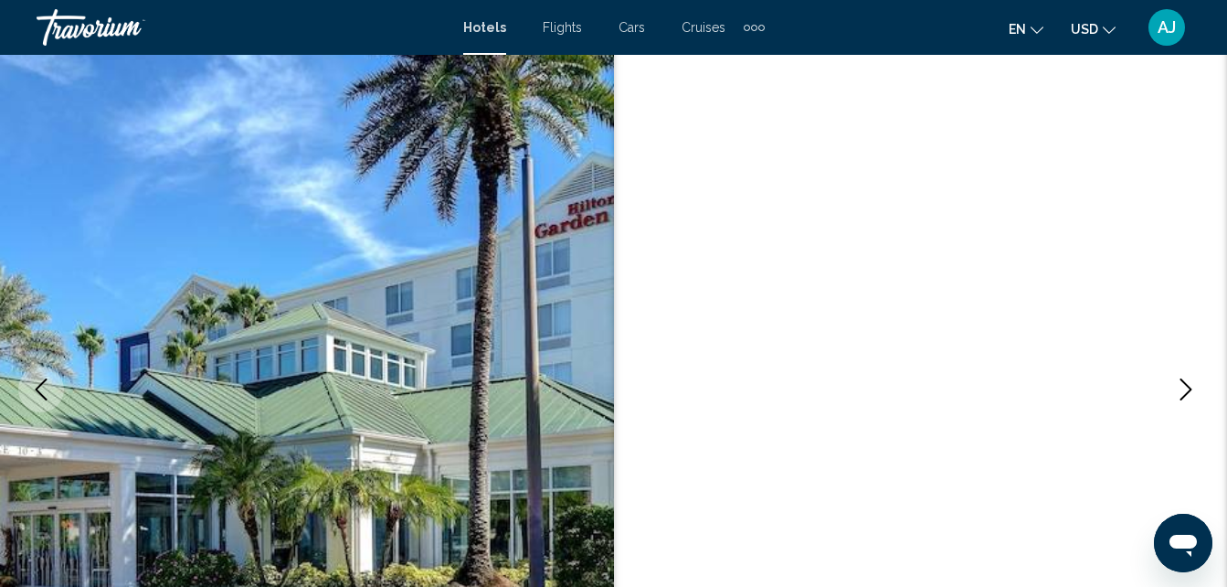
scroll to position [196, 0]
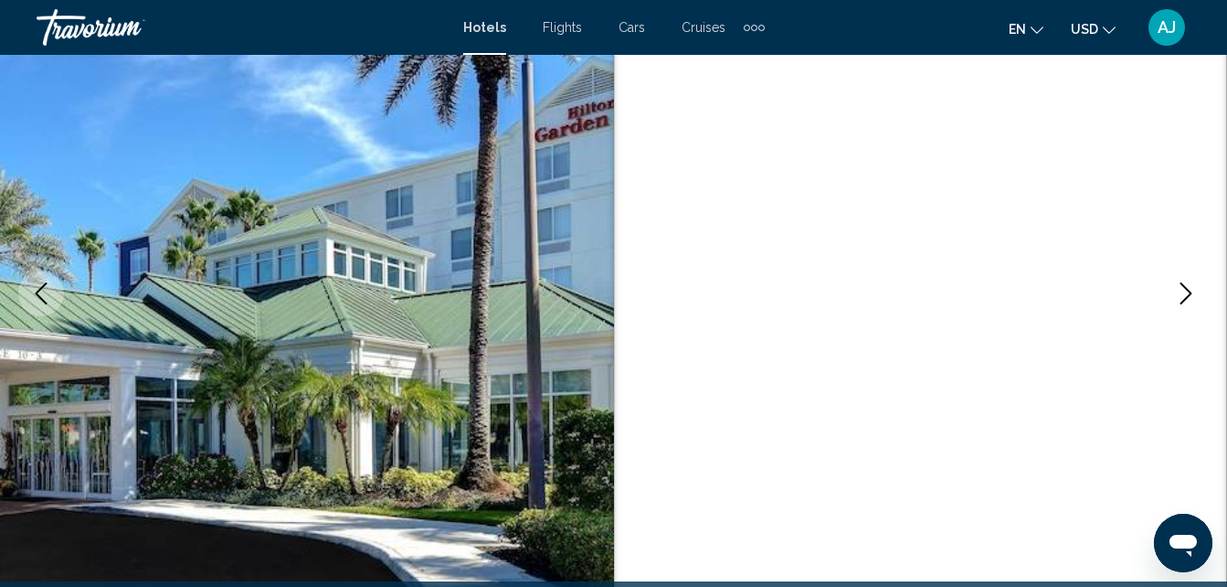
click at [1164, 301] on button "Next image" at bounding box center [1186, 293] width 46 height 46
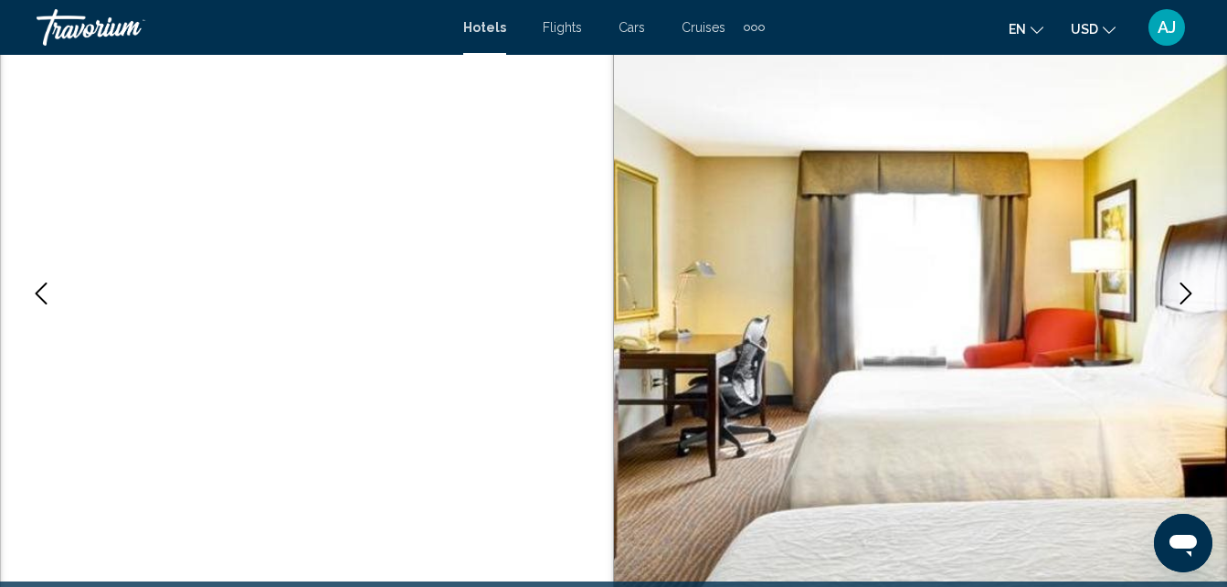
click at [1164, 297] on button "Next image" at bounding box center [1186, 293] width 46 height 46
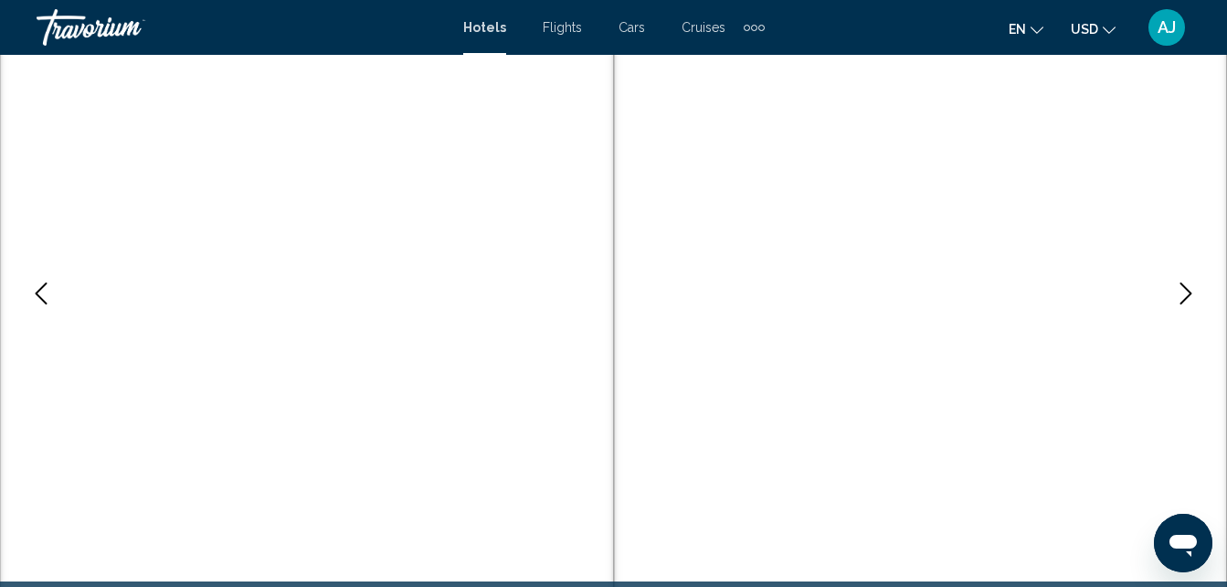
click at [1164, 299] on button "Next image" at bounding box center [1186, 293] width 46 height 46
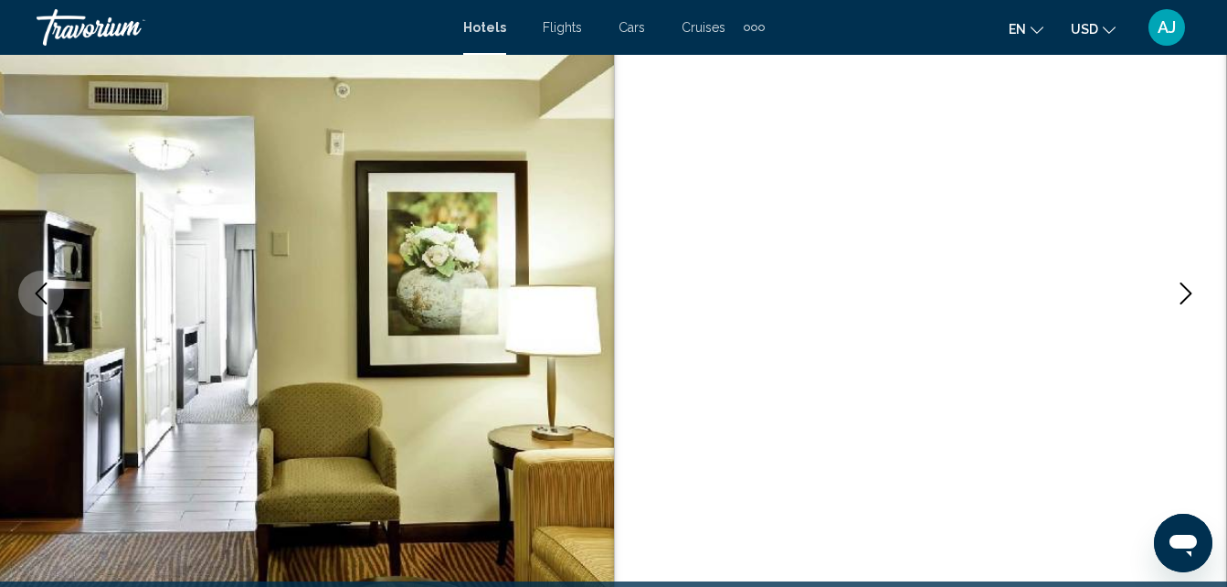
click at [1166, 301] on button "Next image" at bounding box center [1186, 293] width 46 height 46
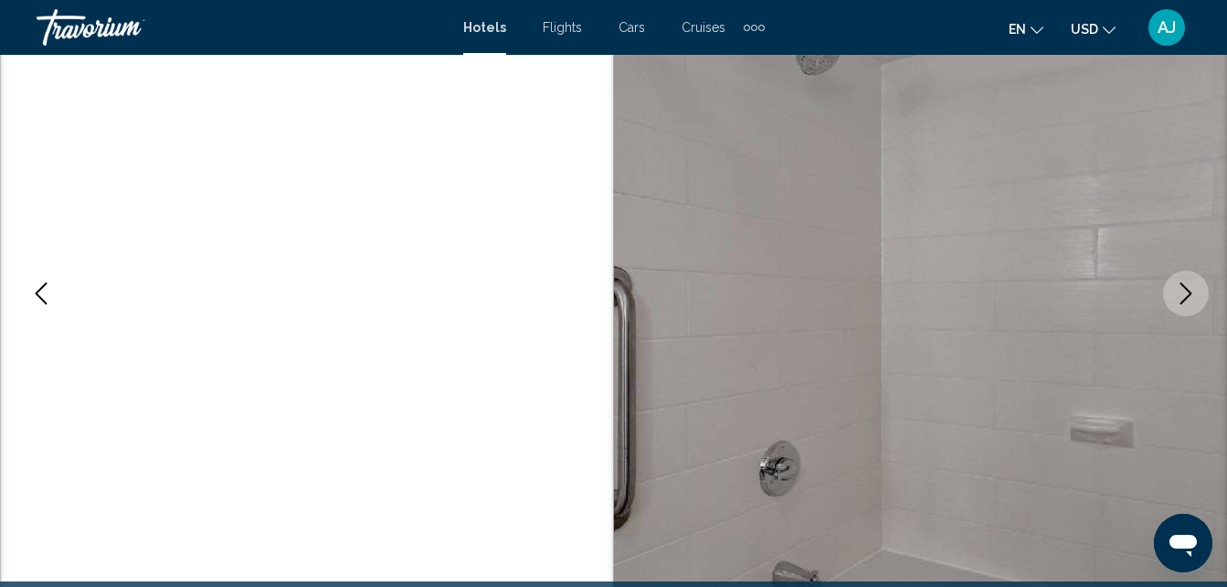
click at [1167, 300] on button "Next image" at bounding box center [1186, 293] width 46 height 46
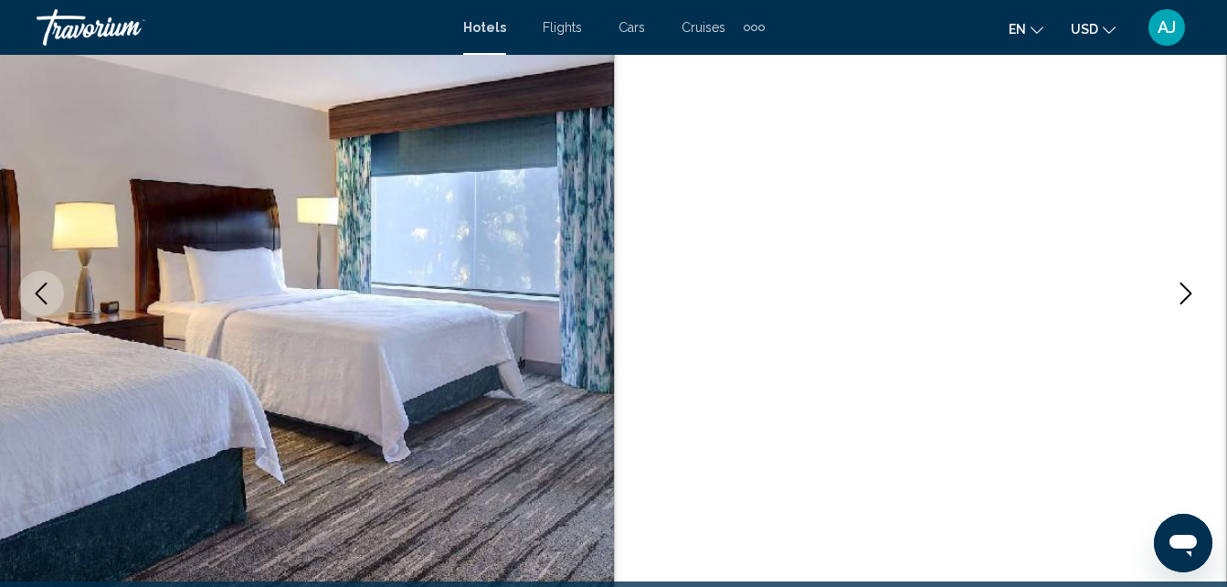
click at [1164, 308] on img "Main content" at bounding box center [921, 293] width 614 height 868
click at [1172, 306] on button "Next image" at bounding box center [1186, 293] width 46 height 46
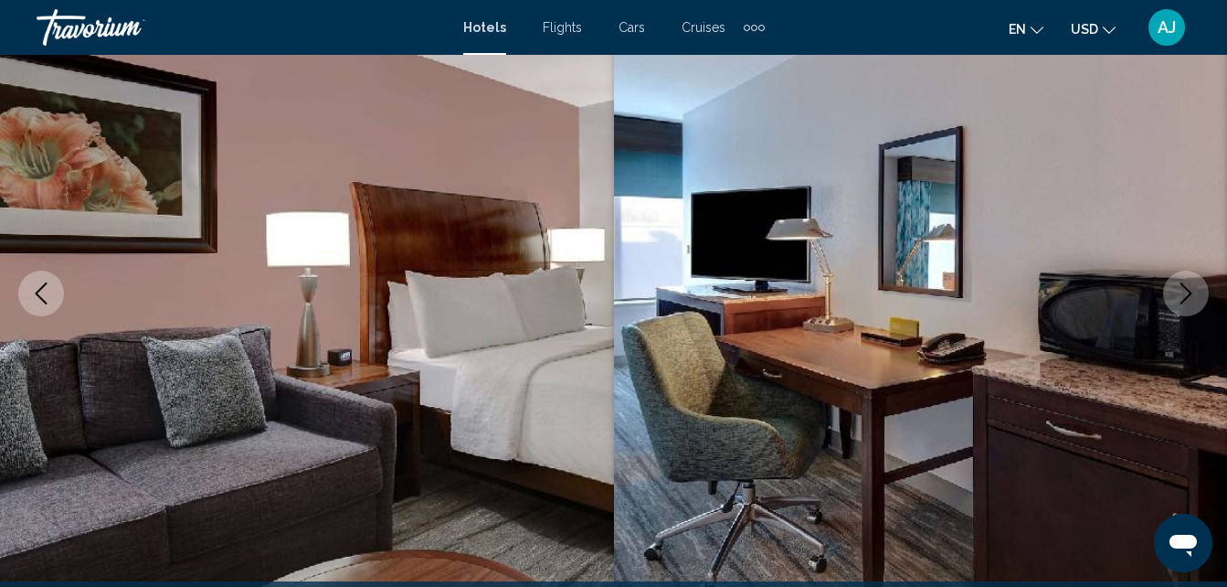
click at [1181, 297] on icon "Next image" at bounding box center [1186, 293] width 22 height 22
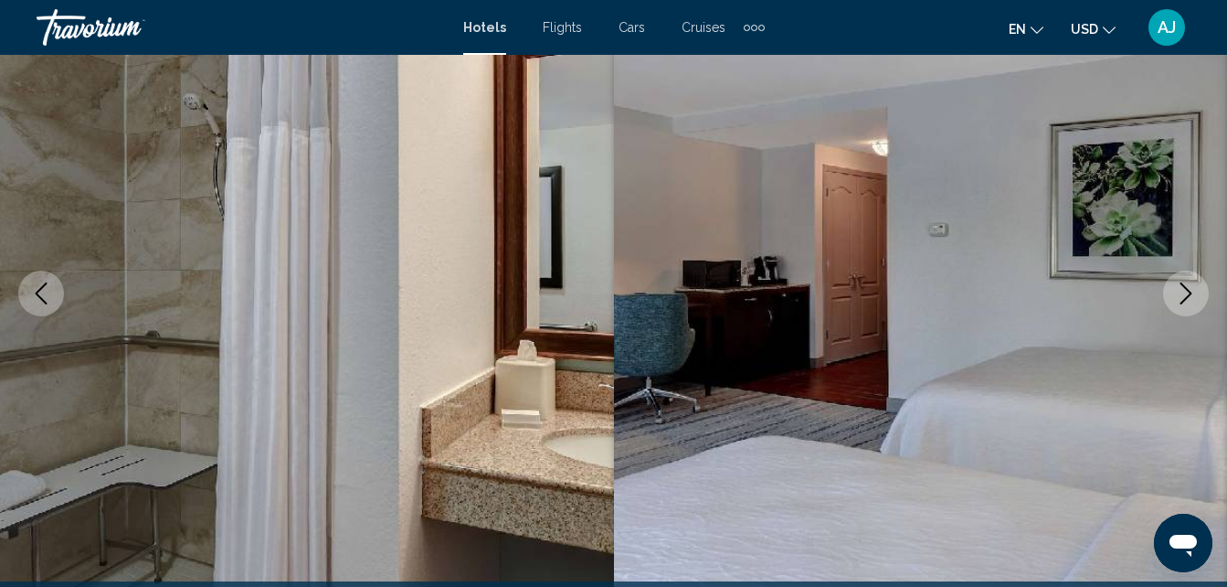
click at [1183, 304] on button "Next image" at bounding box center [1186, 293] width 46 height 46
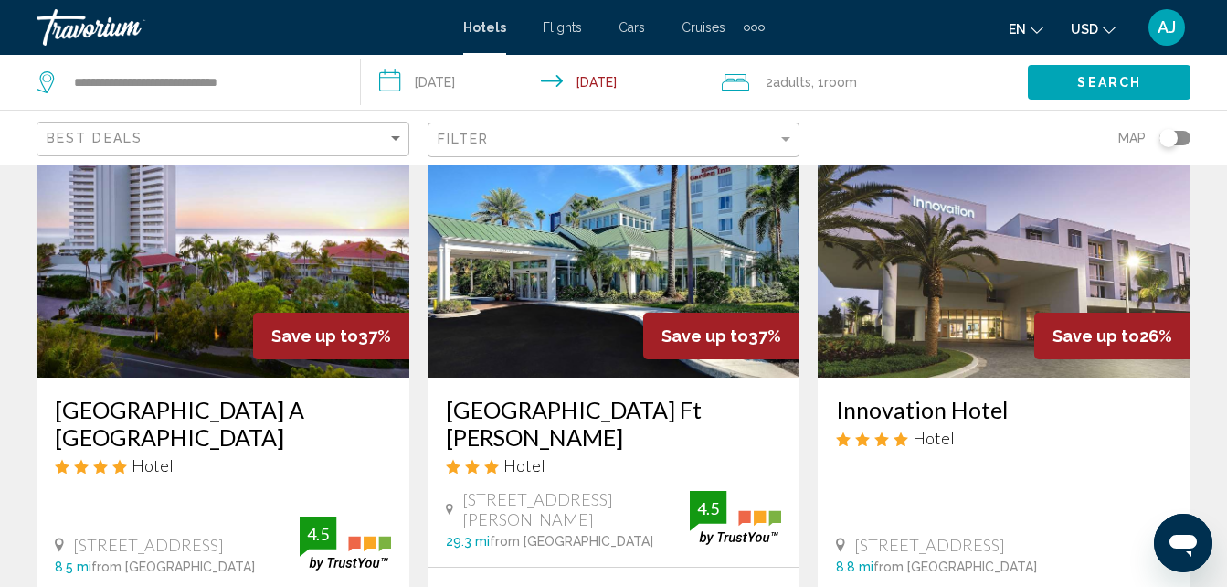
scroll to position [138, 0]
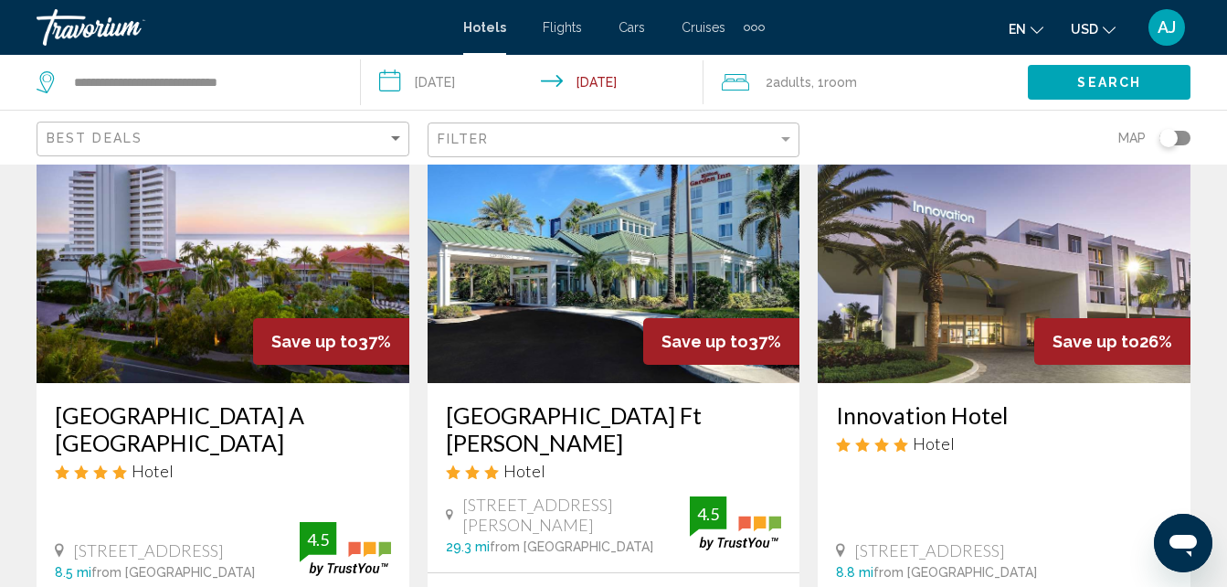
click at [992, 308] on img "Main content" at bounding box center [1004, 236] width 373 height 292
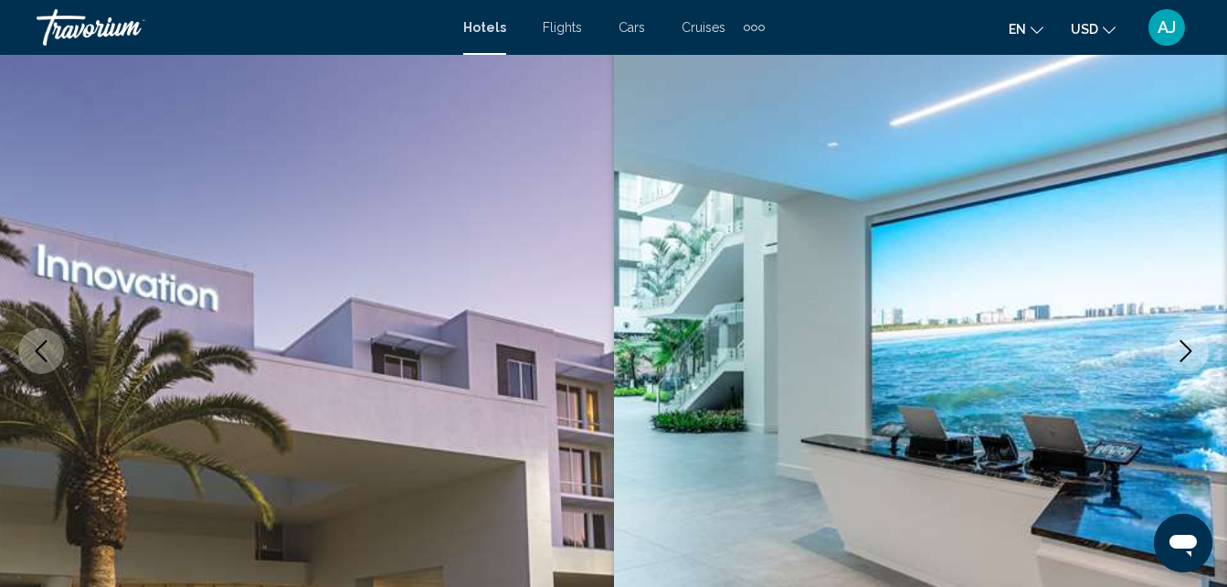
scroll to position [196, 0]
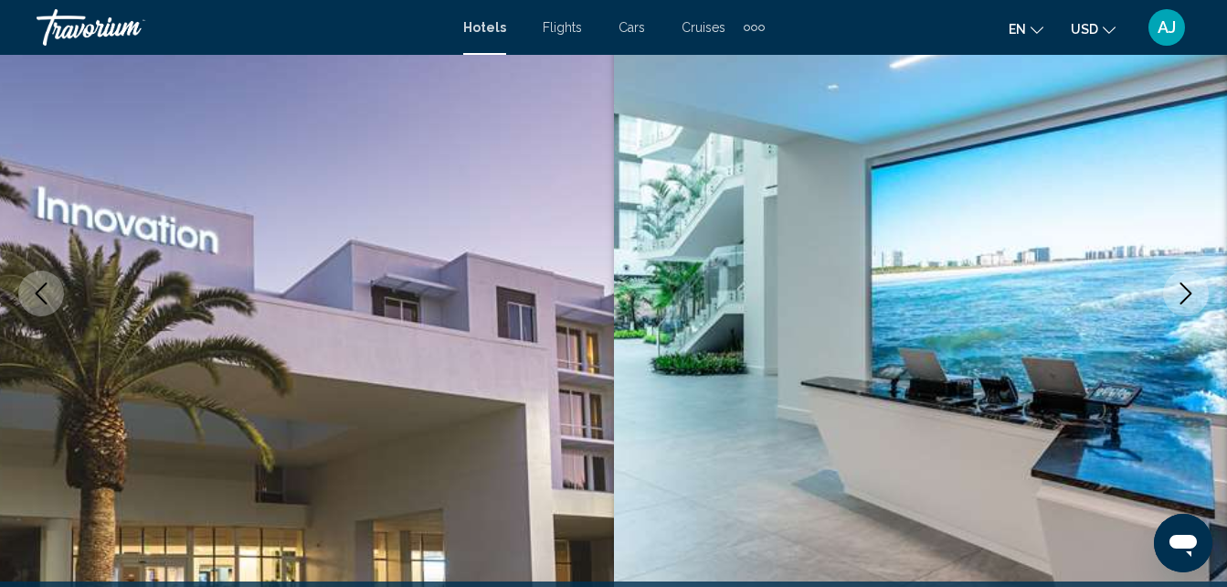
click at [1178, 280] on button "Next image" at bounding box center [1186, 293] width 46 height 46
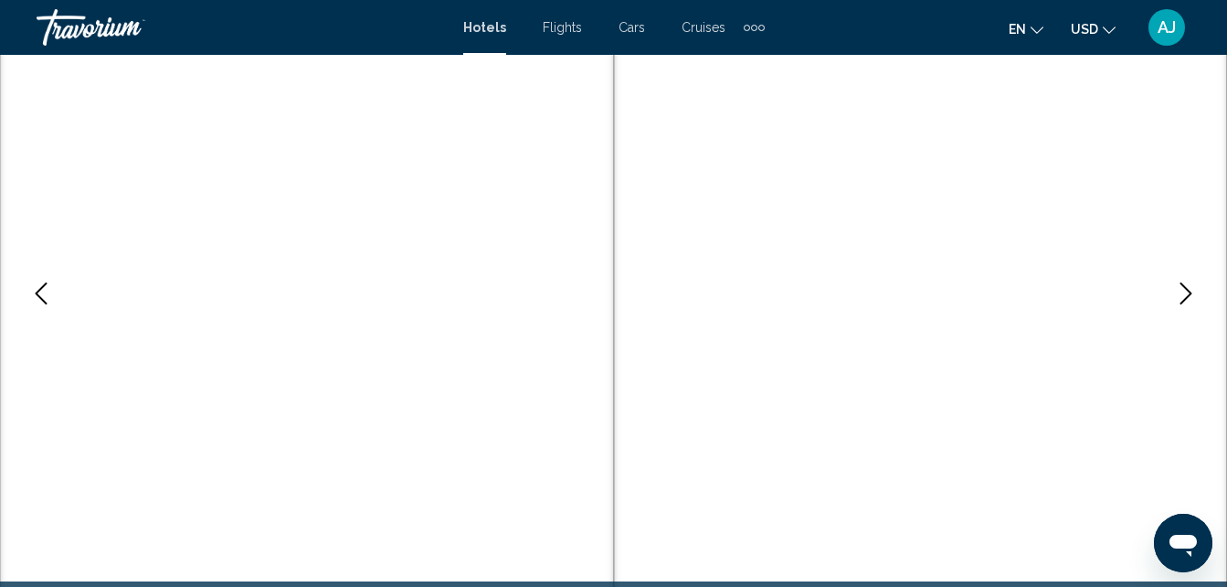
click at [1180, 292] on icon "Next image" at bounding box center [1186, 293] width 22 height 22
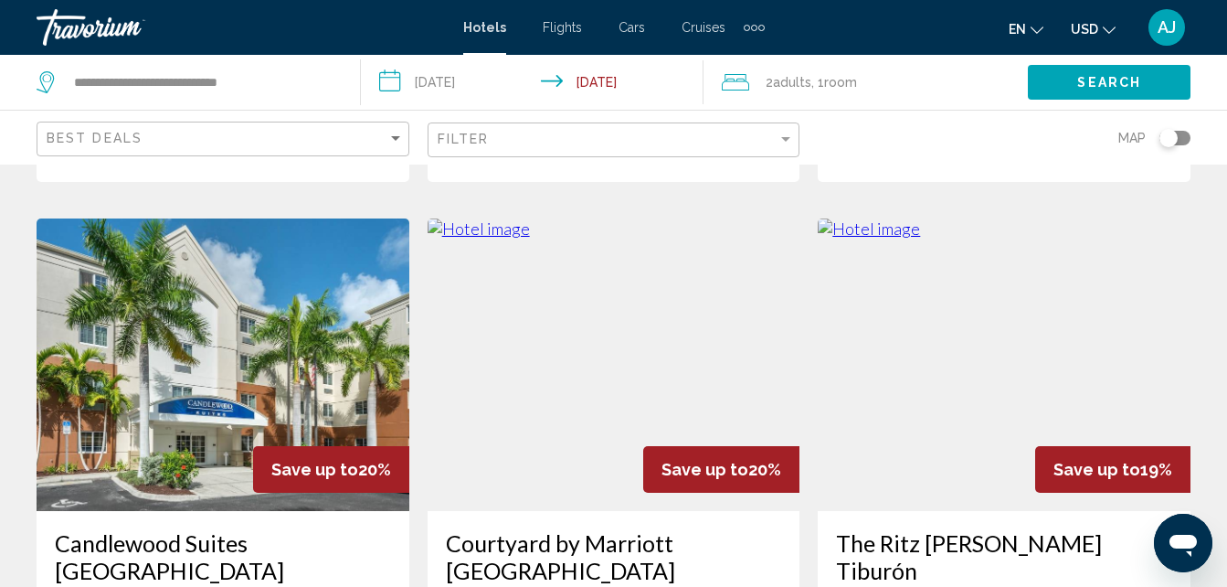
scroll to position [2200, 0]
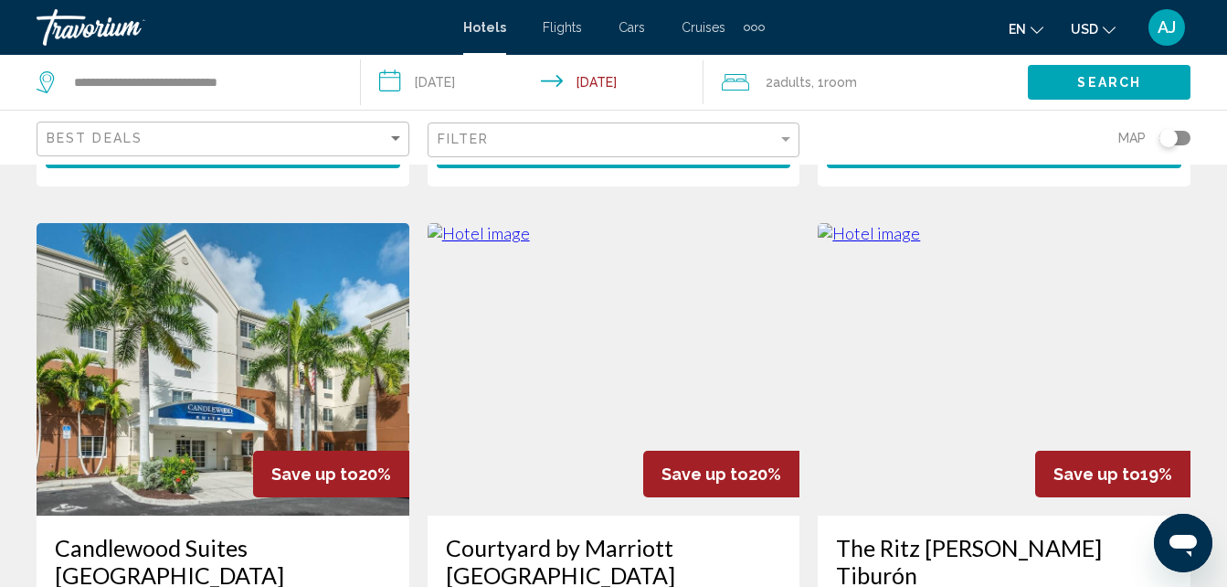
click at [142, 354] on img "Main content" at bounding box center [223, 369] width 373 height 292
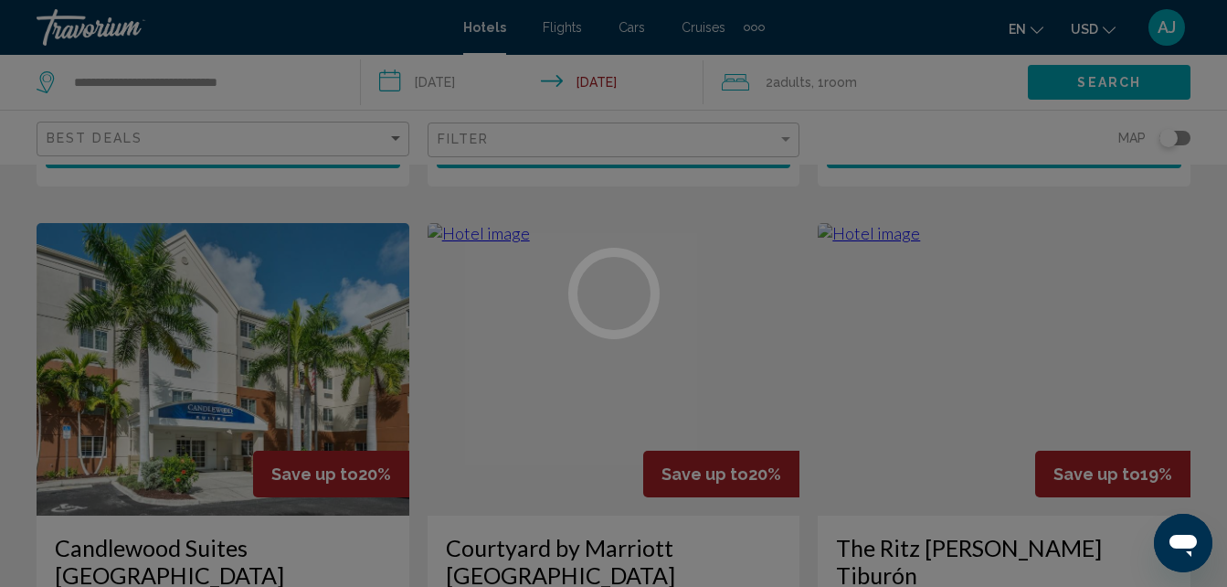
scroll to position [196, 0]
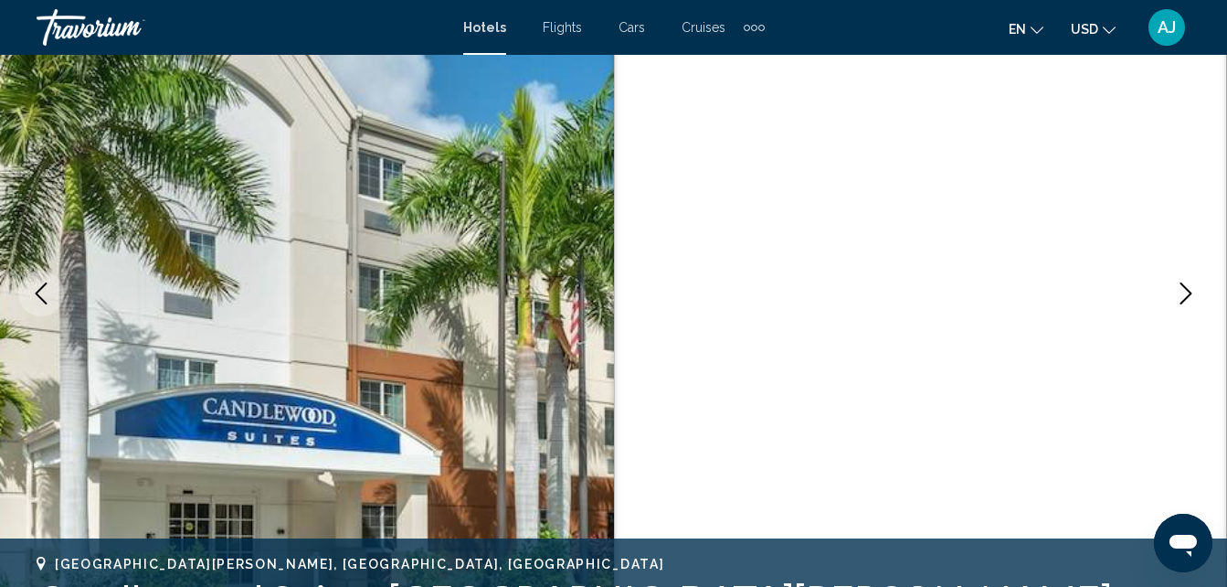
click at [1167, 295] on button "Next image" at bounding box center [1186, 293] width 46 height 46
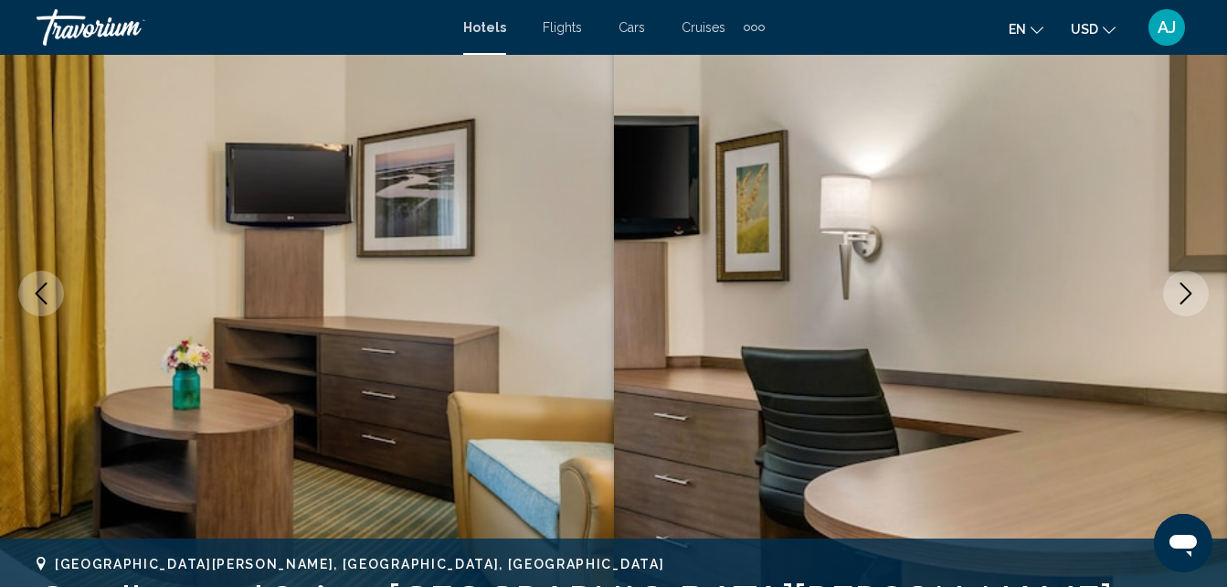
click at [1168, 311] on img "Main content" at bounding box center [921, 293] width 614 height 868
click at [1177, 300] on icon "Next image" at bounding box center [1186, 293] width 22 height 22
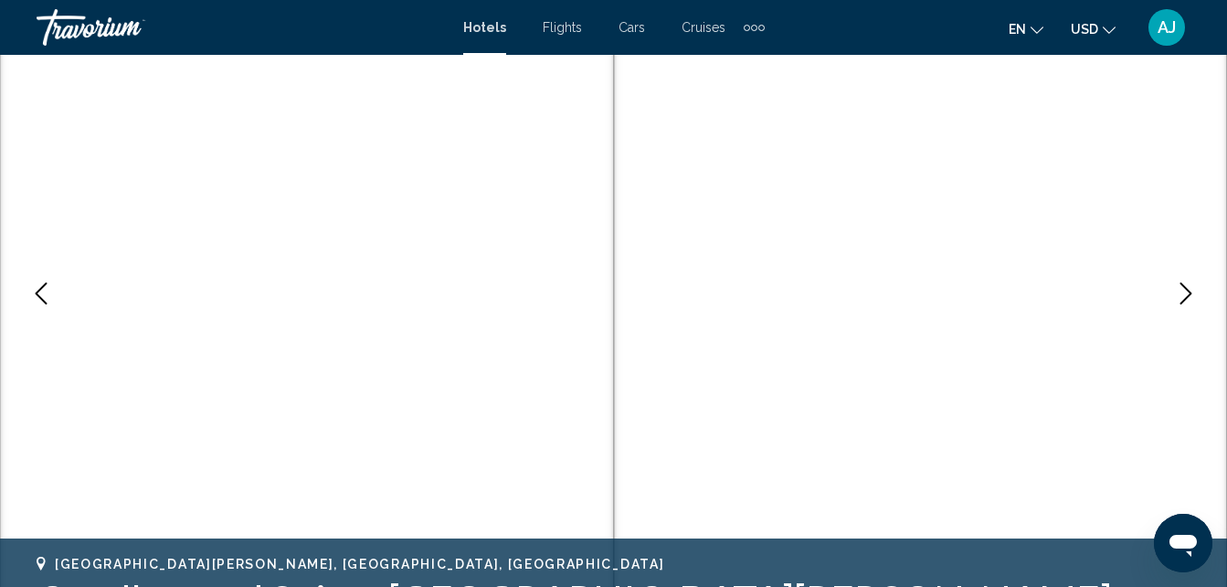
click at [1163, 301] on img "Main content" at bounding box center [921, 293] width 614 height 868
click at [1173, 298] on button "Next image" at bounding box center [1186, 293] width 46 height 46
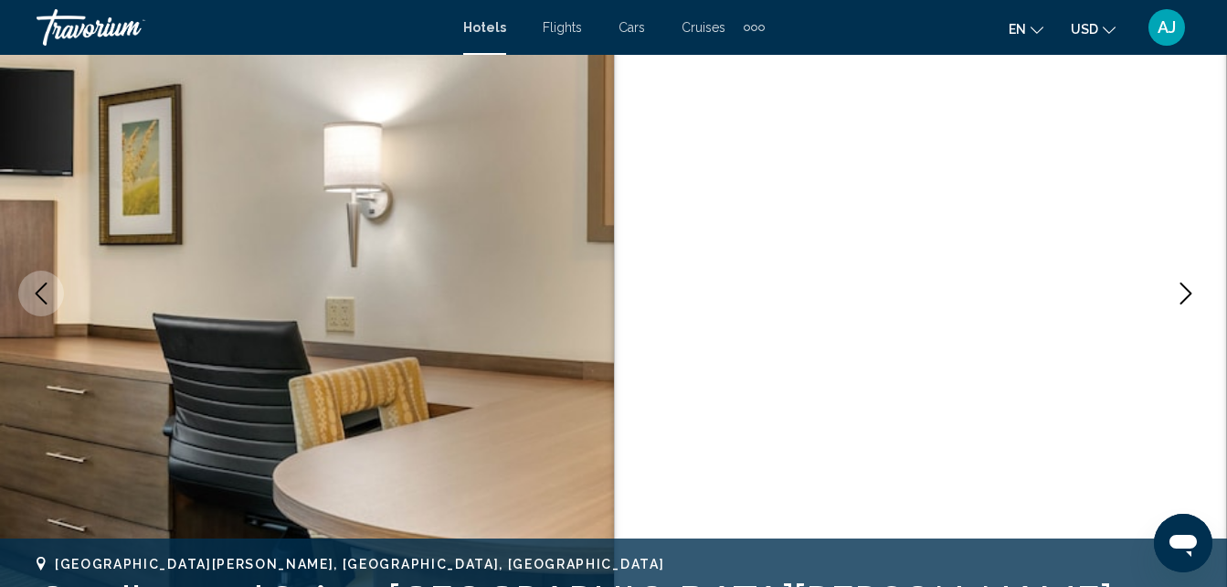
click at [1179, 298] on icon "Next image" at bounding box center [1186, 293] width 22 height 22
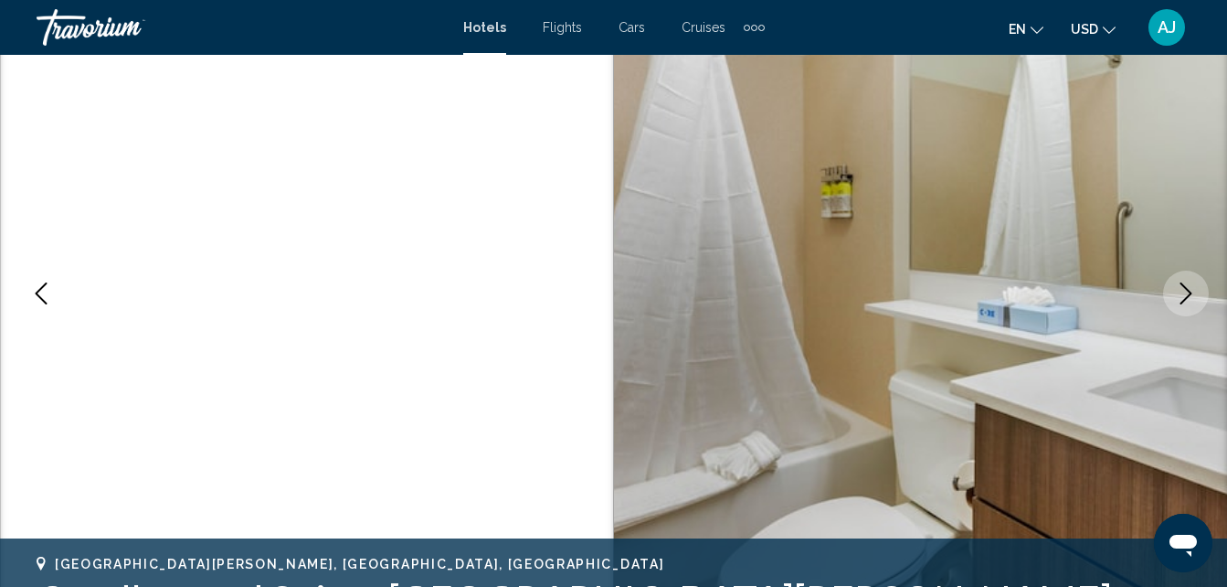
click at [1175, 301] on icon "Next image" at bounding box center [1186, 293] width 22 height 22
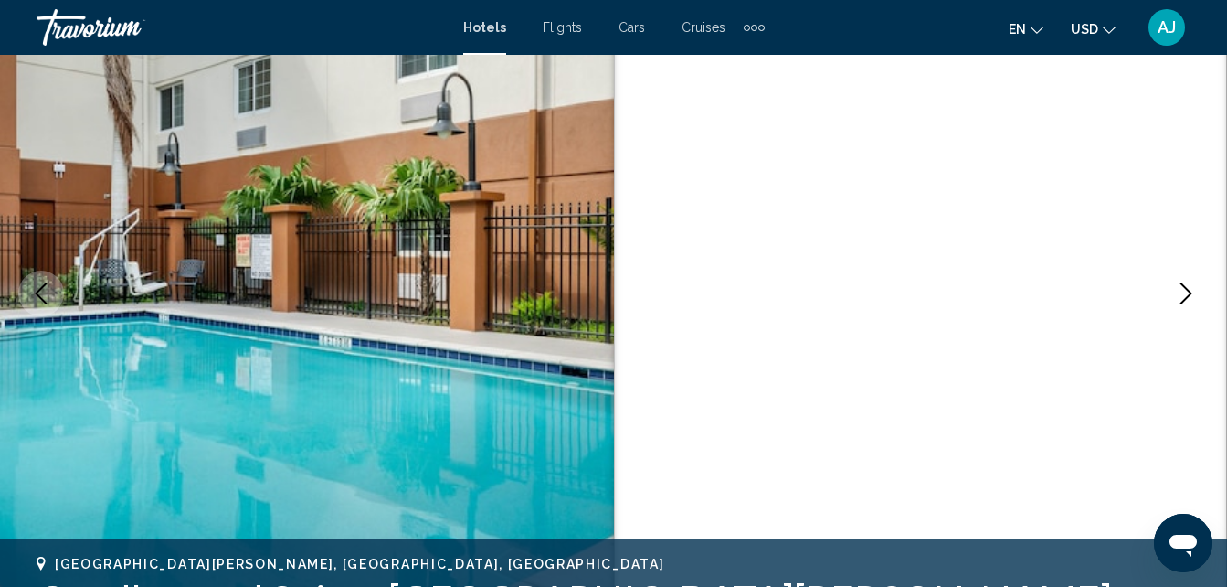
click at [1175, 299] on icon "Next image" at bounding box center [1186, 293] width 22 height 22
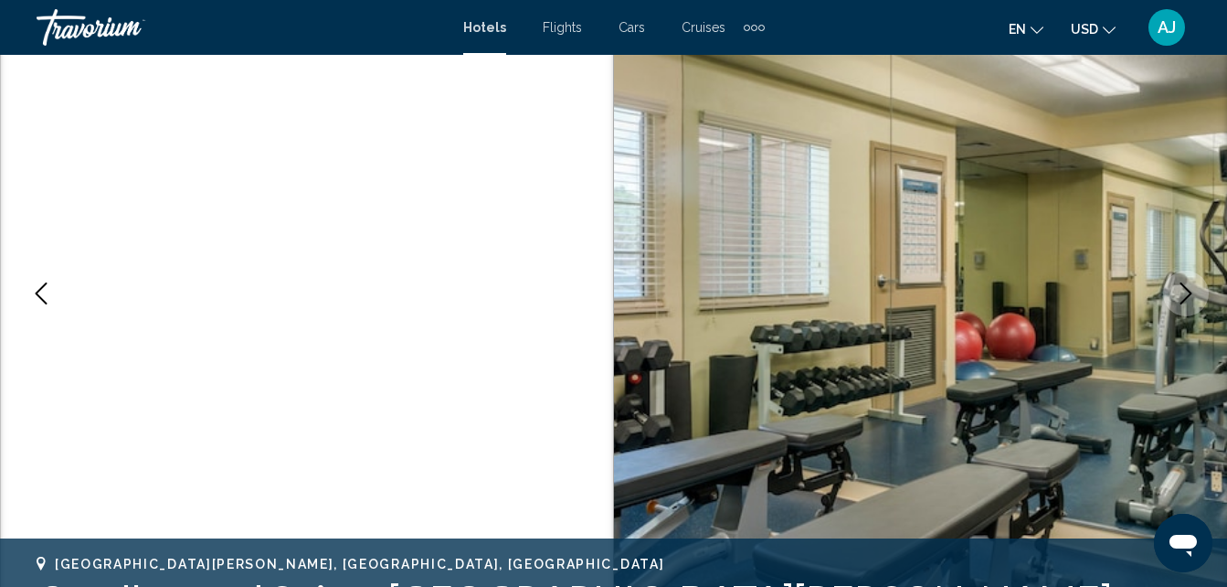
click at [1189, 303] on icon "Next image" at bounding box center [1186, 293] width 22 height 22
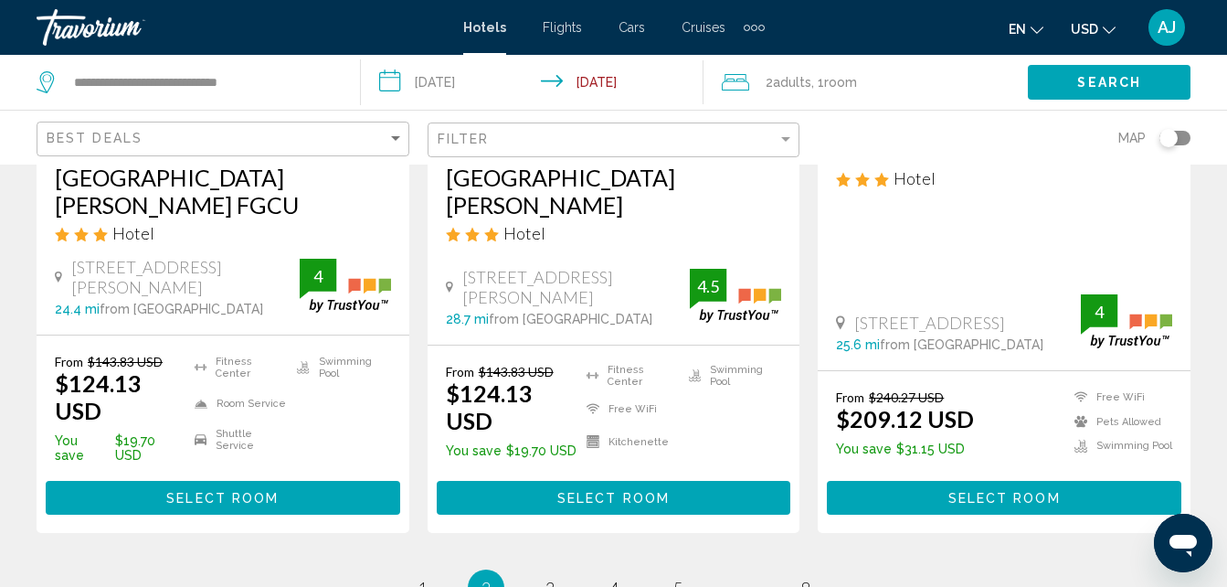
scroll to position [2651, 0]
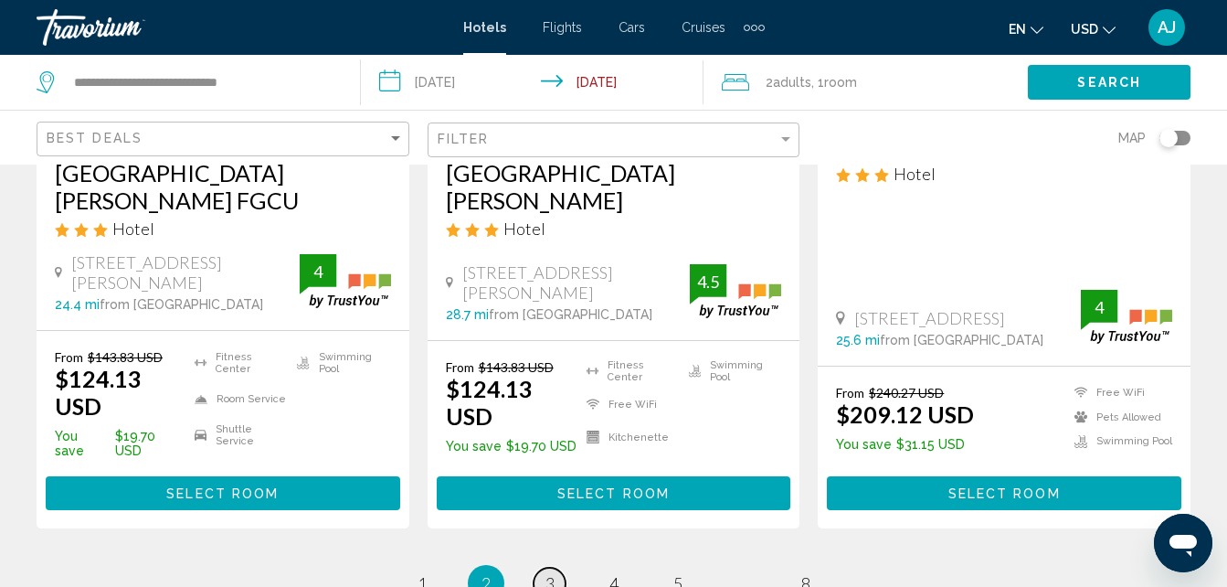
click at [546, 567] on link "page 3" at bounding box center [550, 583] width 32 height 32
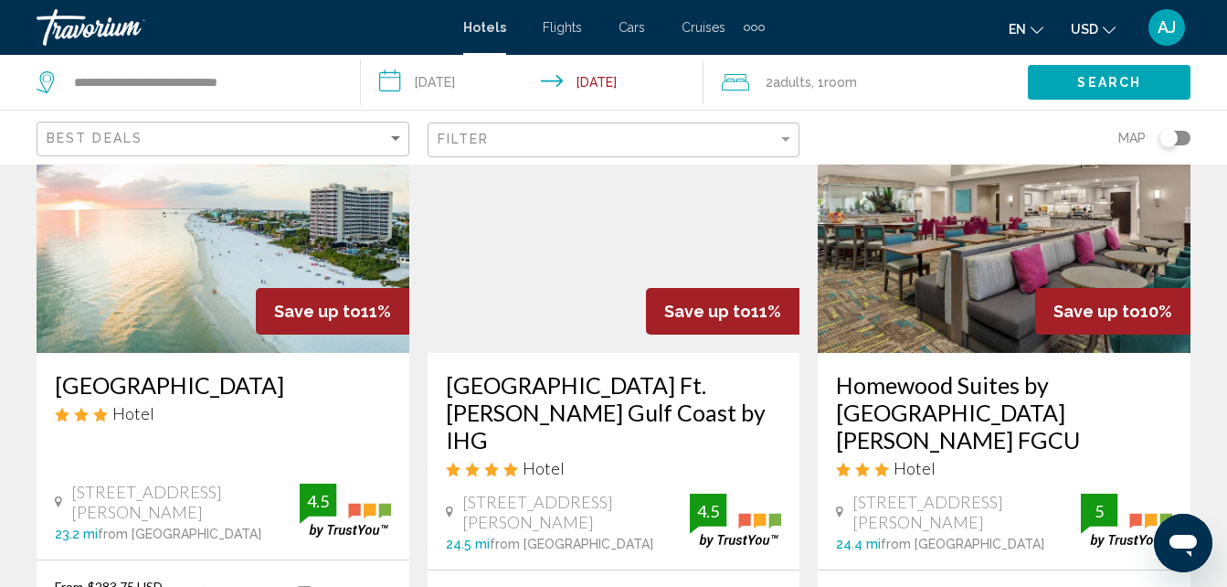
scroll to position [1639, 0]
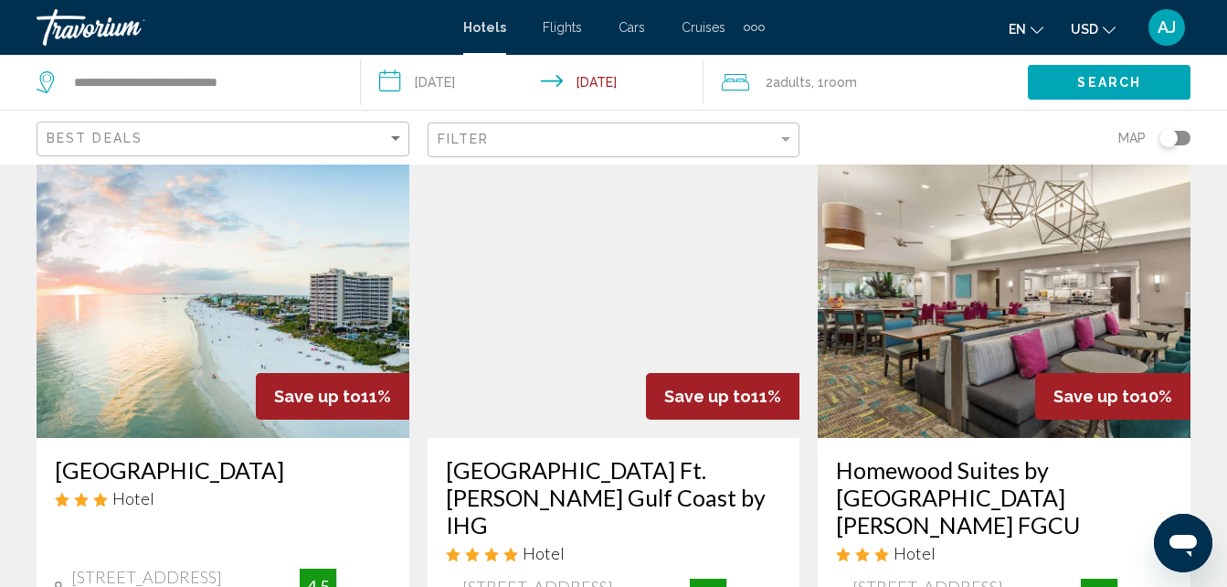
click at [101, 303] on img "Main content" at bounding box center [223, 291] width 373 height 292
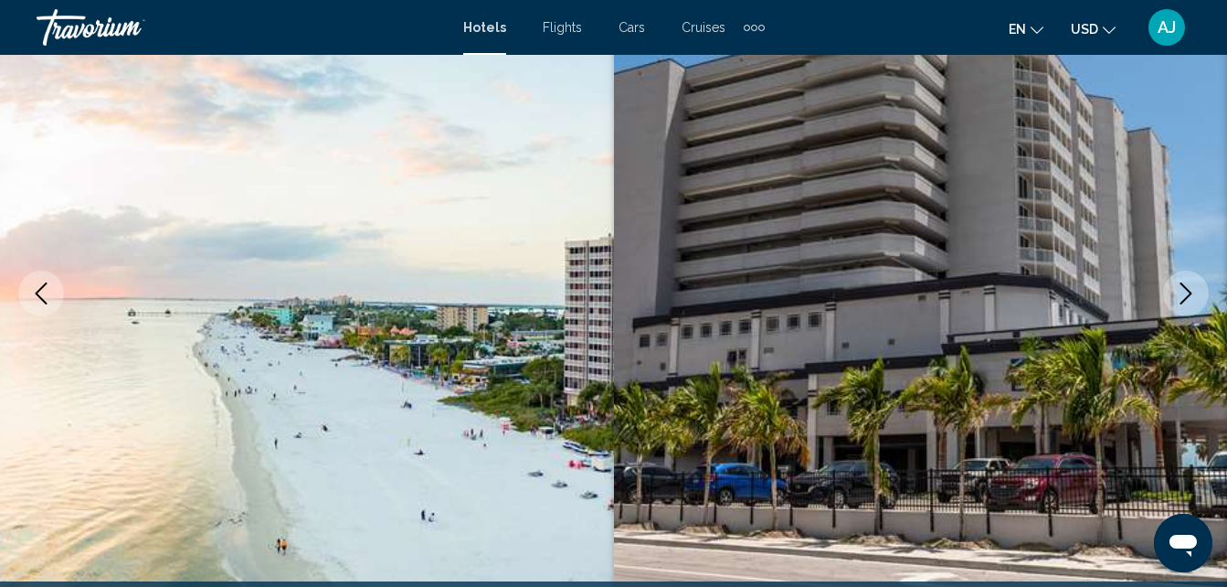
click at [1181, 312] on button "Next image" at bounding box center [1186, 293] width 46 height 46
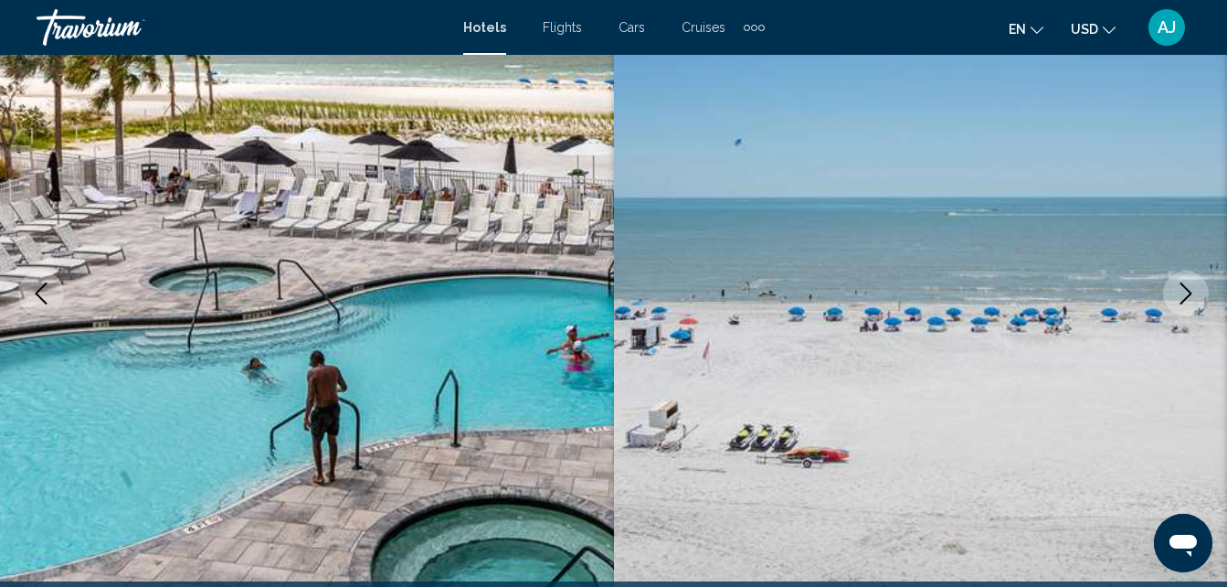
click at [1180, 313] on button "Next image" at bounding box center [1186, 293] width 46 height 46
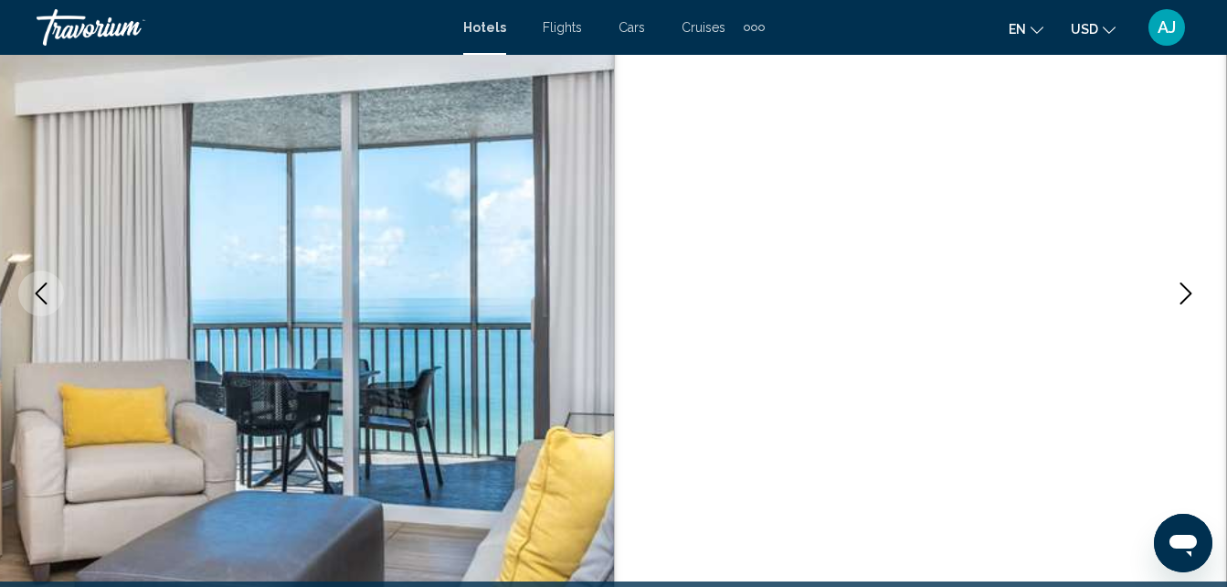
click at [1182, 312] on button "Next image" at bounding box center [1186, 293] width 46 height 46
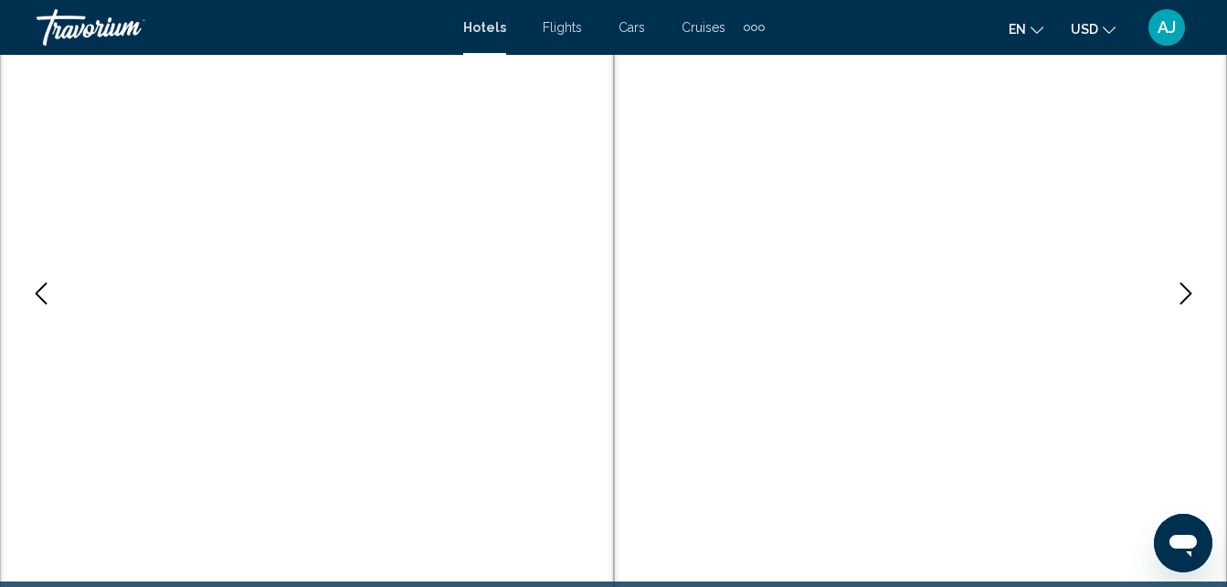
click at [1178, 312] on button "Next image" at bounding box center [1186, 293] width 46 height 46
click at [1174, 312] on button "Next image" at bounding box center [1186, 293] width 46 height 46
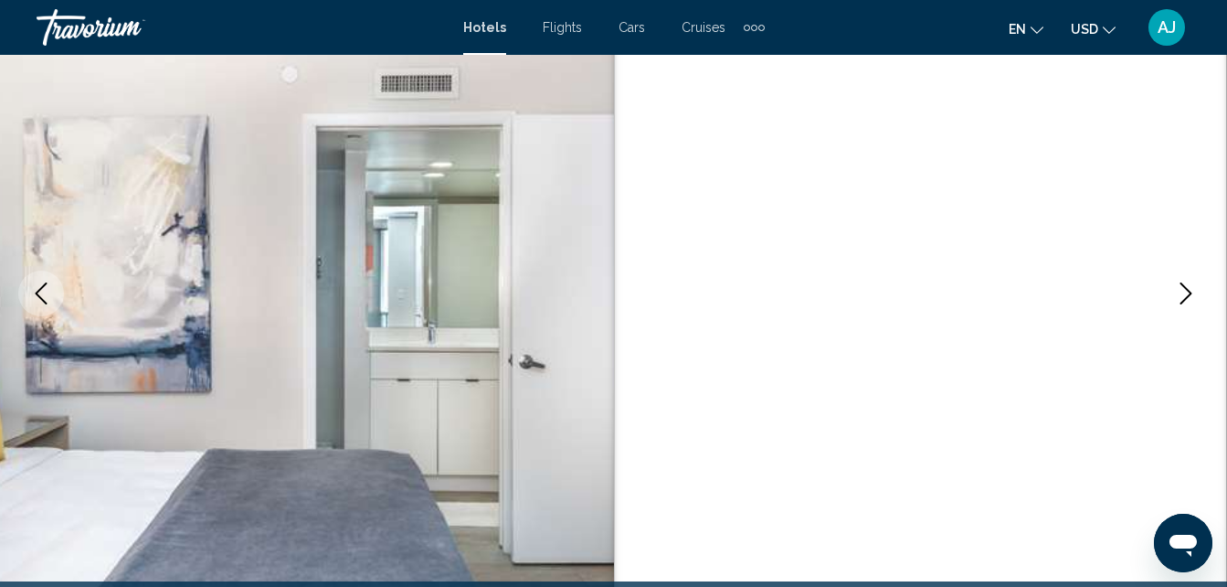
click at [1173, 314] on img "Main content" at bounding box center [921, 293] width 614 height 868
click at [1178, 309] on button "Next image" at bounding box center [1186, 293] width 46 height 46
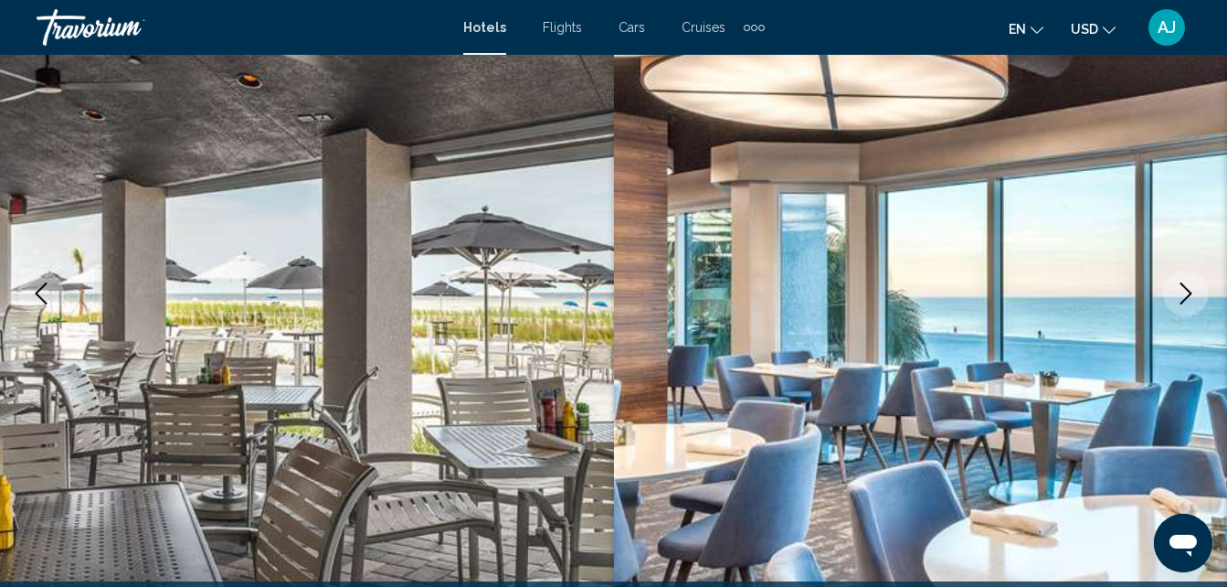
click at [1175, 312] on button "Next image" at bounding box center [1186, 293] width 46 height 46
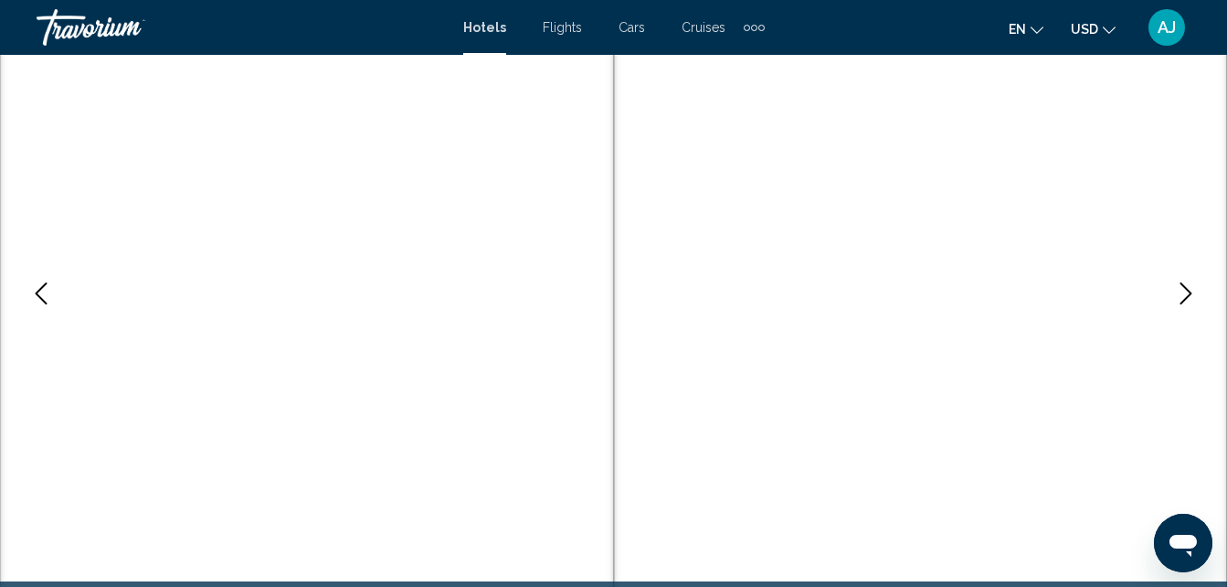
click at [1175, 312] on button "Next image" at bounding box center [1186, 293] width 46 height 46
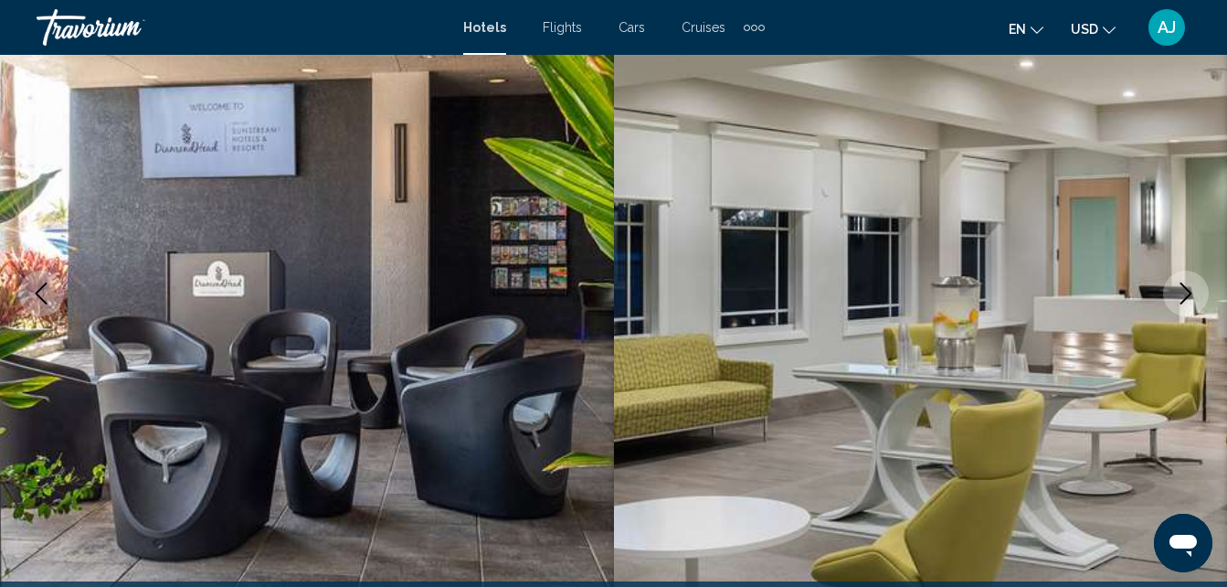
click at [1178, 312] on button "Next image" at bounding box center [1186, 293] width 46 height 46
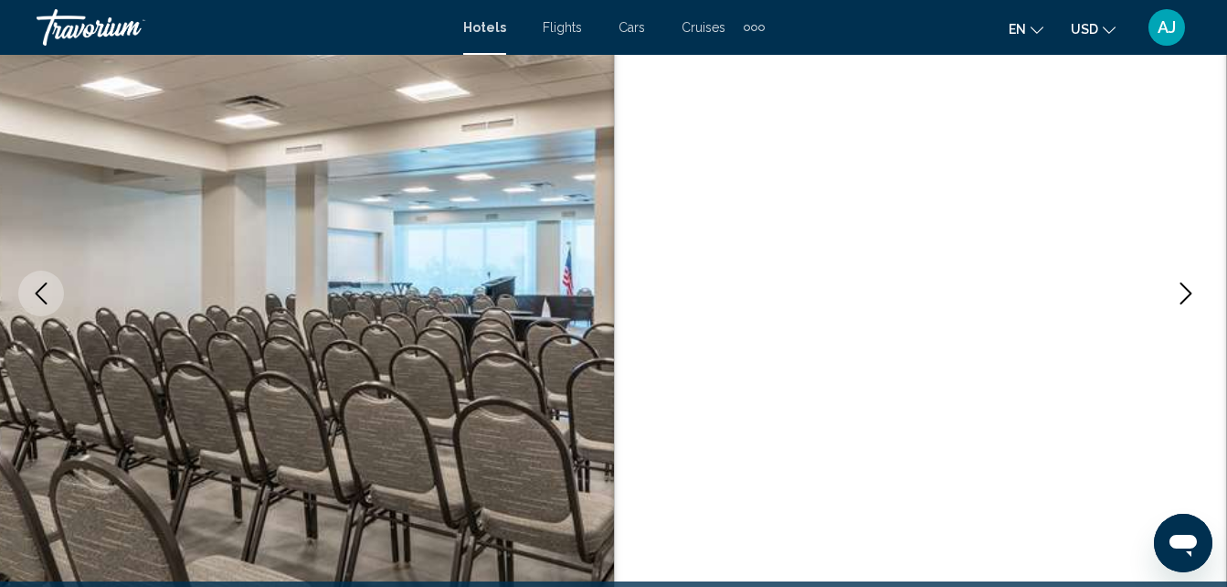
click at [1174, 312] on button "Next image" at bounding box center [1186, 293] width 46 height 46
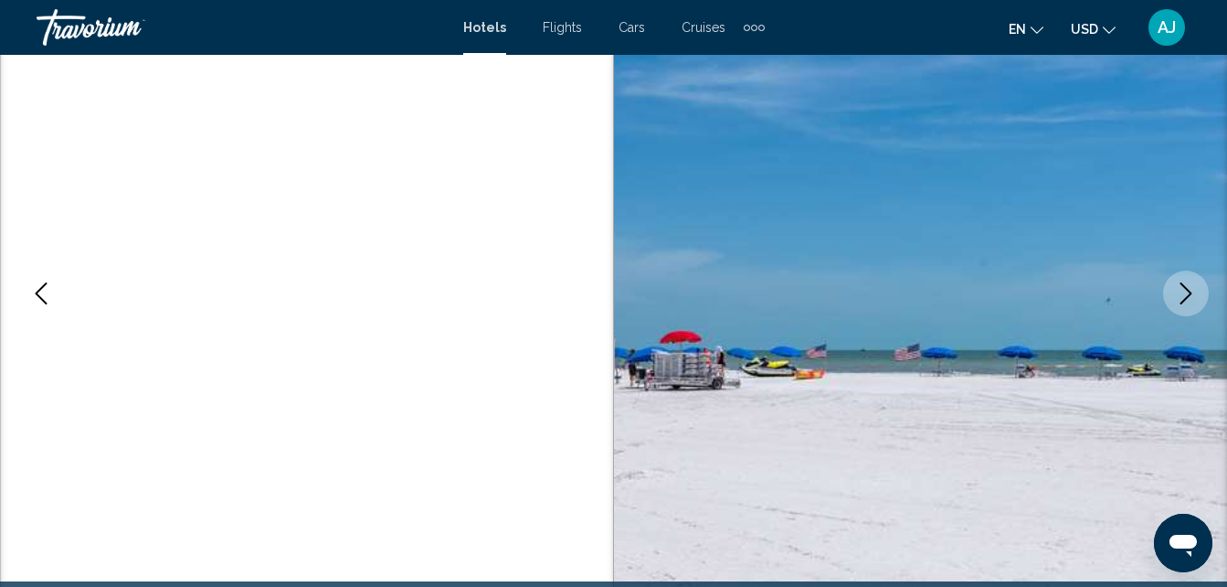
click at [1172, 312] on button "Next image" at bounding box center [1186, 293] width 46 height 46
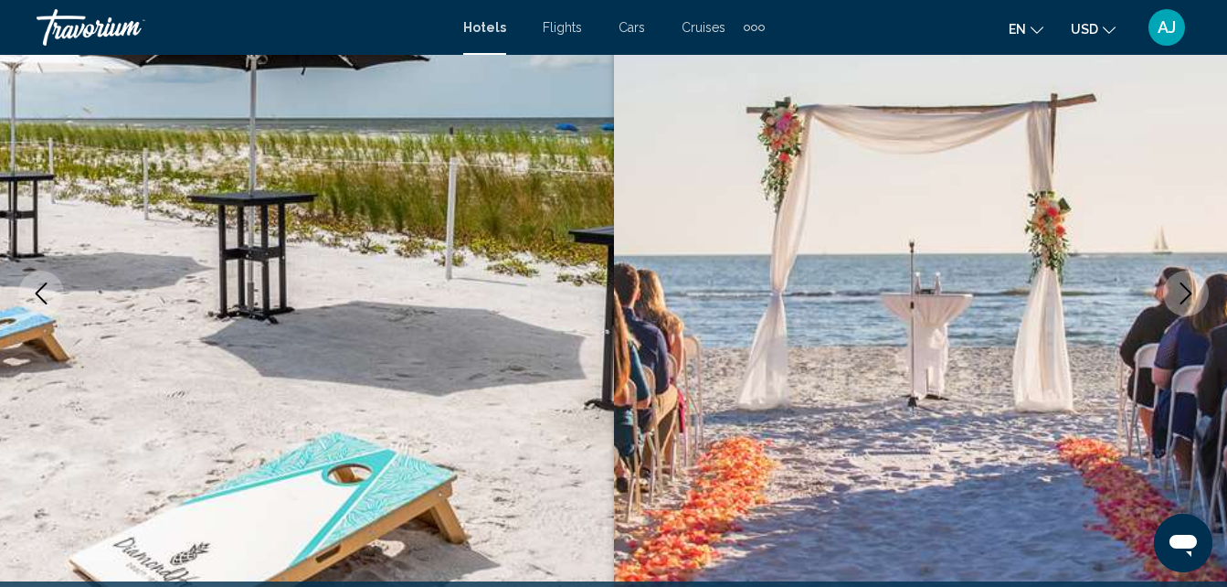
click at [1175, 312] on button "Next image" at bounding box center [1186, 293] width 46 height 46
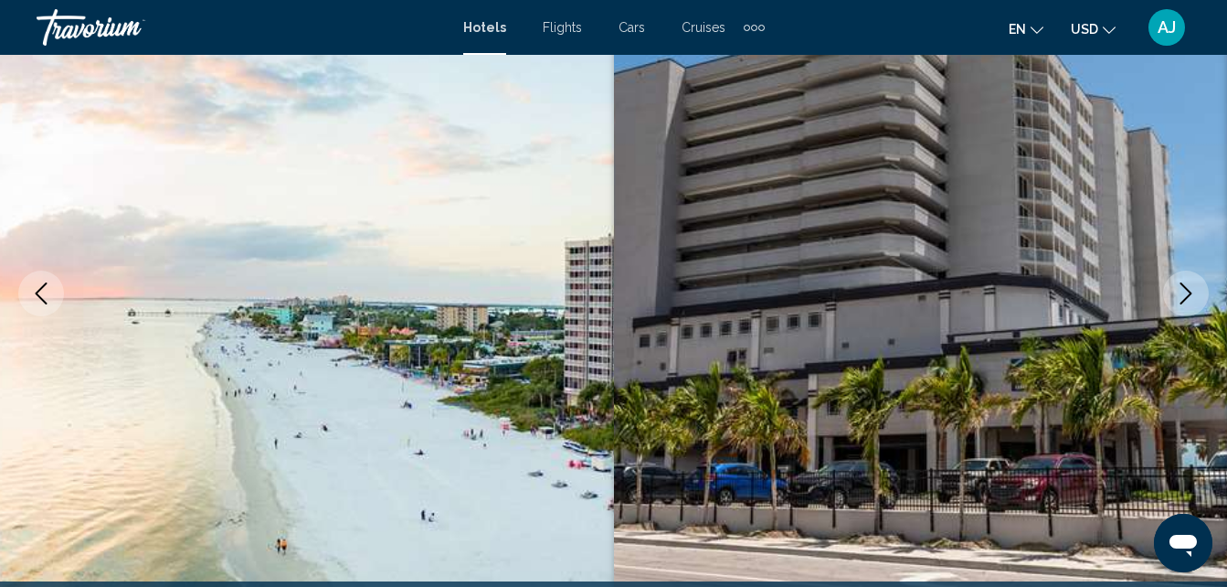
click at [1179, 310] on button "Next image" at bounding box center [1186, 293] width 46 height 46
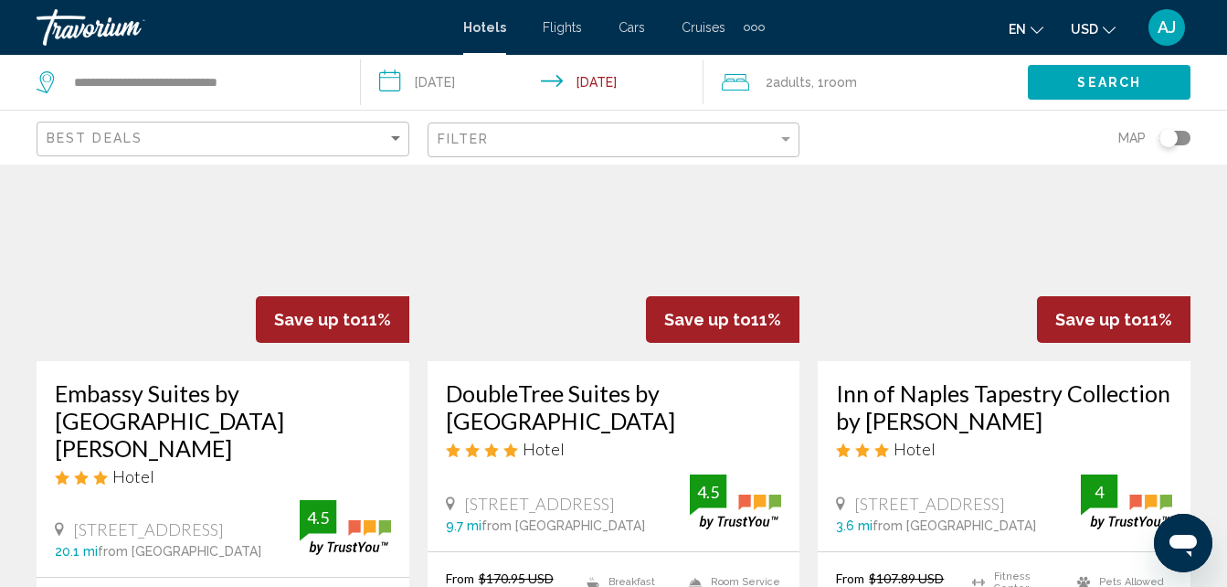
scroll to position [925, 0]
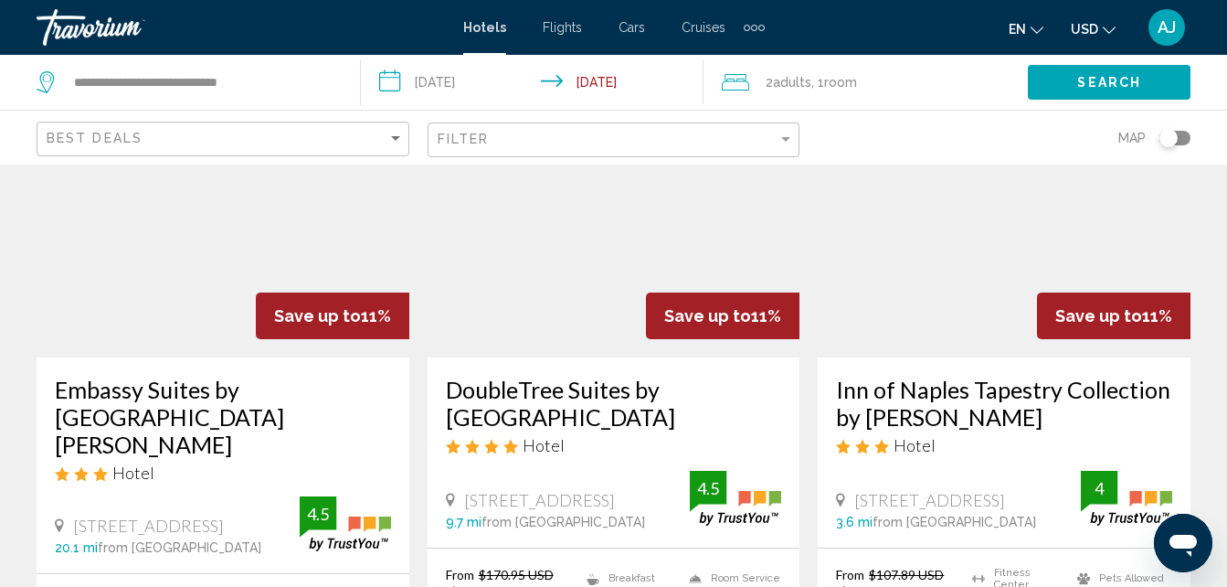
click at [140, 245] on img "Main content" at bounding box center [223, 211] width 373 height 292
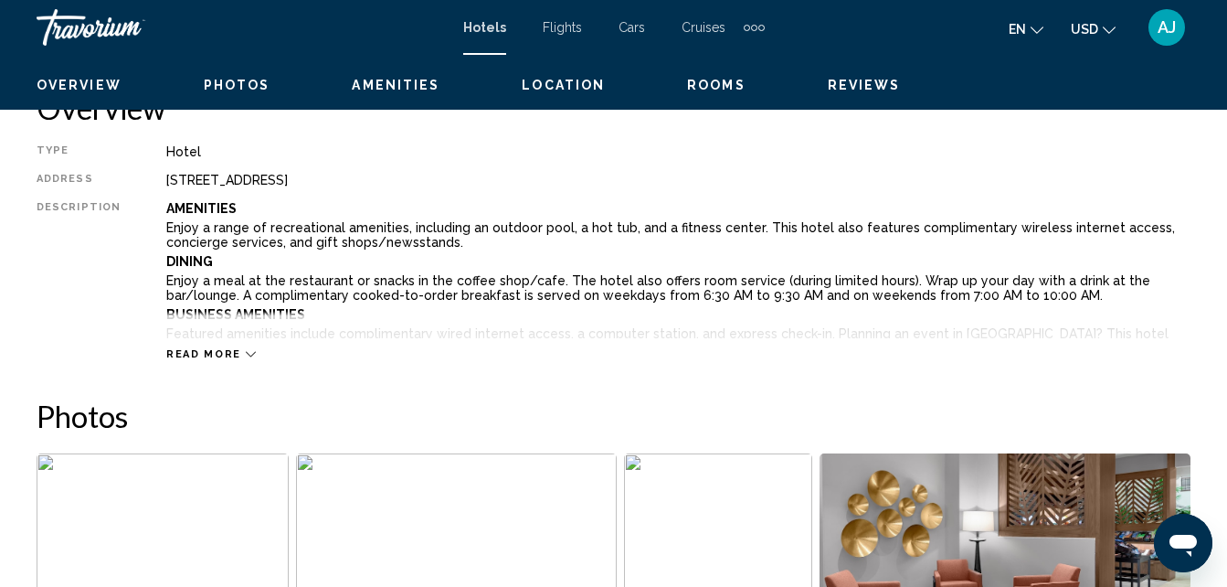
scroll to position [196, 0]
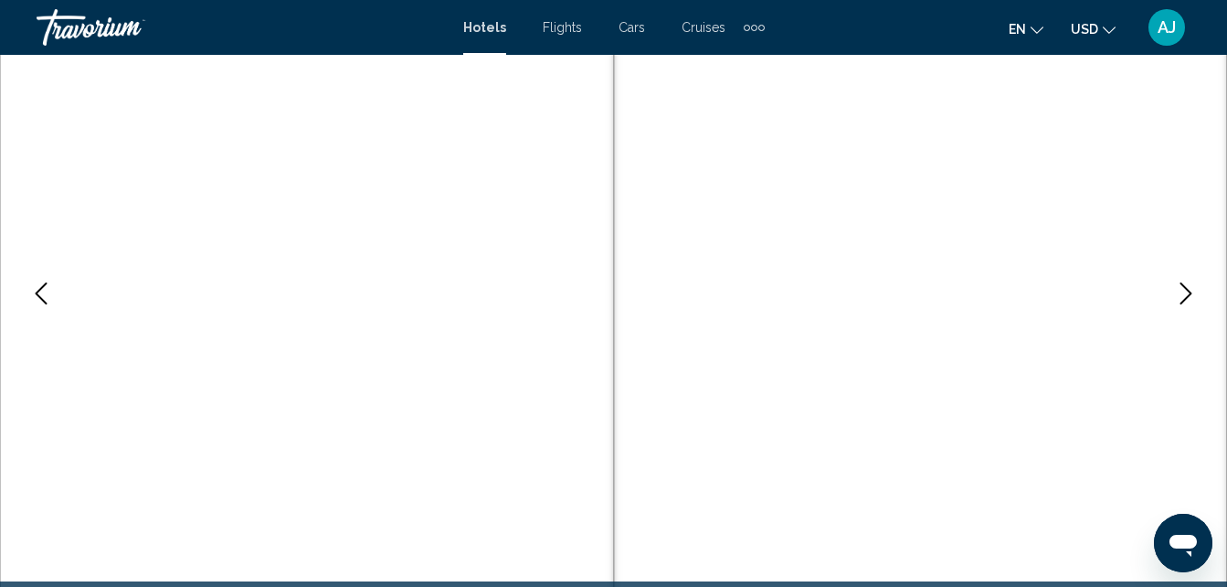
click at [1180, 303] on icon "Next image" at bounding box center [1186, 293] width 12 height 22
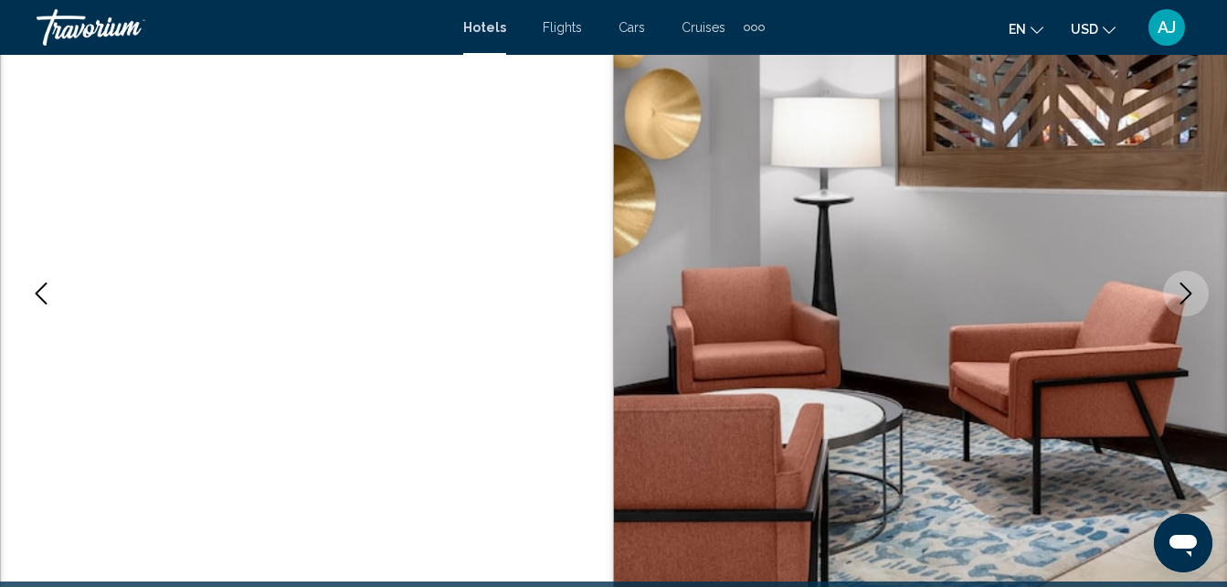
click at [1178, 313] on button "Next image" at bounding box center [1186, 293] width 46 height 46
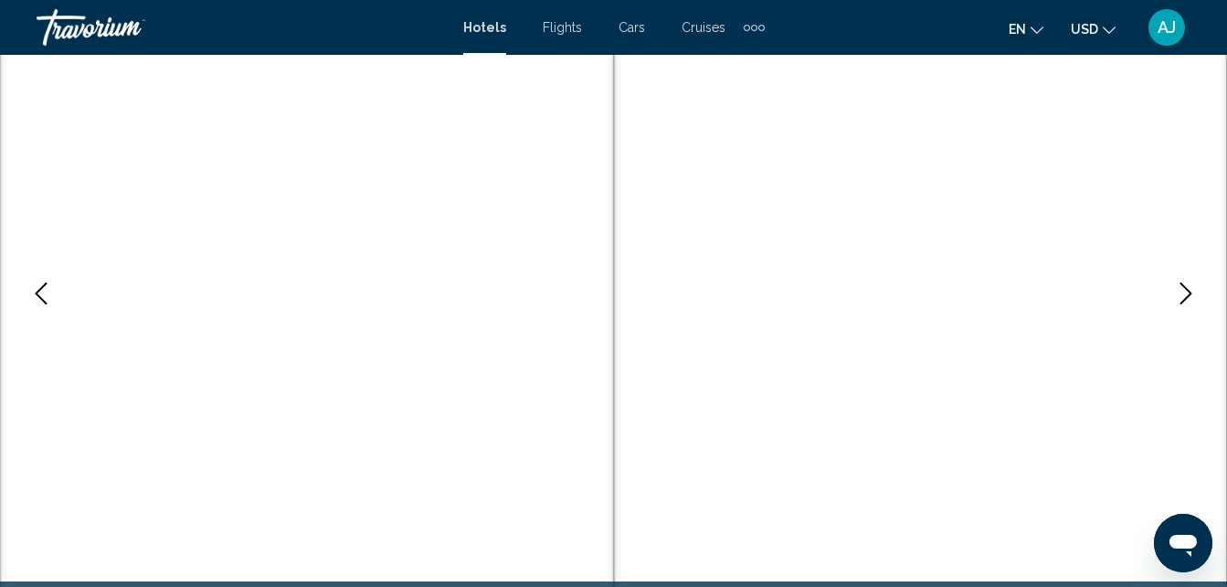
click at [1178, 312] on button "Next image" at bounding box center [1186, 293] width 46 height 46
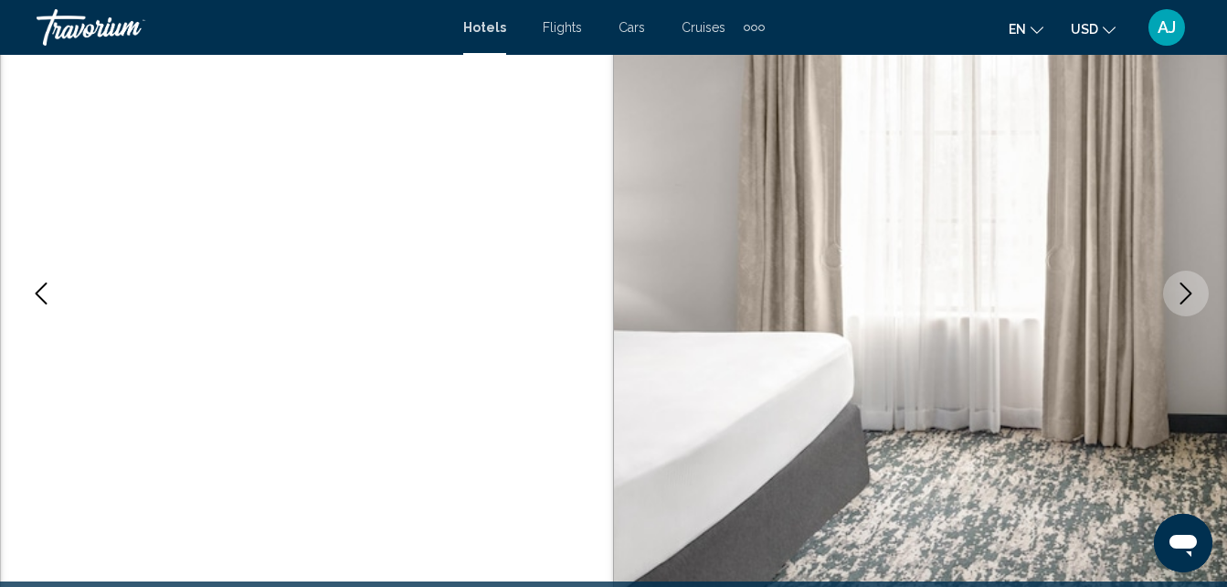
click at [1176, 313] on button "Next image" at bounding box center [1186, 293] width 46 height 46
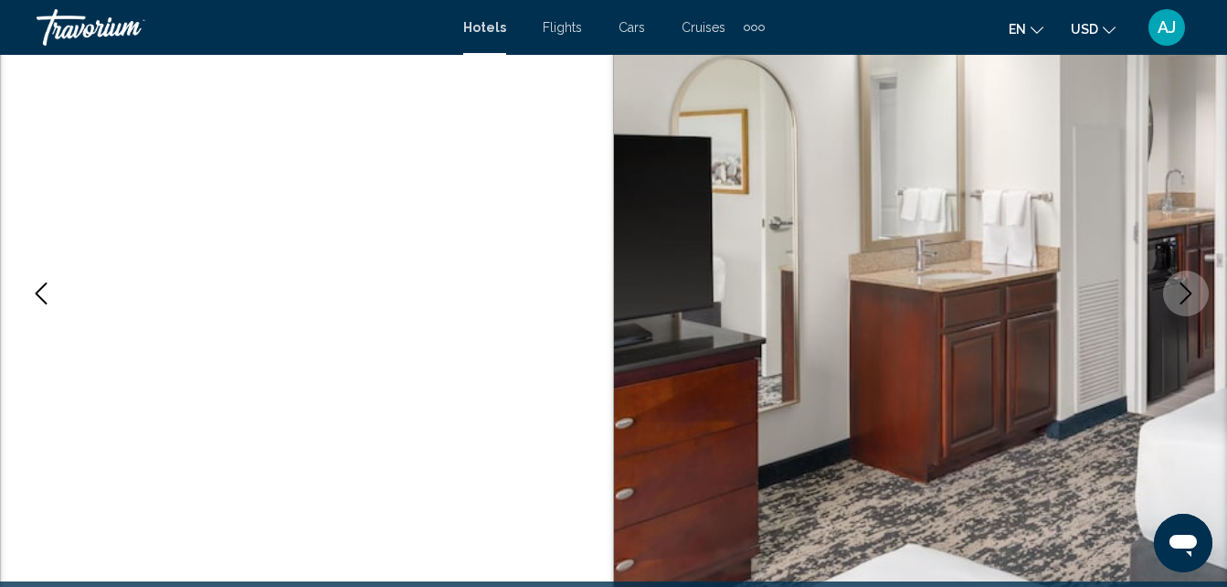
click at [1171, 314] on img "Main content" at bounding box center [921, 293] width 614 height 868
click at [1168, 314] on img "Main content" at bounding box center [921, 293] width 614 height 868
click at [1183, 309] on button "Next image" at bounding box center [1186, 293] width 46 height 46
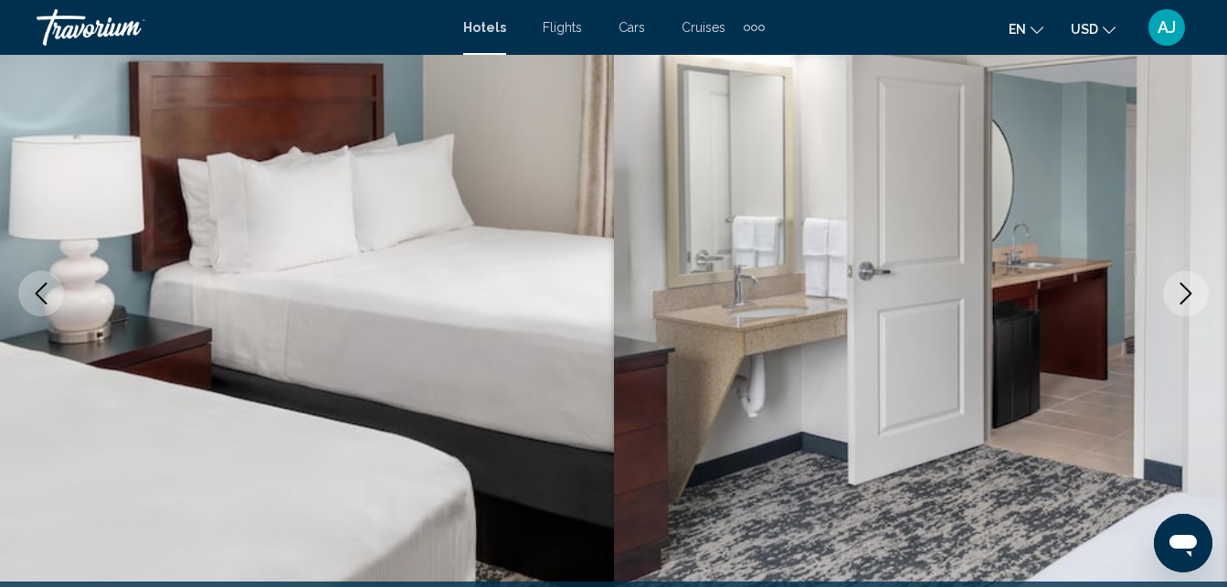
click at [1189, 307] on button "Next image" at bounding box center [1186, 293] width 46 height 46
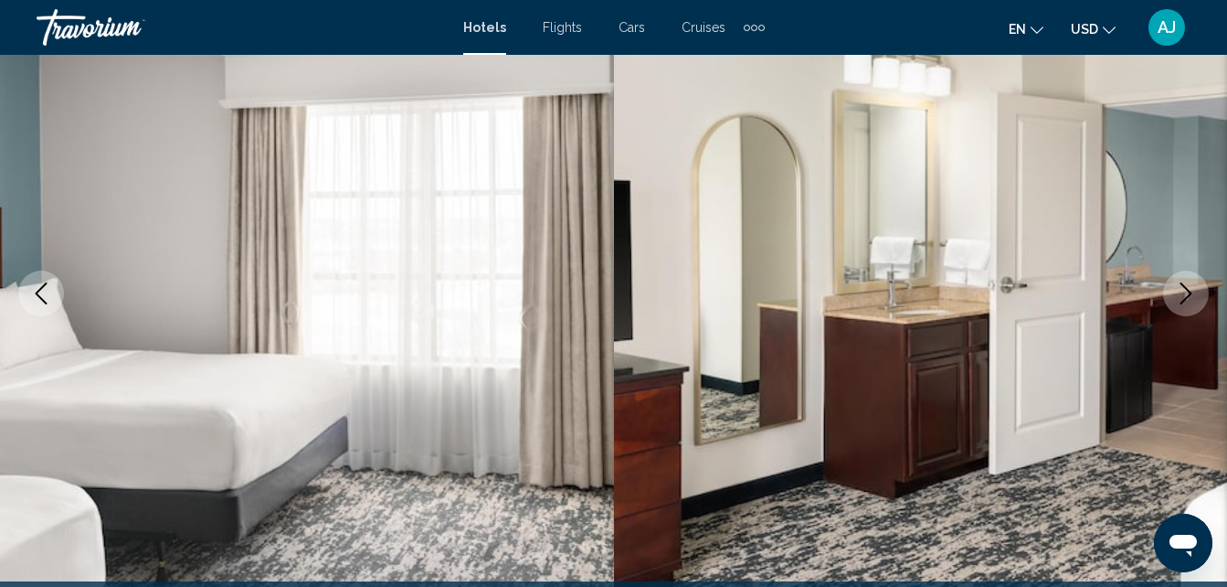
click at [1186, 309] on button "Next image" at bounding box center [1186, 293] width 46 height 46
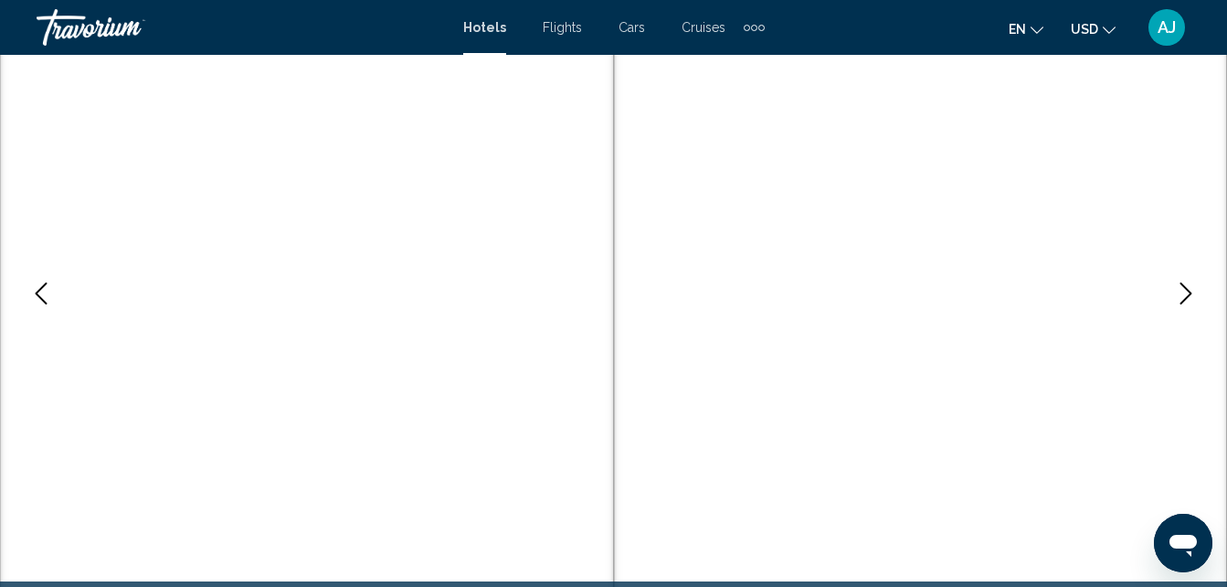
click at [1183, 313] on button "Next image" at bounding box center [1186, 293] width 46 height 46
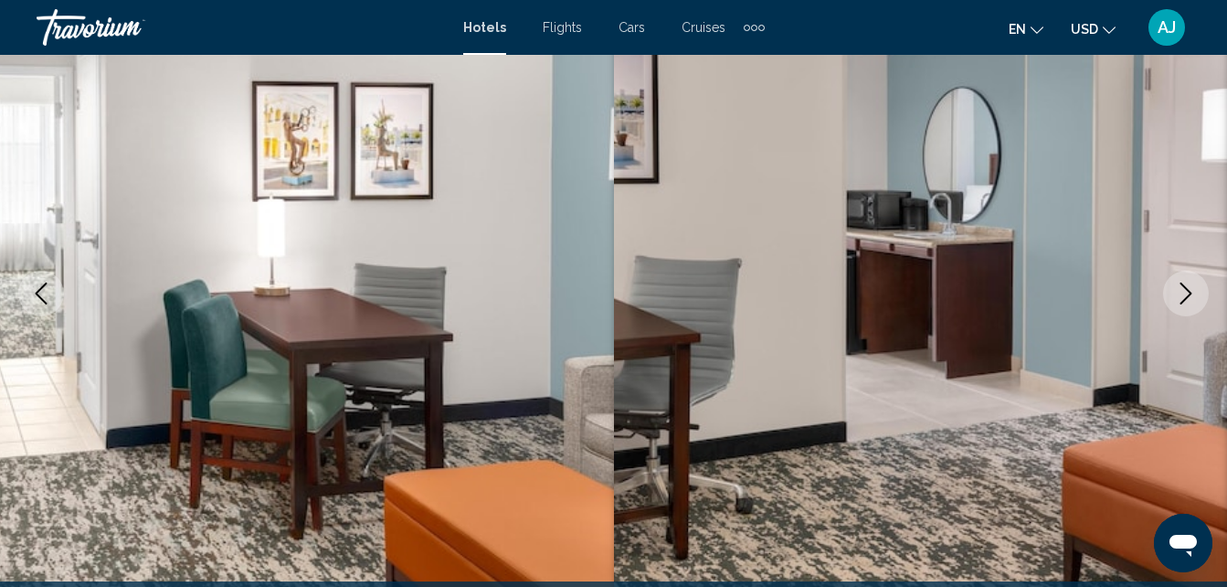
click at [1186, 310] on button "Next image" at bounding box center [1186, 293] width 46 height 46
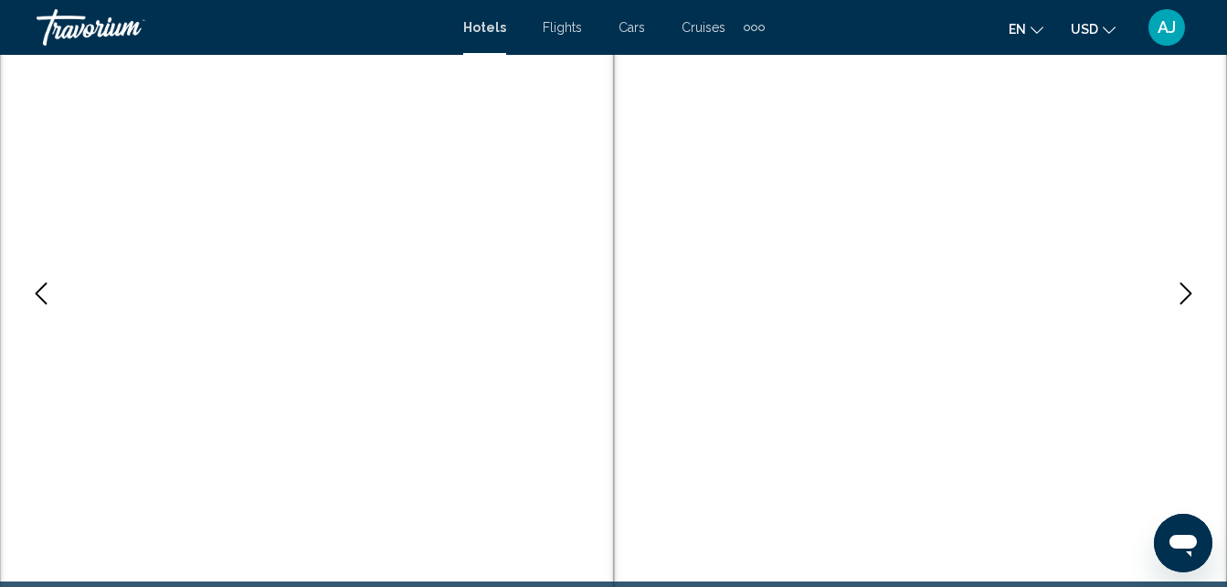
click at [1186, 310] on button "Next image" at bounding box center [1186, 293] width 46 height 46
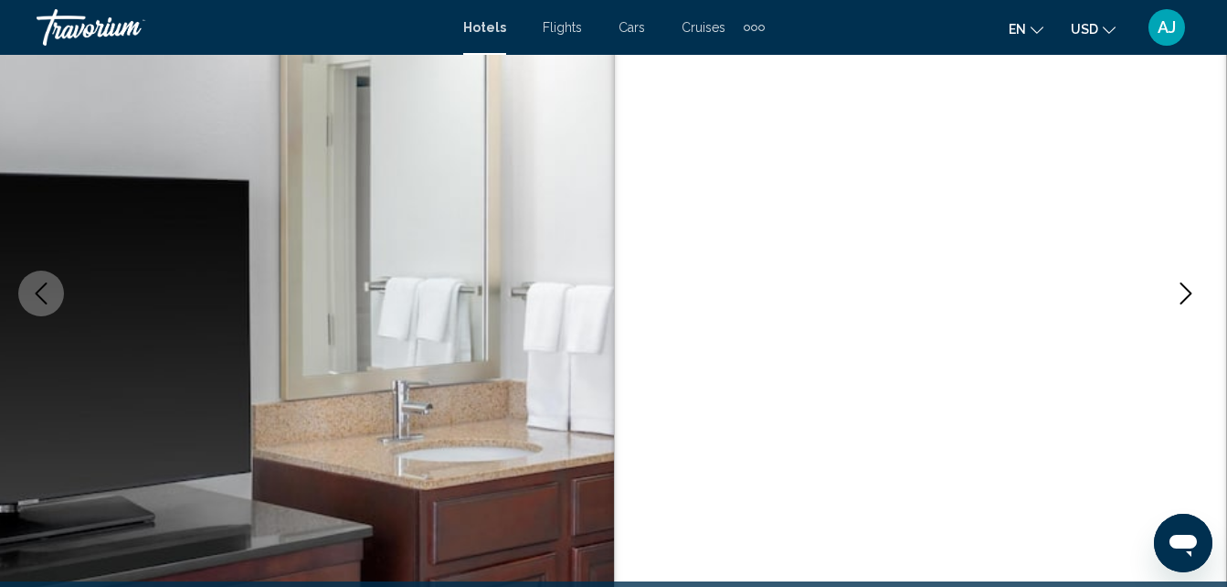
click at [1186, 312] on button "Next image" at bounding box center [1186, 293] width 46 height 46
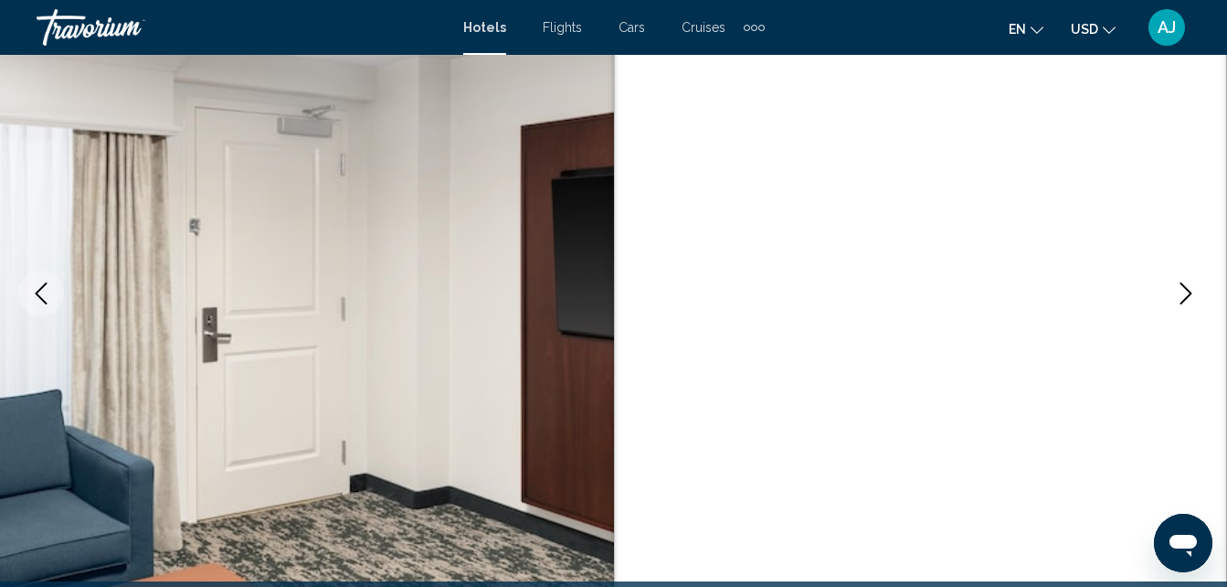
click at [1187, 312] on button "Next image" at bounding box center [1186, 293] width 46 height 46
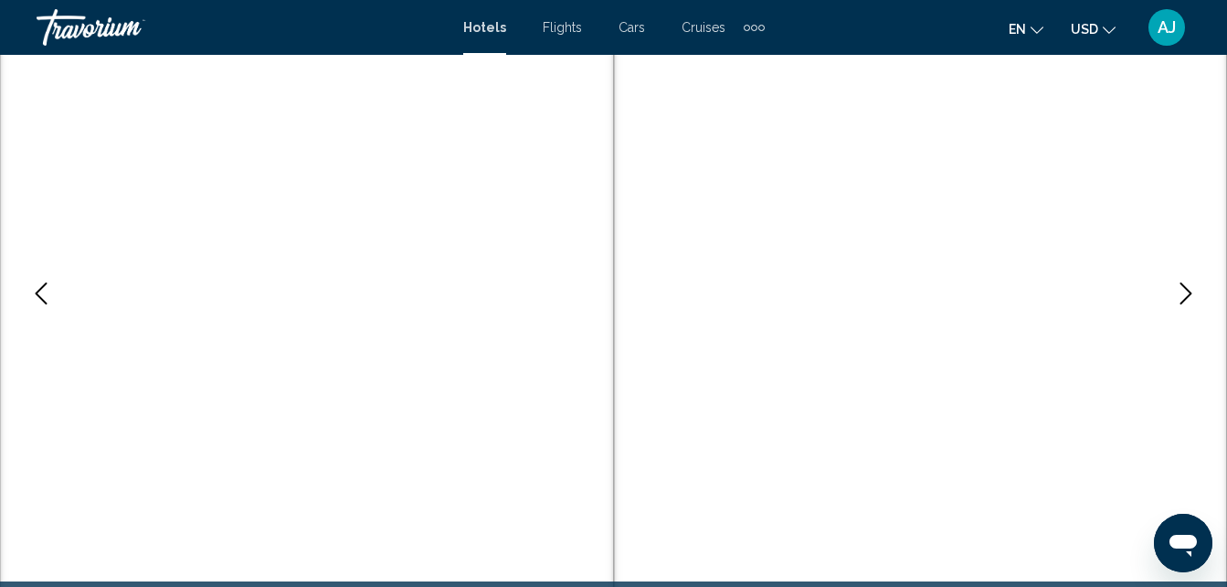
click at [1188, 312] on button "Next image" at bounding box center [1186, 293] width 46 height 46
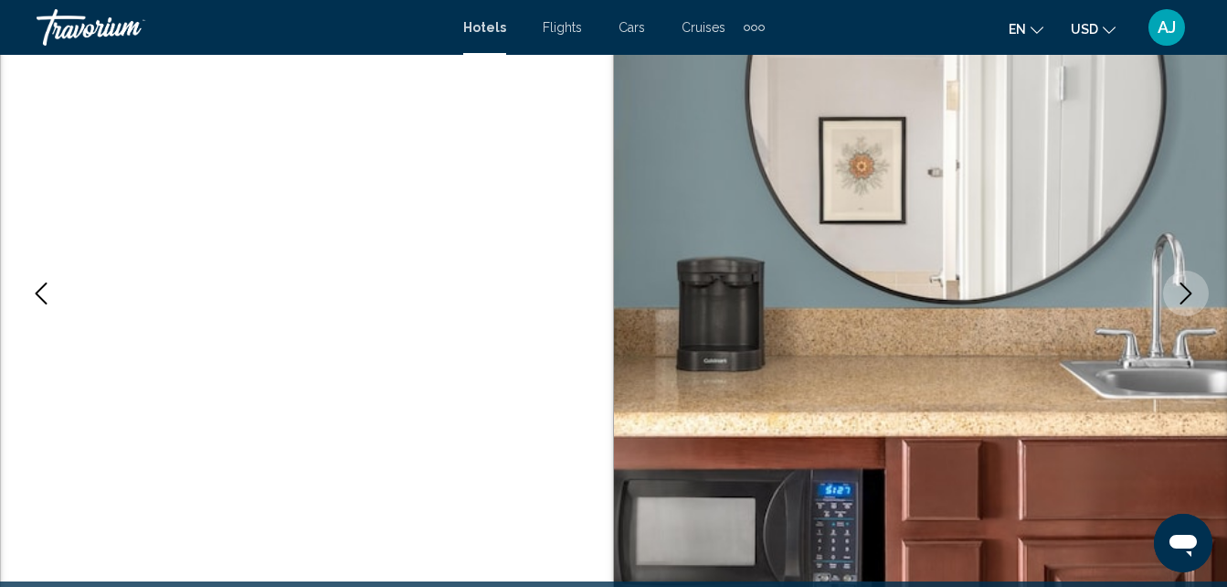
click at [1186, 311] on button "Next image" at bounding box center [1186, 293] width 46 height 46
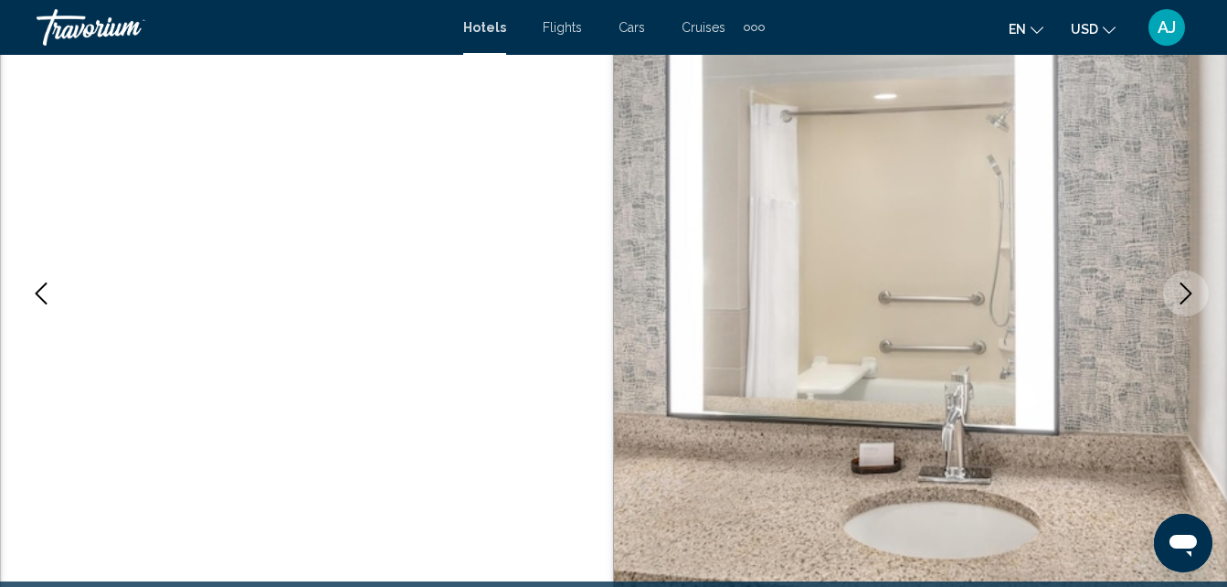
click at [38, 304] on button "Previous image" at bounding box center [41, 293] width 46 height 46
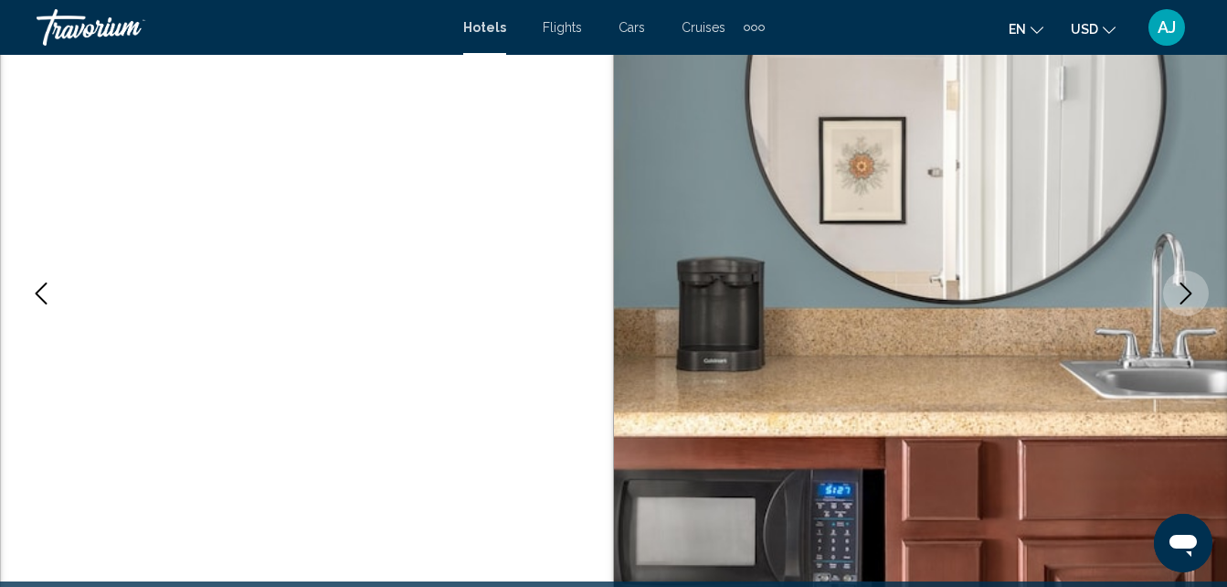
click at [1190, 312] on button "Next image" at bounding box center [1186, 293] width 46 height 46
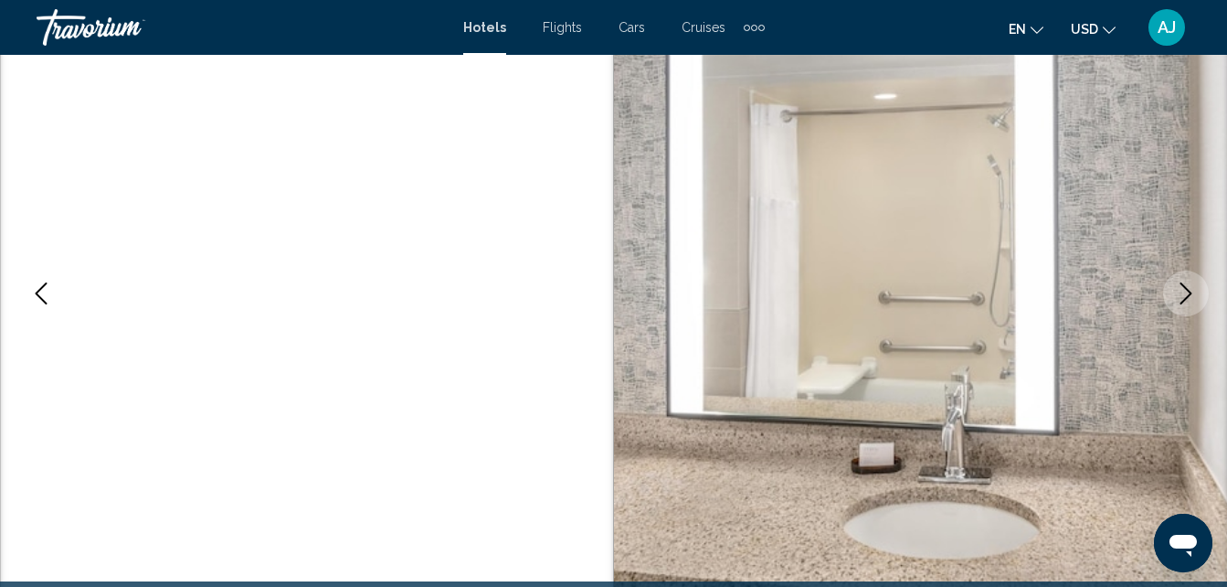
click at [1189, 312] on button "Next image" at bounding box center [1186, 293] width 46 height 46
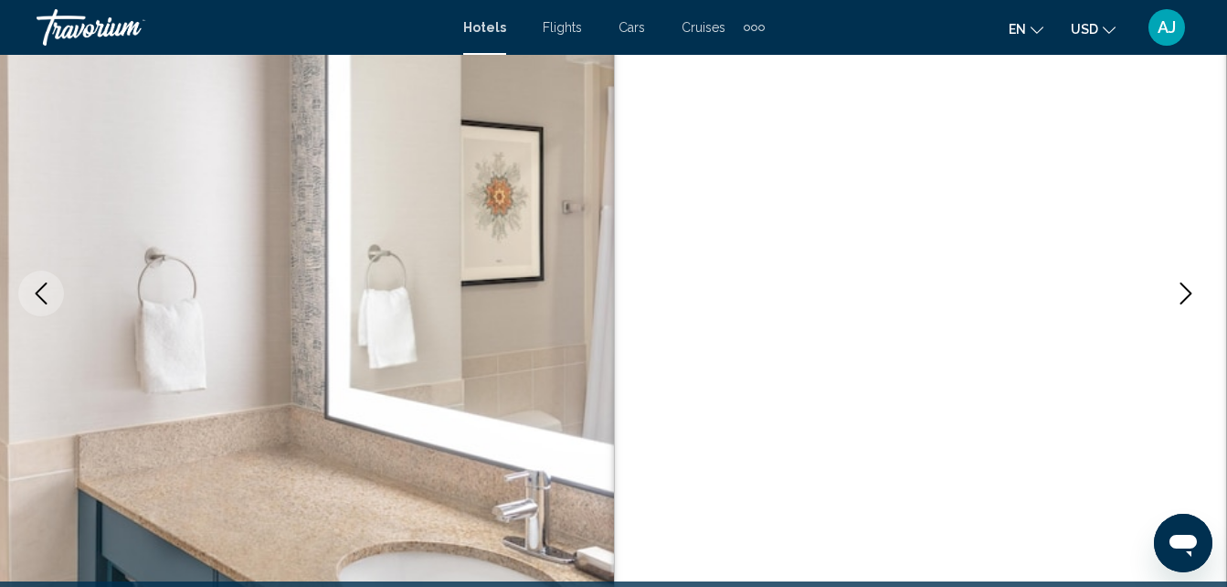
click at [1183, 313] on button "Next image" at bounding box center [1186, 293] width 46 height 46
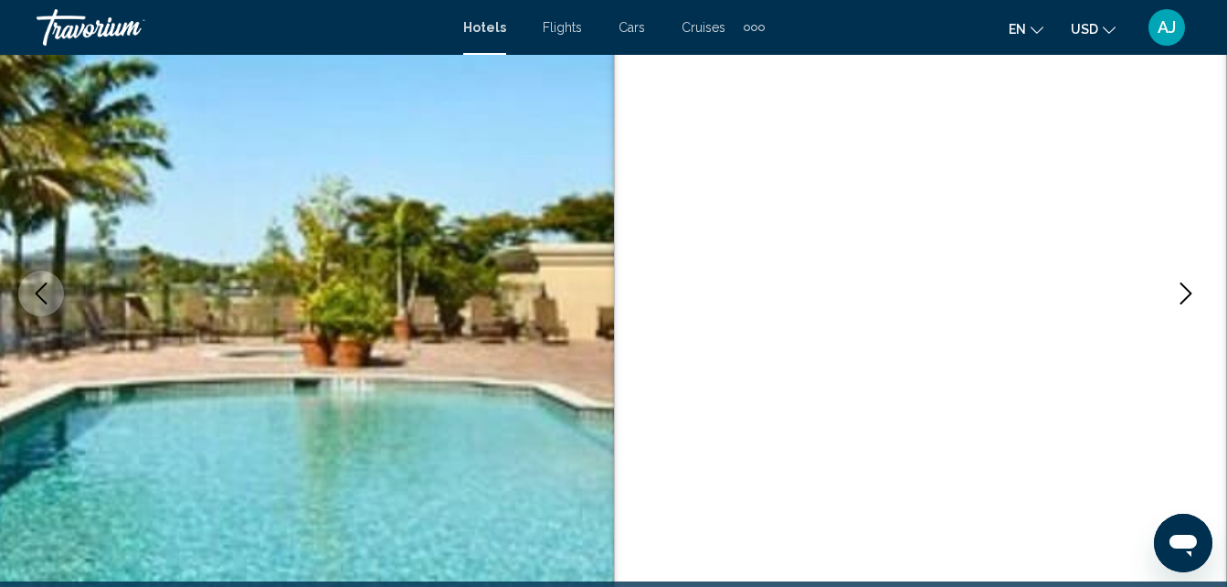
click at [1182, 315] on button "Next image" at bounding box center [1186, 293] width 46 height 46
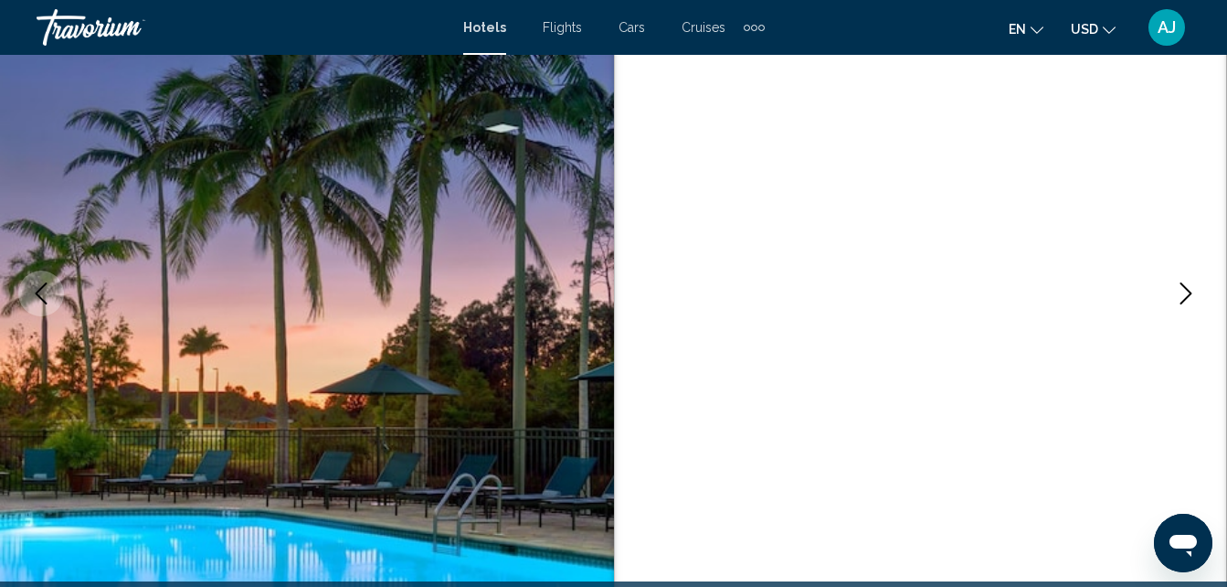
click at [1189, 314] on button "Next image" at bounding box center [1186, 293] width 46 height 46
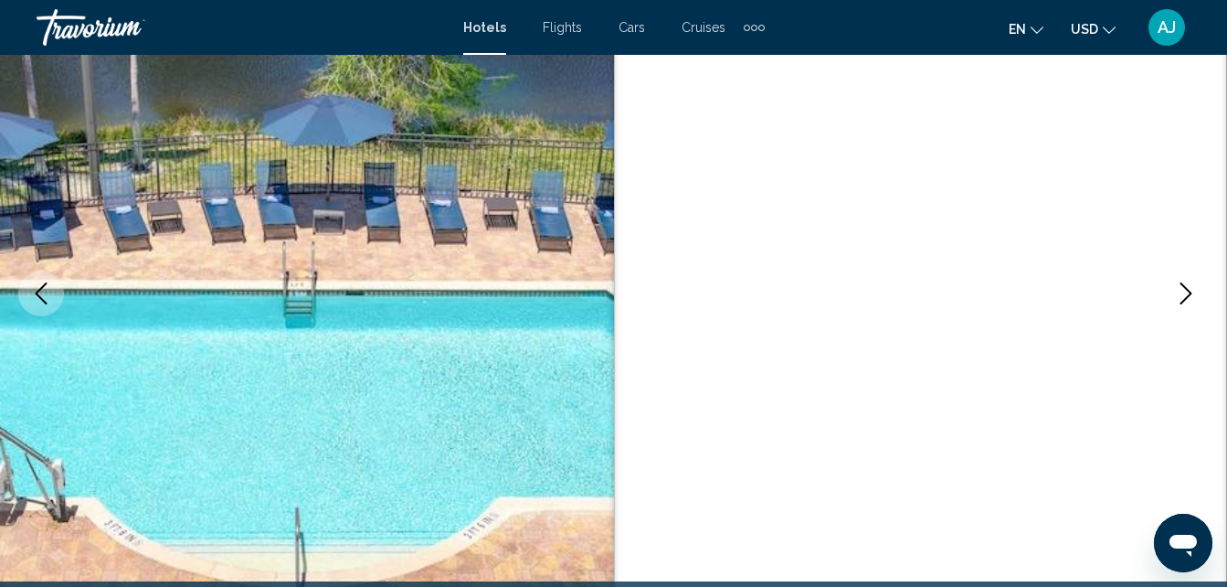
click at [1189, 312] on button "Next image" at bounding box center [1186, 293] width 46 height 46
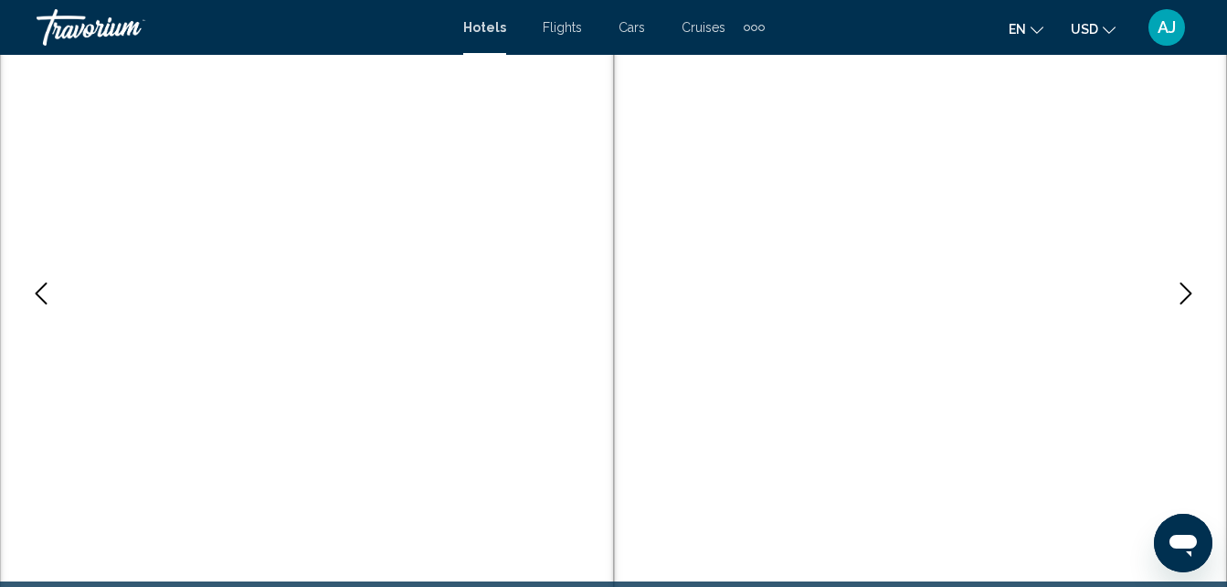
click at [1189, 312] on button "Next image" at bounding box center [1186, 293] width 46 height 46
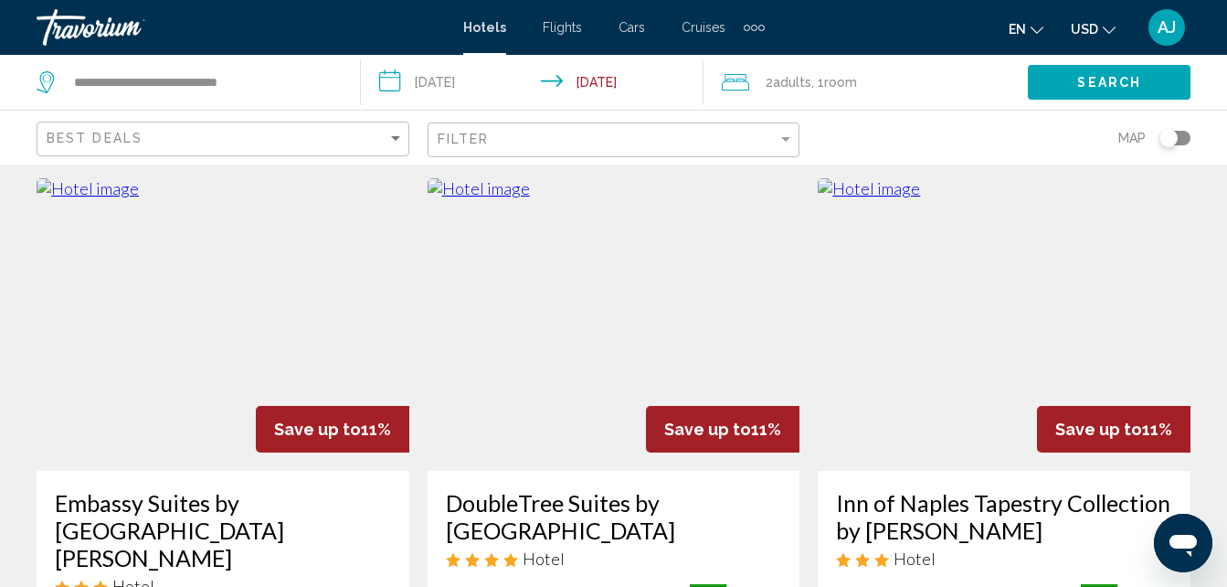
scroll to position [812, 0]
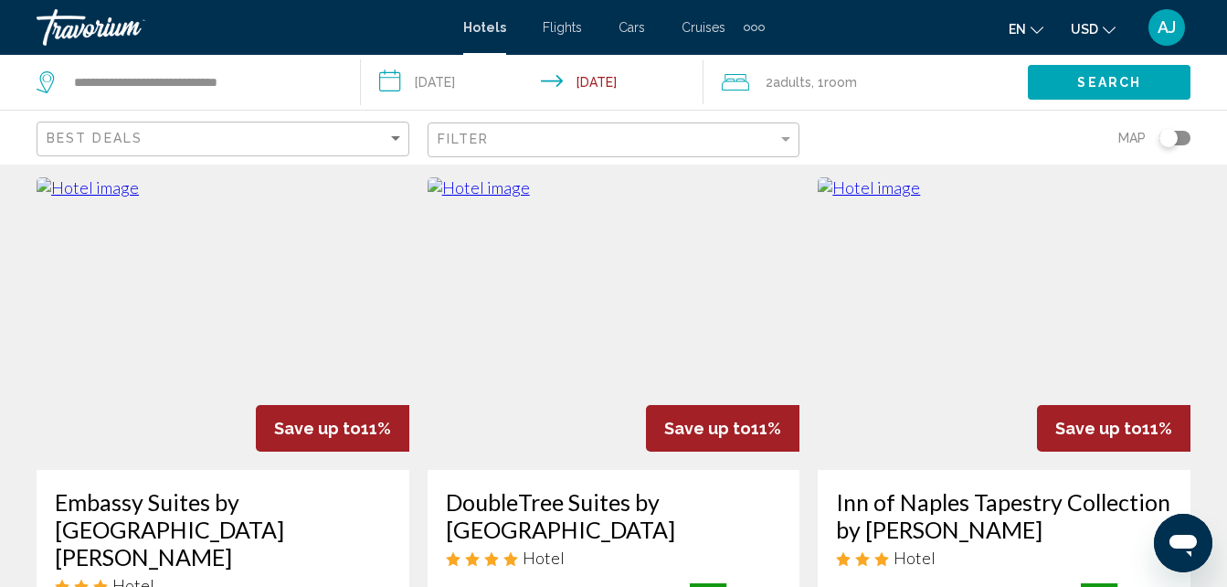
click at [133, 356] on img "Main content" at bounding box center [223, 323] width 373 height 292
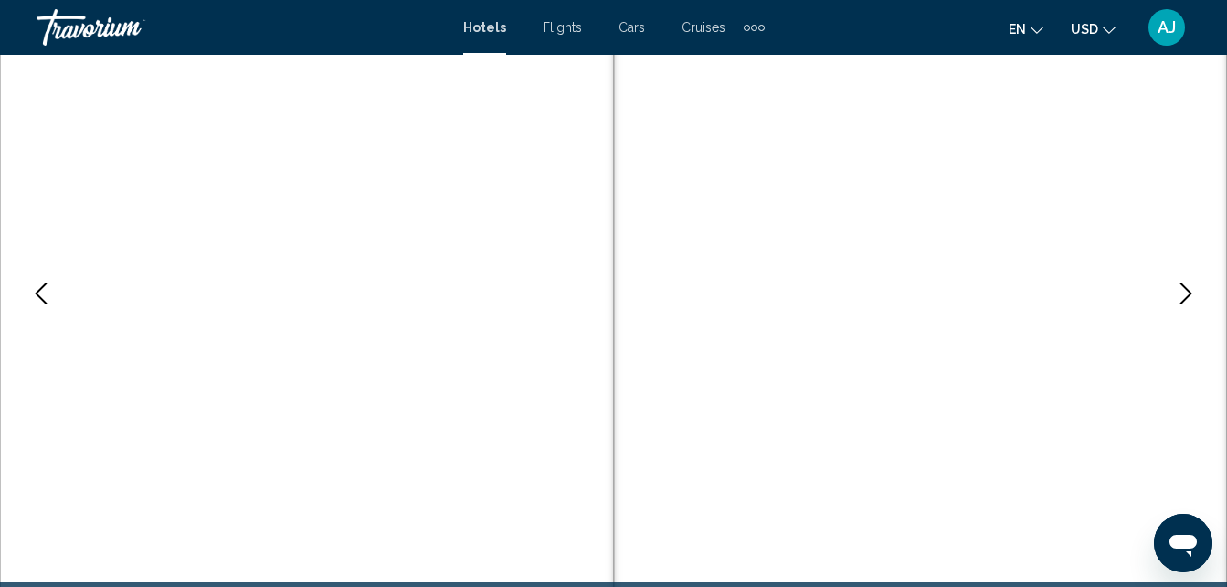
click at [1178, 308] on button "Next image" at bounding box center [1186, 293] width 46 height 46
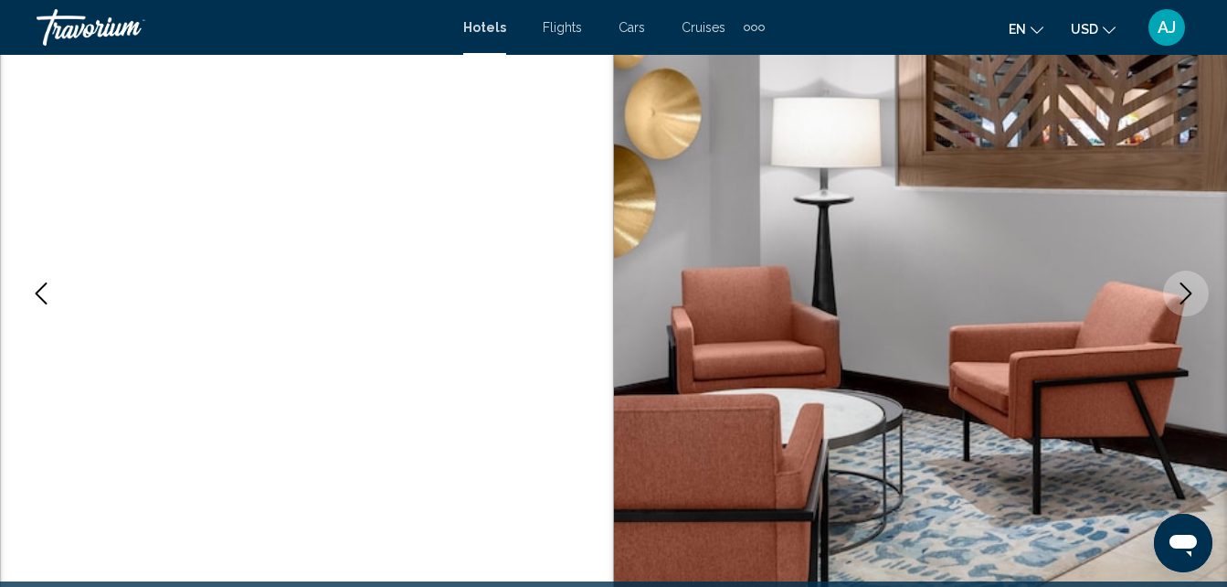
click at [1170, 308] on button "Next image" at bounding box center [1186, 293] width 46 height 46
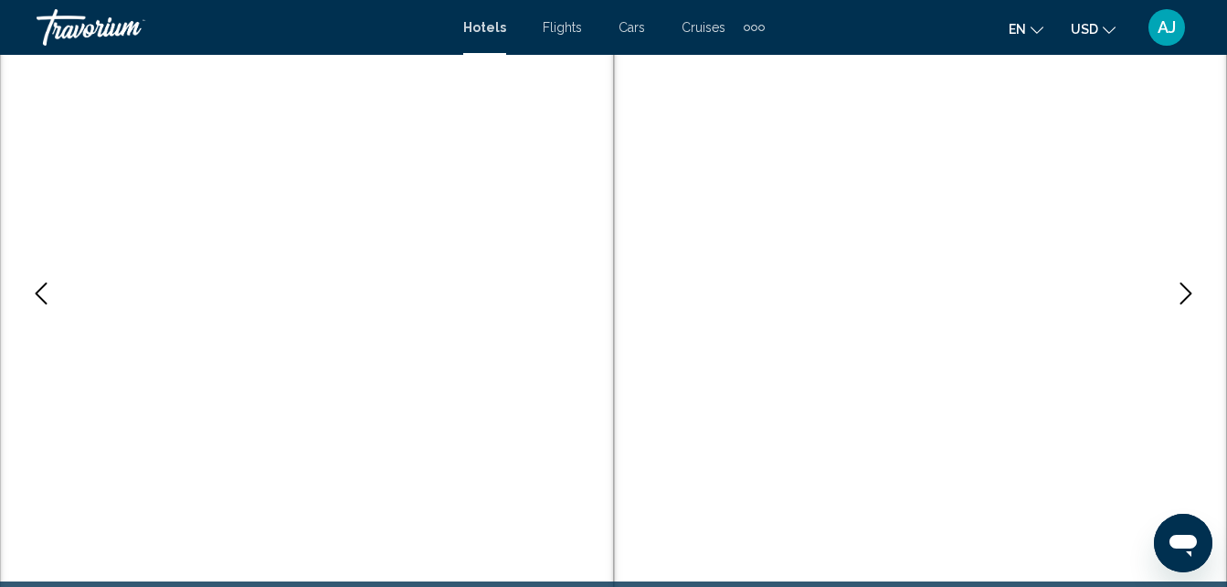
click at [1167, 311] on img "Main content" at bounding box center [921, 293] width 614 height 868
click at [1166, 311] on img "Main content" at bounding box center [921, 293] width 614 height 868
click at [1182, 300] on icon "Next image" at bounding box center [1186, 293] width 22 height 22
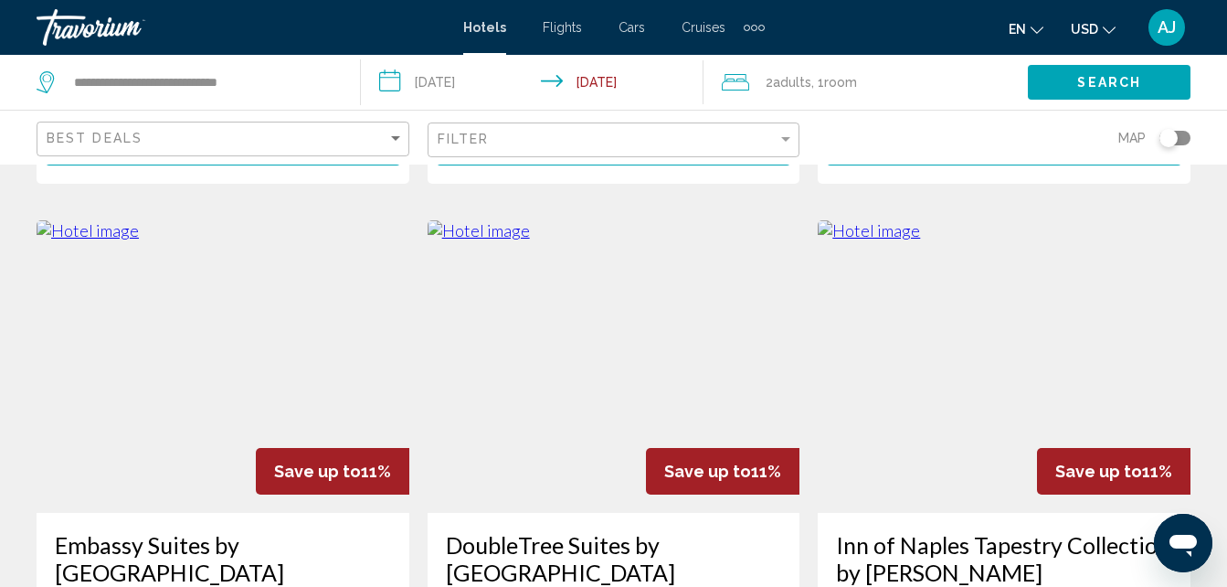
scroll to position [751, 0]
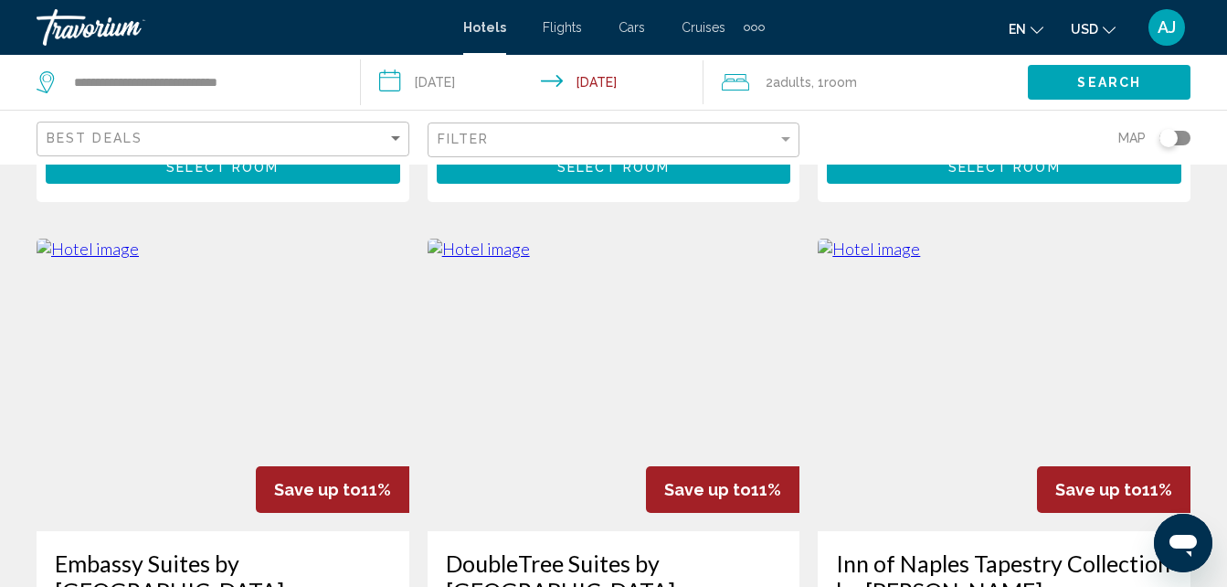
click at [726, 301] on img "Main content" at bounding box center [614, 384] width 373 height 292
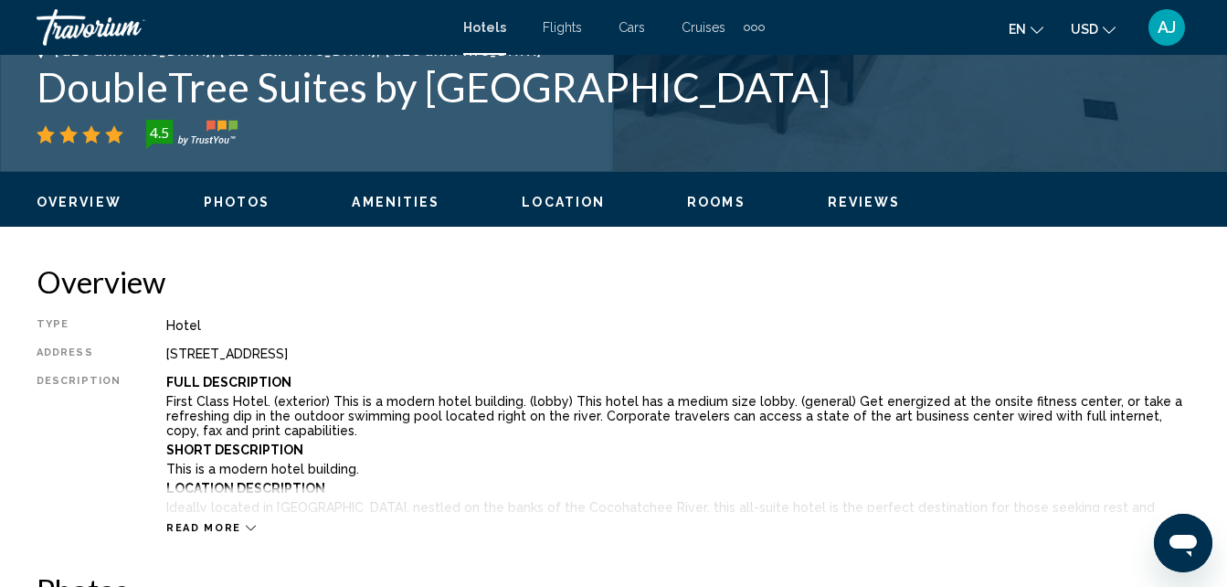
scroll to position [196, 0]
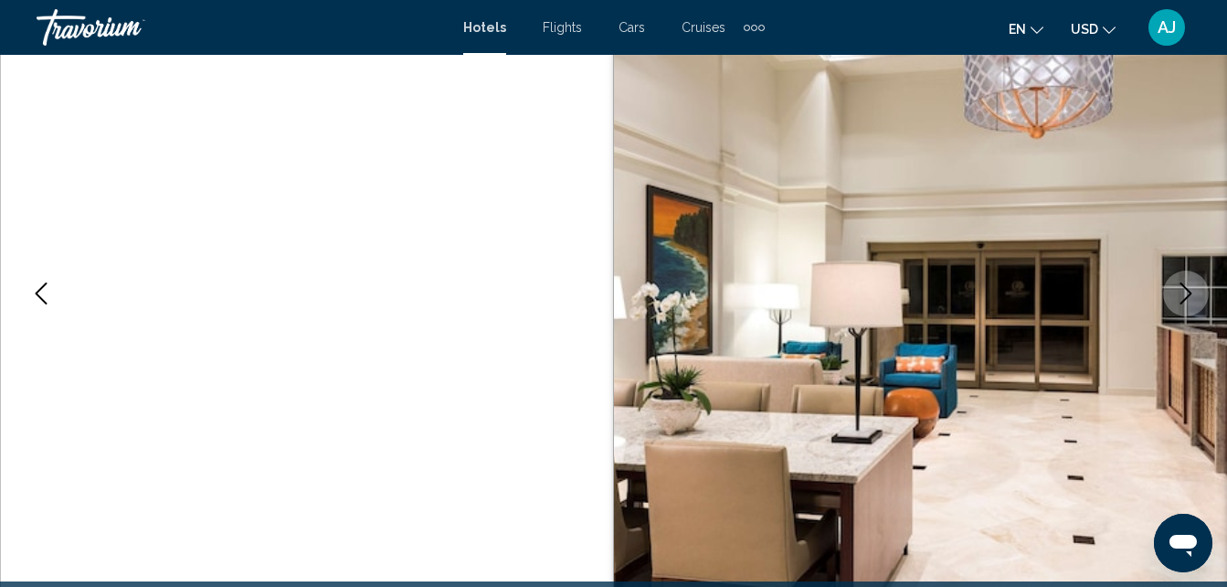
click at [1183, 301] on icon "Next image" at bounding box center [1186, 293] width 12 height 22
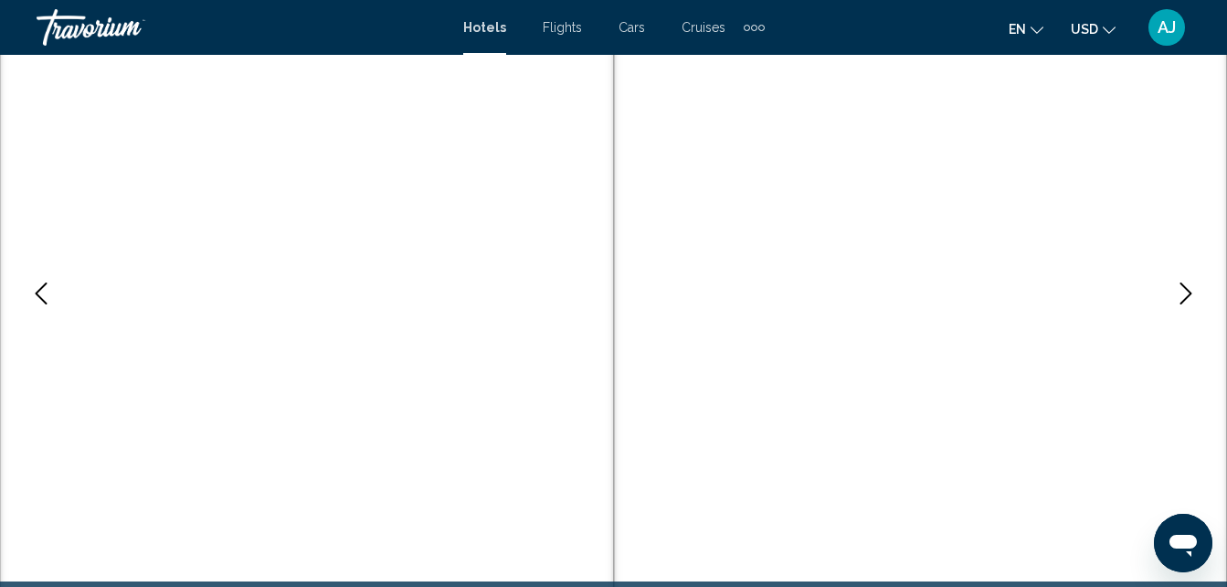
click at [1174, 306] on button "Next image" at bounding box center [1186, 293] width 46 height 46
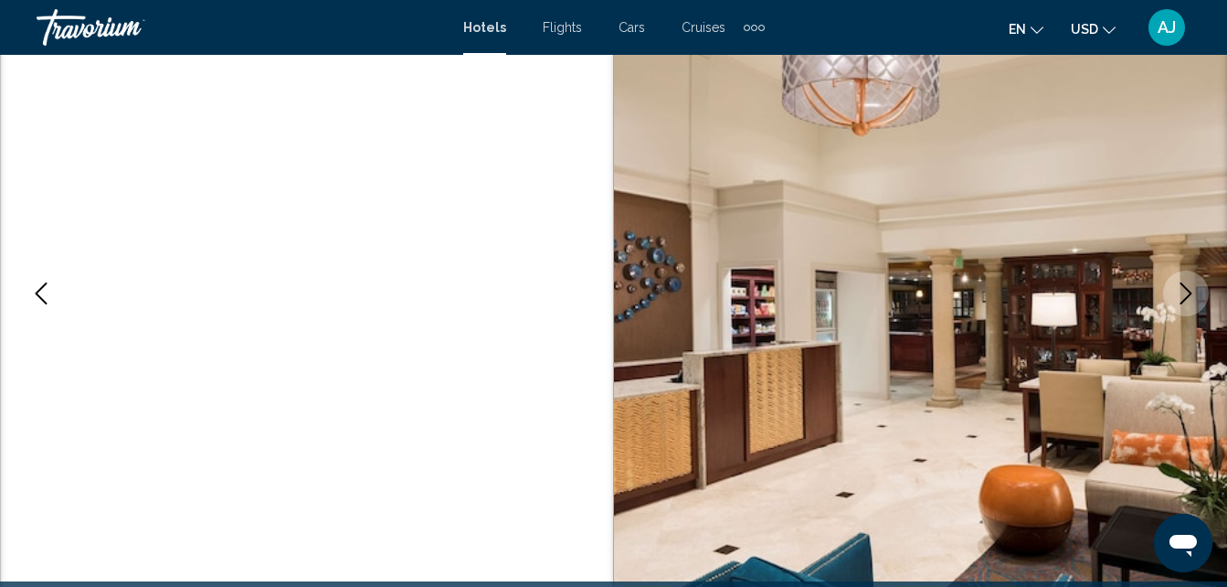
click at [1175, 306] on button "Next image" at bounding box center [1186, 293] width 46 height 46
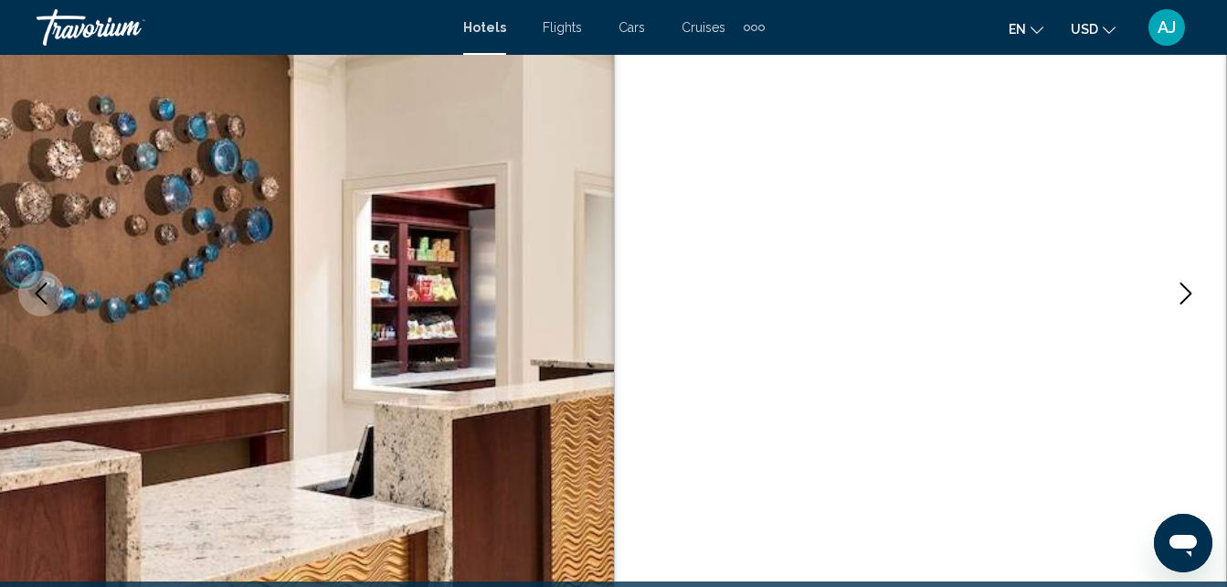
click at [1179, 308] on button "Next image" at bounding box center [1186, 293] width 46 height 46
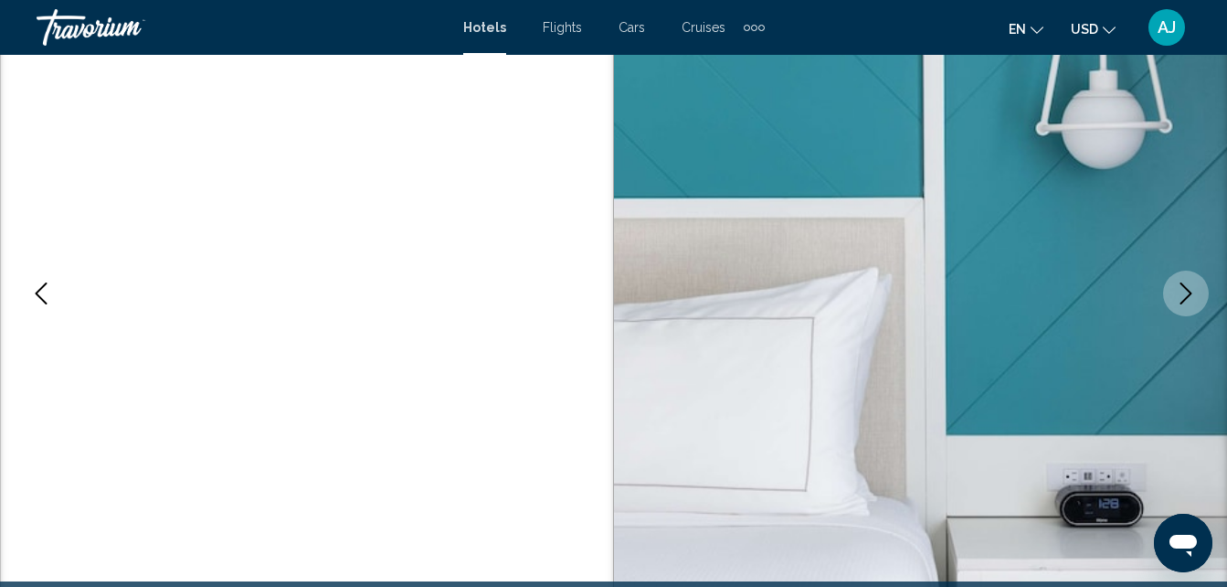
click at [1182, 309] on button "Next image" at bounding box center [1186, 293] width 46 height 46
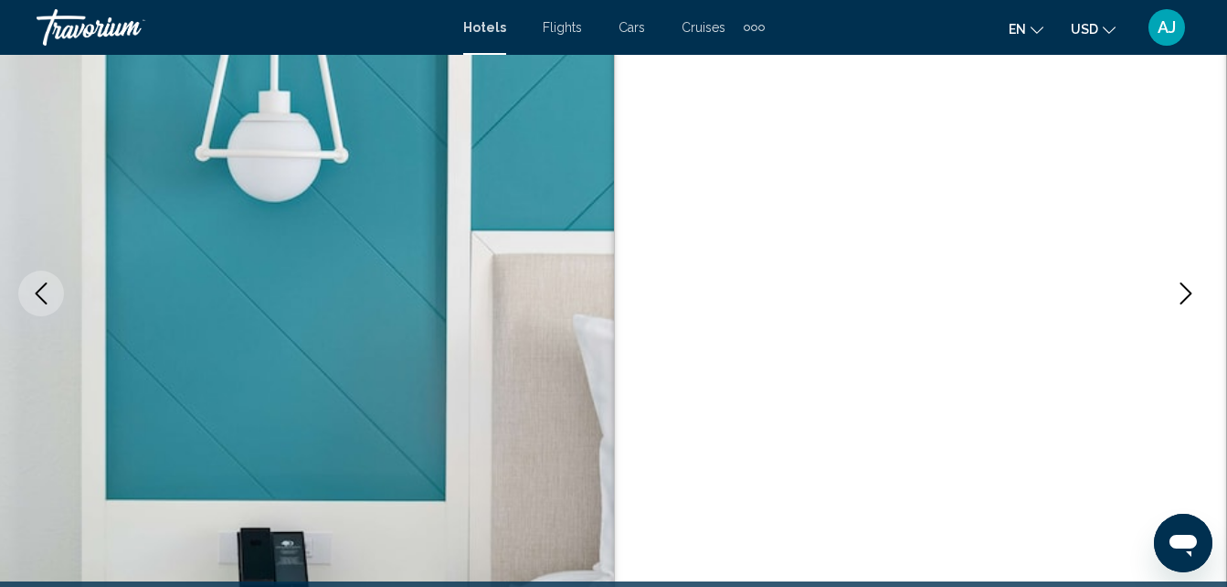
click at [1177, 309] on button "Next image" at bounding box center [1186, 293] width 46 height 46
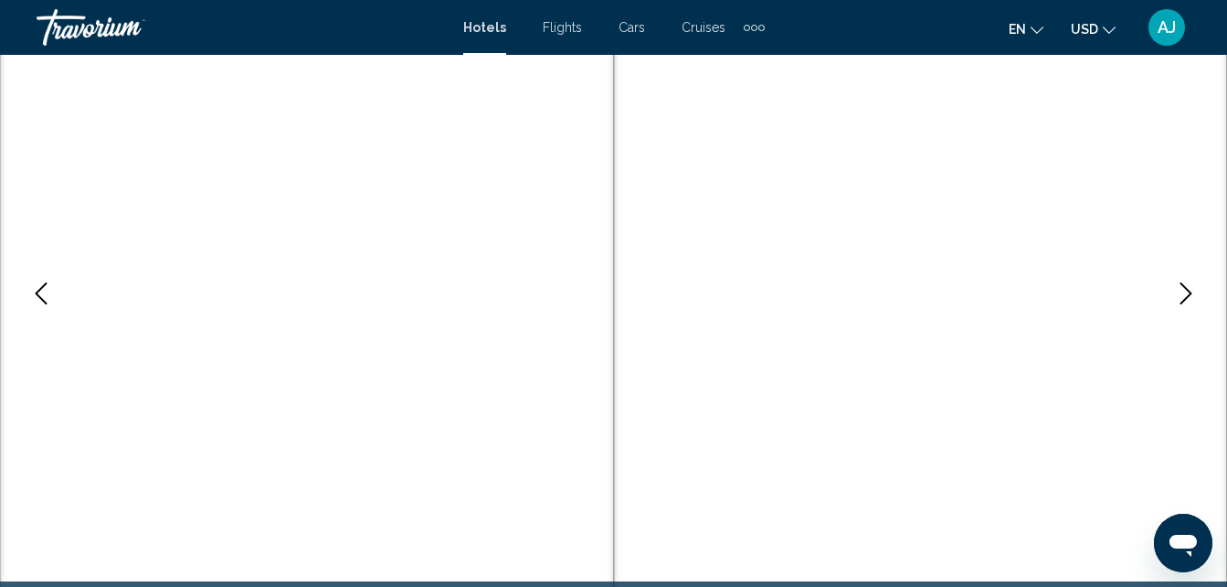
click at [1176, 312] on button "Next image" at bounding box center [1186, 293] width 46 height 46
click at [1175, 311] on button "Next image" at bounding box center [1186, 293] width 46 height 46
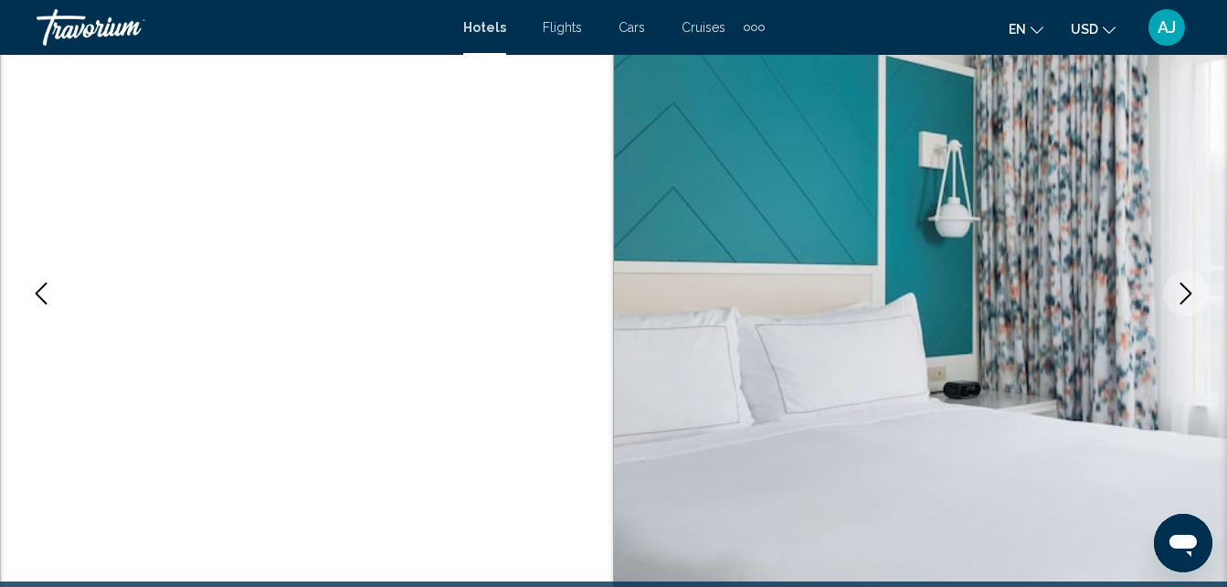
click at [1178, 307] on button "Next image" at bounding box center [1186, 293] width 46 height 46
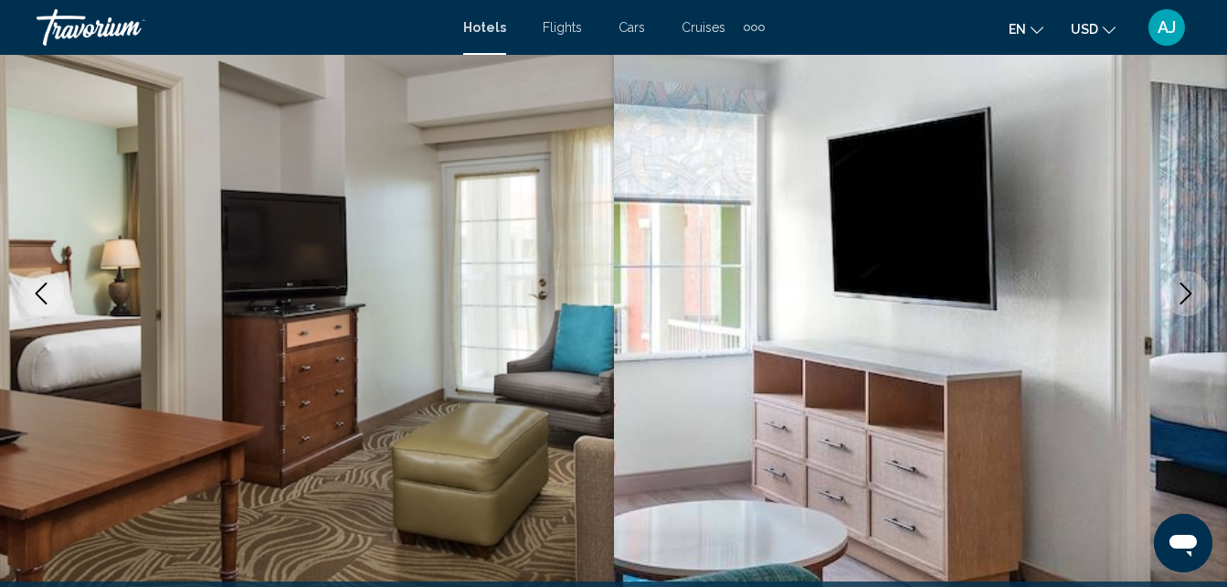
click at [1181, 306] on button "Next image" at bounding box center [1186, 293] width 46 height 46
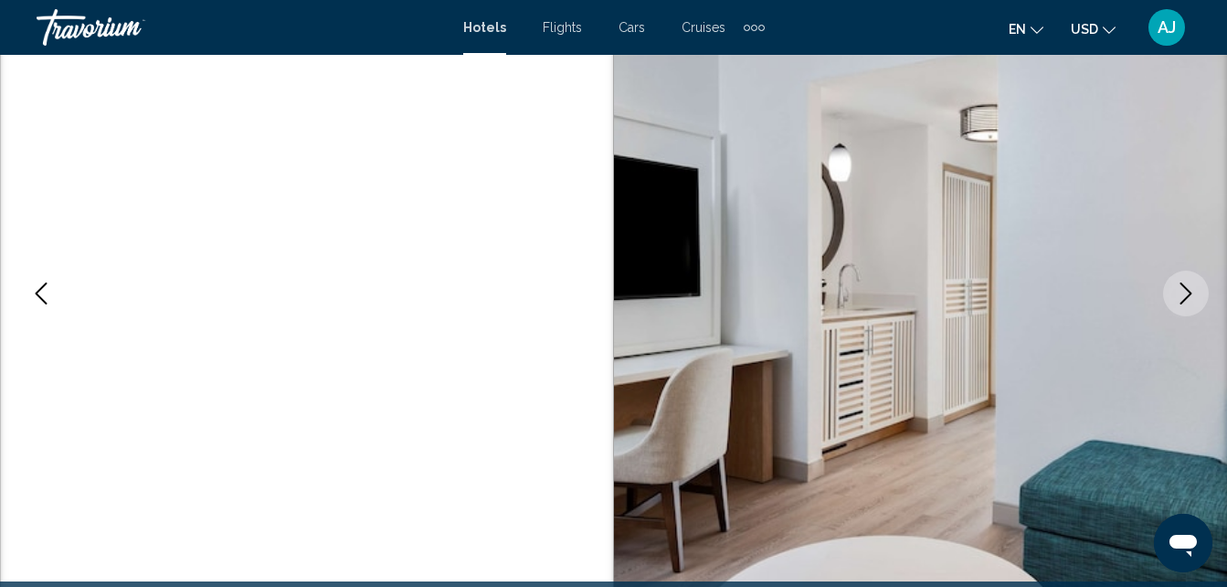
click at [1182, 306] on button "Next image" at bounding box center [1186, 293] width 46 height 46
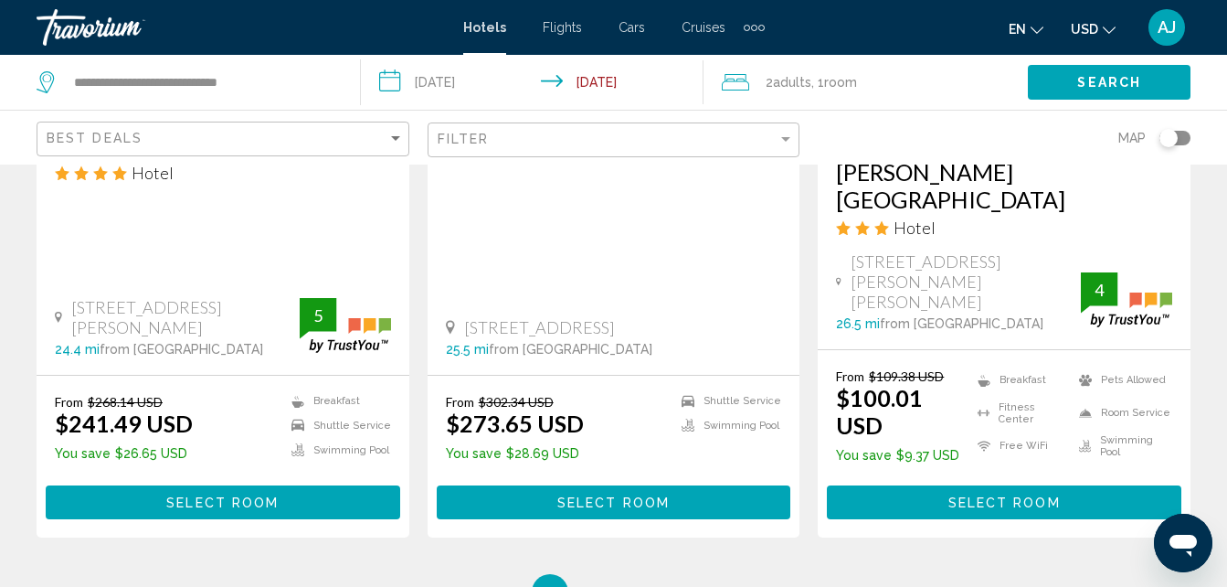
scroll to position [2645, 0]
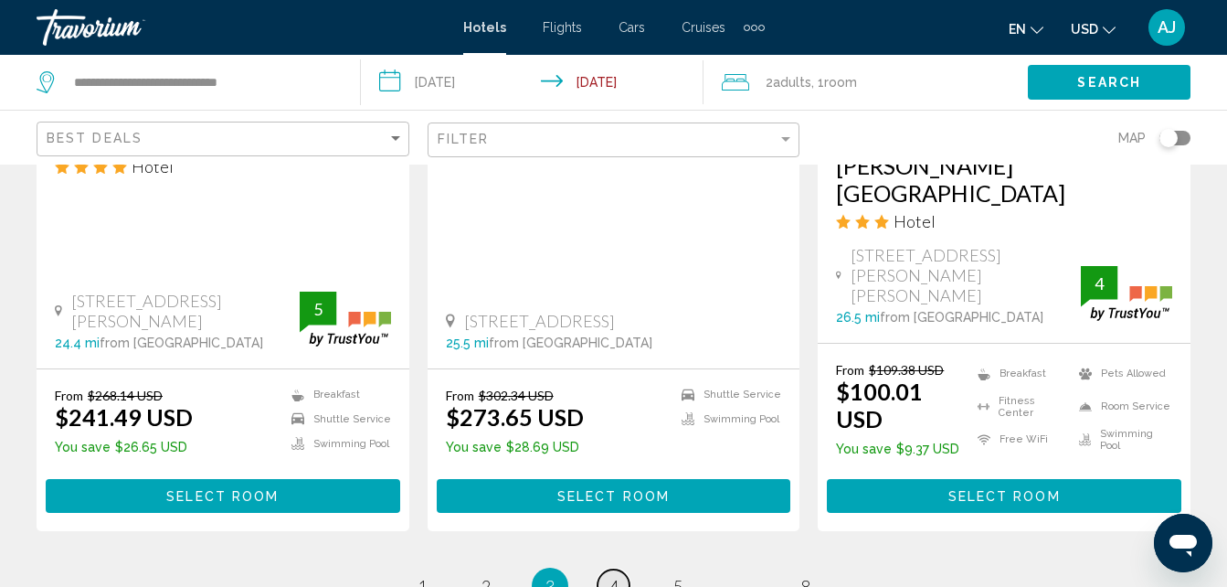
click at [622, 569] on link "page 4" at bounding box center [613, 585] width 32 height 32
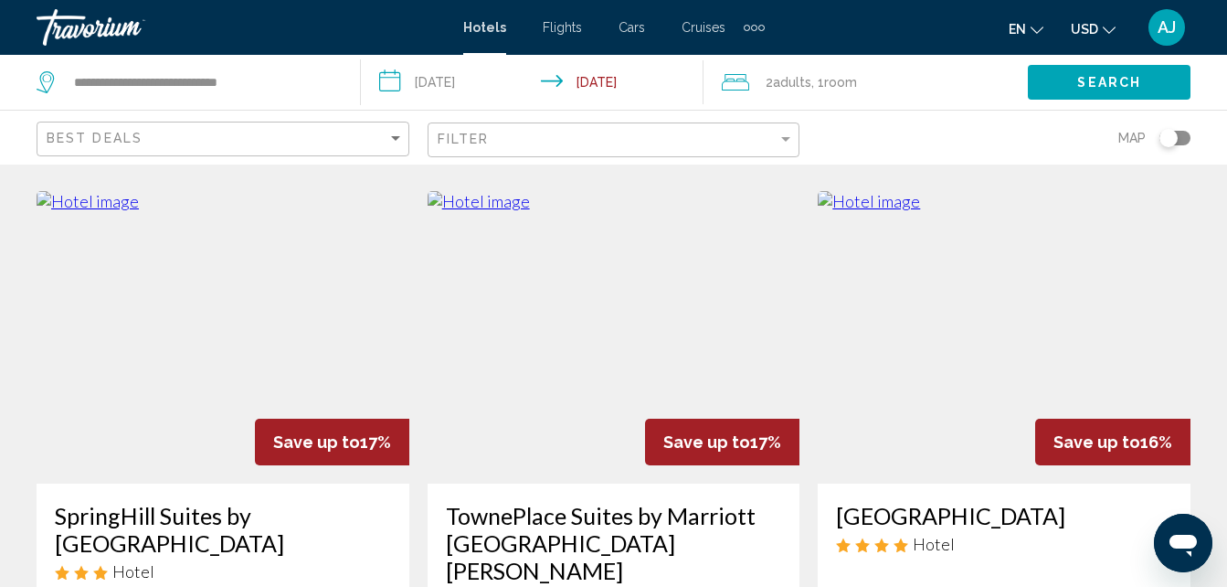
scroll to position [808, 0]
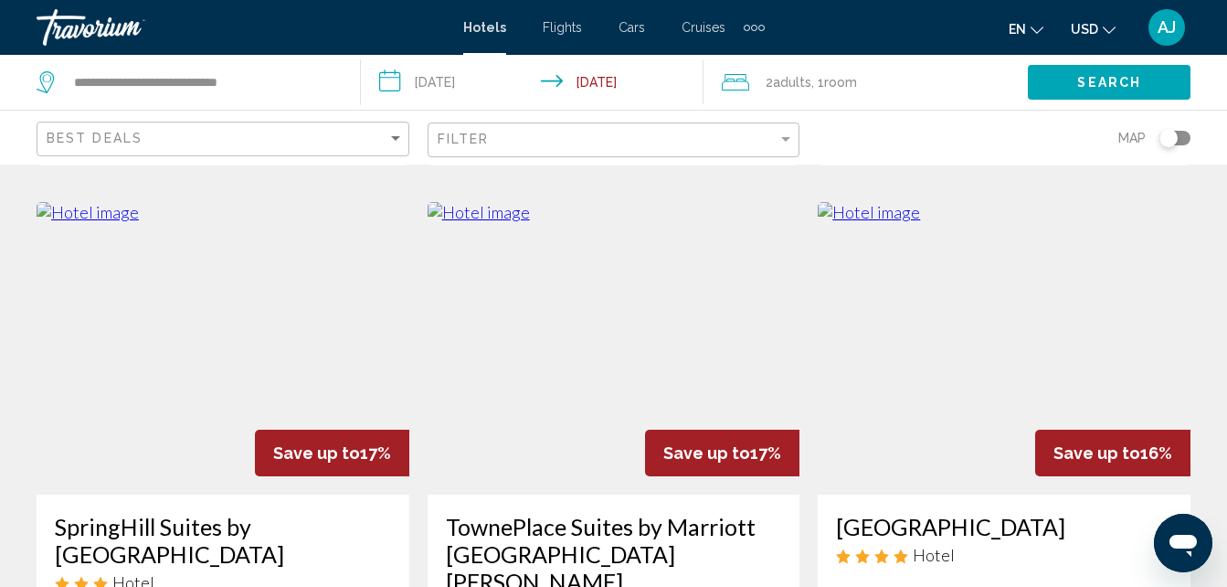
click at [143, 340] on img "Main content" at bounding box center [223, 348] width 373 height 292
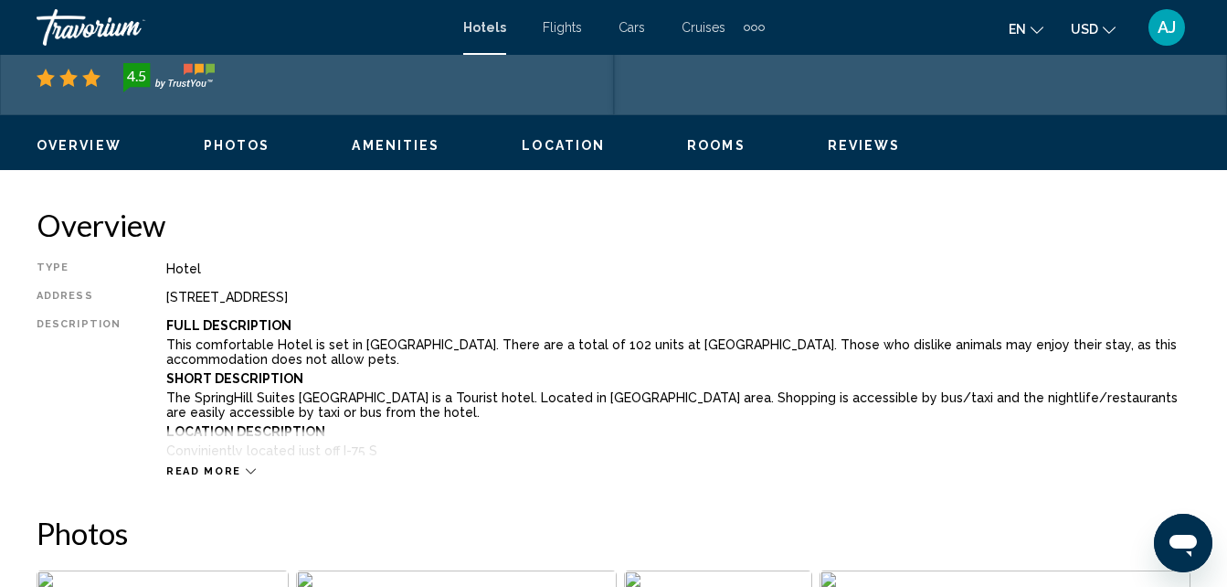
scroll to position [196, 0]
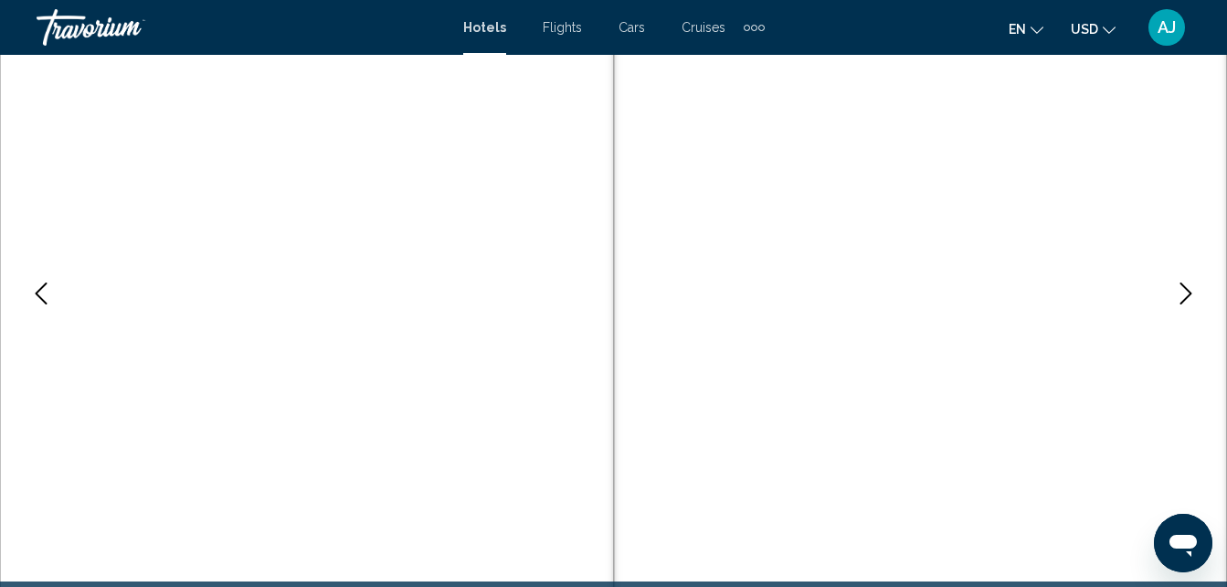
click at [1195, 300] on icon "Next image" at bounding box center [1186, 293] width 22 height 22
click at [1177, 310] on button "Next image" at bounding box center [1186, 293] width 46 height 46
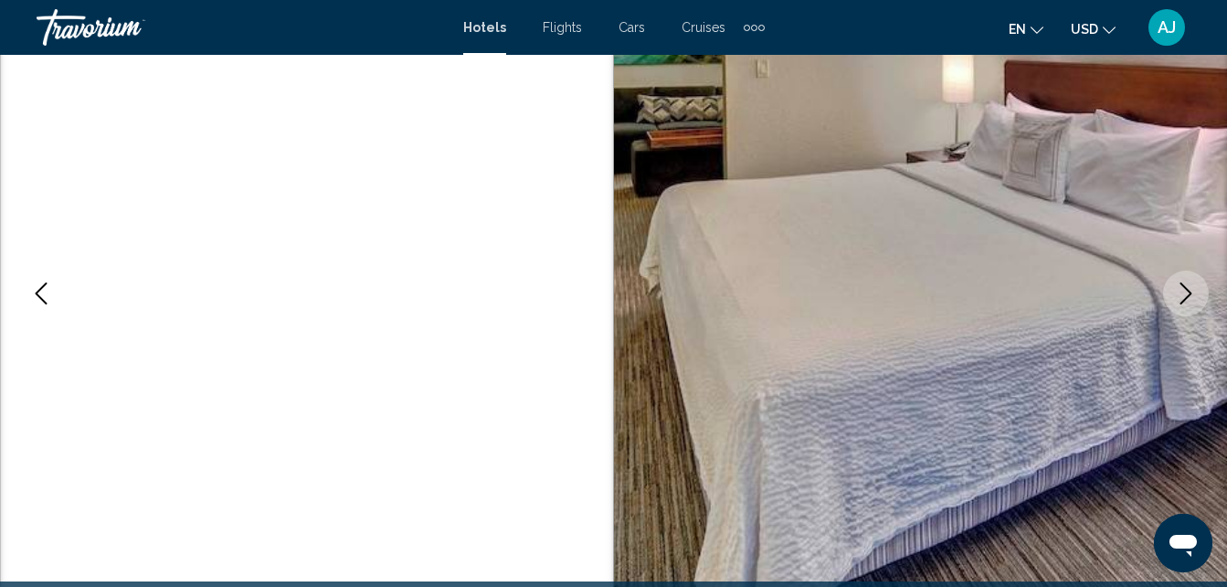
click at [1176, 311] on button "Next image" at bounding box center [1186, 293] width 46 height 46
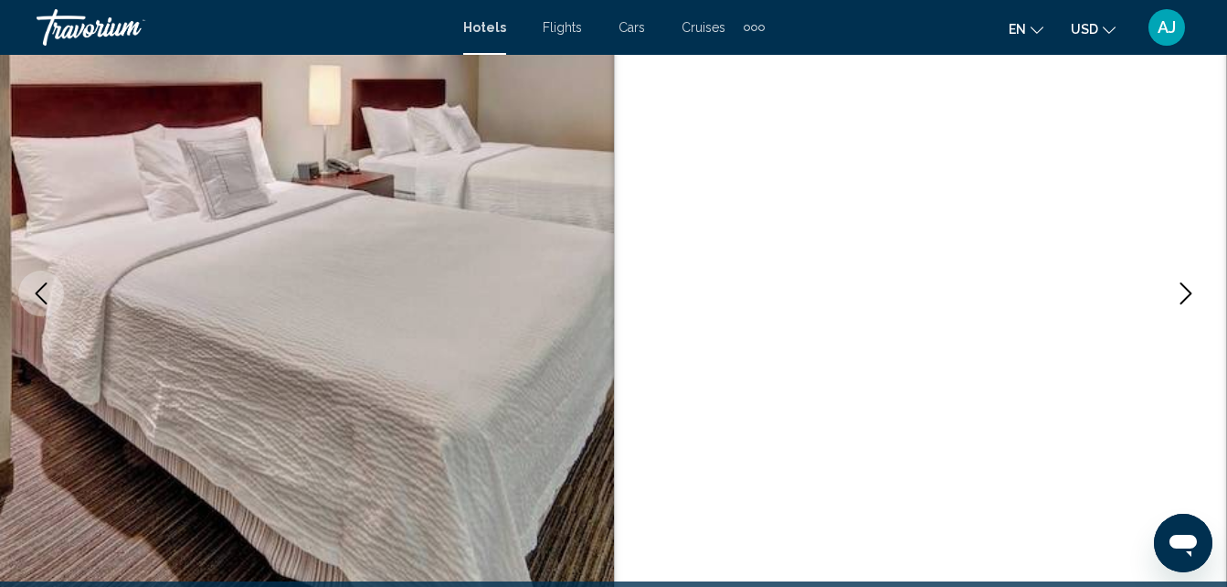
click at [1175, 313] on button "Next image" at bounding box center [1186, 293] width 46 height 46
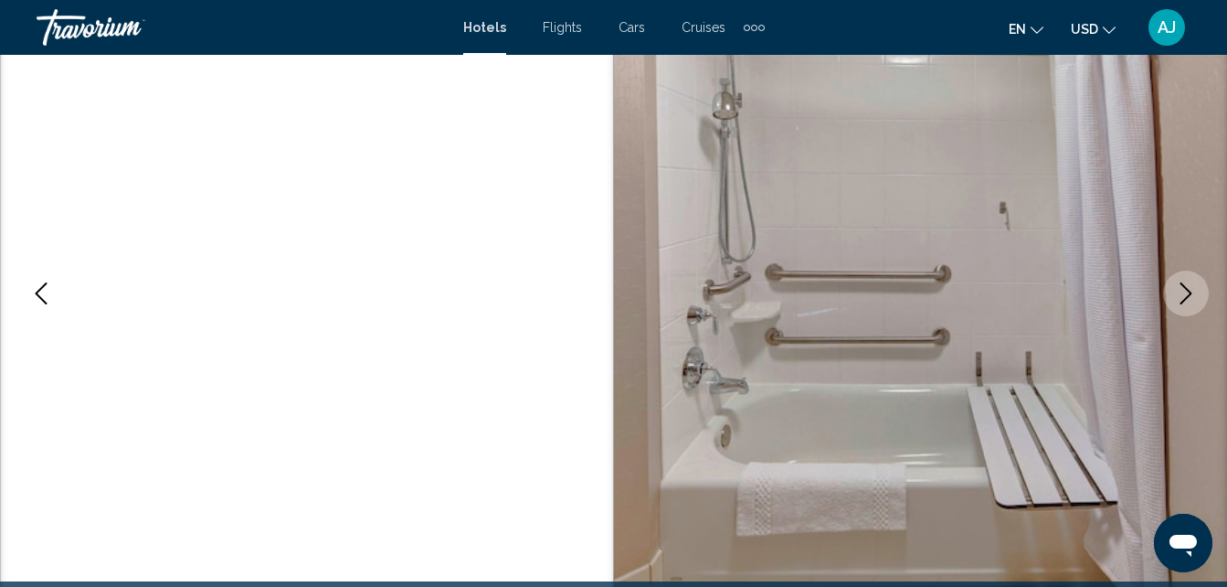
click at [1172, 313] on img "Main content" at bounding box center [921, 293] width 614 height 868
click at [1167, 311] on img "Main content" at bounding box center [921, 293] width 614 height 868
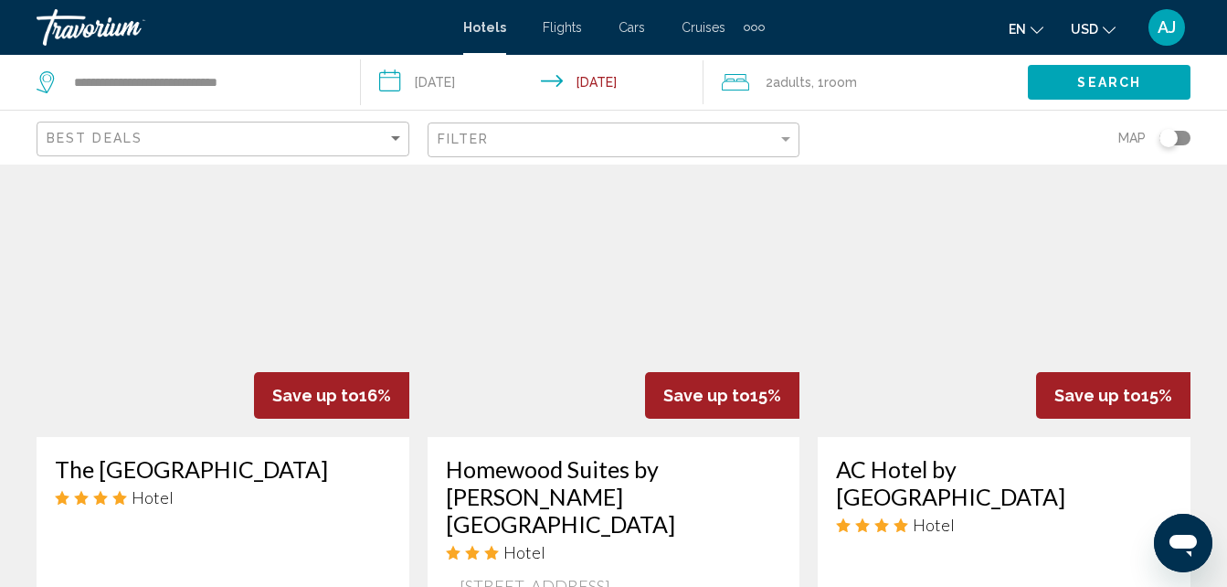
scroll to position [1563, 0]
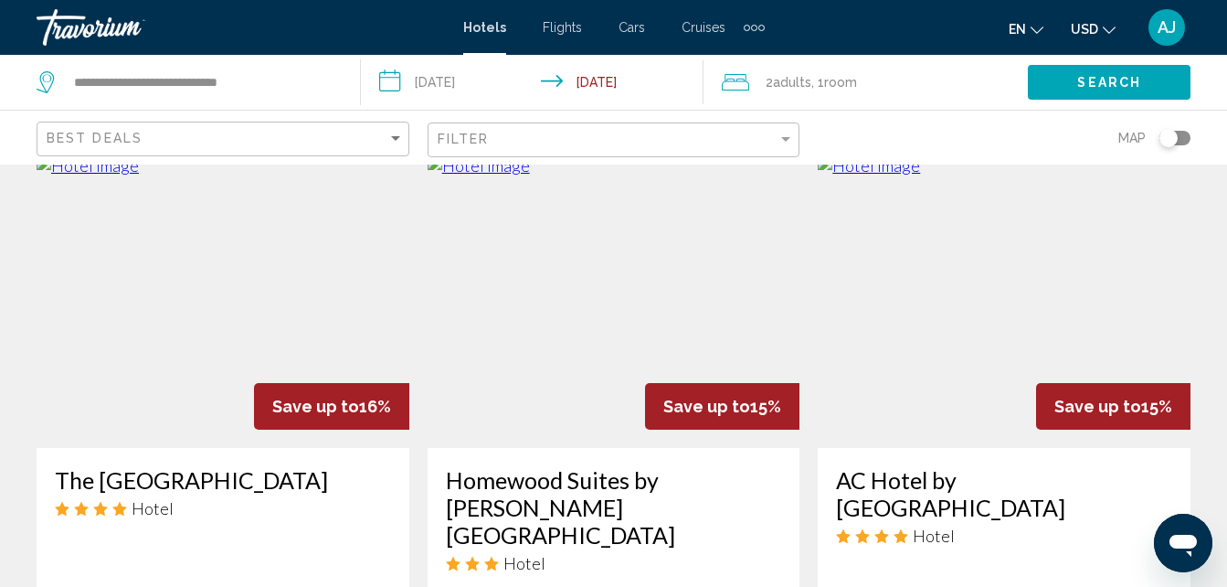
click at [1083, 396] on span "Save up to" at bounding box center [1097, 405] width 87 height 19
click at [1091, 269] on img "Main content" at bounding box center [1004, 301] width 373 height 292
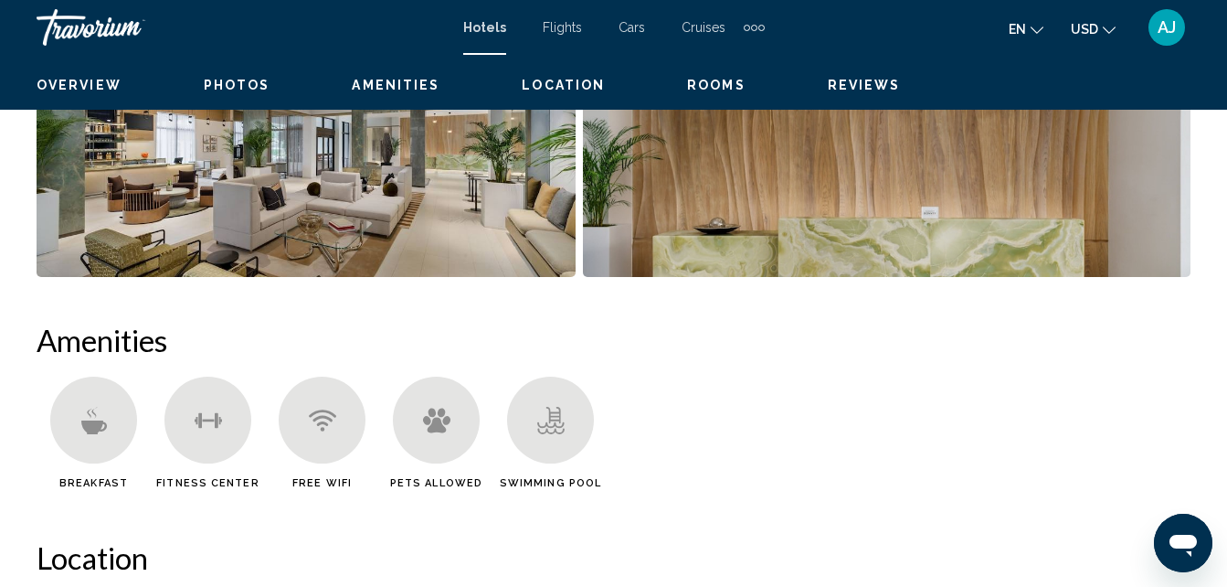
scroll to position [196, 0]
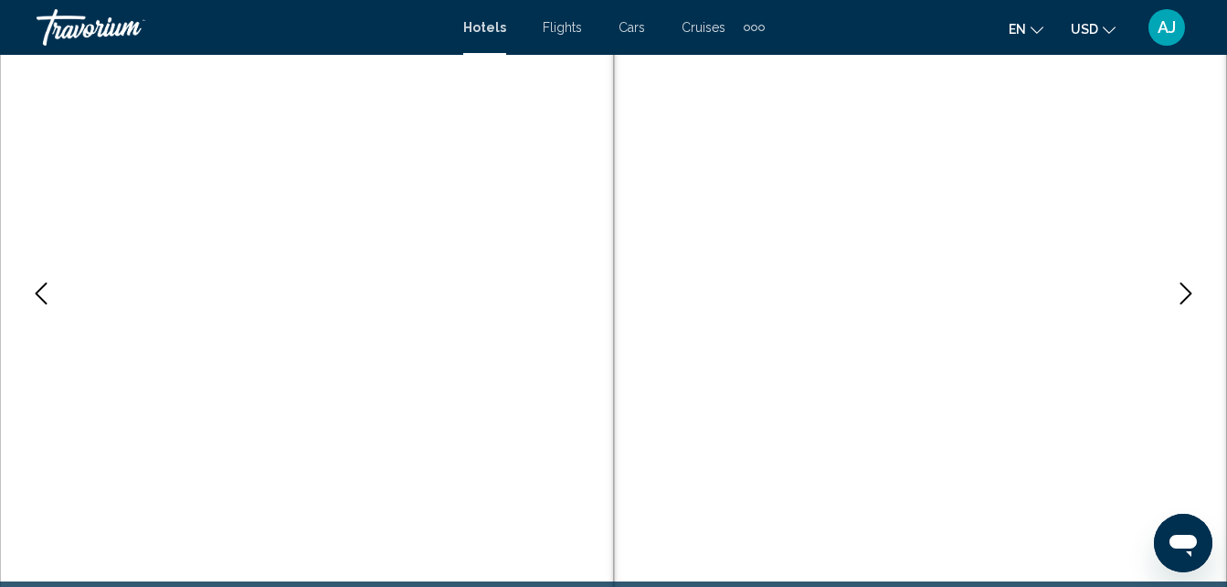
click at [1190, 300] on icon "Next image" at bounding box center [1186, 293] width 22 height 22
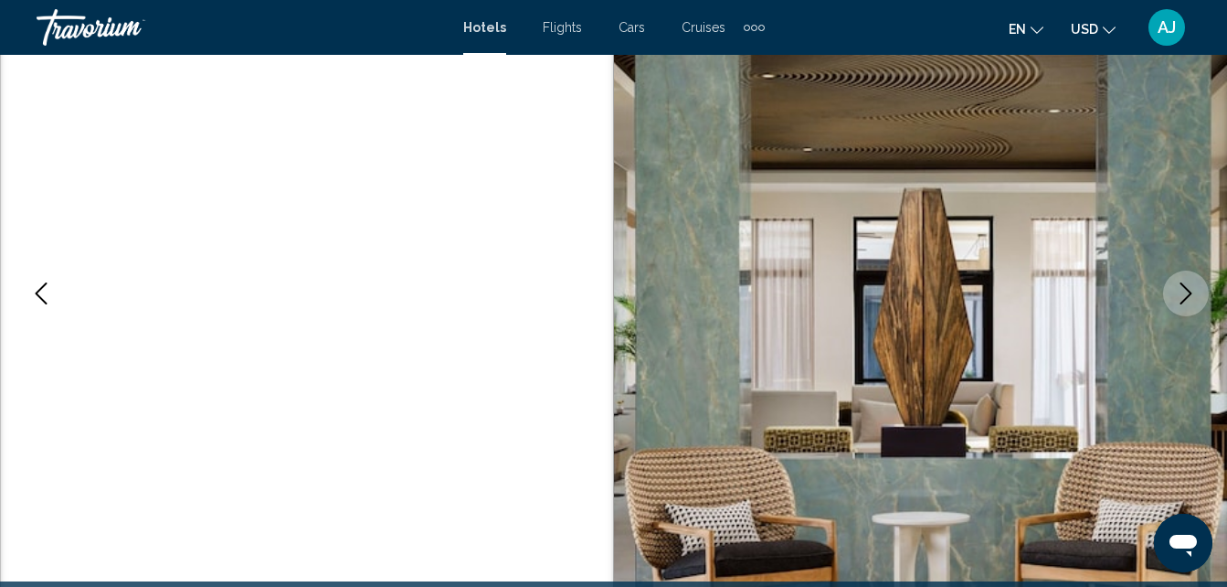
click at [1189, 306] on button "Next image" at bounding box center [1186, 293] width 46 height 46
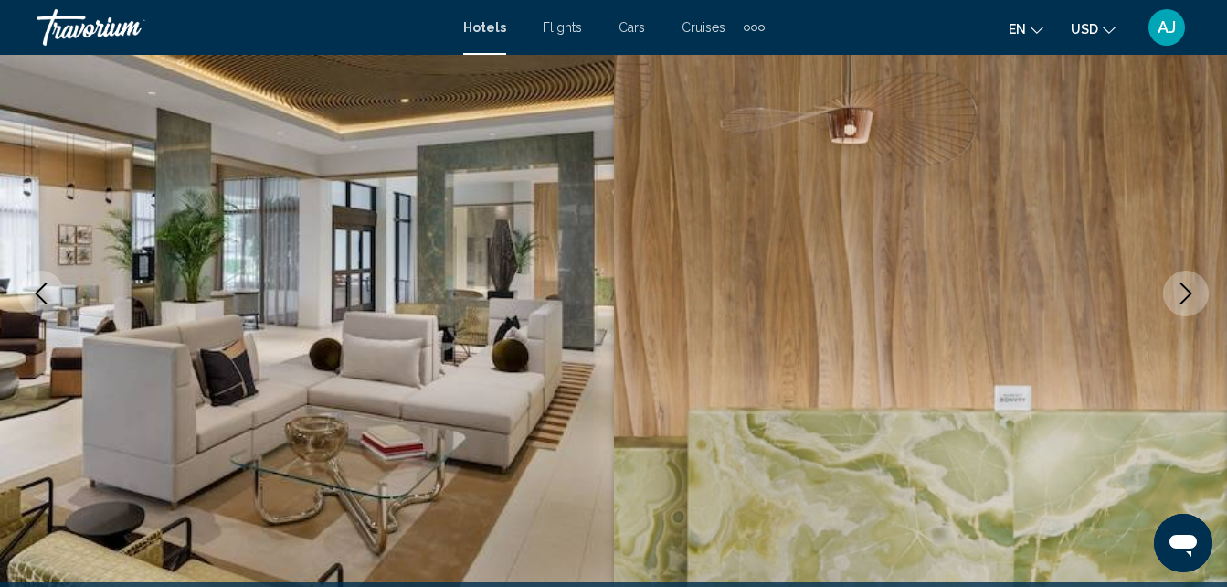
click at [1178, 307] on button "Next image" at bounding box center [1186, 293] width 46 height 46
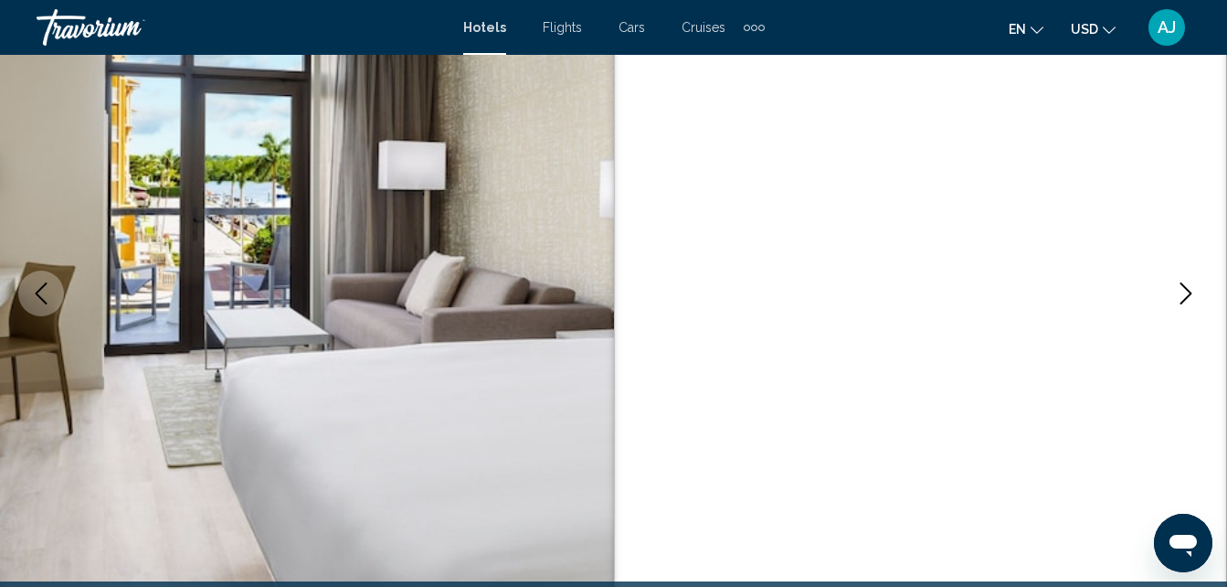
click at [1177, 310] on button "Next image" at bounding box center [1186, 293] width 46 height 46
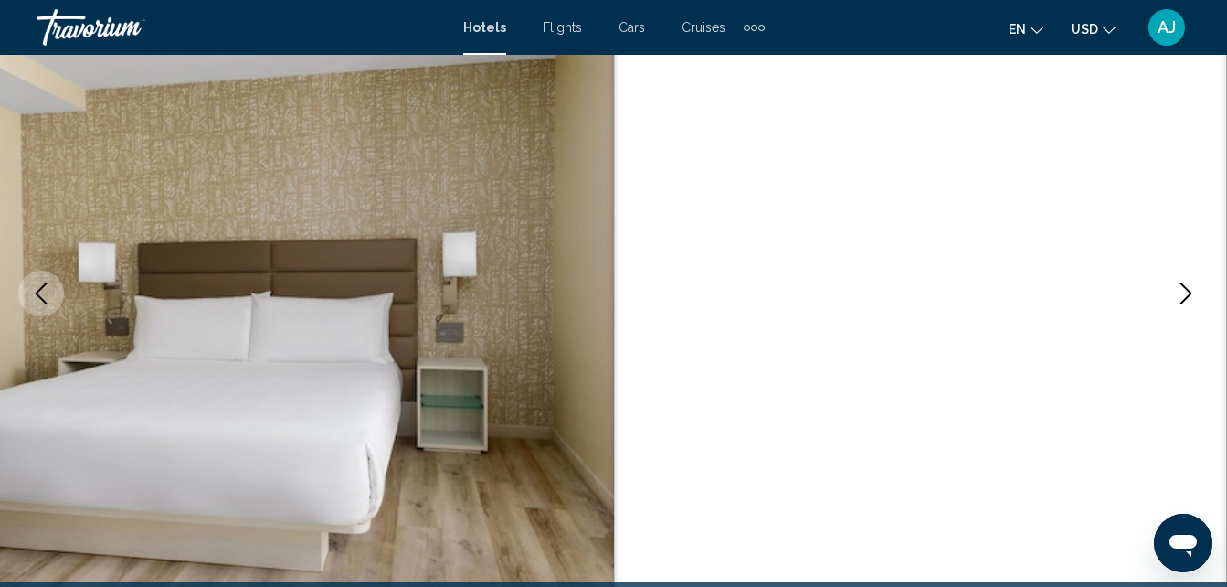
click at [1172, 312] on button "Next image" at bounding box center [1186, 293] width 46 height 46
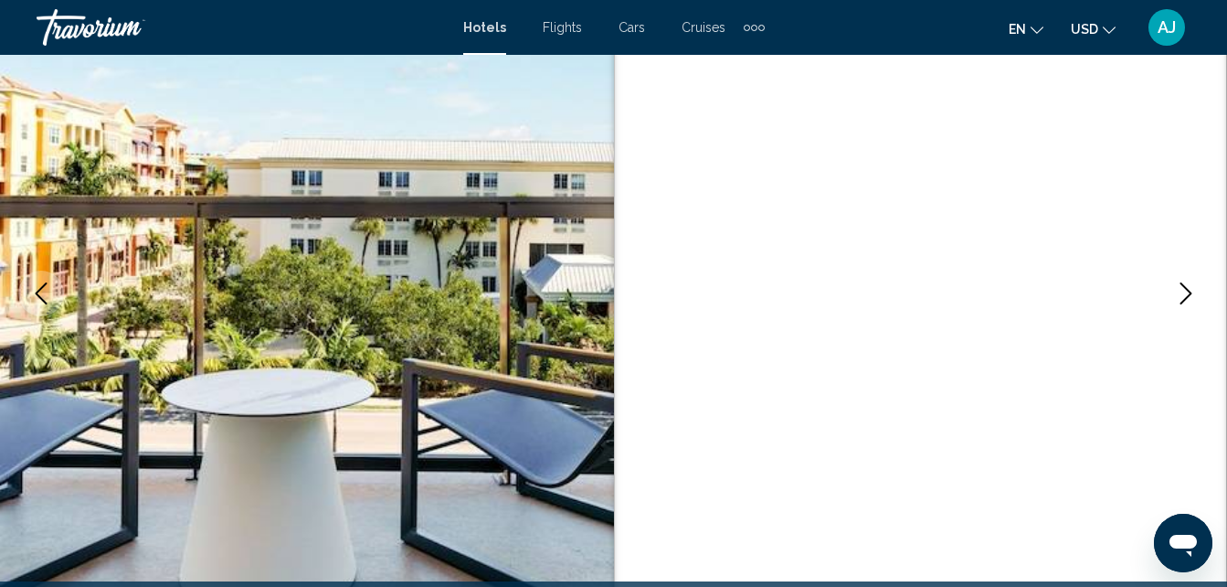
click at [1171, 311] on button "Next image" at bounding box center [1186, 293] width 46 height 46
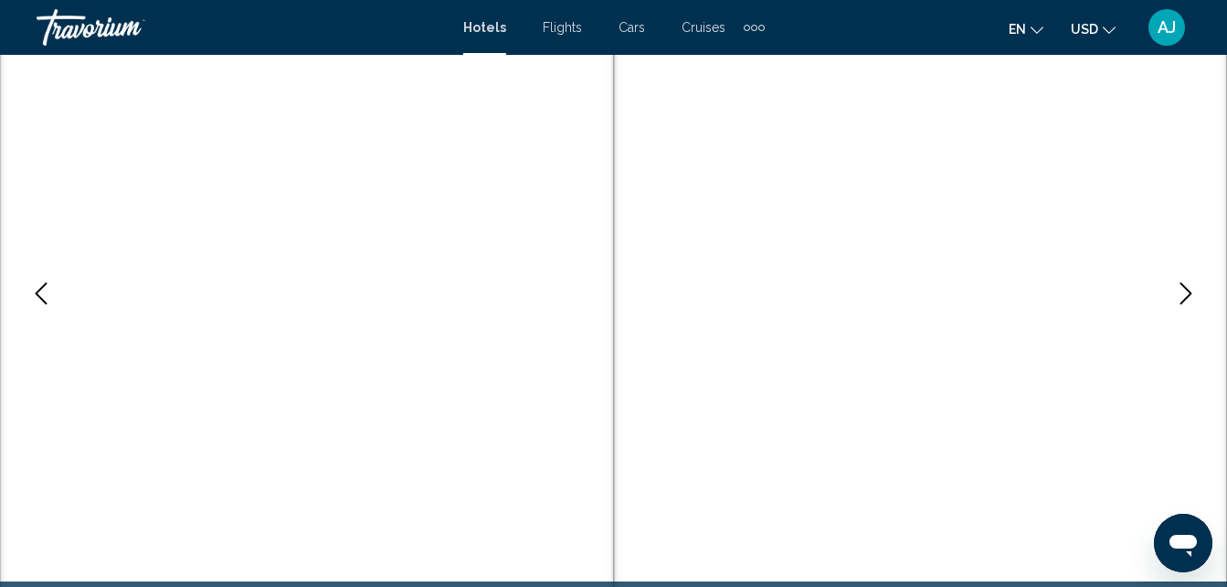
click at [1166, 311] on img "Main content" at bounding box center [921, 293] width 614 height 868
click at [1172, 301] on button "Next image" at bounding box center [1186, 293] width 46 height 46
click at [1184, 305] on button "Next image" at bounding box center [1186, 293] width 46 height 46
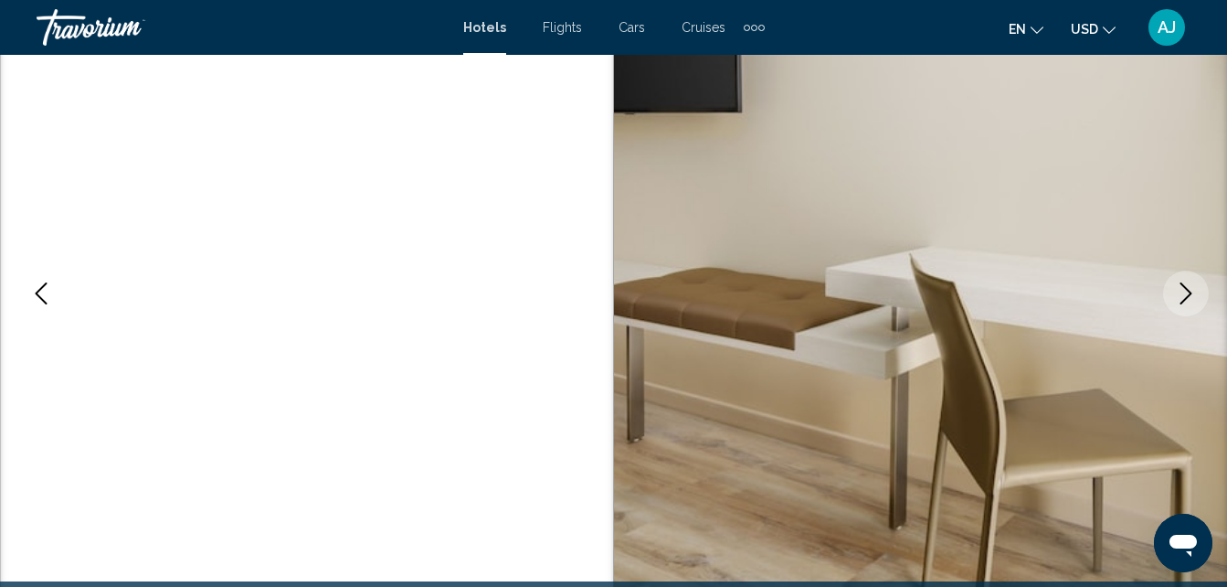
click at [1178, 303] on icon "Next image" at bounding box center [1186, 293] width 22 height 22
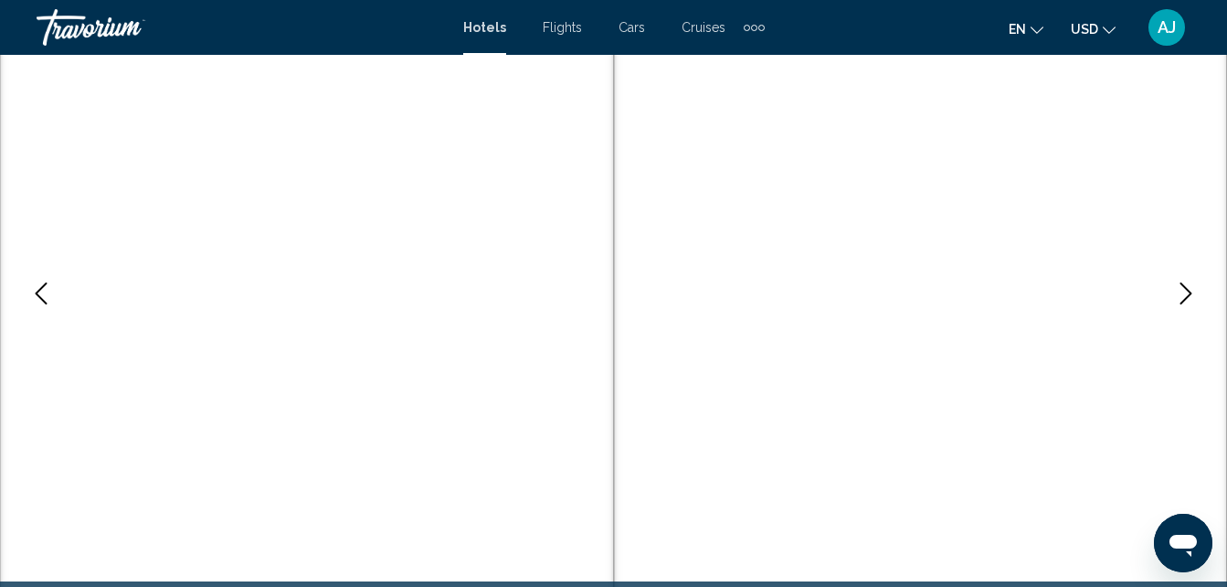
click at [1178, 301] on icon "Next image" at bounding box center [1186, 293] width 22 height 22
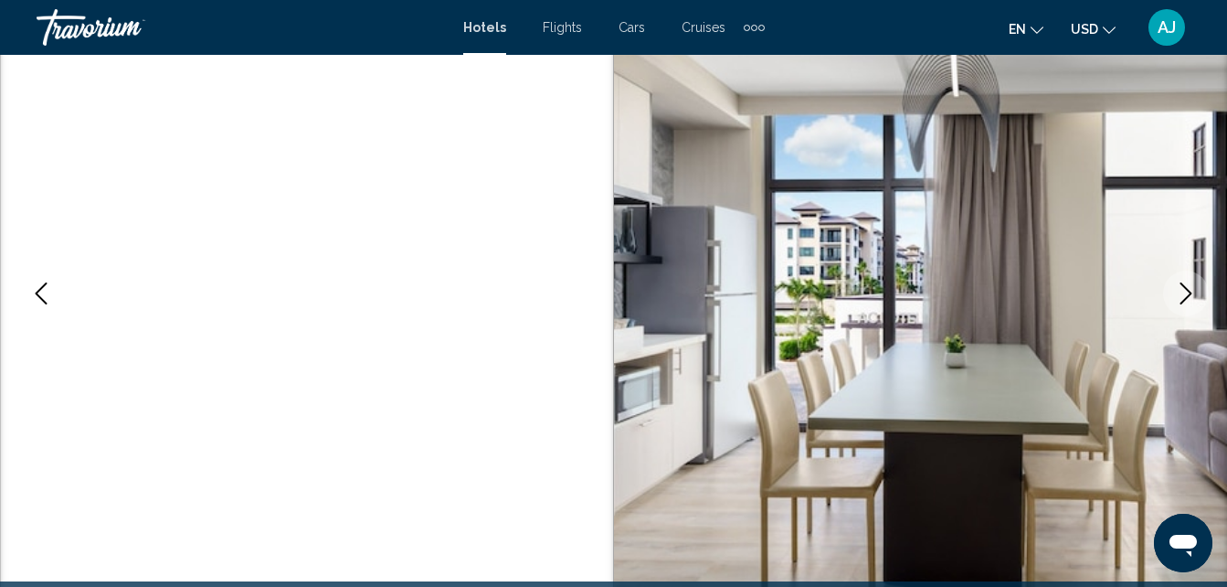
click at [1178, 302] on icon "Next image" at bounding box center [1186, 293] width 22 height 22
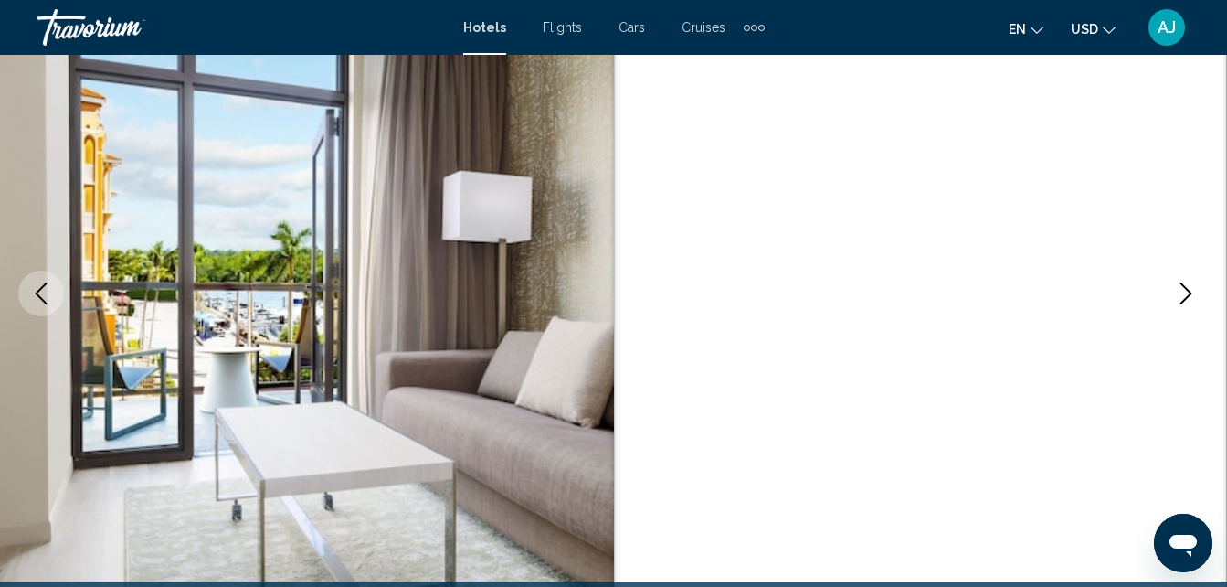
click at [1178, 302] on icon "Next image" at bounding box center [1186, 293] width 22 height 22
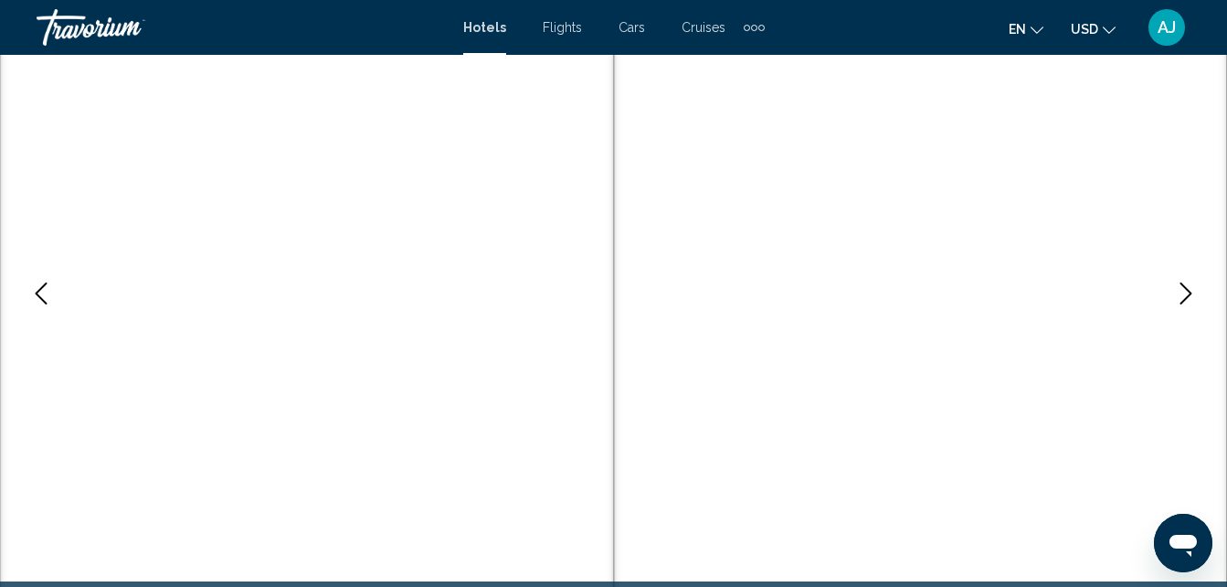
click at [1176, 302] on icon "Next image" at bounding box center [1186, 293] width 22 height 22
click at [1178, 301] on icon "Next image" at bounding box center [1186, 293] width 22 height 22
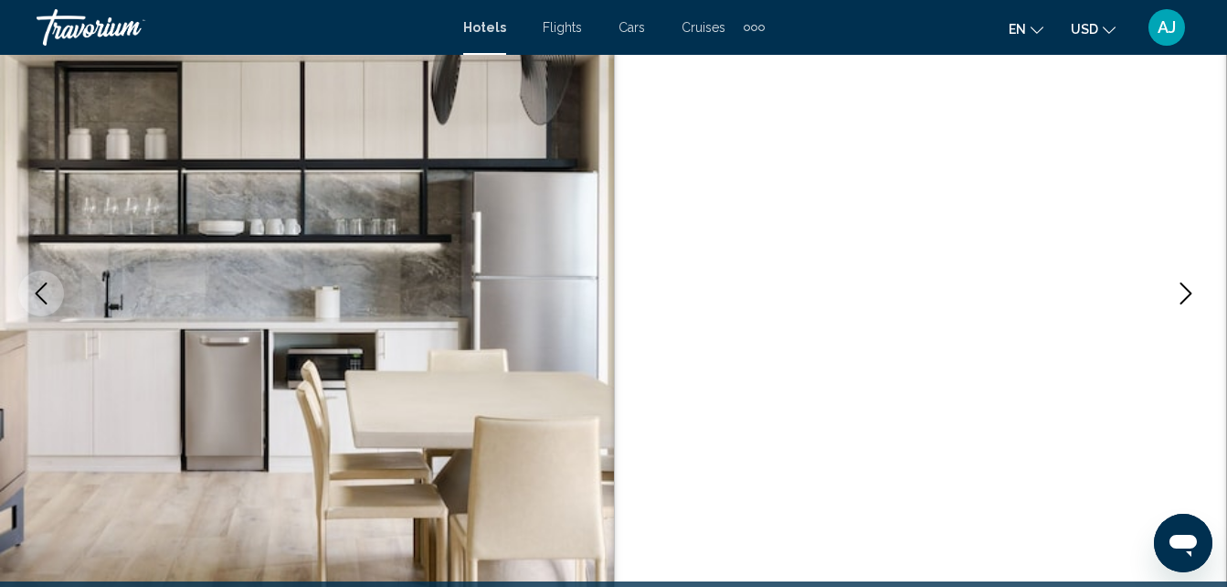
click at [1182, 301] on icon "Next image" at bounding box center [1186, 293] width 22 height 22
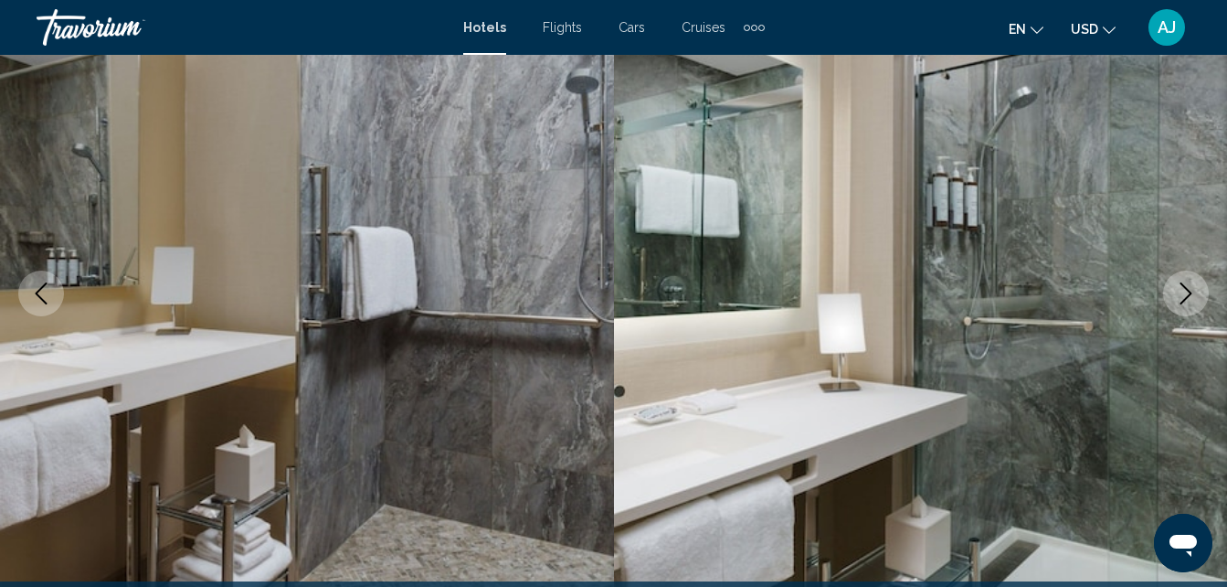
click at [1181, 301] on icon "Next image" at bounding box center [1186, 293] width 22 height 22
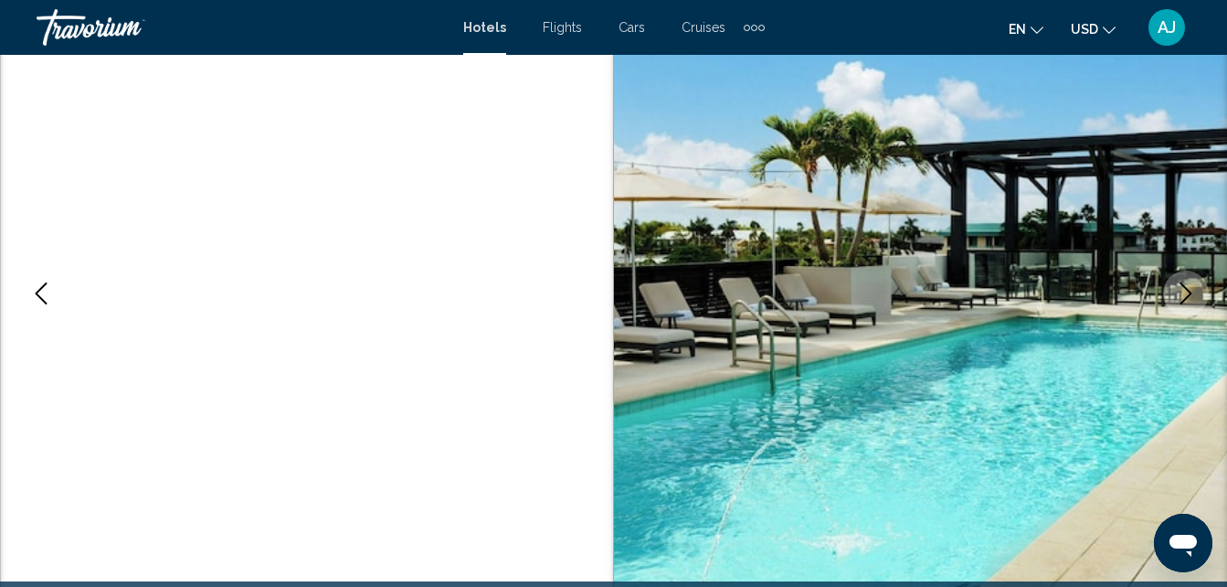
click at [1183, 296] on icon "Next image" at bounding box center [1186, 293] width 22 height 22
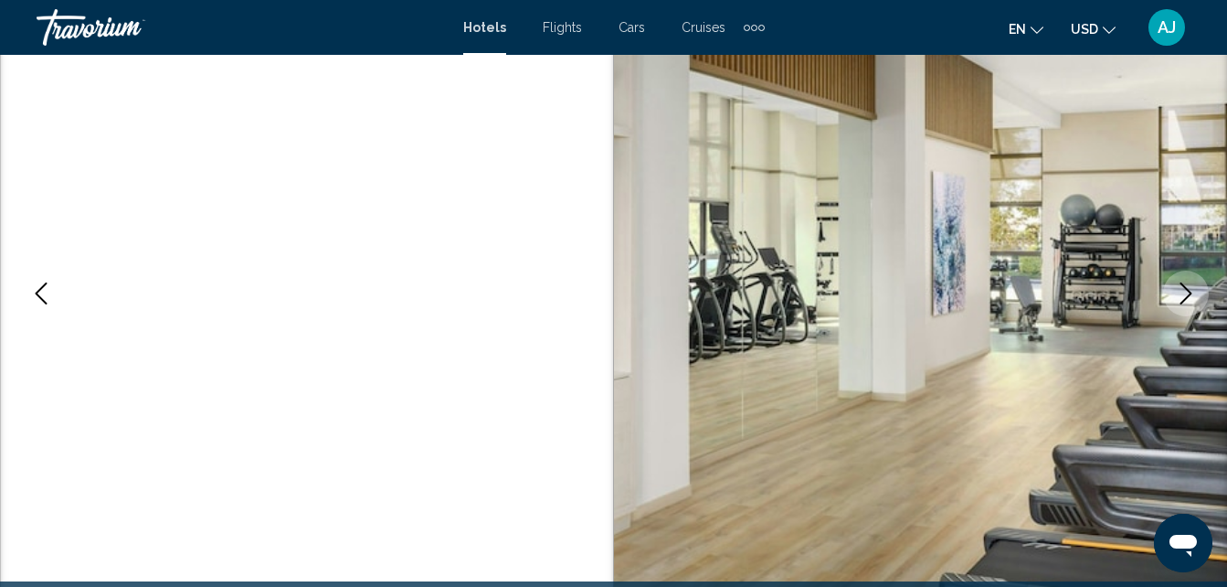
click at [1182, 296] on icon "Next image" at bounding box center [1186, 293] width 22 height 22
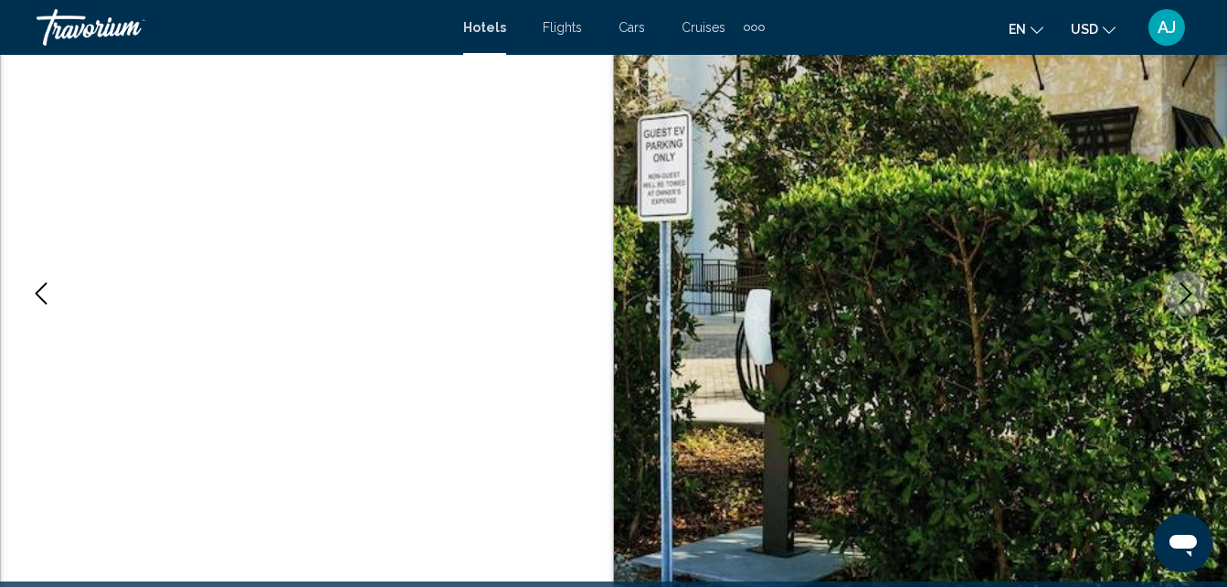
click at [1181, 297] on icon "Next image" at bounding box center [1186, 293] width 22 height 22
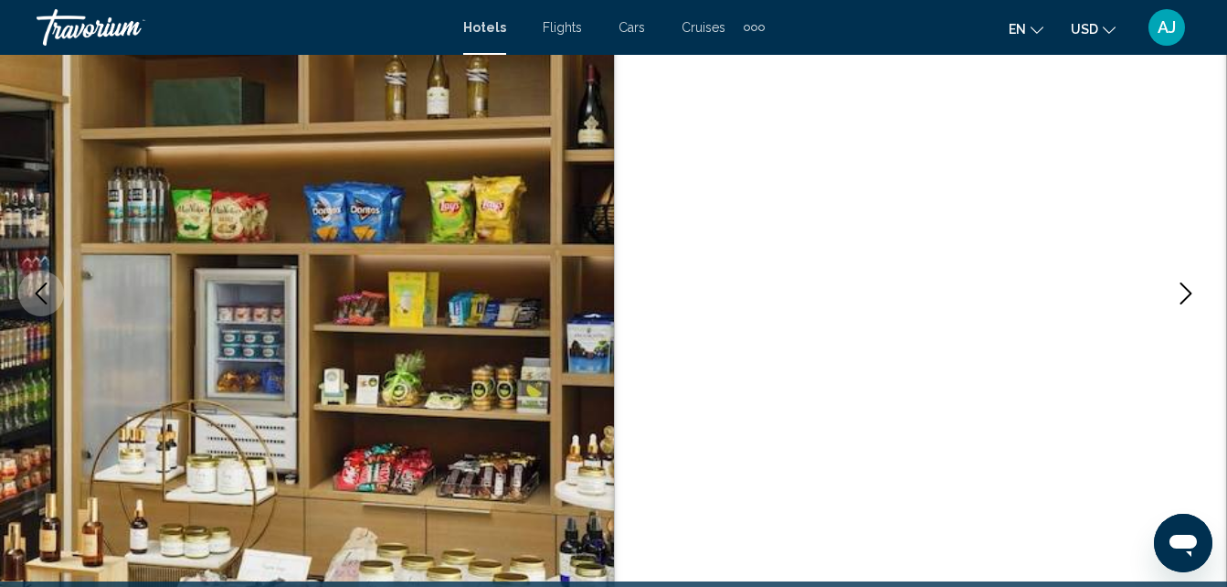
click at [1182, 297] on icon "Next image" at bounding box center [1186, 293] width 22 height 22
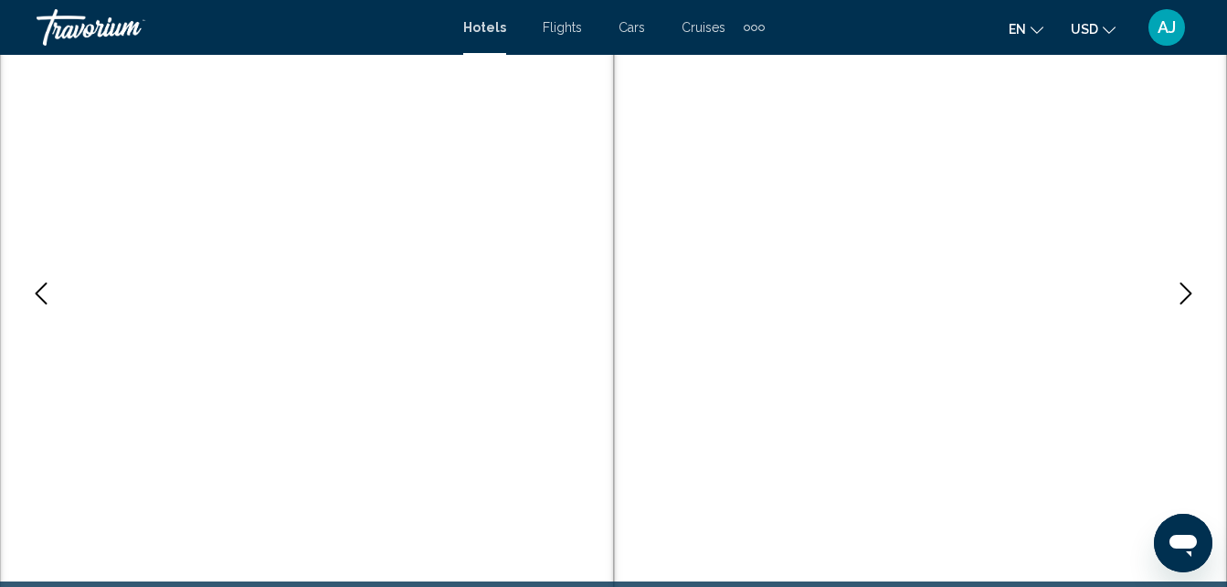
click at [1177, 297] on icon "Next image" at bounding box center [1186, 293] width 22 height 22
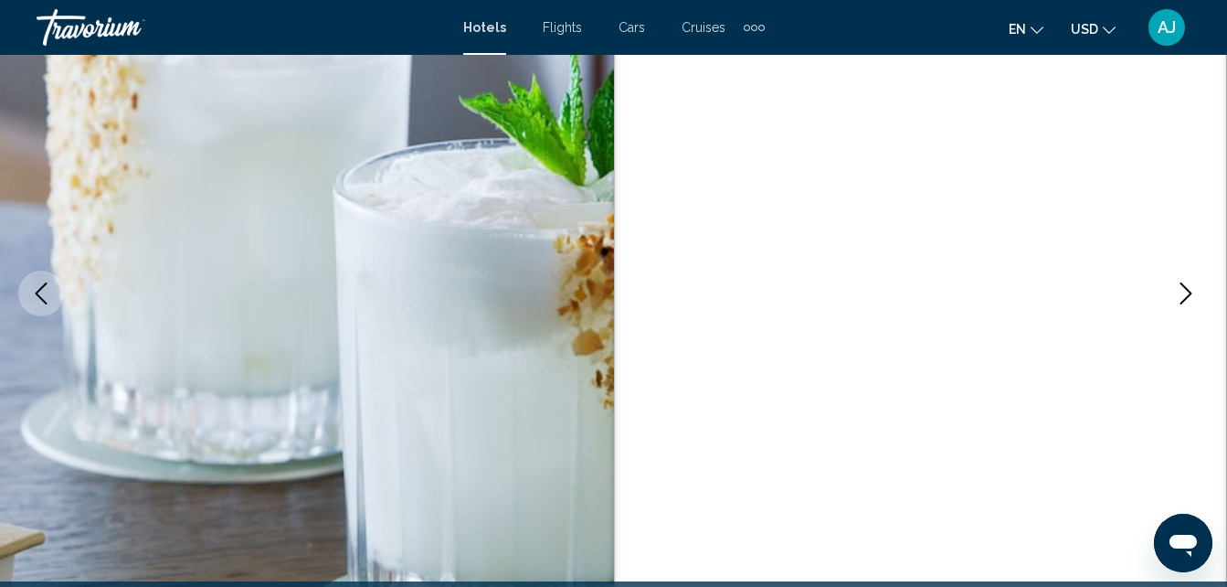
click at [1181, 296] on icon "Next image" at bounding box center [1186, 293] width 22 height 22
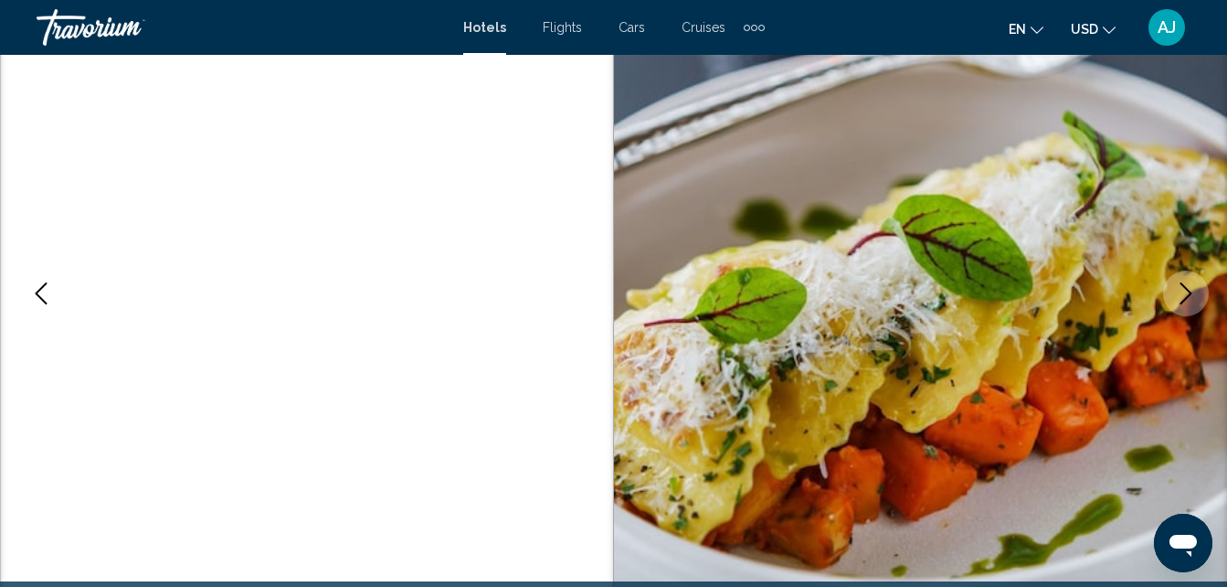
click at [1179, 295] on icon "Next image" at bounding box center [1186, 293] width 22 height 22
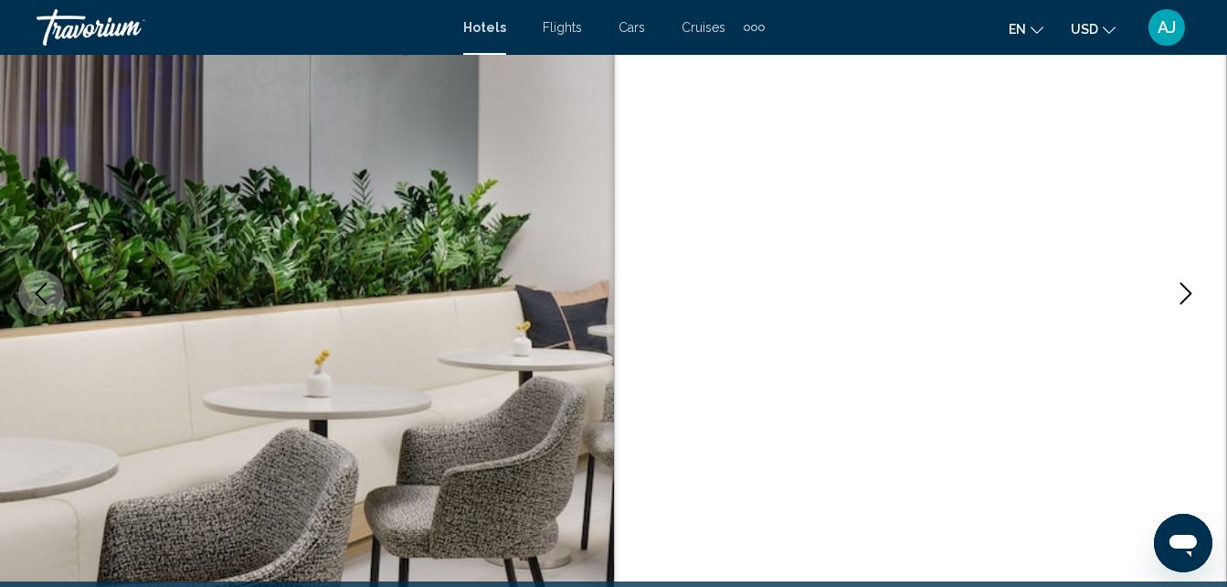
click at [1180, 295] on icon "Next image" at bounding box center [1186, 293] width 22 height 22
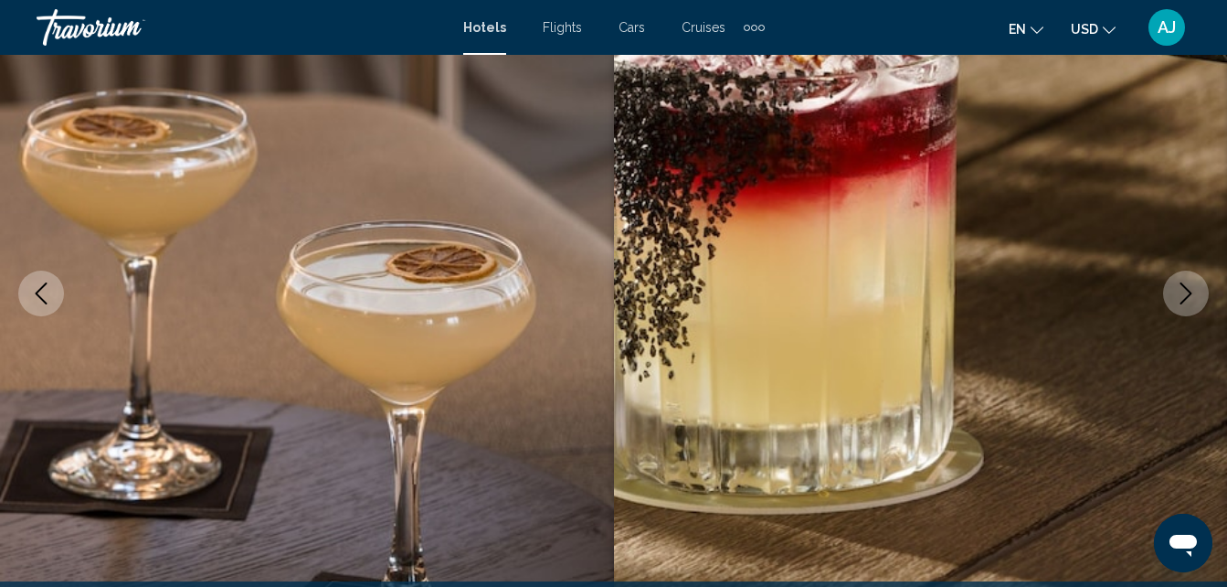
click at [1187, 293] on icon "Next image" at bounding box center [1186, 293] width 22 height 22
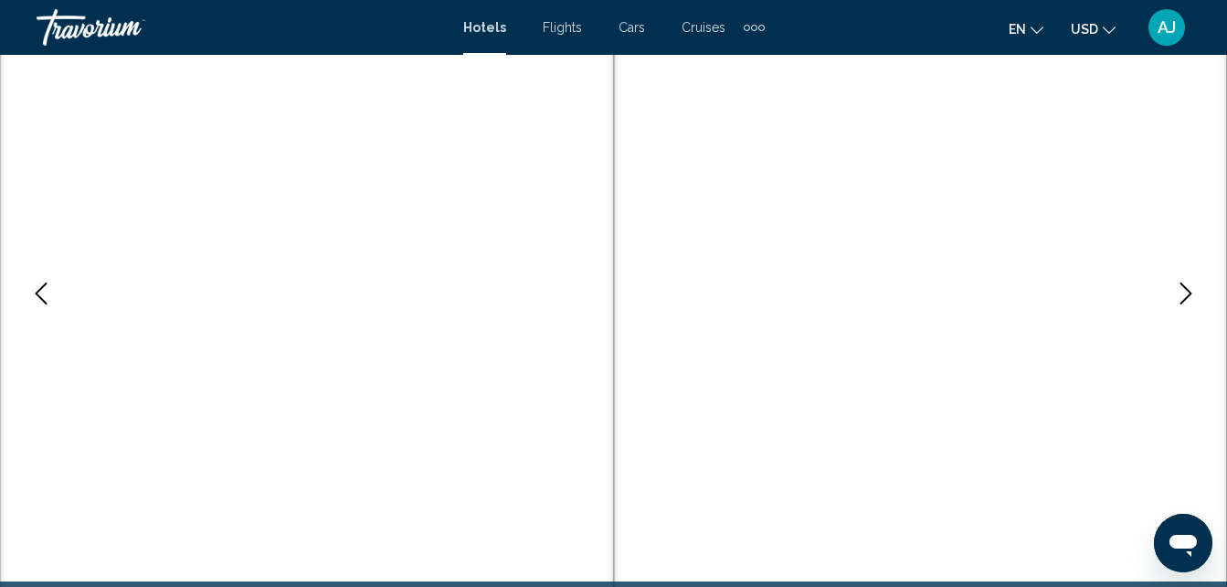
click at [1186, 294] on icon "Next image" at bounding box center [1186, 293] width 22 height 22
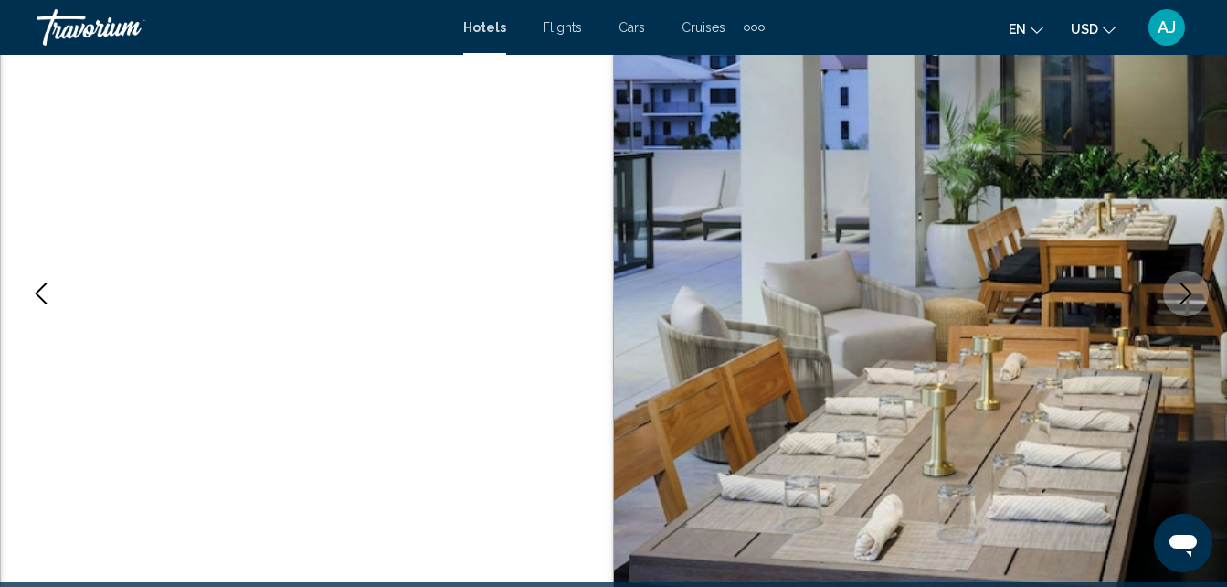
click at [1187, 294] on icon "Next image" at bounding box center [1186, 293] width 22 height 22
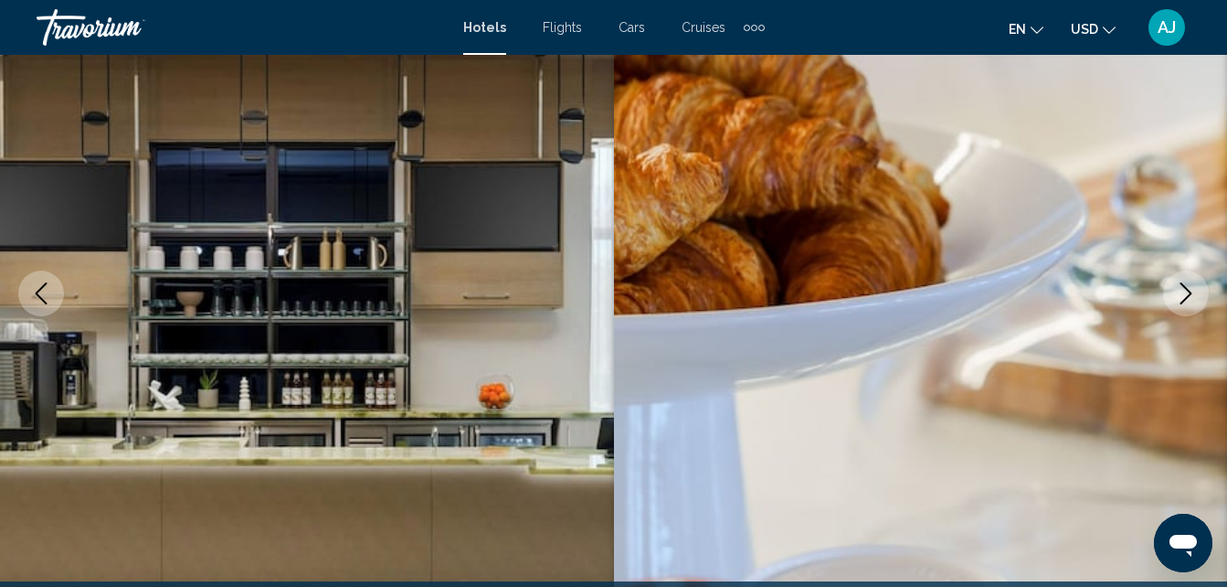
click at [1188, 294] on icon "Next image" at bounding box center [1186, 293] width 22 height 22
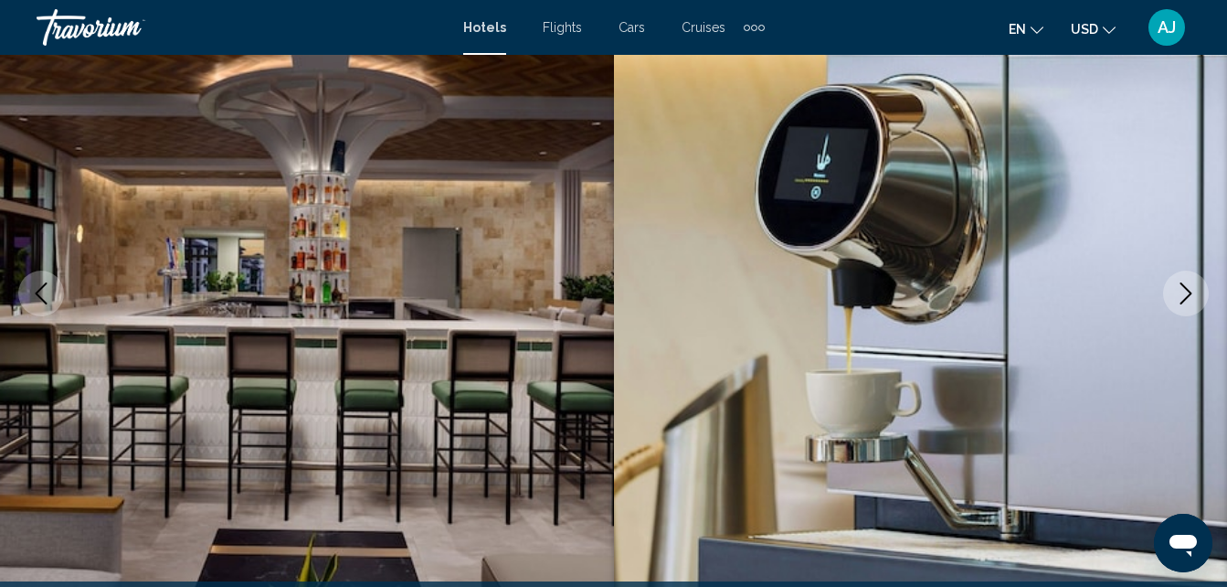
click at [1189, 294] on icon "Next image" at bounding box center [1186, 293] width 22 height 22
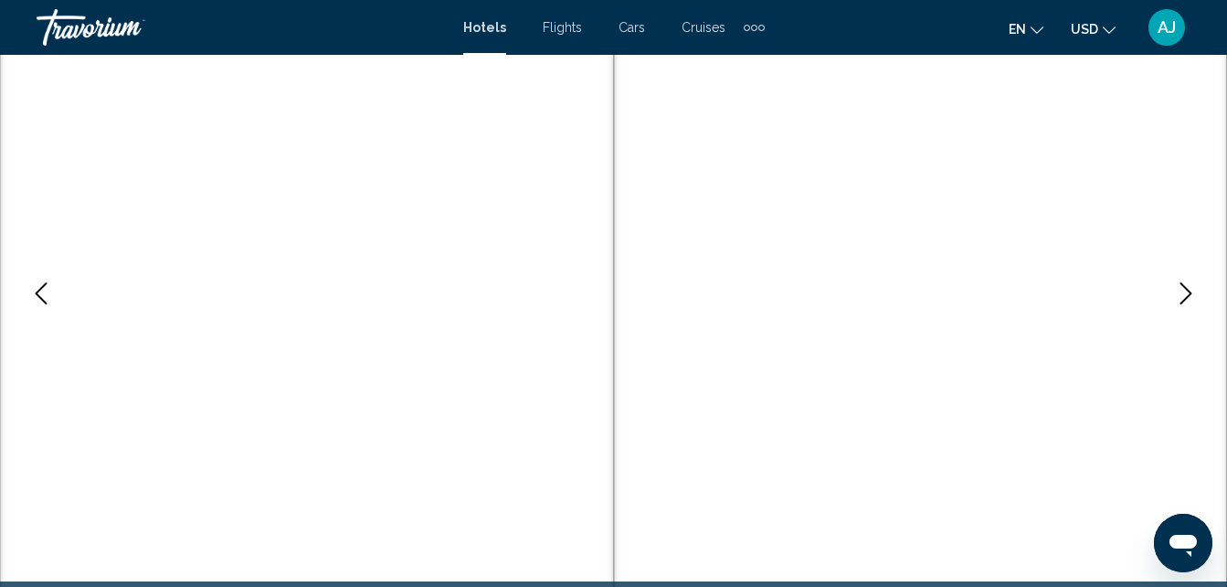
click at [1188, 294] on icon "Next image" at bounding box center [1186, 293] width 22 height 22
click at [1186, 294] on icon "Next image" at bounding box center [1186, 293] width 22 height 22
click at [1184, 295] on icon "Next image" at bounding box center [1186, 293] width 22 height 22
click at [1187, 294] on icon "Next image" at bounding box center [1186, 293] width 22 height 22
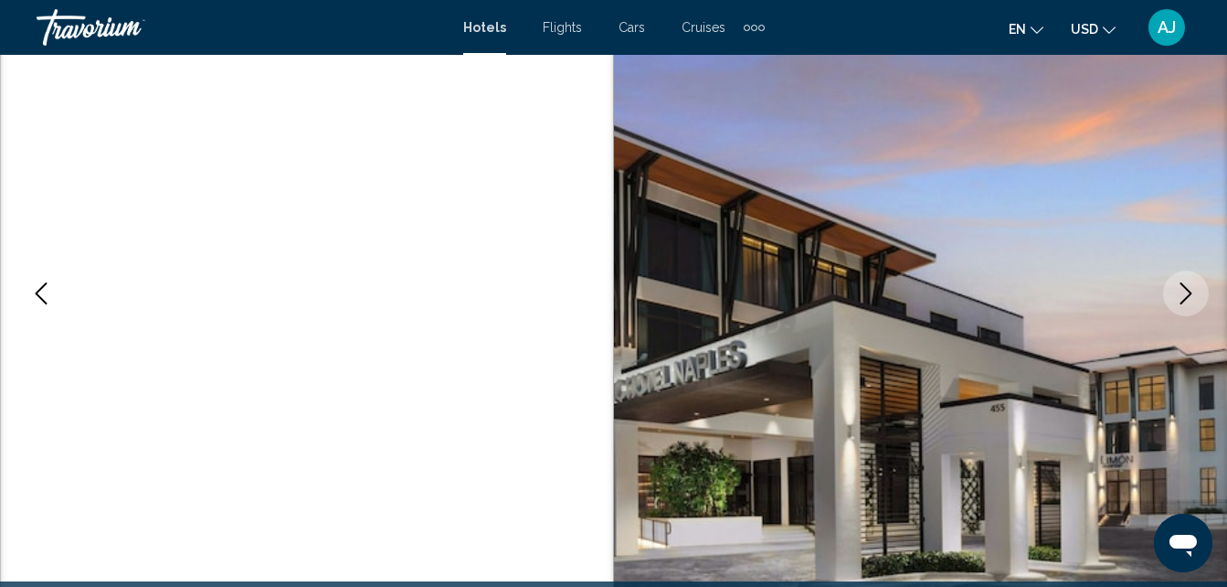
click at [1188, 294] on icon "Next image" at bounding box center [1186, 293] width 22 height 22
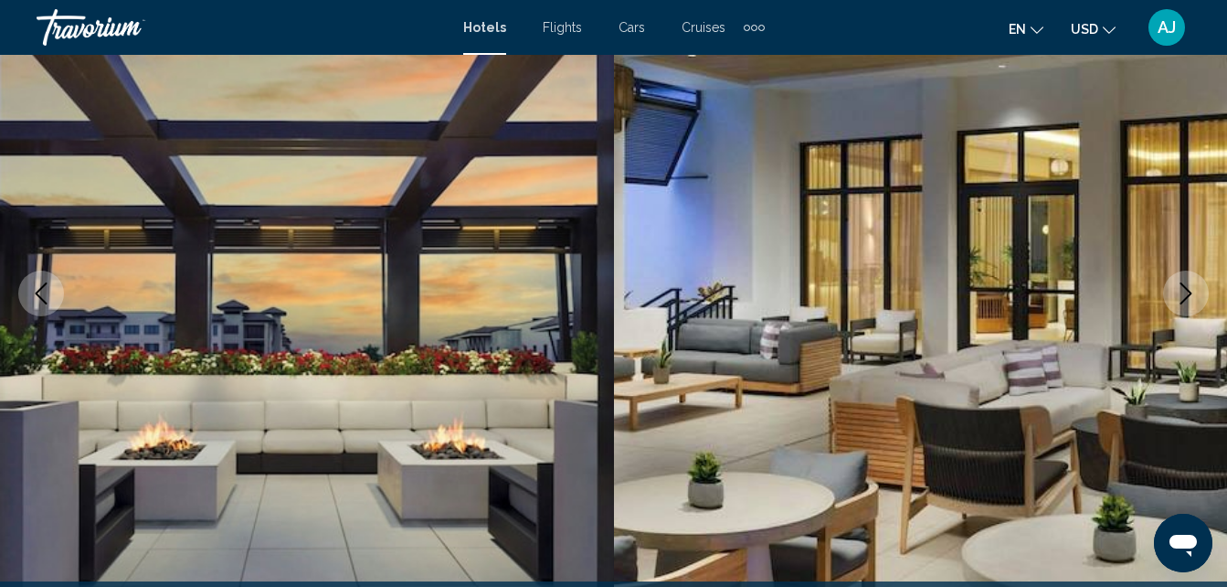
click at [1186, 296] on icon "Next image" at bounding box center [1186, 293] width 22 height 22
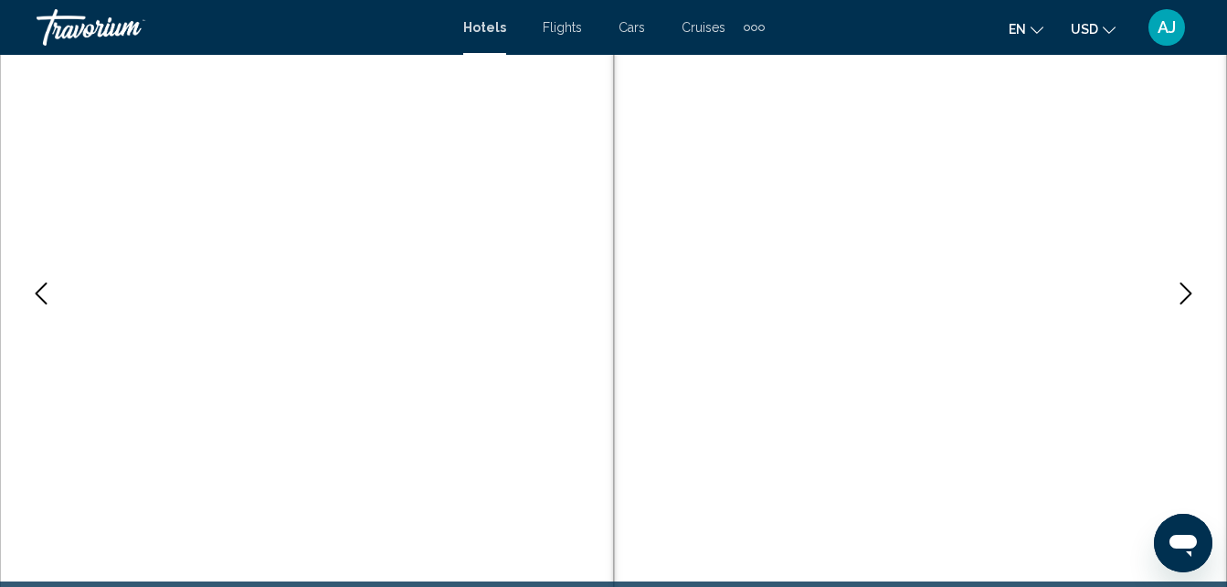
click at [1189, 295] on icon "Next image" at bounding box center [1186, 293] width 12 height 22
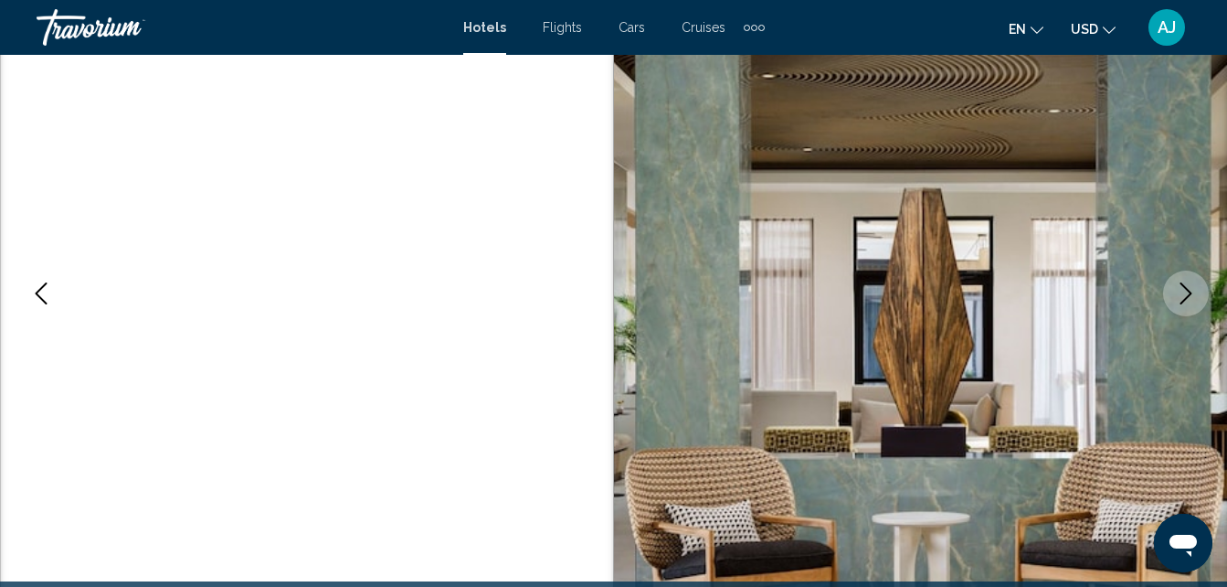
click at [1187, 297] on icon "Next image" at bounding box center [1186, 293] width 12 height 22
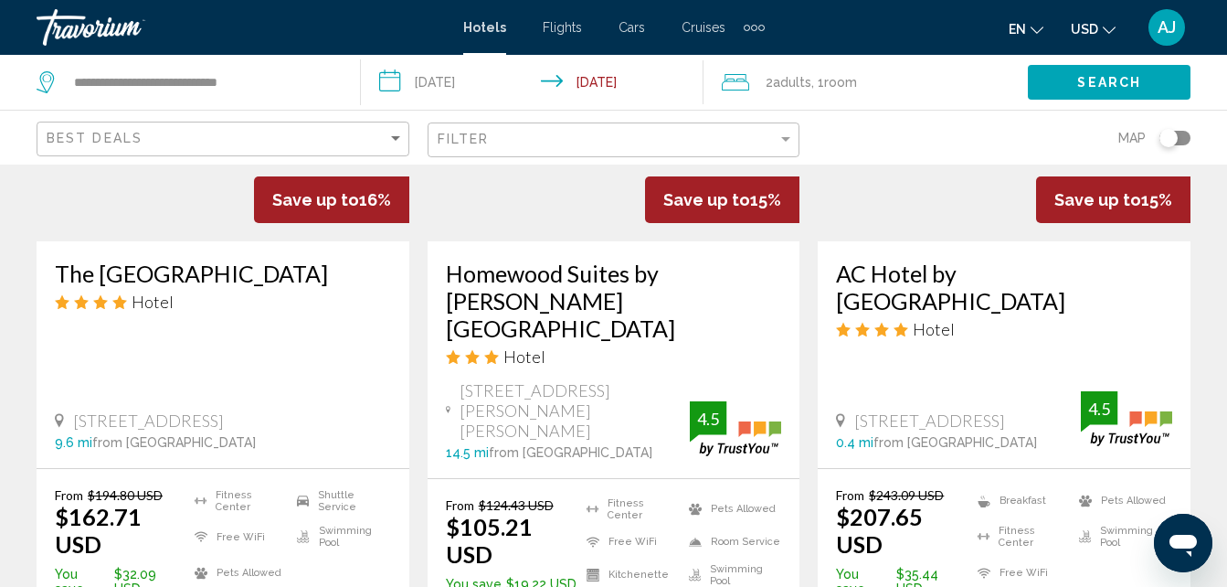
scroll to position [1775, 0]
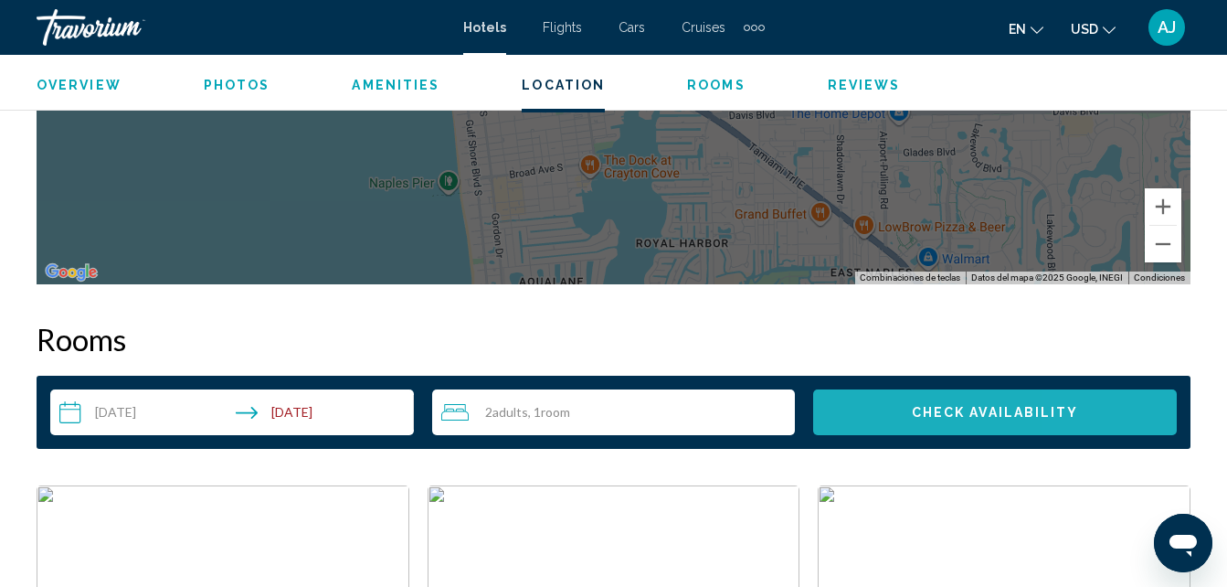
scroll to position [2429, 0]
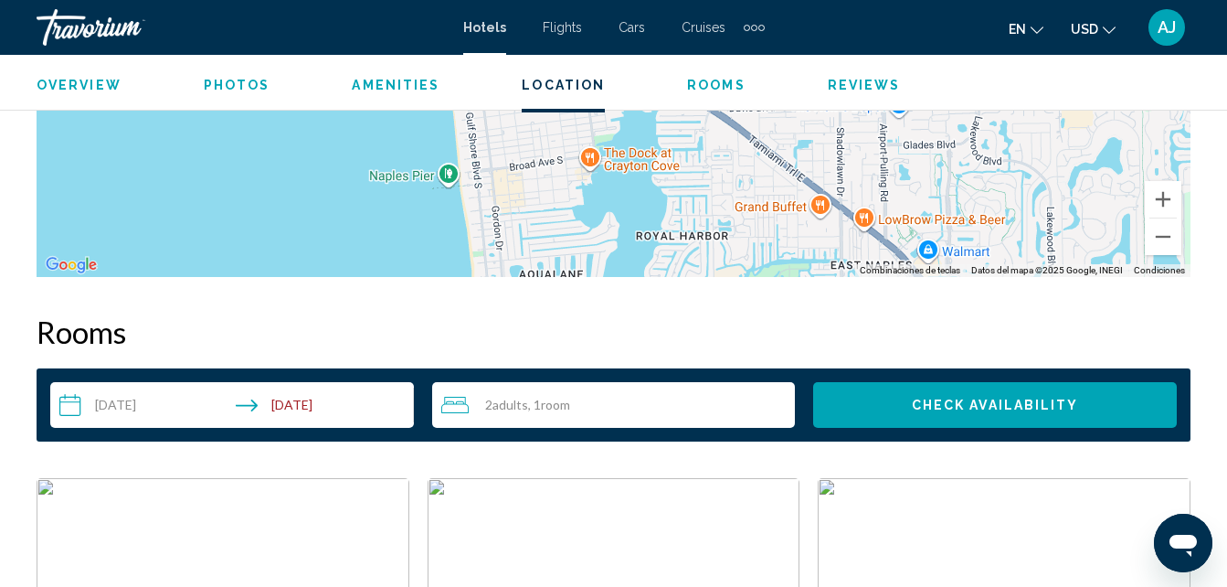
click at [116, 406] on input "**********" at bounding box center [235, 407] width 371 height 51
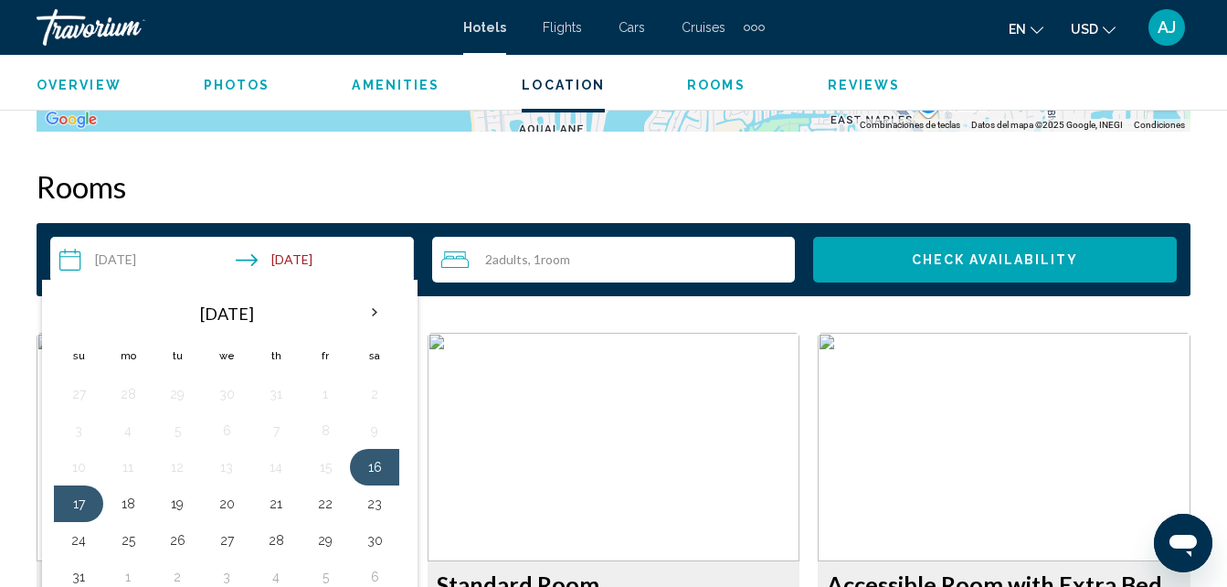
scroll to position [2610, 0]
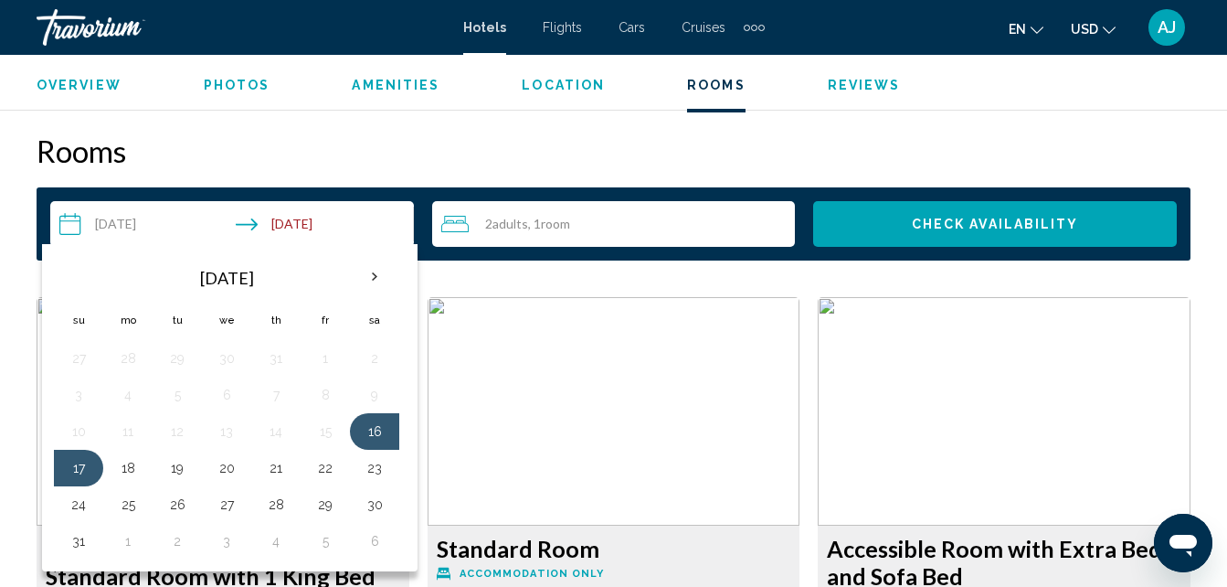
click at [1103, 230] on button "Check Availability" at bounding box center [995, 224] width 364 height 46
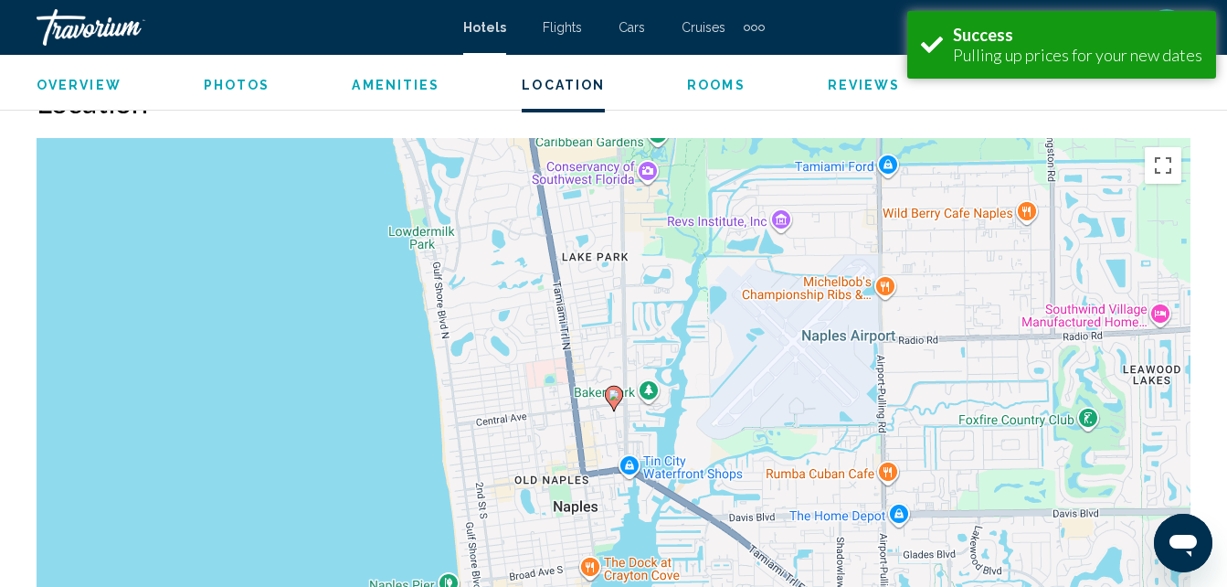
scroll to position [2632, 0]
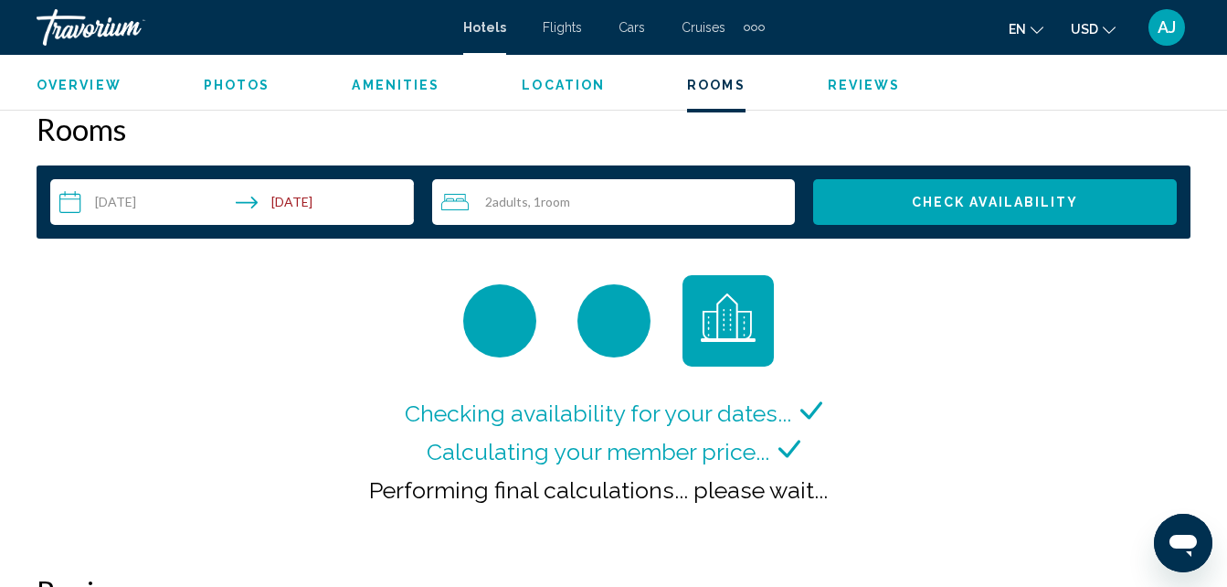
click at [803, 483] on span "Performing final calculations... please wait..." at bounding box center [598, 489] width 459 height 27
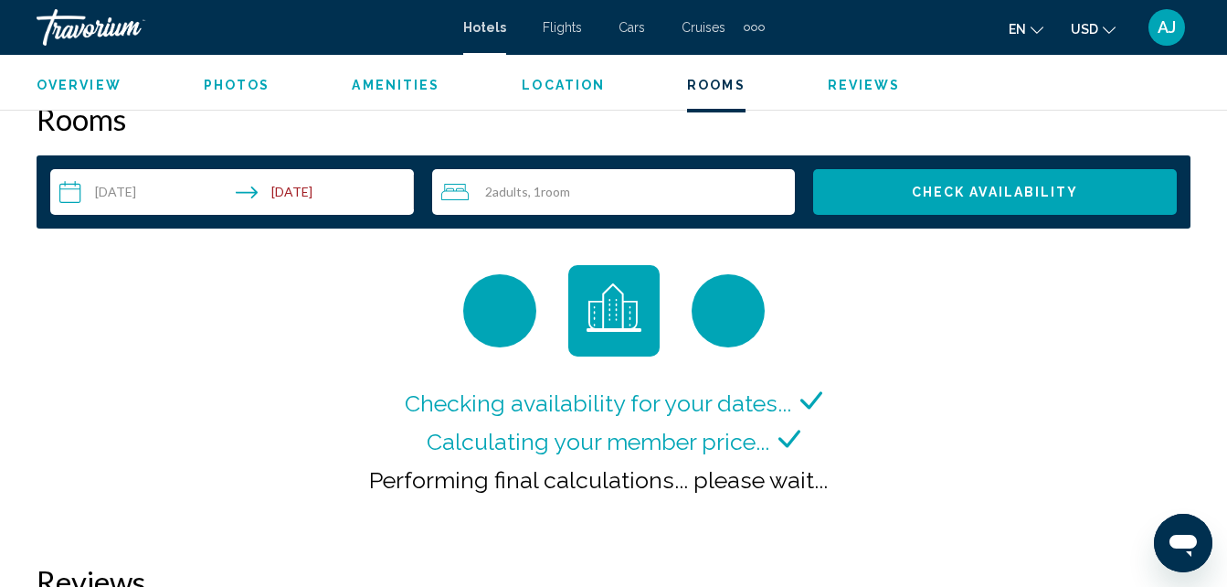
scroll to position [2644, 0]
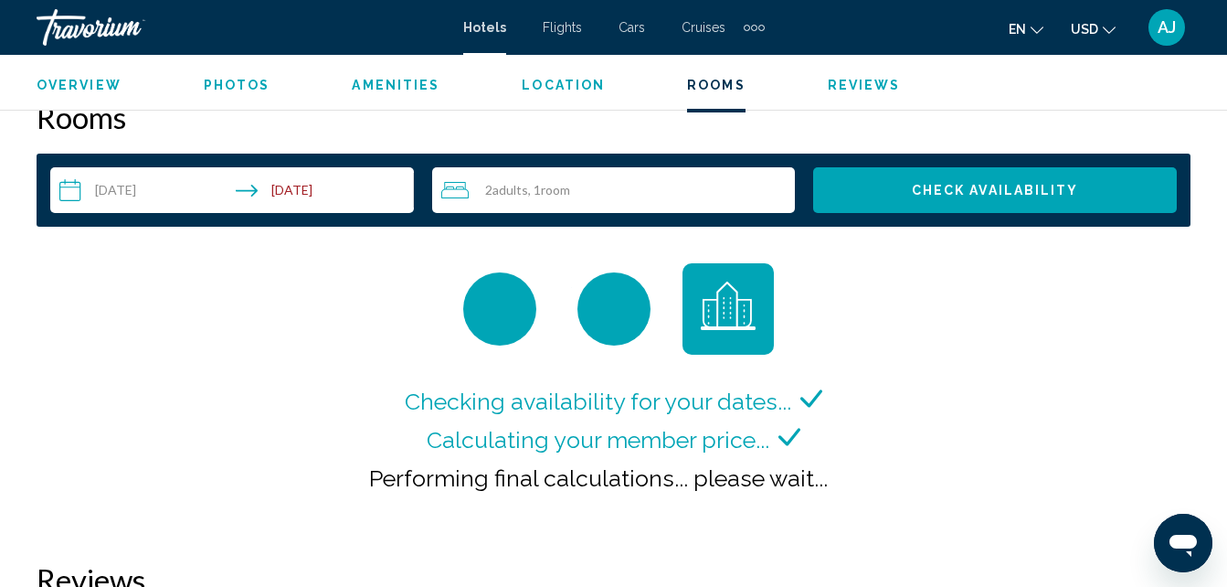
click at [797, 493] on div "Performing final calculations... please wait..." at bounding box center [614, 478] width 490 height 38
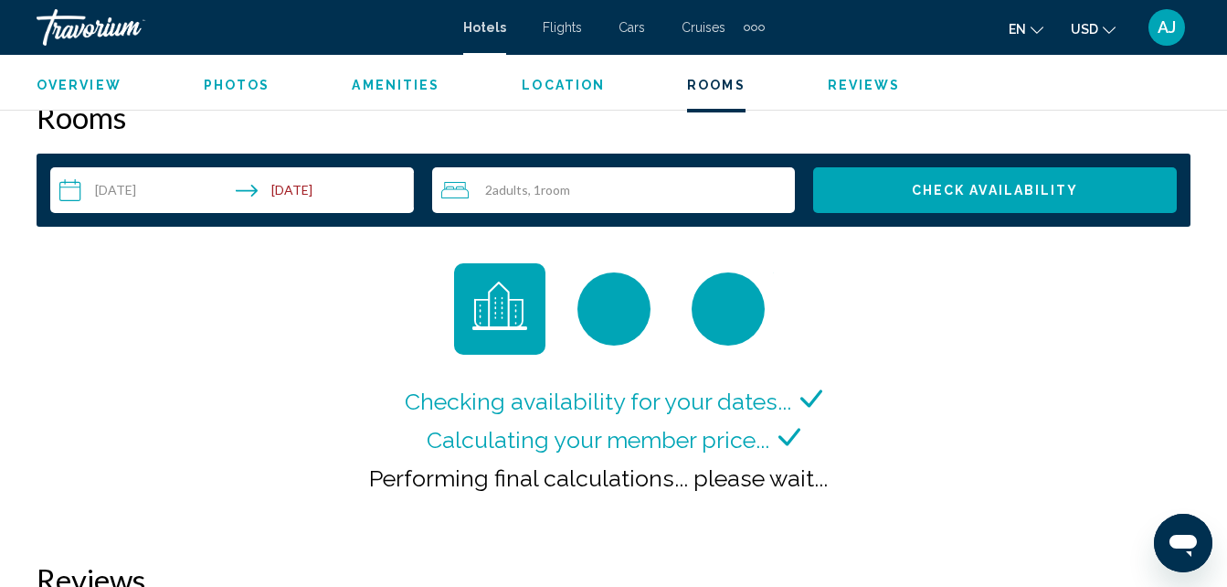
click at [789, 476] on span "Performing final calculations... please wait..." at bounding box center [598, 477] width 459 height 27
click at [758, 472] on span "Performing final calculations... please wait..." at bounding box center [598, 477] width 459 height 27
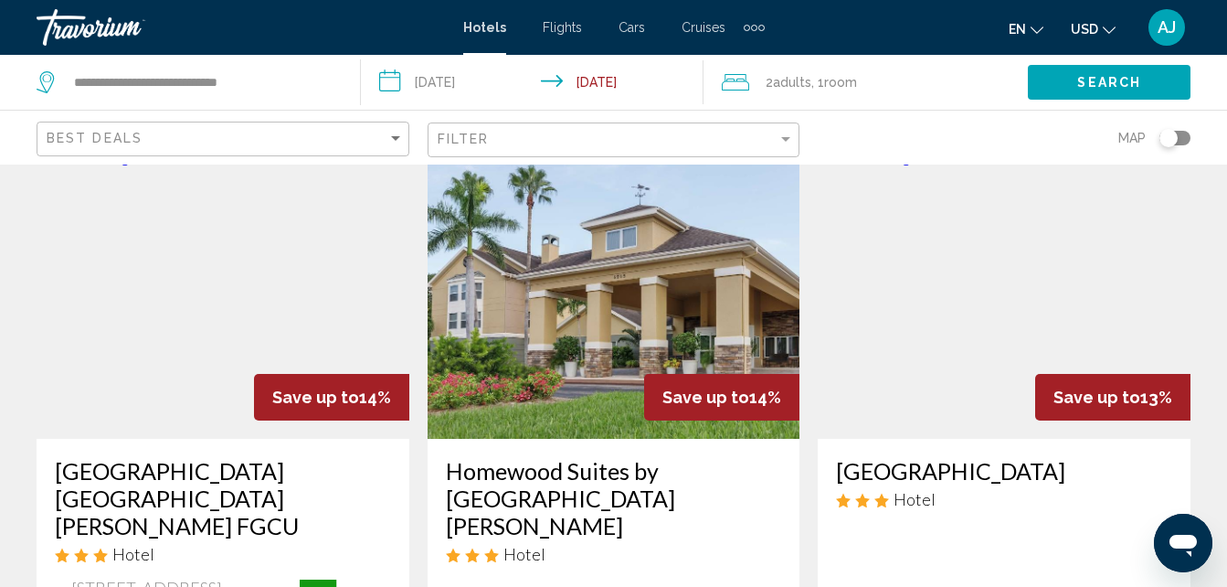
scroll to position [2332, 0]
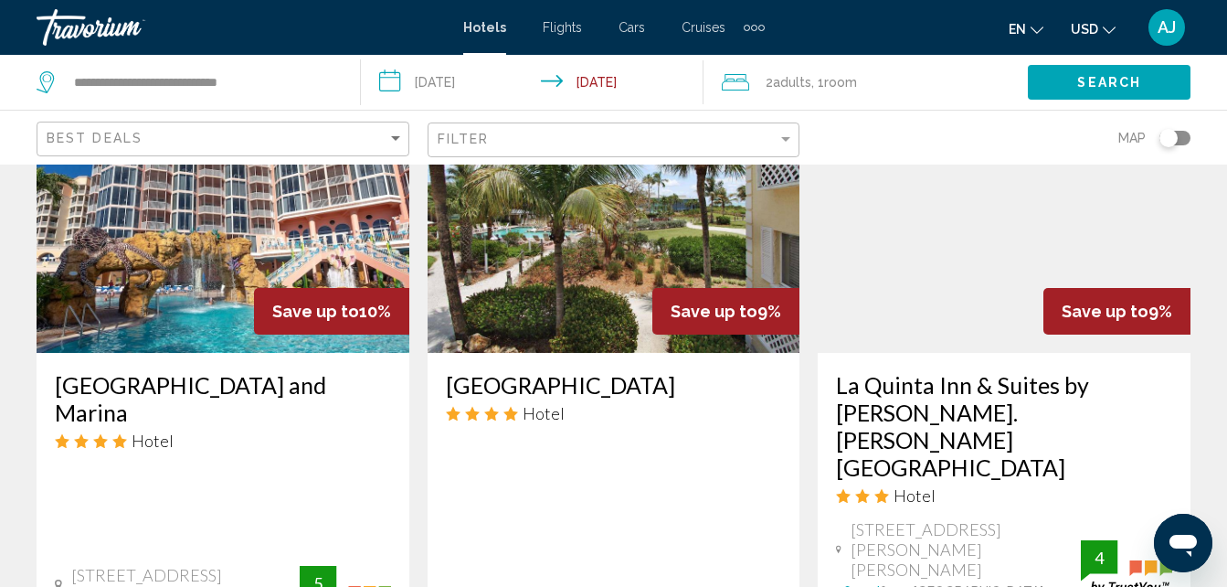
scroll to position [2372, 0]
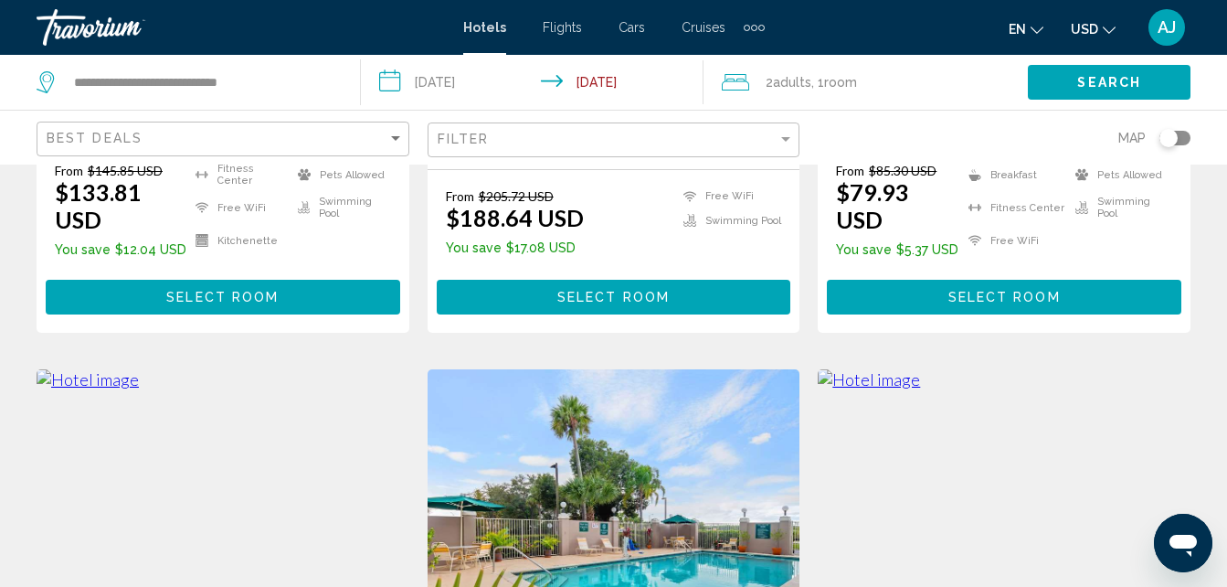
scroll to position [1312, 0]
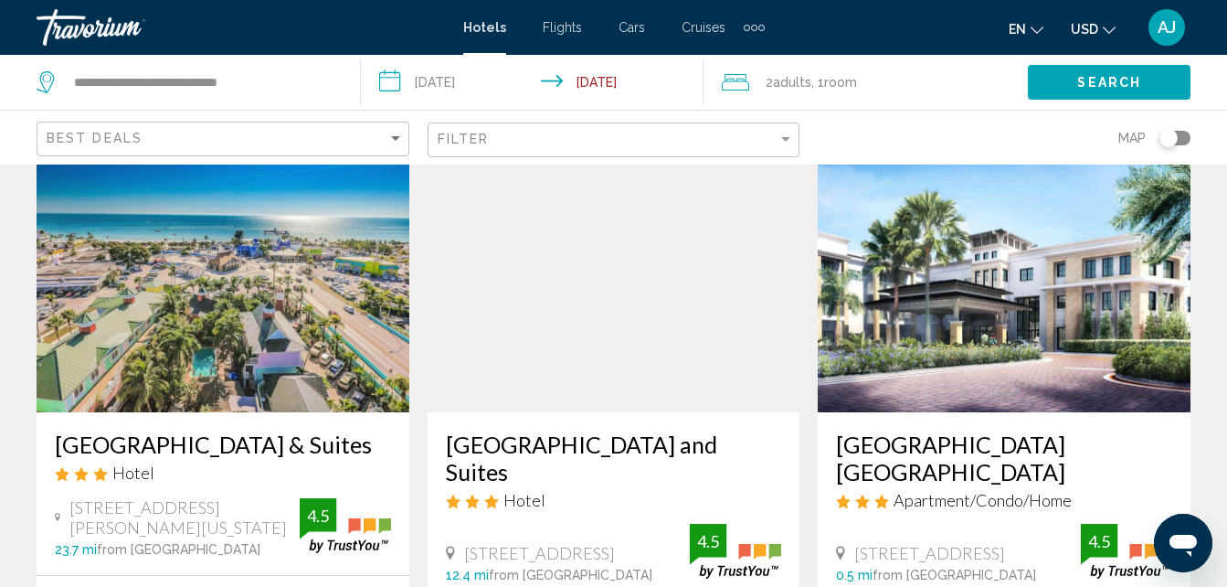
scroll to position [2343, 0]
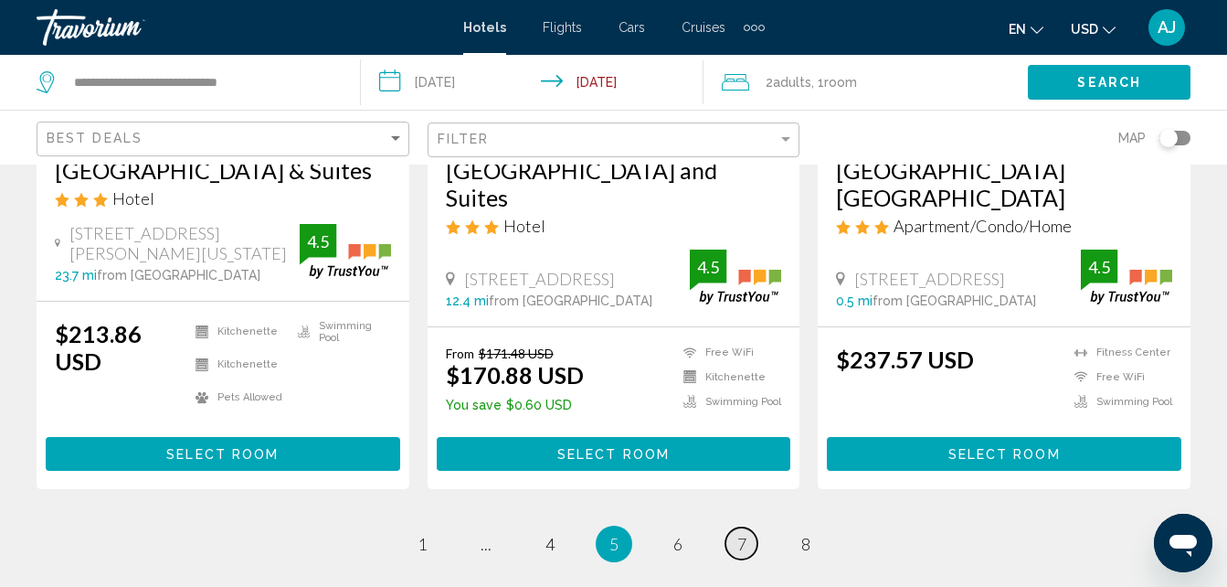
click at [747, 527] on link "page 7" at bounding box center [741, 543] width 32 height 32
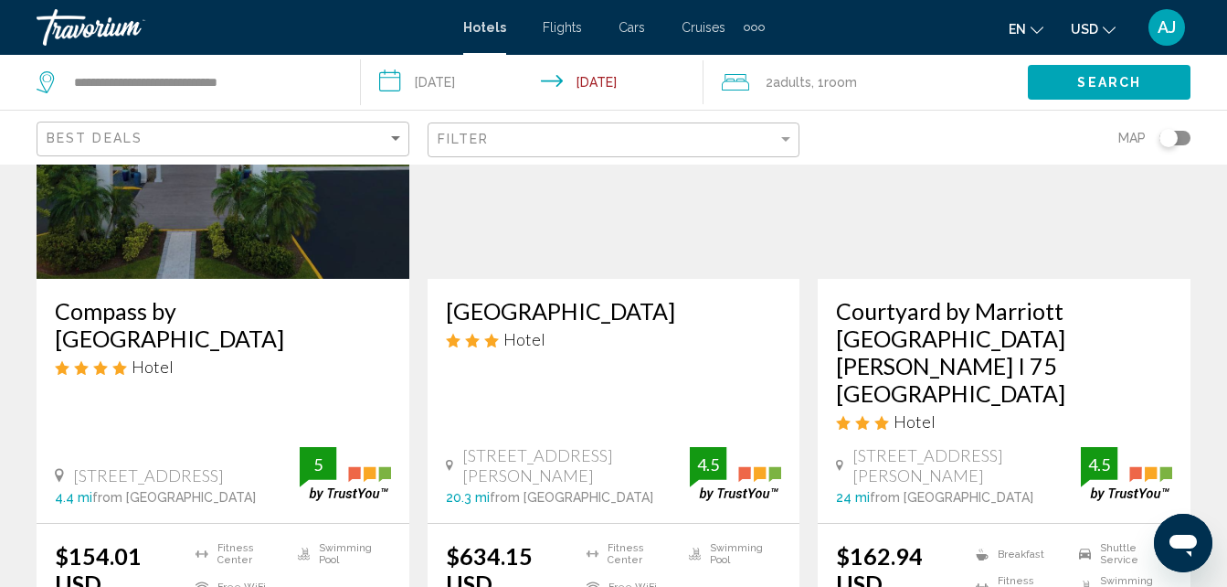
scroll to position [248, 0]
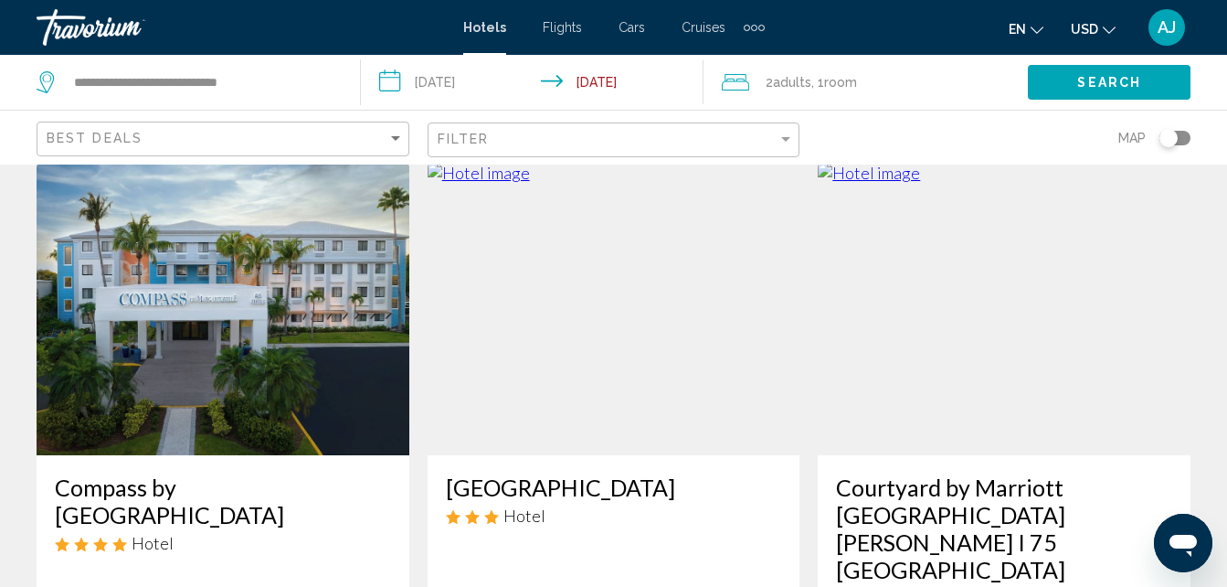
click at [266, 405] on img "Main content" at bounding box center [223, 309] width 373 height 292
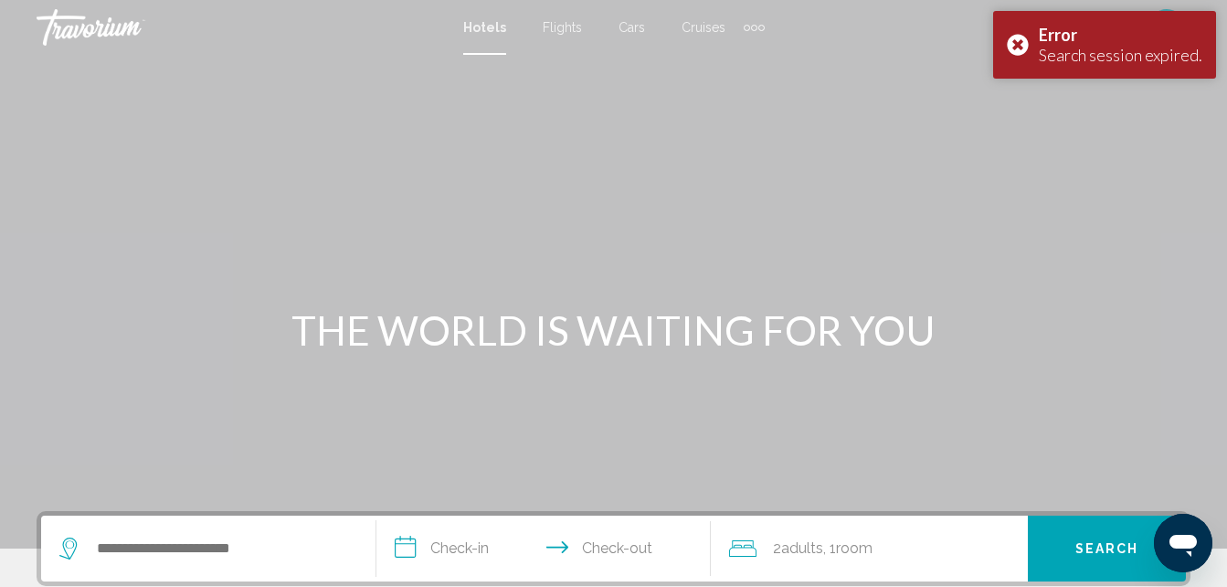
scroll to position [1369, 0]
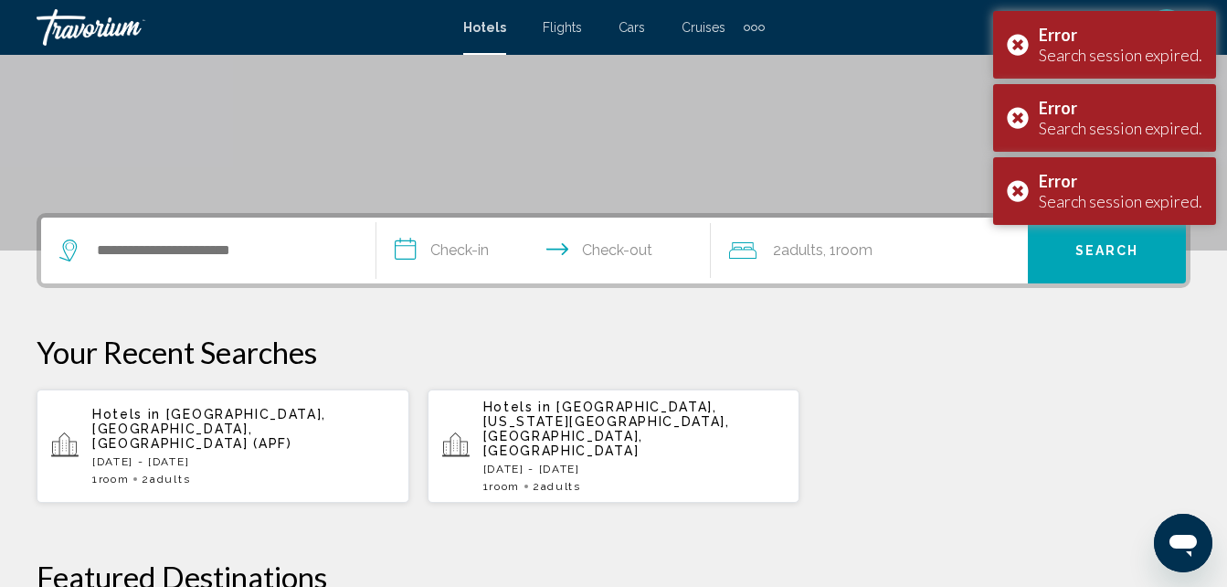
scroll to position [306, 0]
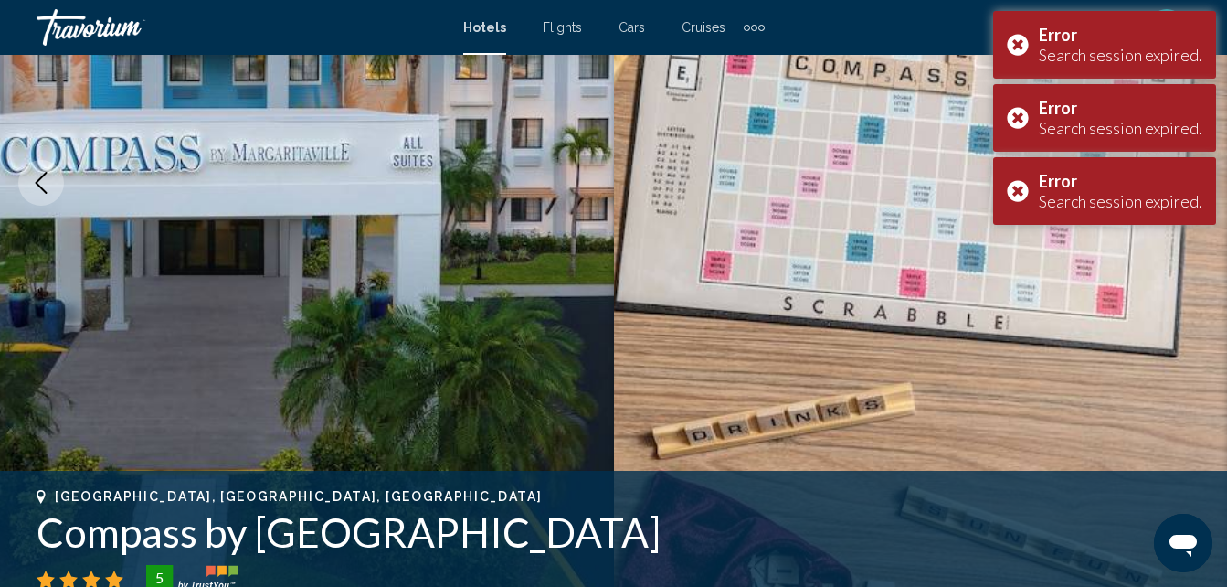
scroll to position [196, 0]
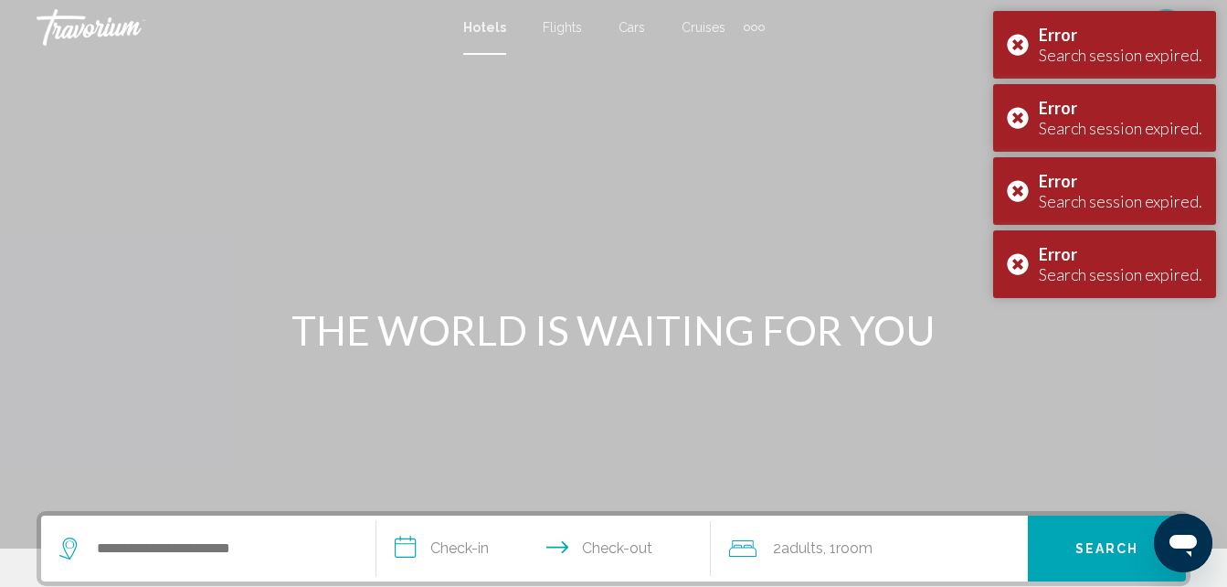
scroll to position [1369, 0]
